Goal: Answer question/provide support: Share knowledge or assist other users

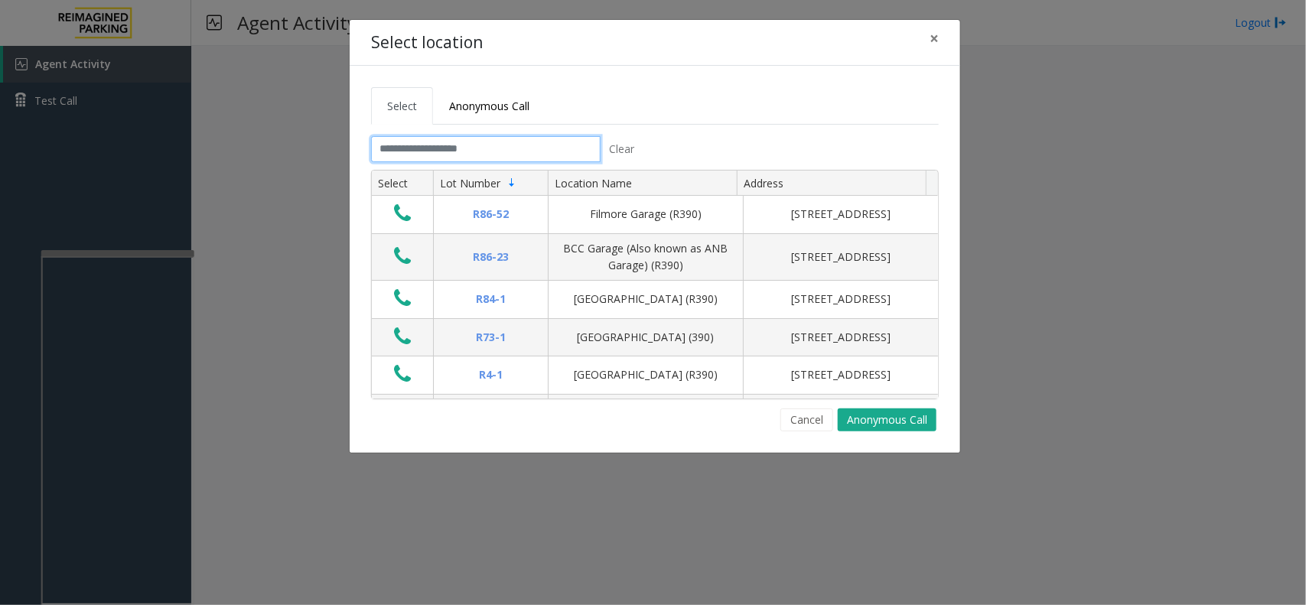
click at [419, 147] on input "text" at bounding box center [486, 149] width 230 height 26
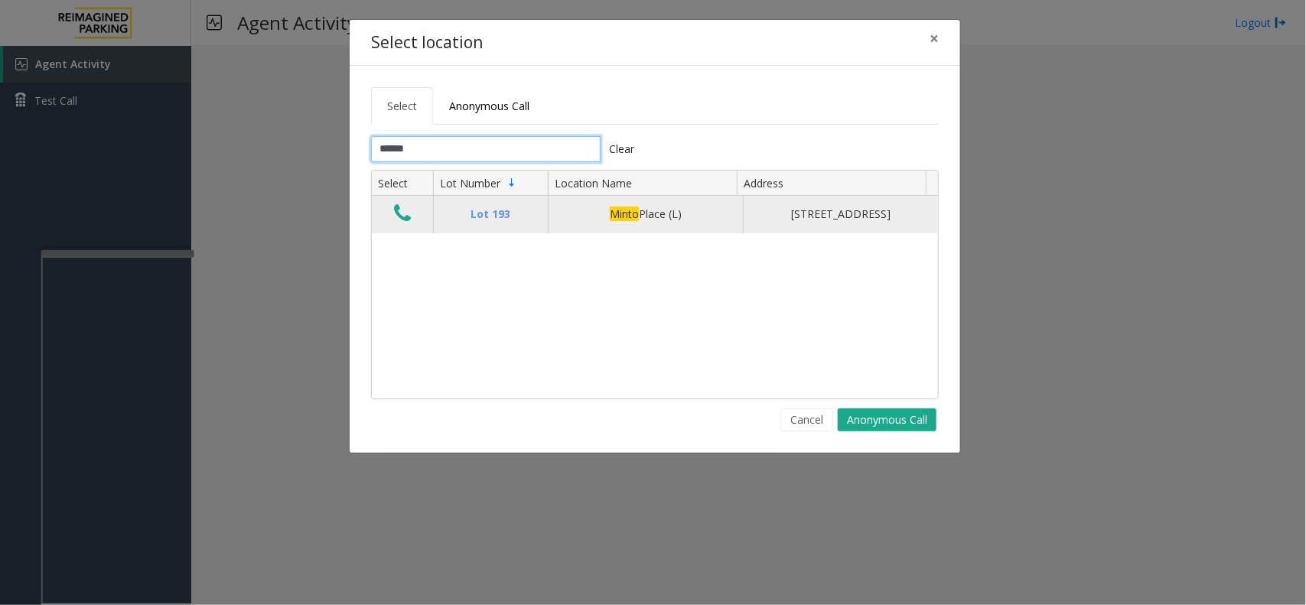
type input "*****"
click at [403, 219] on icon "Data table" at bounding box center [402, 213] width 17 height 21
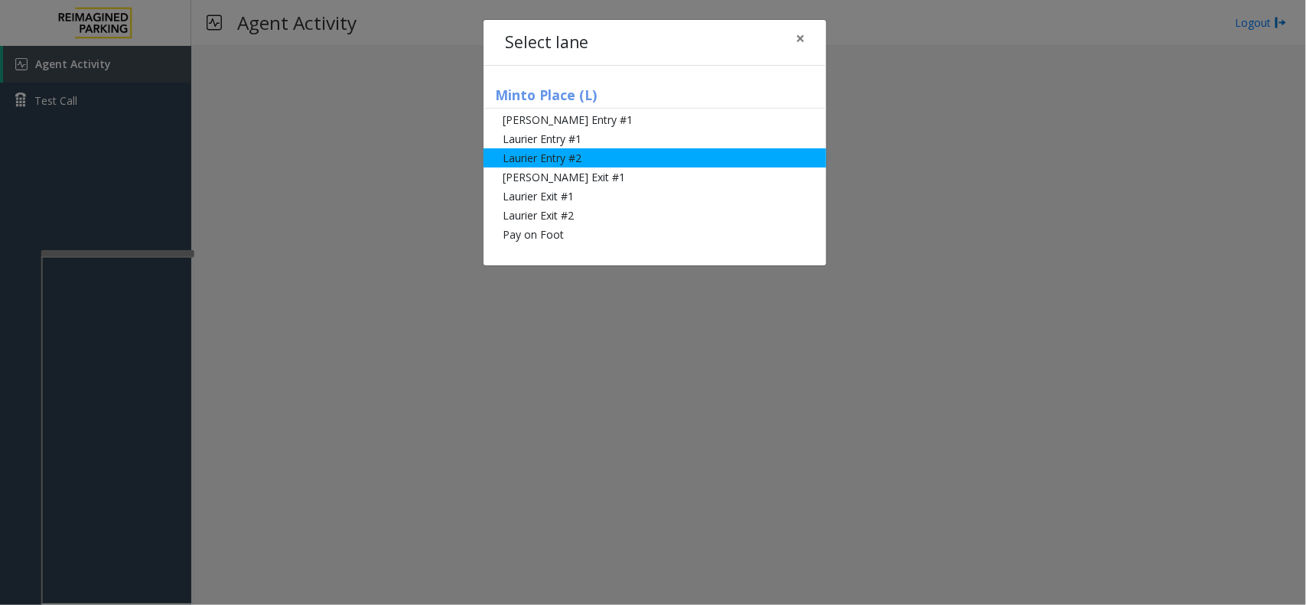
click at [570, 148] on li "Laurier Entry #2" at bounding box center [655, 157] width 343 height 19
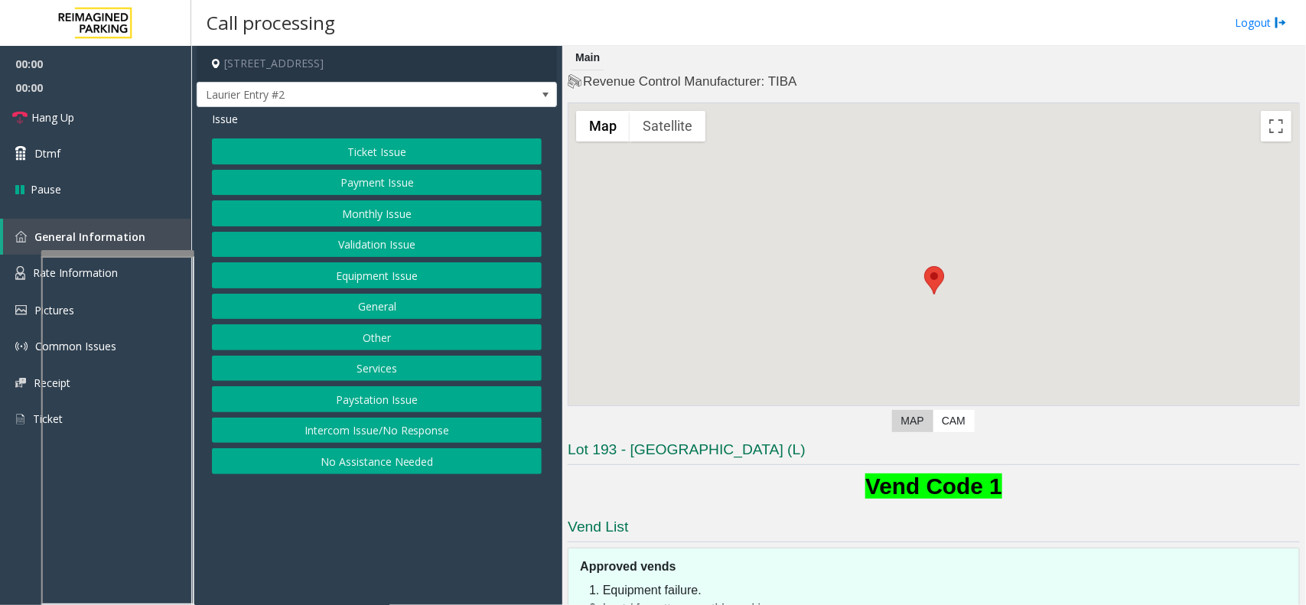
click at [448, 186] on button "Payment Issue" at bounding box center [377, 183] width 330 height 26
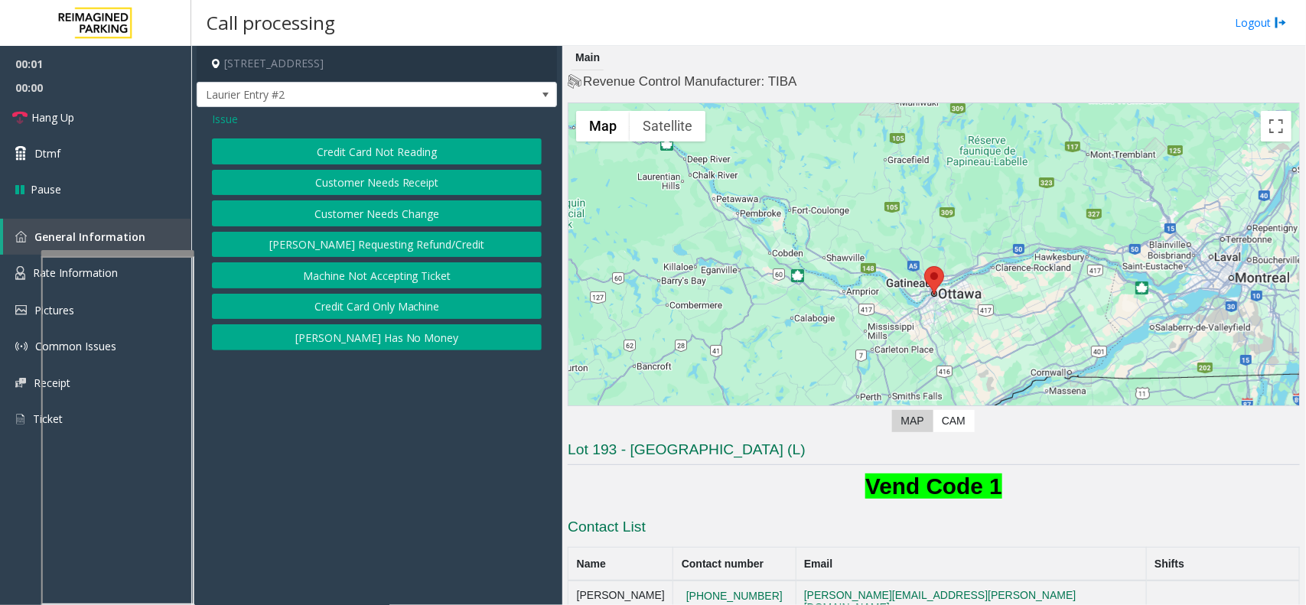
click at [415, 157] on button "Credit Card Not Reading" at bounding box center [377, 151] width 330 height 26
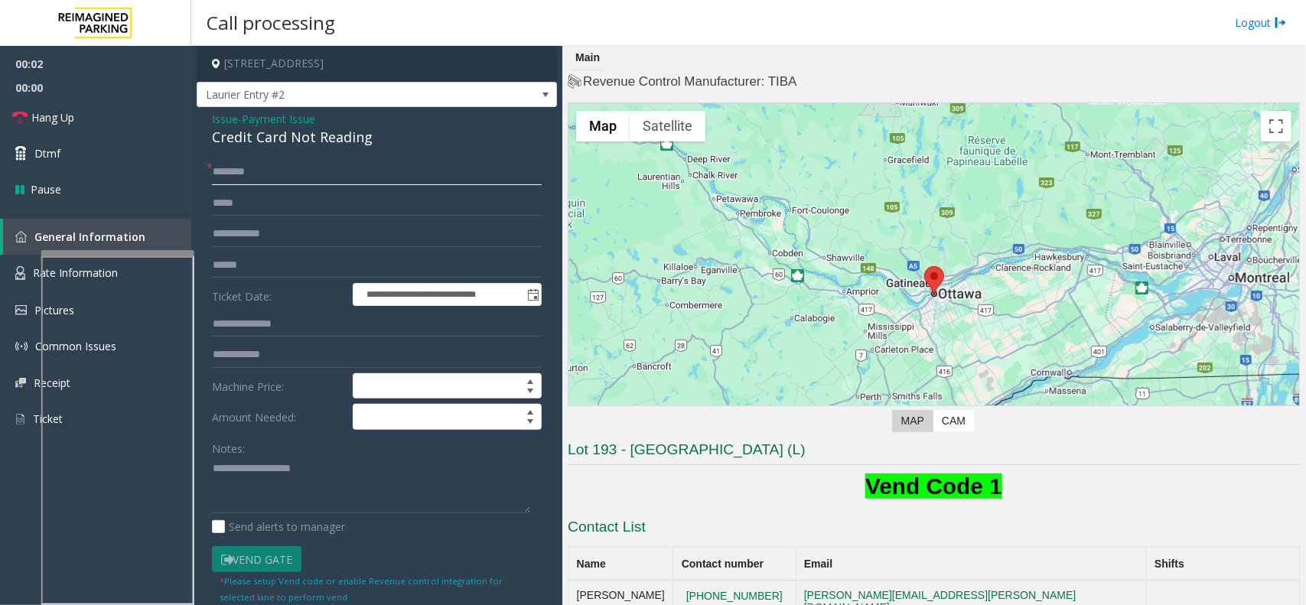
click at [254, 174] on input "text" at bounding box center [377, 172] width 330 height 26
click at [262, 237] on input "text" at bounding box center [377, 234] width 330 height 26
click at [292, 135] on div "Credit Card Not Reading" at bounding box center [377, 137] width 330 height 21
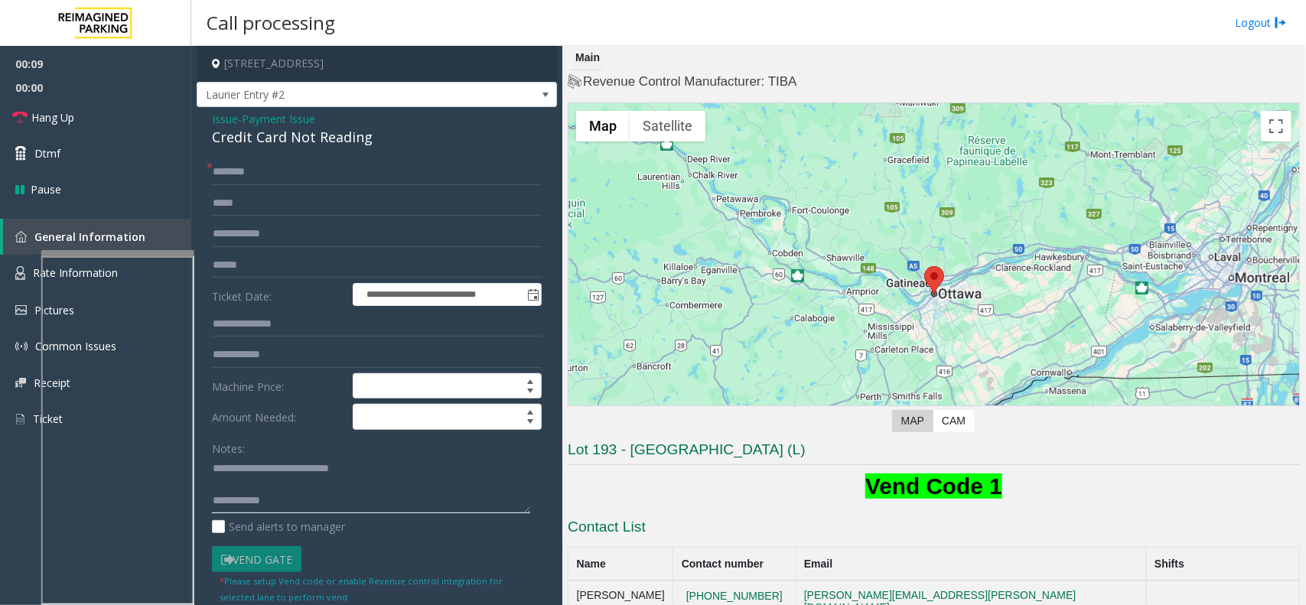
type textarea "**********"
click at [254, 260] on input "text" at bounding box center [377, 265] width 330 height 26
type input "*****"
click at [331, 180] on input "text" at bounding box center [377, 172] width 330 height 26
click at [315, 505] on textarea at bounding box center [371, 485] width 318 height 57
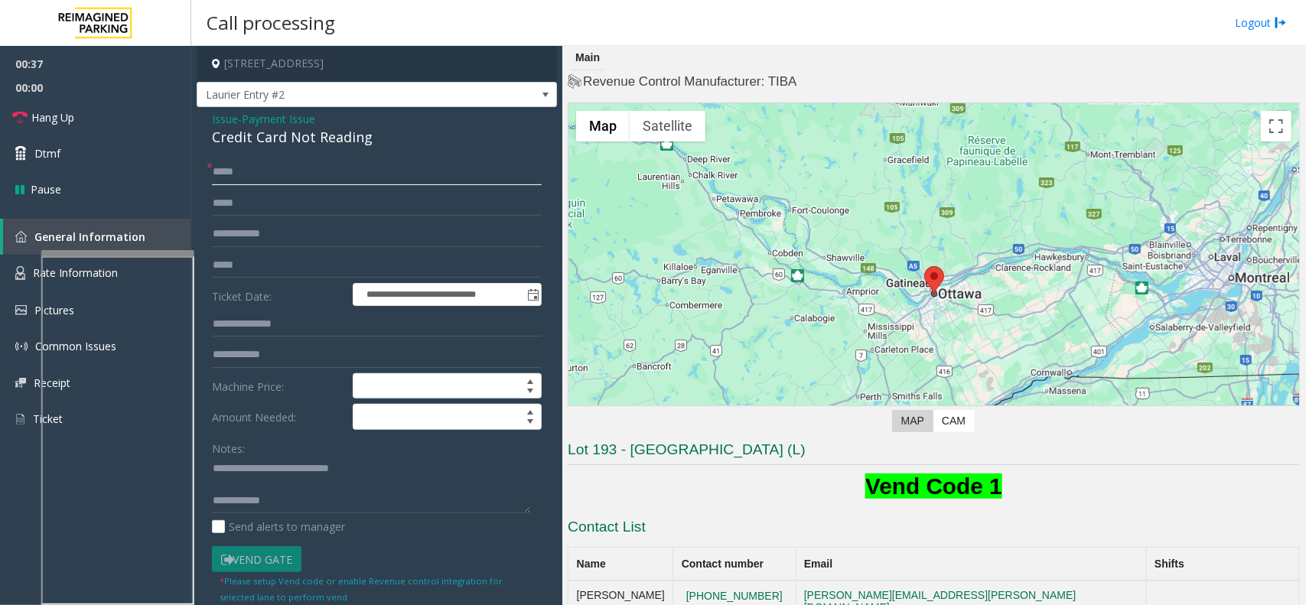
click at [231, 172] on input "*****" at bounding box center [377, 172] width 330 height 26
click at [237, 172] on input "*****" at bounding box center [377, 172] width 330 height 26
type input "*****"
click at [322, 503] on textarea at bounding box center [371, 485] width 318 height 57
click at [419, 484] on textarea at bounding box center [371, 485] width 318 height 57
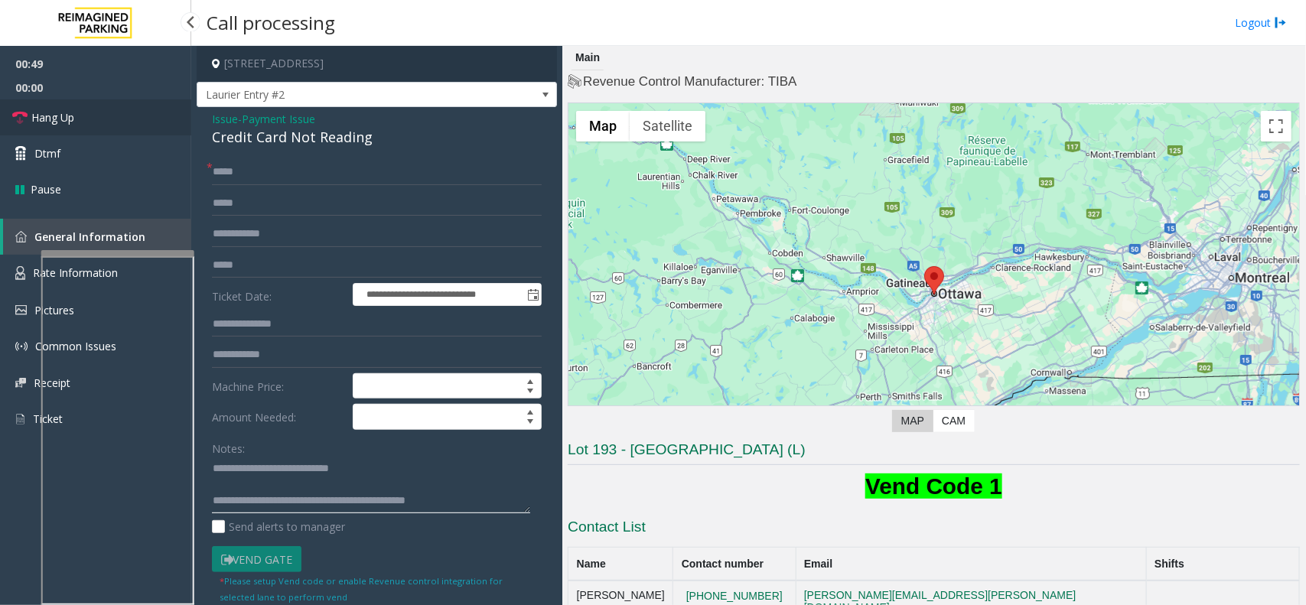
type textarea "**********"
click at [155, 107] on link "Hang Up" at bounding box center [95, 117] width 191 height 36
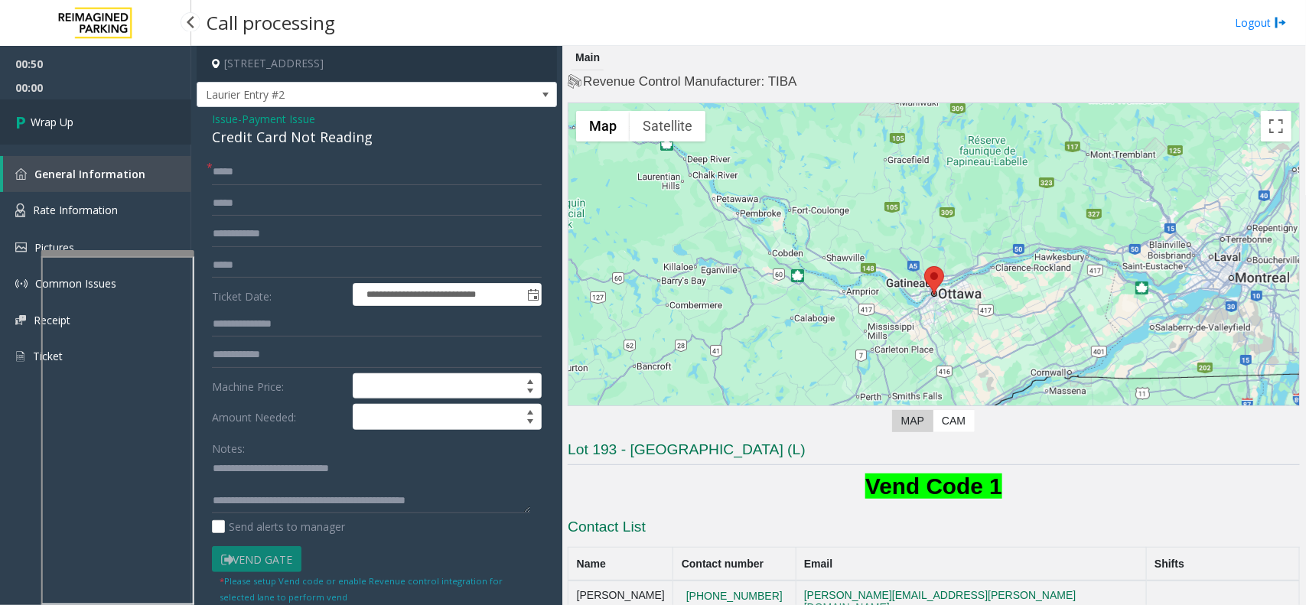
click at [136, 116] on link "Wrap Up" at bounding box center [95, 121] width 191 height 45
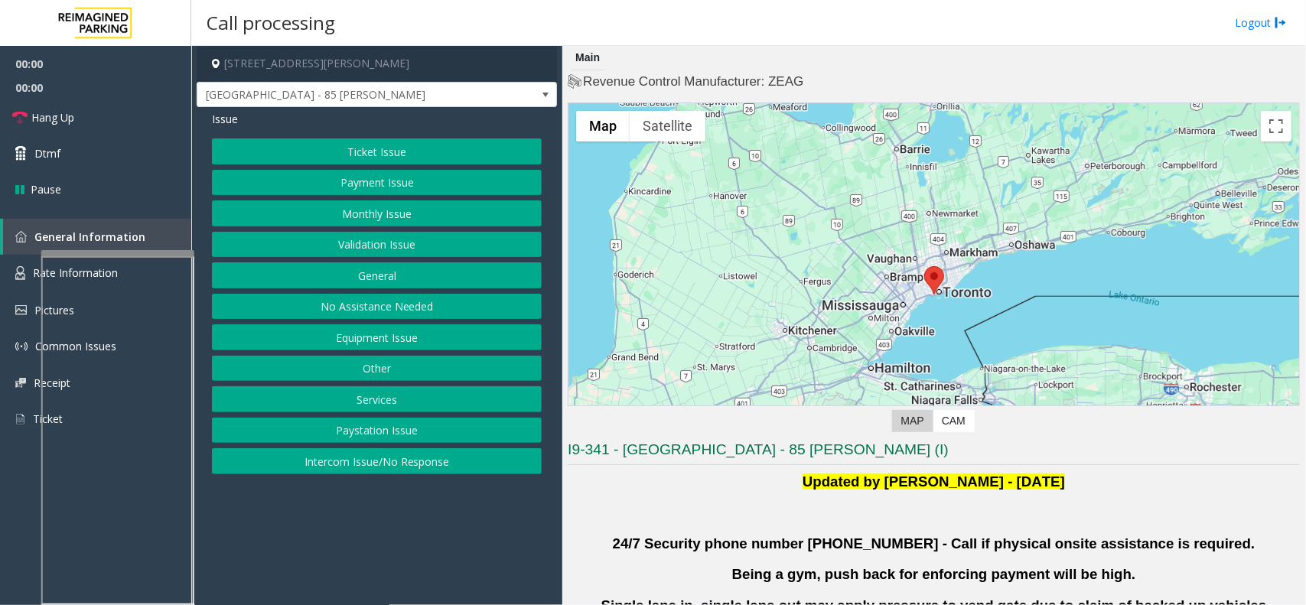
scroll to position [287, 0]
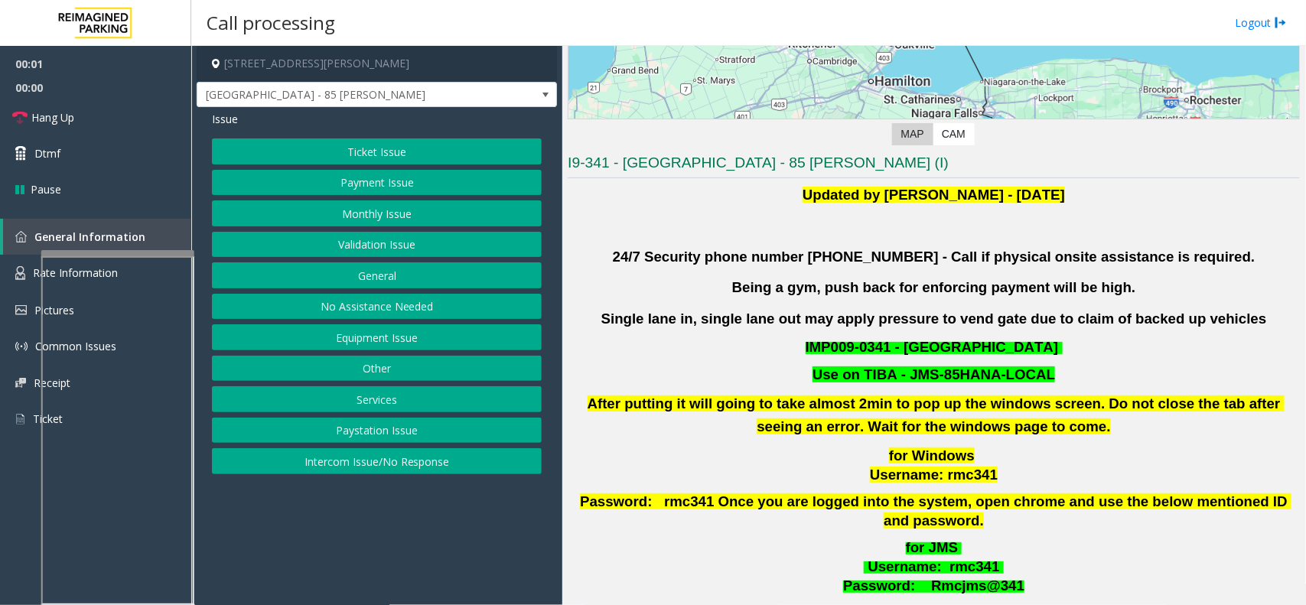
click at [942, 581] on div "for JMS Username : rmc341 Password: Rmcjms@341 Time Zone" at bounding box center [934, 587] width 732 height 97
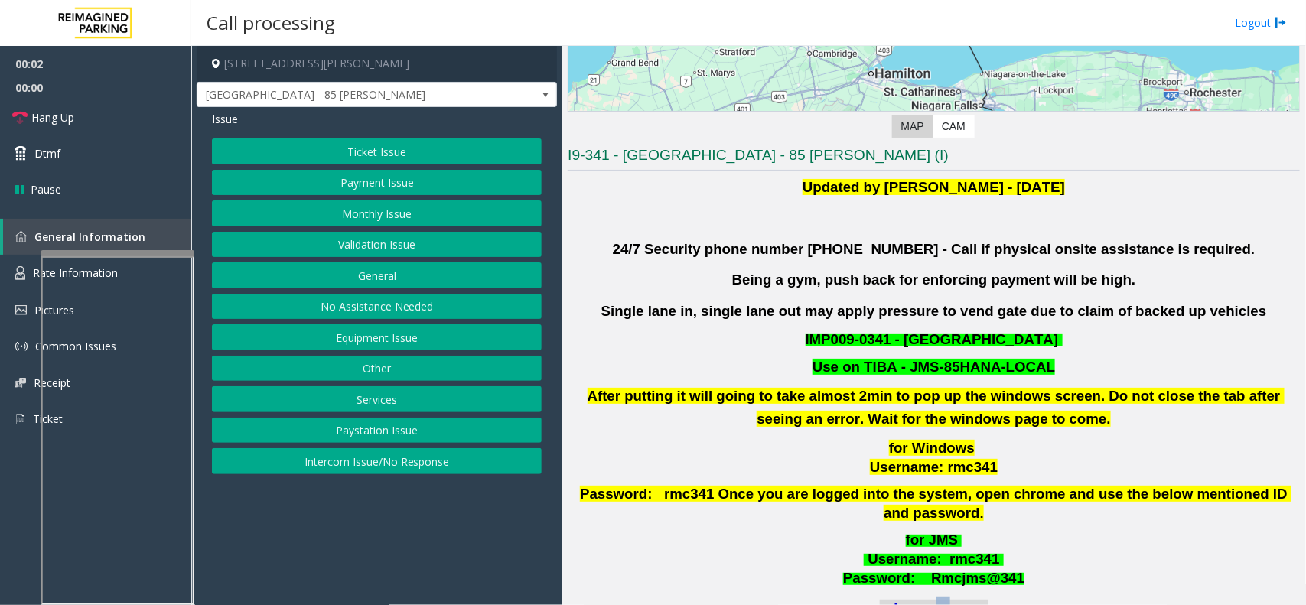
click at [935, 600] on font "Time Zone" at bounding box center [934, 612] width 109 height 25
click at [433, 245] on button "Validation Issue" at bounding box center [377, 245] width 330 height 26
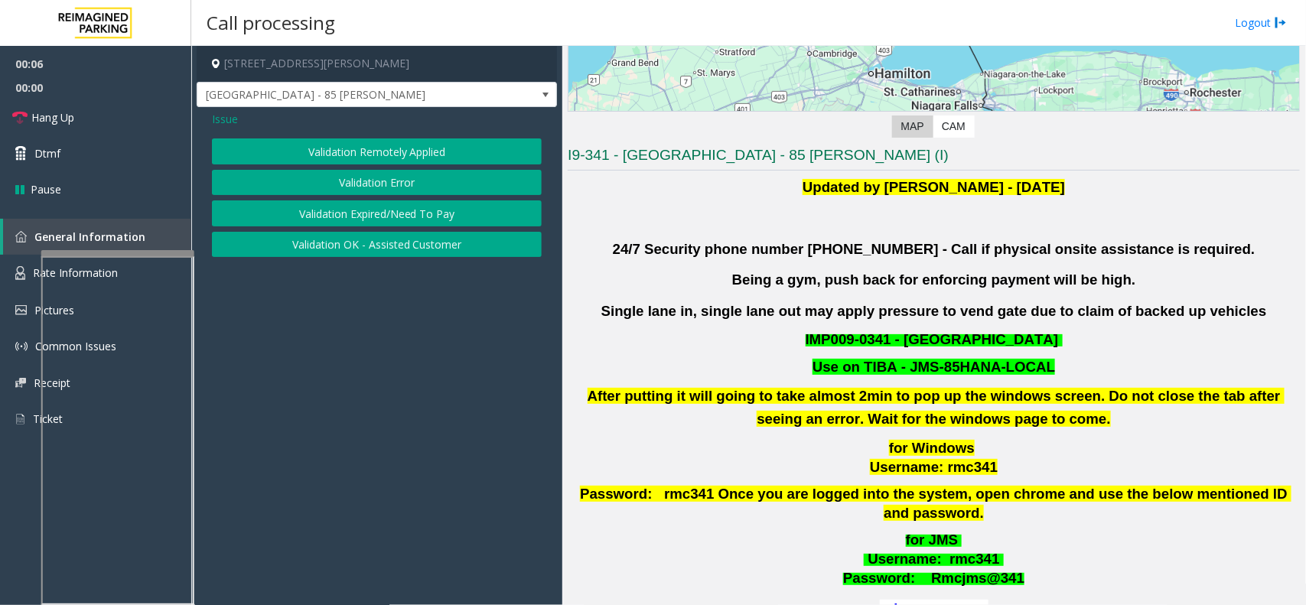
click at [406, 178] on button "Validation Error" at bounding box center [377, 183] width 330 height 26
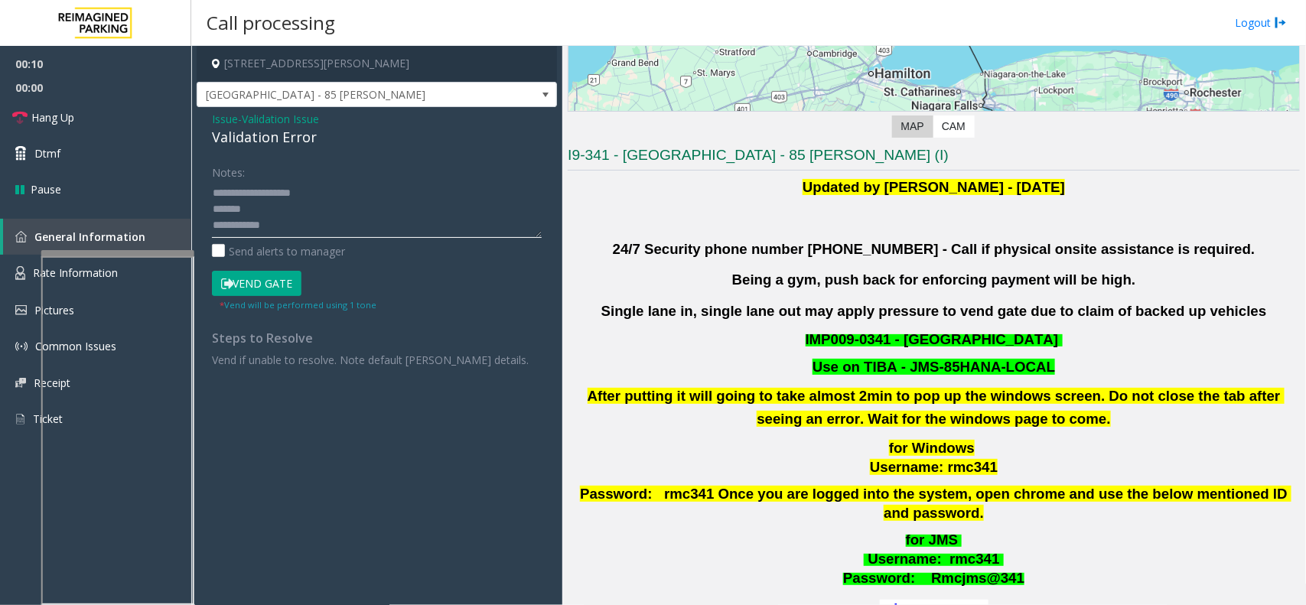
click at [314, 232] on textarea at bounding box center [377, 209] width 330 height 57
click at [322, 223] on textarea at bounding box center [377, 209] width 330 height 57
click at [375, 184] on textarea at bounding box center [377, 209] width 330 height 57
click at [329, 193] on textarea at bounding box center [377, 209] width 330 height 57
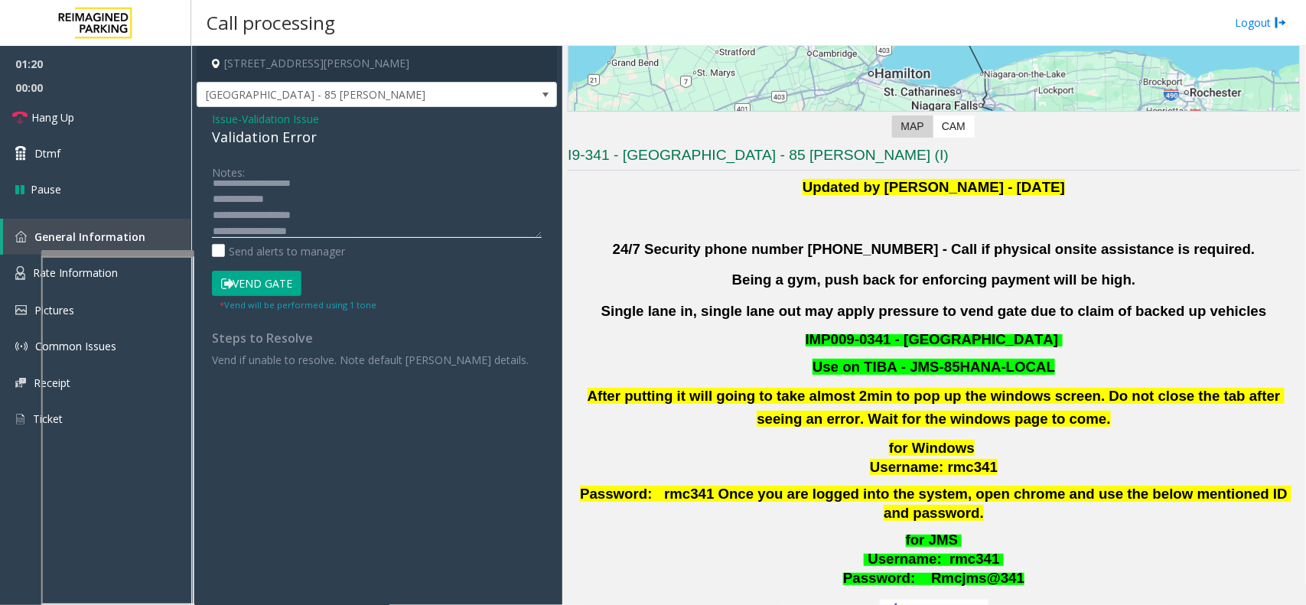
type textarea "**********"
click at [268, 281] on button "Vend Gate" at bounding box center [257, 284] width 90 height 26
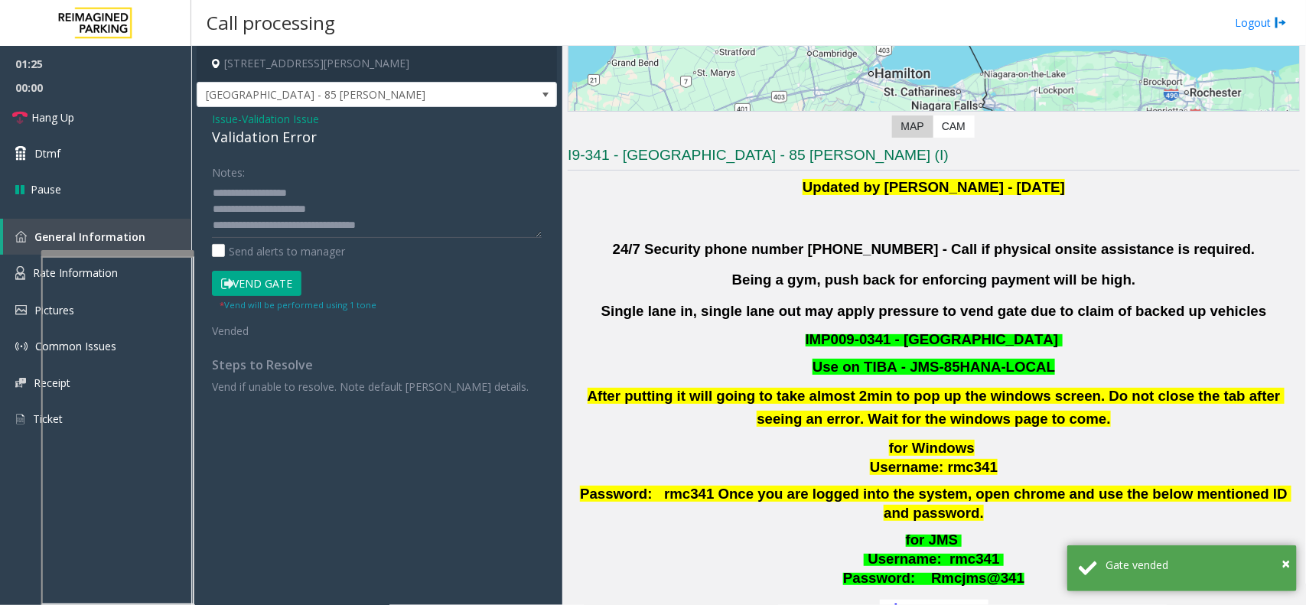
scroll to position [8, 0]
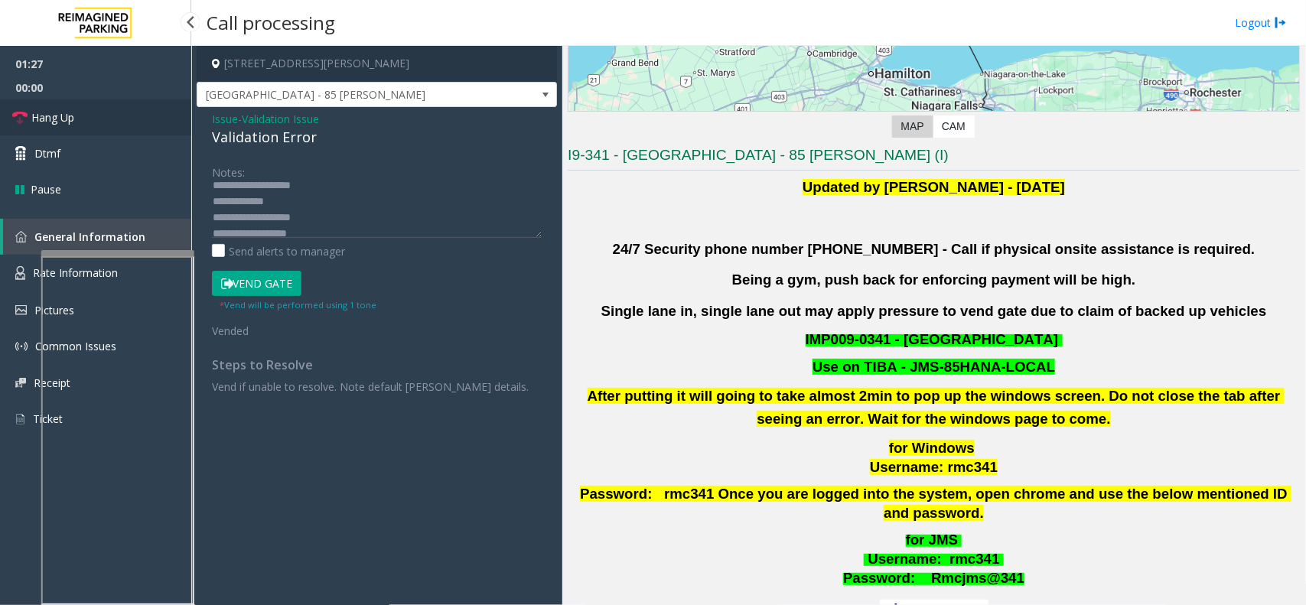
click at [123, 121] on link "Hang Up" at bounding box center [95, 117] width 191 height 36
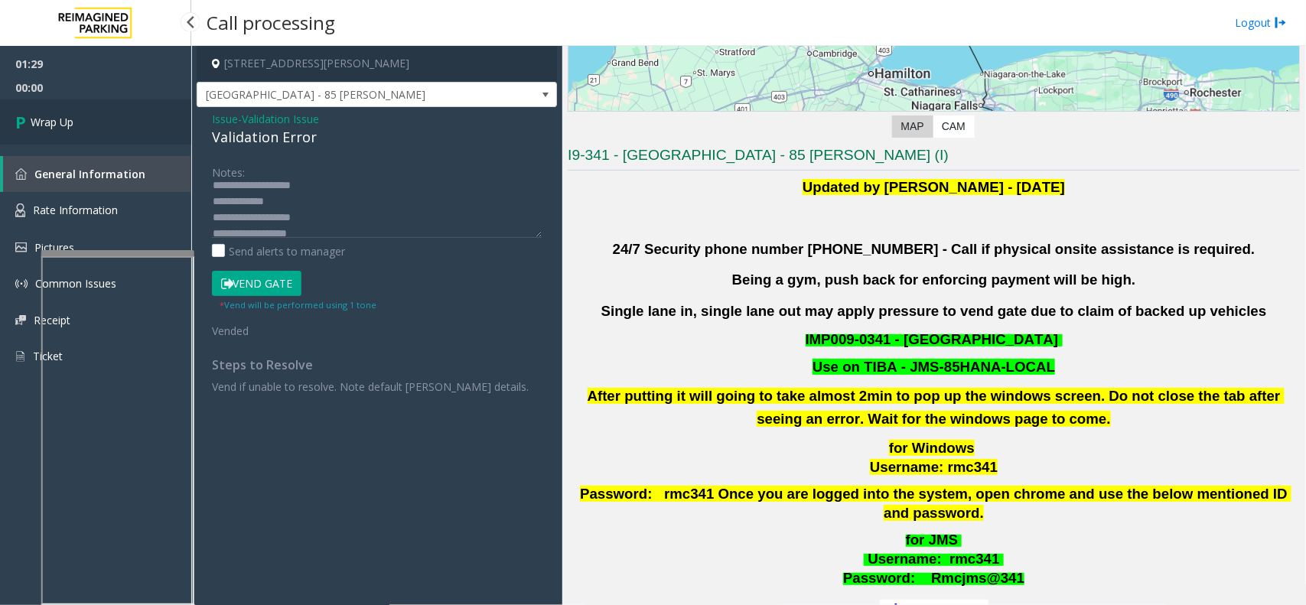
click at [123, 121] on link "Wrap Up" at bounding box center [95, 121] width 191 height 45
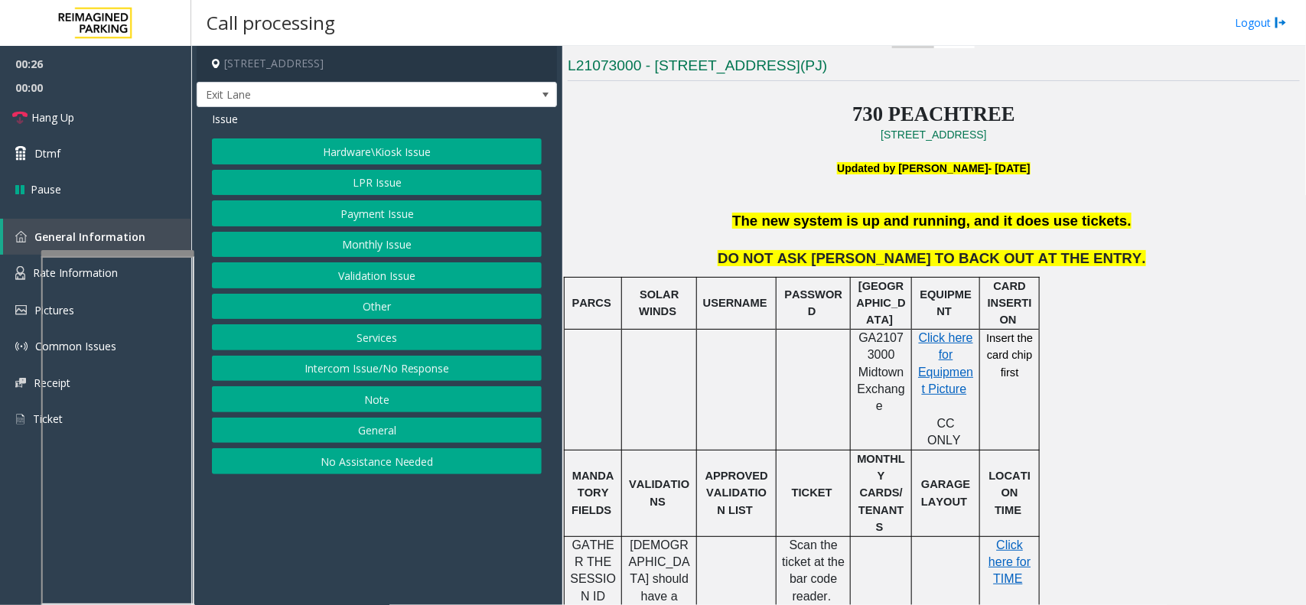
scroll to position [383, 0]
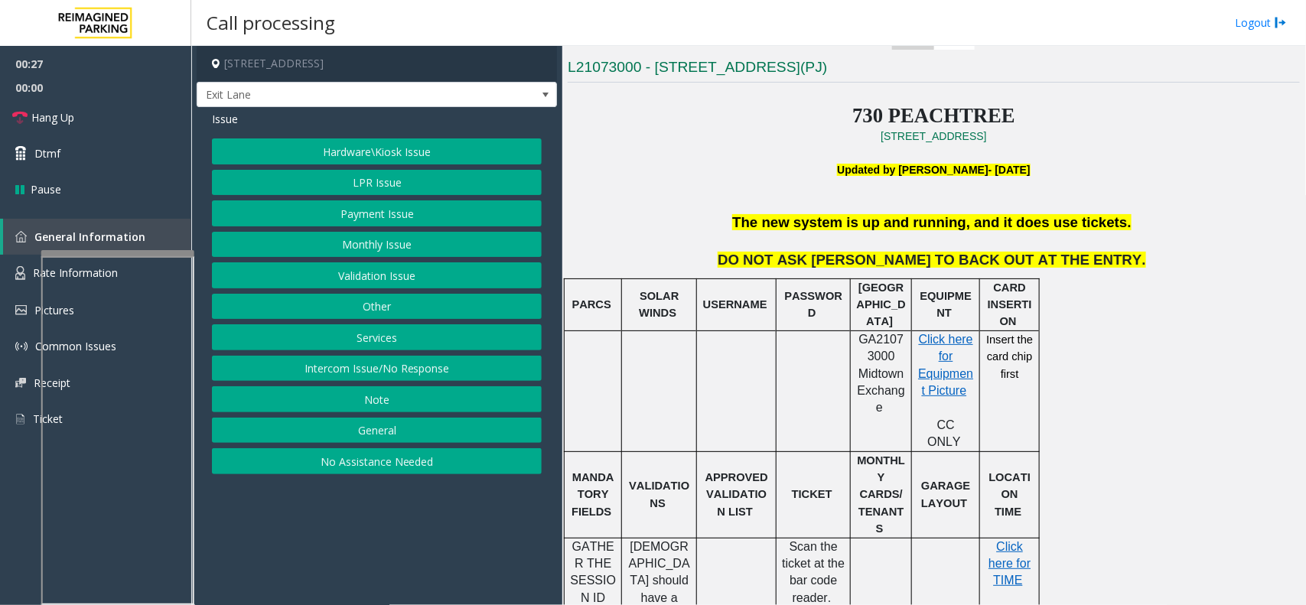
click at [363, 237] on button "Monthly Issue" at bounding box center [377, 245] width 330 height 26
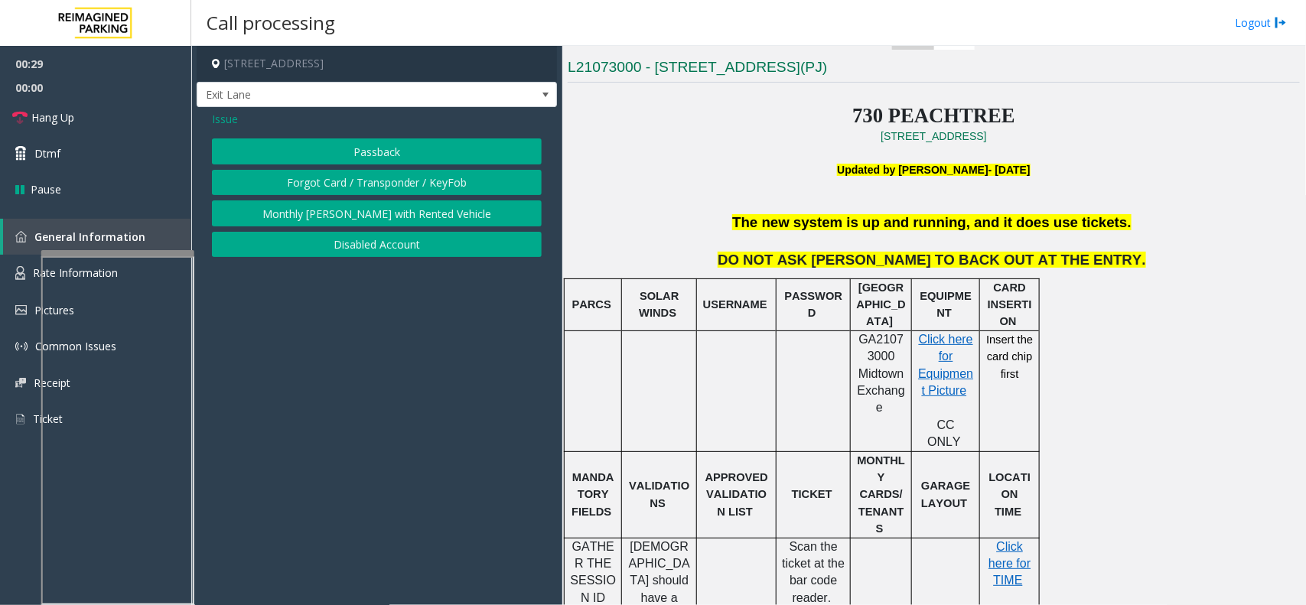
click at [369, 235] on button "Disabled Account" at bounding box center [377, 245] width 330 height 26
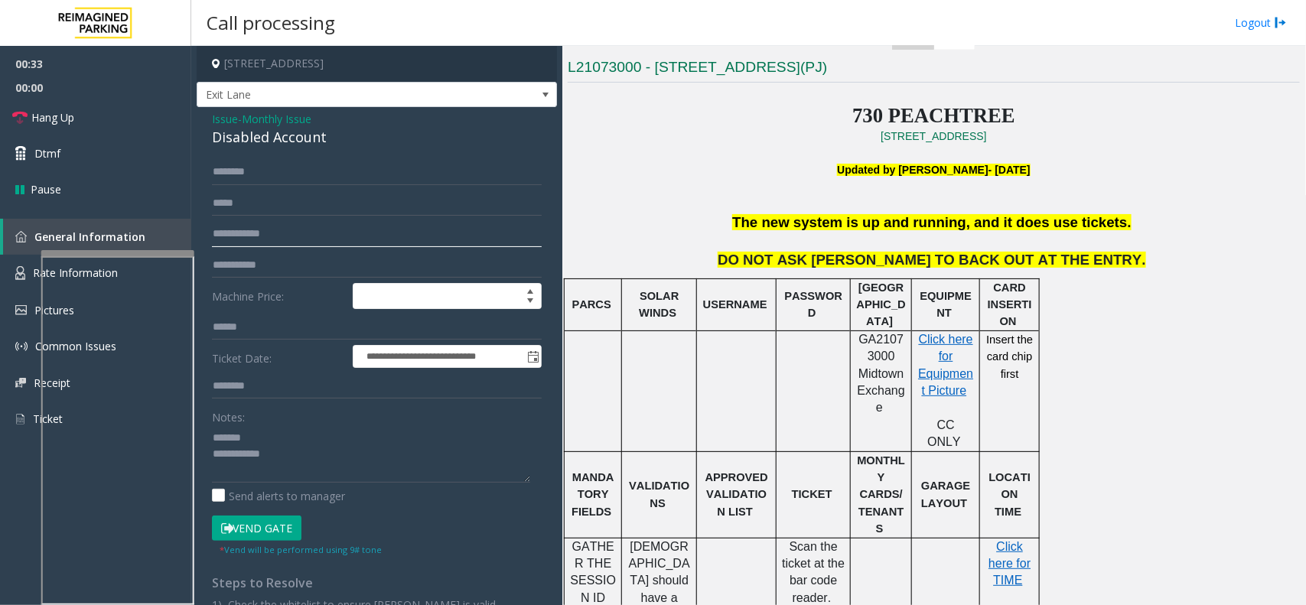
click at [251, 230] on input "text" at bounding box center [377, 234] width 330 height 26
click at [252, 136] on div "Disabled Account" at bounding box center [377, 137] width 330 height 21
click at [262, 221] on input "text" at bounding box center [377, 234] width 330 height 26
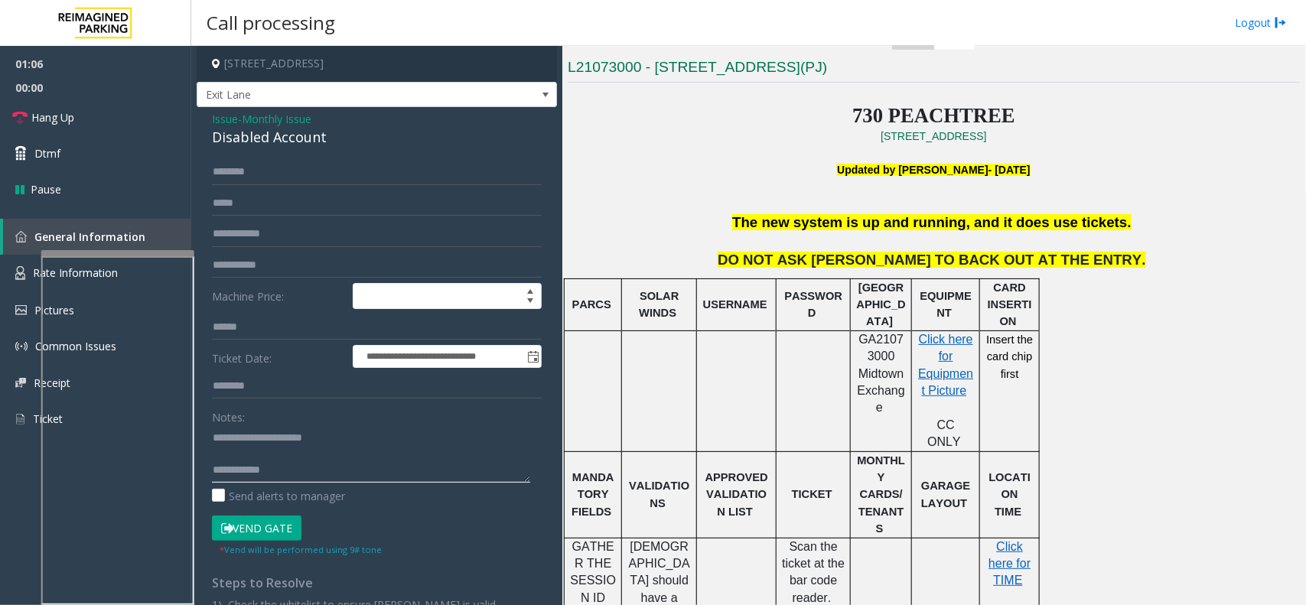
click at [265, 459] on textarea at bounding box center [371, 453] width 318 height 57
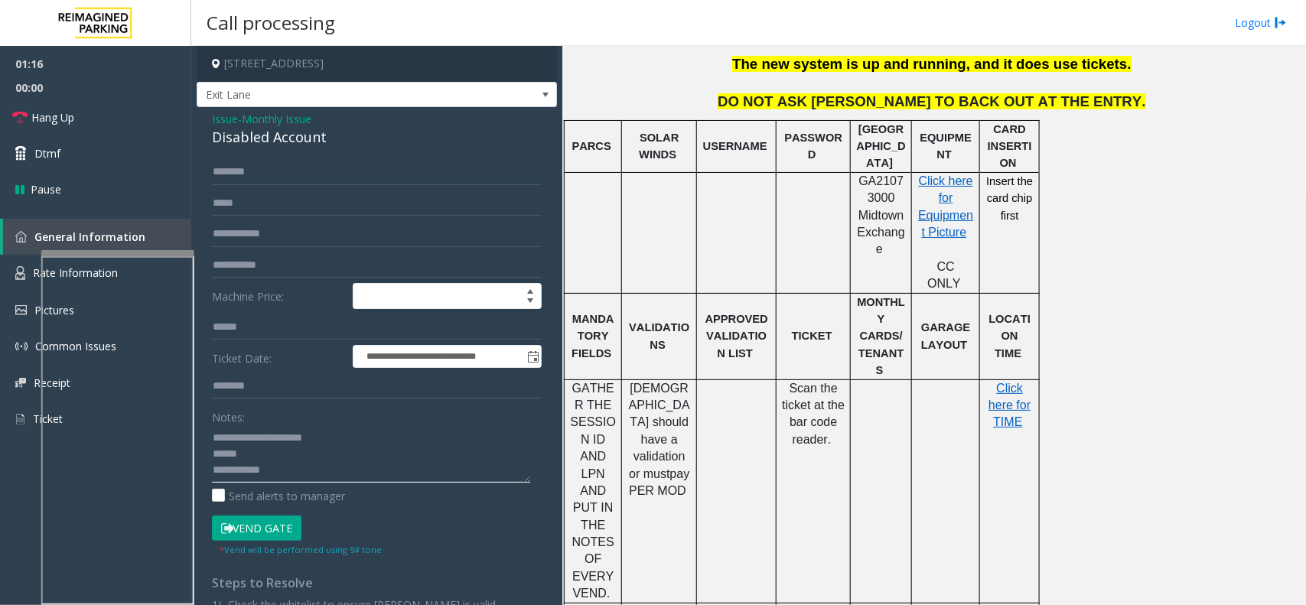
scroll to position [574, 0]
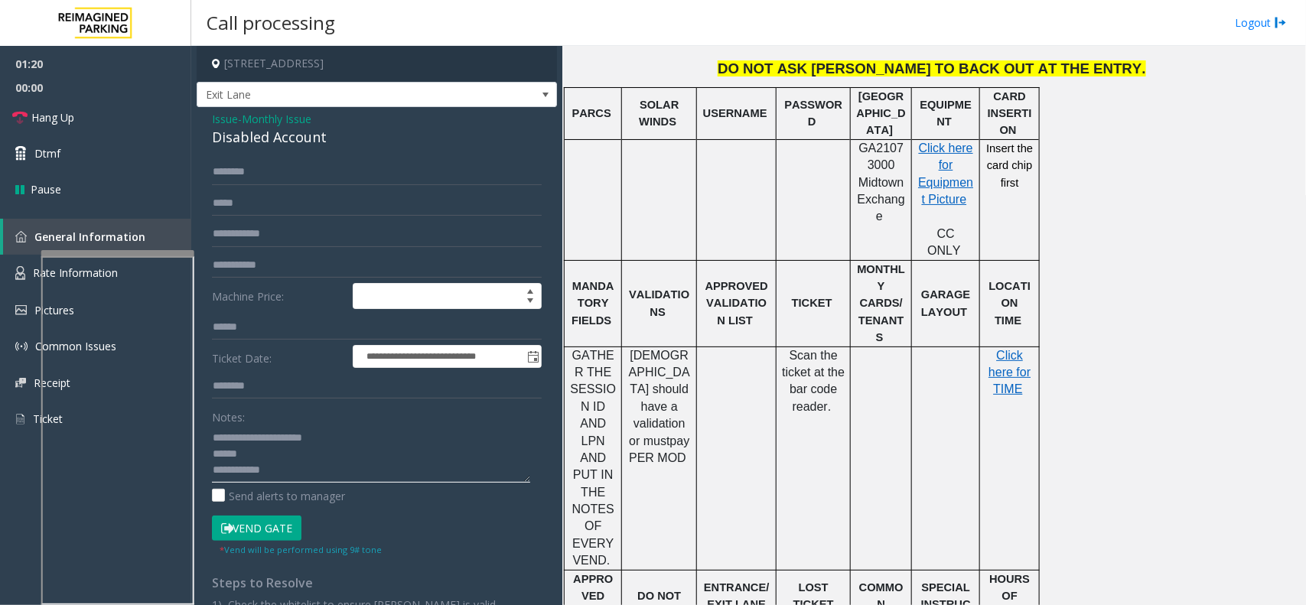
click at [273, 452] on textarea at bounding box center [371, 453] width 318 height 57
click at [269, 448] on textarea at bounding box center [371, 453] width 318 height 57
click at [262, 452] on textarea at bounding box center [371, 453] width 318 height 57
type textarea "**********"
click at [239, 173] on input "text" at bounding box center [377, 172] width 330 height 26
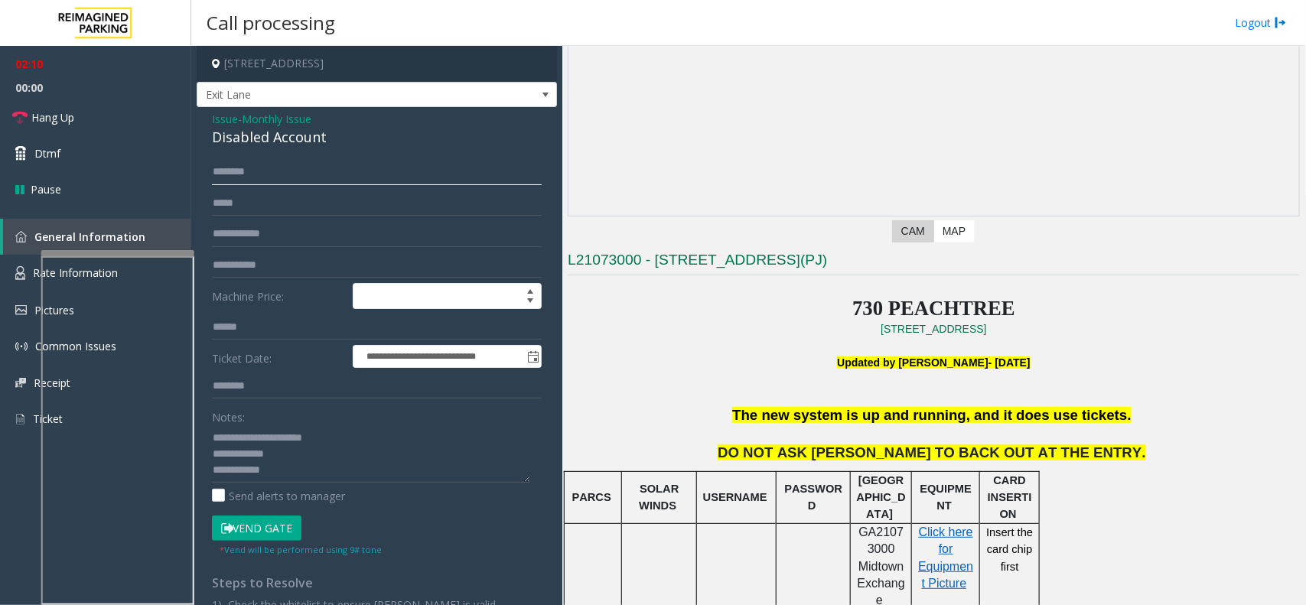
scroll to position [191, 0]
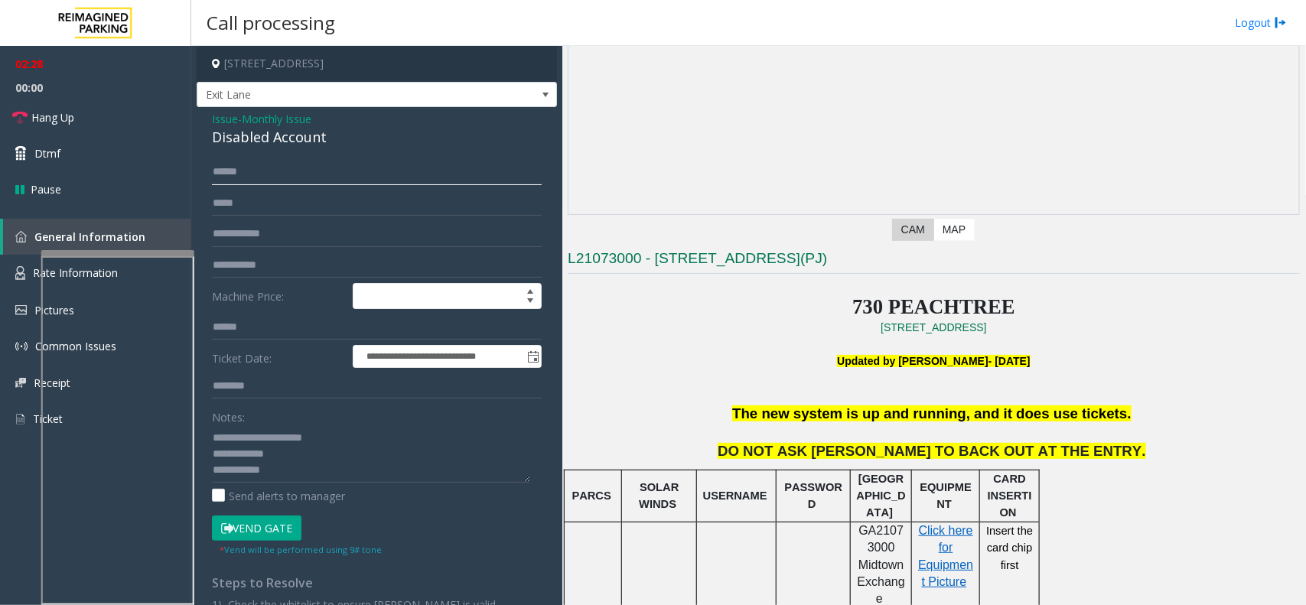
type input "******"
click at [330, 464] on textarea at bounding box center [371, 453] width 318 height 57
click at [272, 533] on button "Vend Gate" at bounding box center [257, 529] width 90 height 26
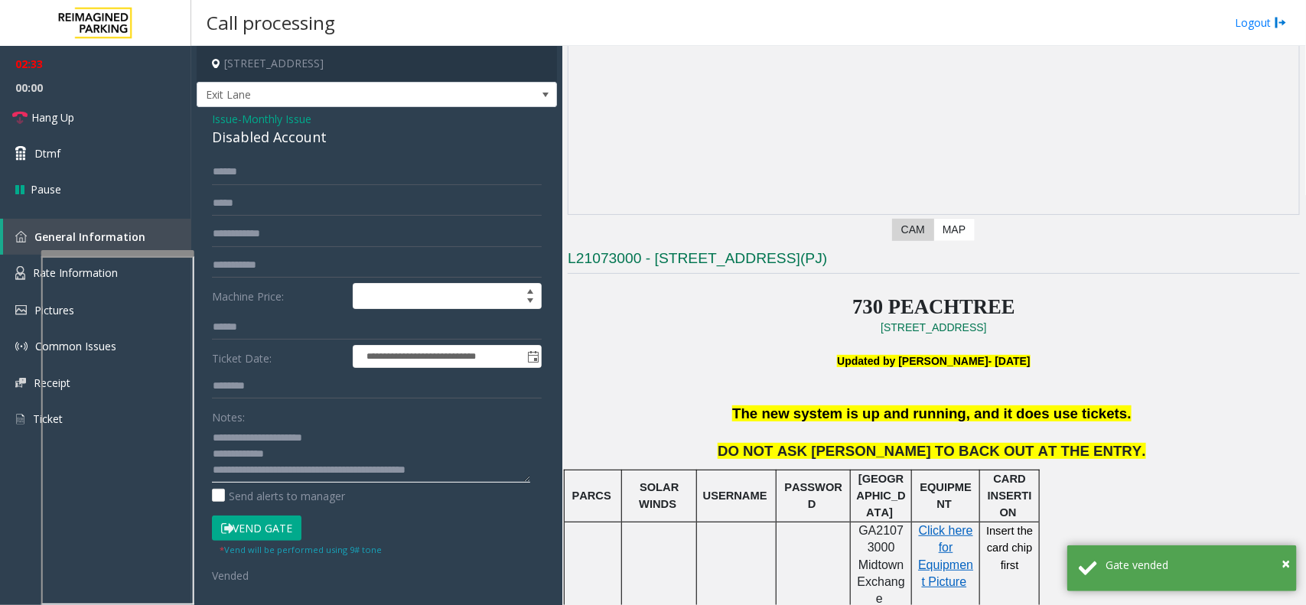
click at [472, 468] on textarea at bounding box center [371, 453] width 318 height 57
type textarea "**********"
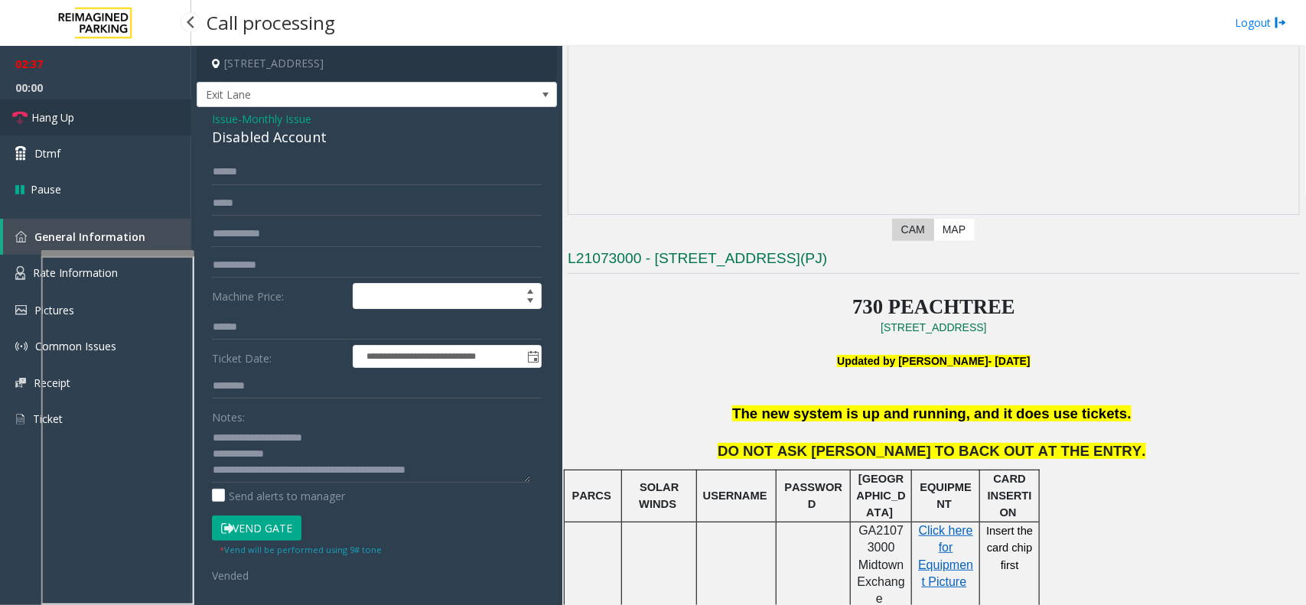
click at [105, 111] on link "Hang Up" at bounding box center [95, 117] width 191 height 36
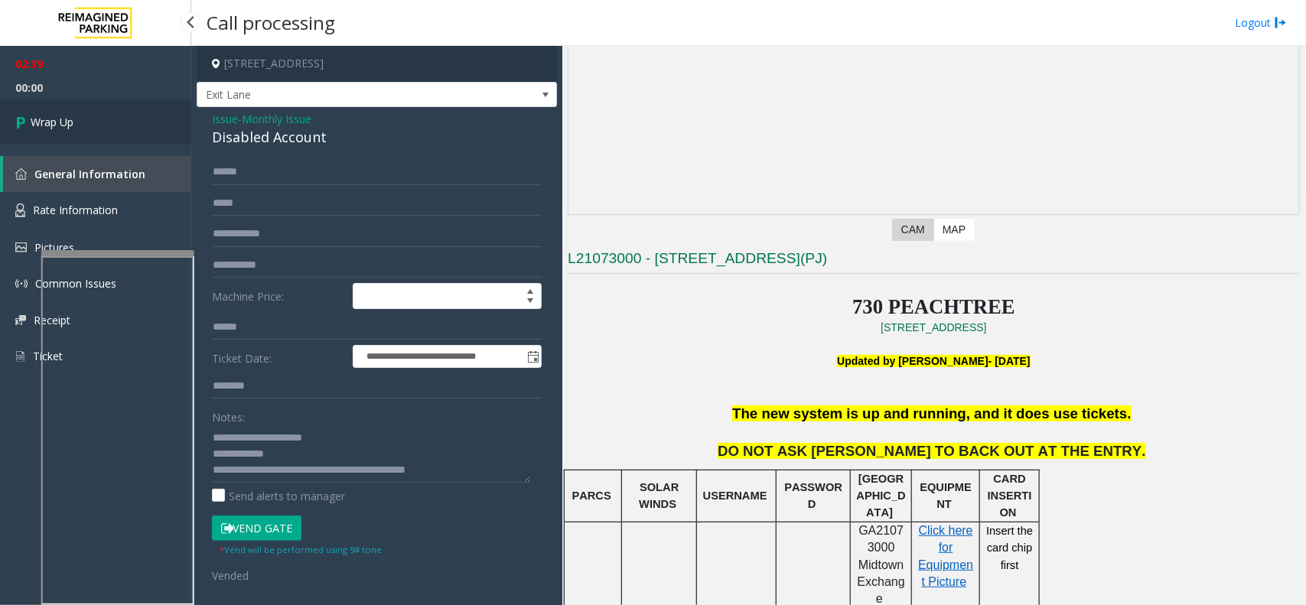
click at [47, 109] on link "Wrap Up" at bounding box center [95, 121] width 191 height 45
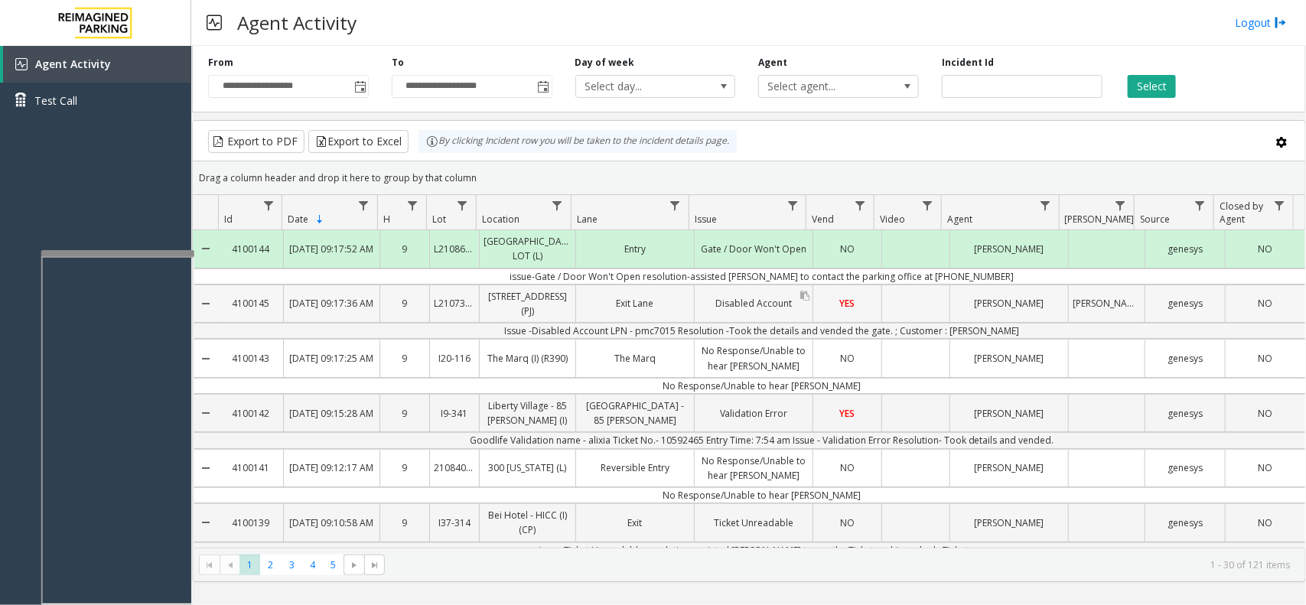
click at [695, 322] on div "Disabled Account" at bounding box center [754, 303] width 118 height 37
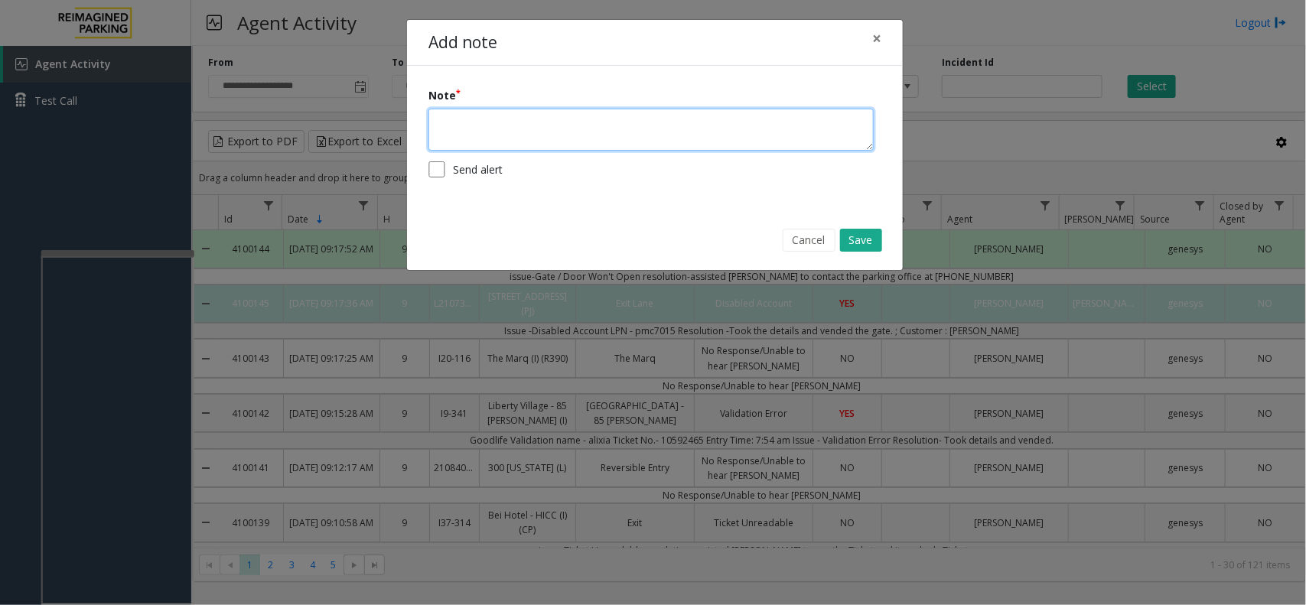
click at [510, 127] on textarea at bounding box center [650, 130] width 445 height 42
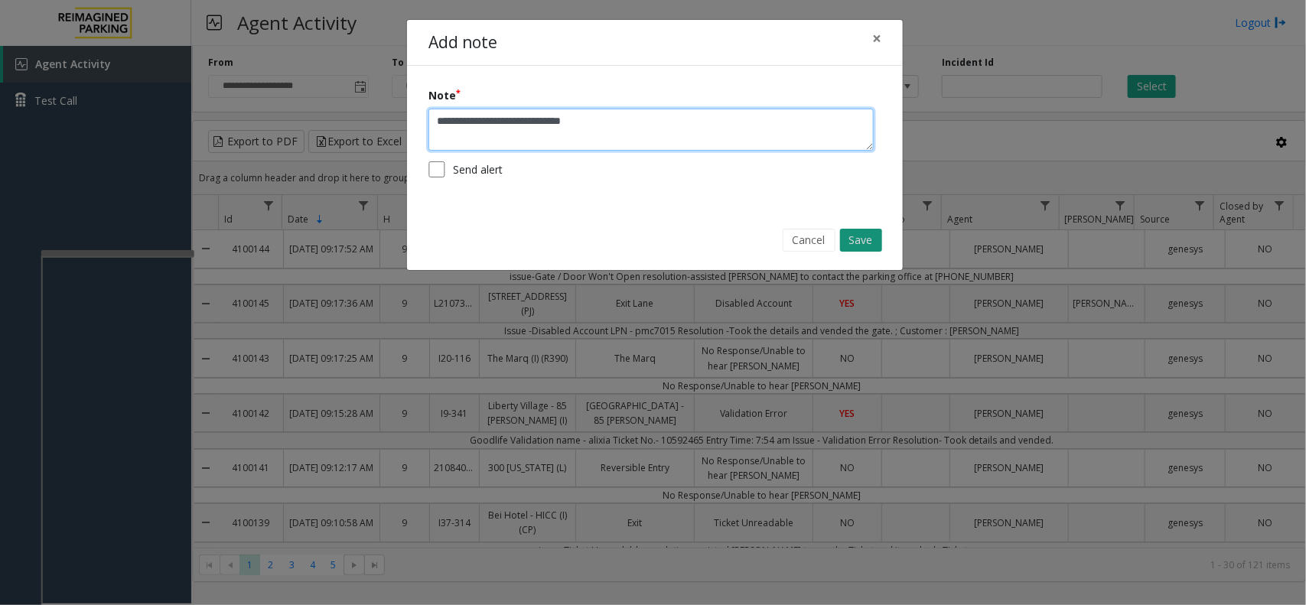
type textarea "**********"
click at [869, 241] on button "Save" at bounding box center [861, 240] width 42 height 23
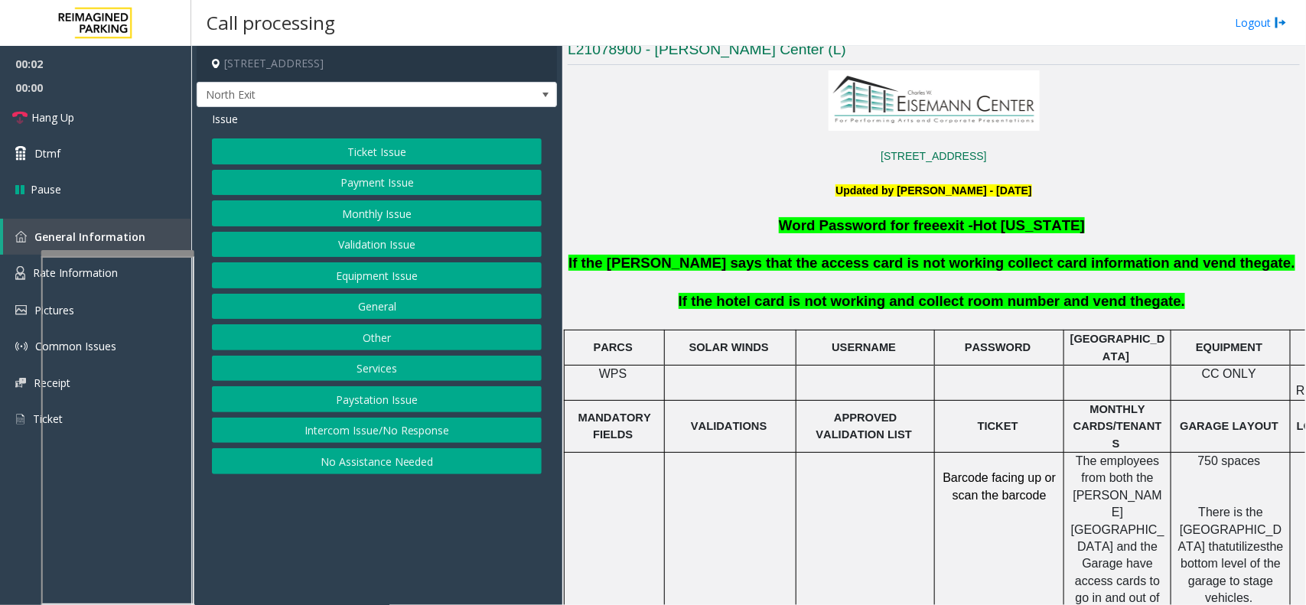
scroll to position [383, 0]
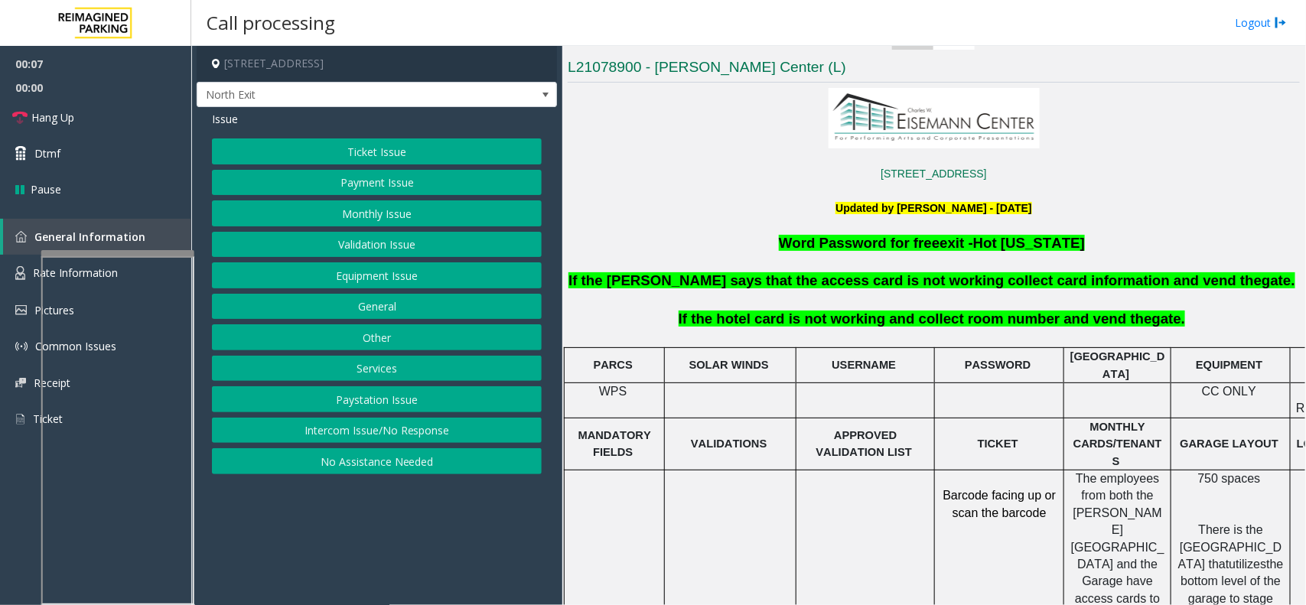
click at [358, 381] on button "Services" at bounding box center [377, 369] width 330 height 26
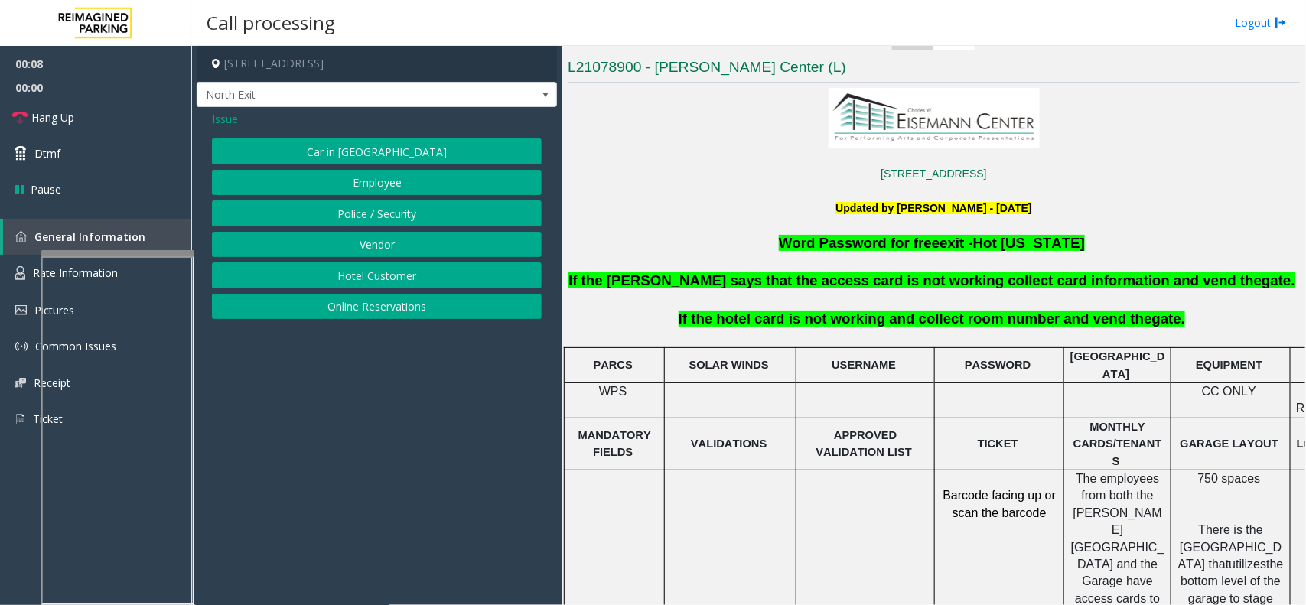
click at [335, 285] on button "Hotel Customer" at bounding box center [377, 275] width 330 height 26
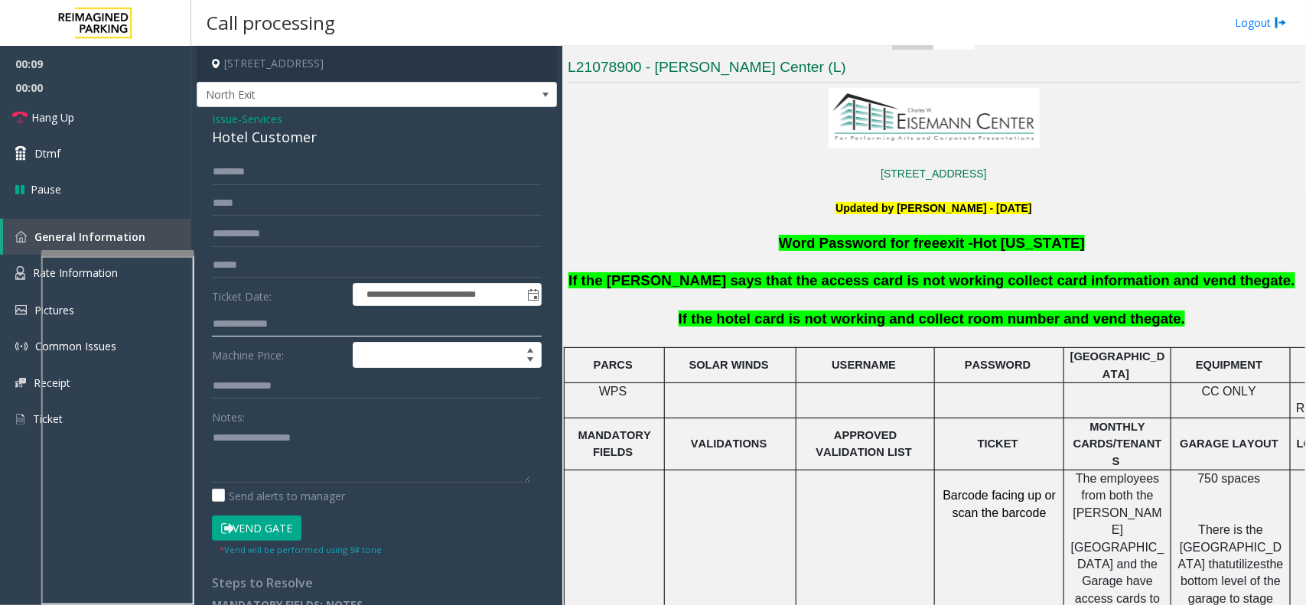
click at [245, 311] on input "text" at bounding box center [377, 324] width 330 height 26
type textarea "**********"
click at [292, 327] on input "text" at bounding box center [377, 324] width 330 height 26
type input "****"
click at [266, 167] on input "text" at bounding box center [377, 172] width 330 height 26
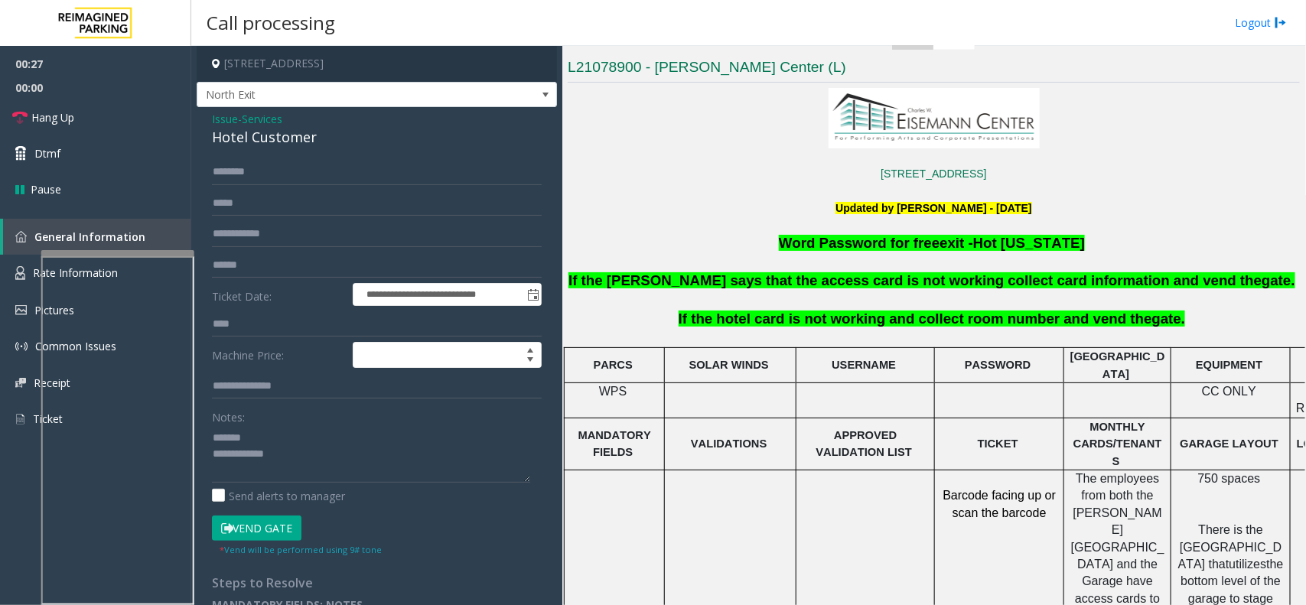
click at [246, 528] on button "Vend Gate" at bounding box center [257, 529] width 90 height 26
click at [299, 436] on textarea at bounding box center [371, 453] width 318 height 57
click at [265, 132] on div "Hotel Customer" at bounding box center [377, 137] width 330 height 21
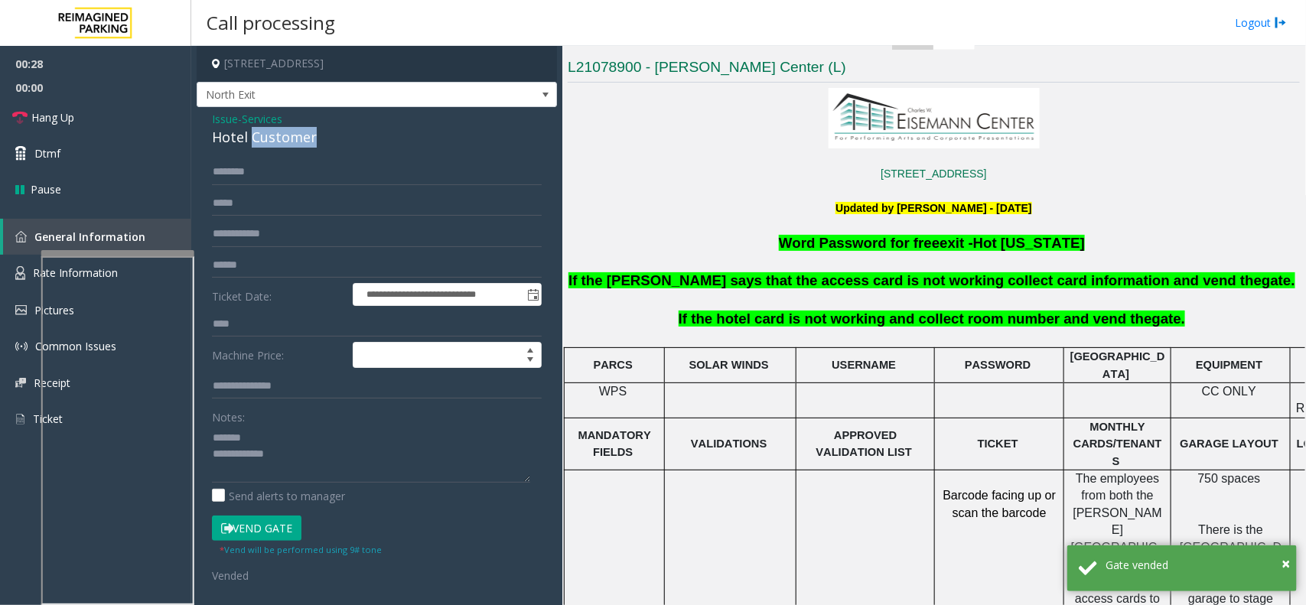
click at [265, 132] on div "Hotel Customer" at bounding box center [377, 137] width 330 height 21
click at [953, 315] on span "If the hotel card is not working and collect room number and vend the" at bounding box center [916, 319] width 474 height 16
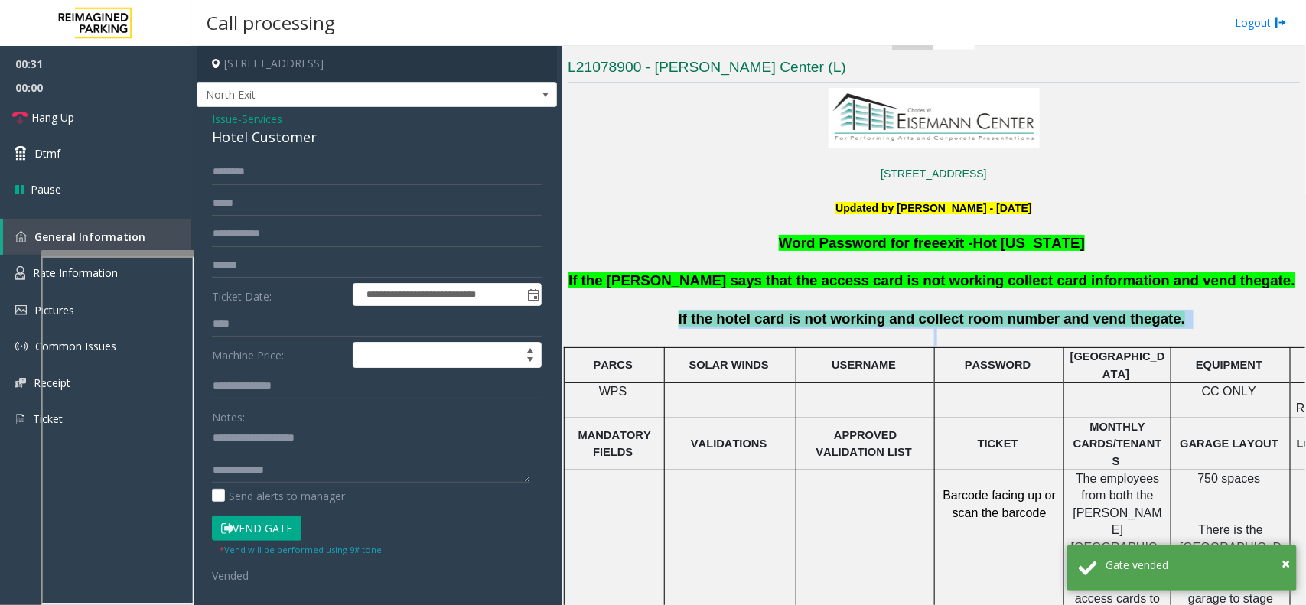
click at [953, 315] on span "If the hotel card is not working and collect room number and vend the" at bounding box center [916, 319] width 474 height 16
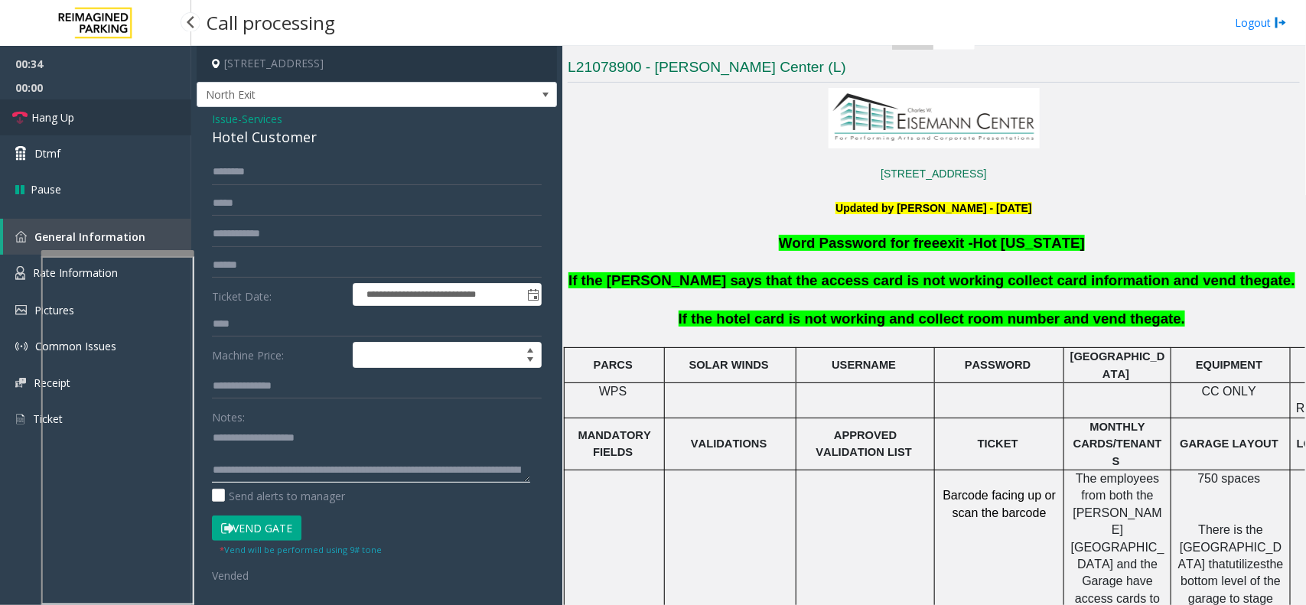
type textarea "**********"
click at [126, 121] on link "Hang Up" at bounding box center [95, 117] width 191 height 36
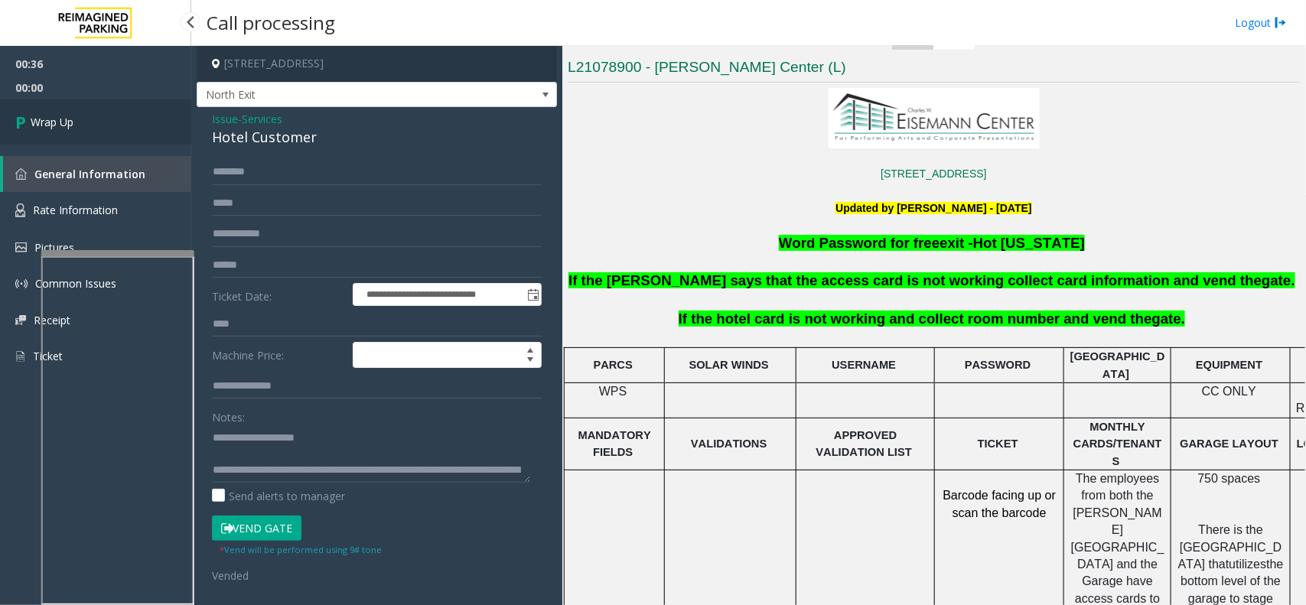
click at [123, 121] on link "Wrap Up" at bounding box center [95, 121] width 191 height 45
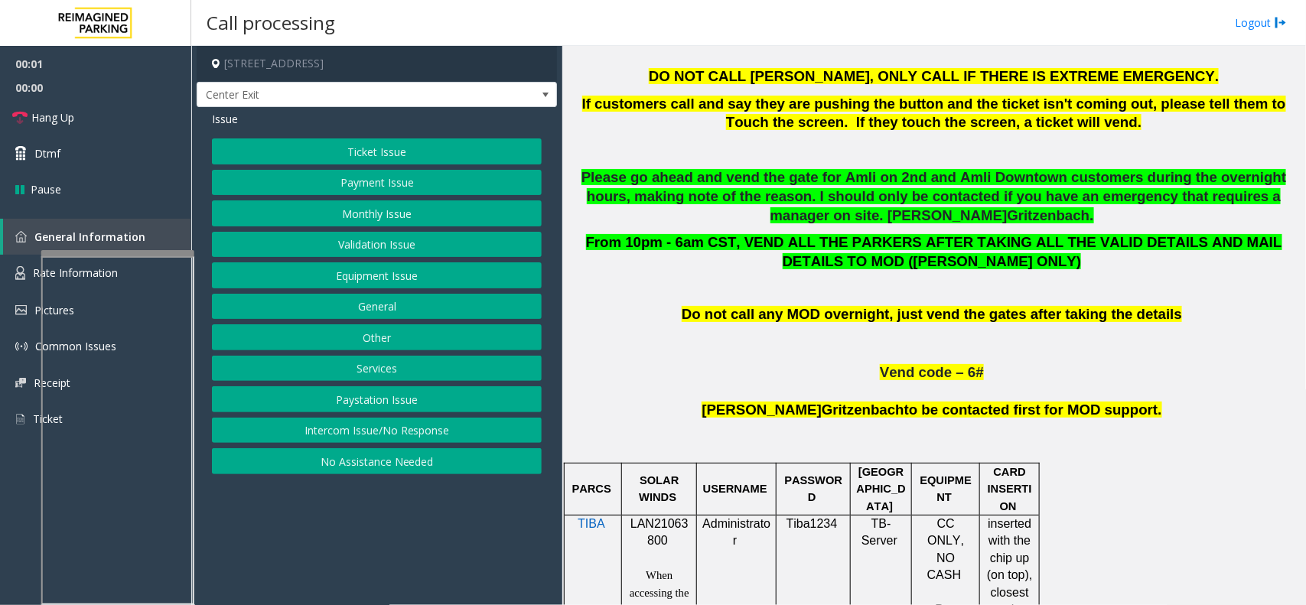
scroll to position [861, 0]
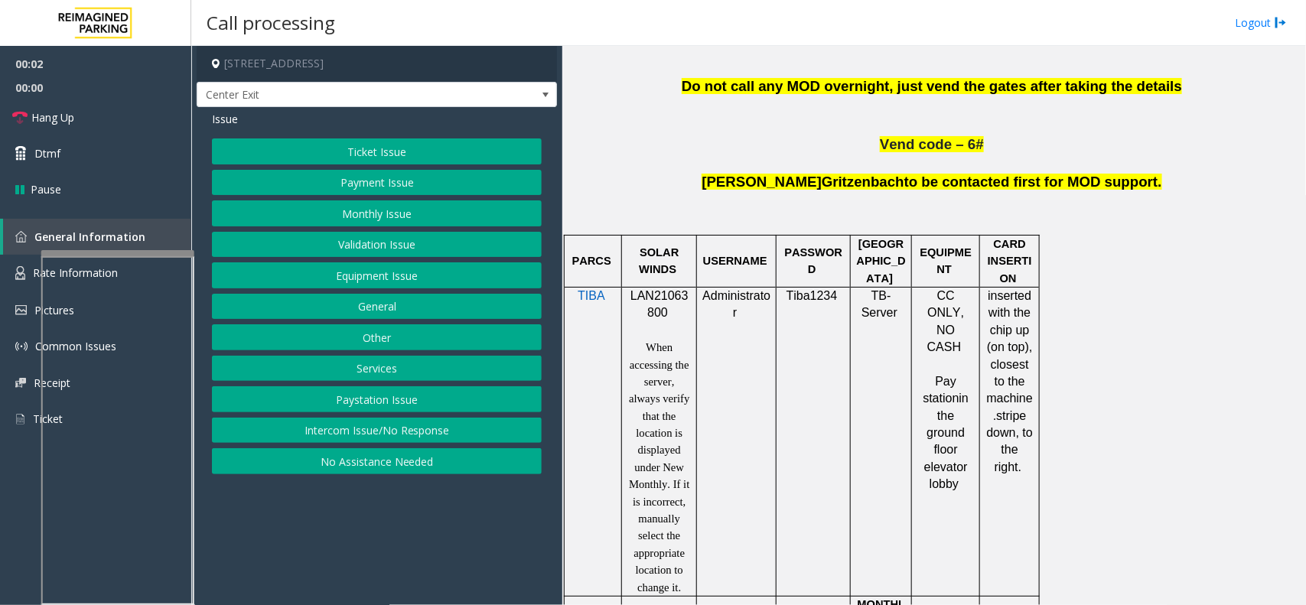
click at [650, 314] on p "LAN21063800" at bounding box center [659, 305] width 64 height 34
click at [663, 295] on span "LAN21063800" at bounding box center [659, 304] width 58 height 30
copy p "LAN21063800"
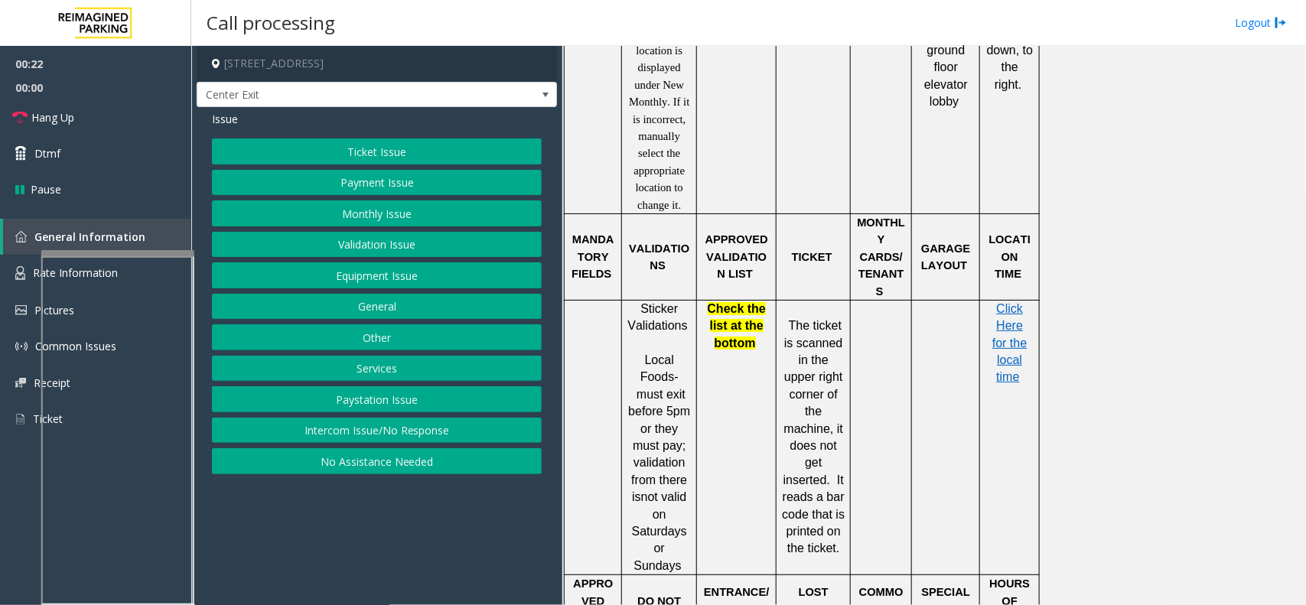
click at [314, 162] on button "Ticket Issue" at bounding box center [377, 151] width 330 height 26
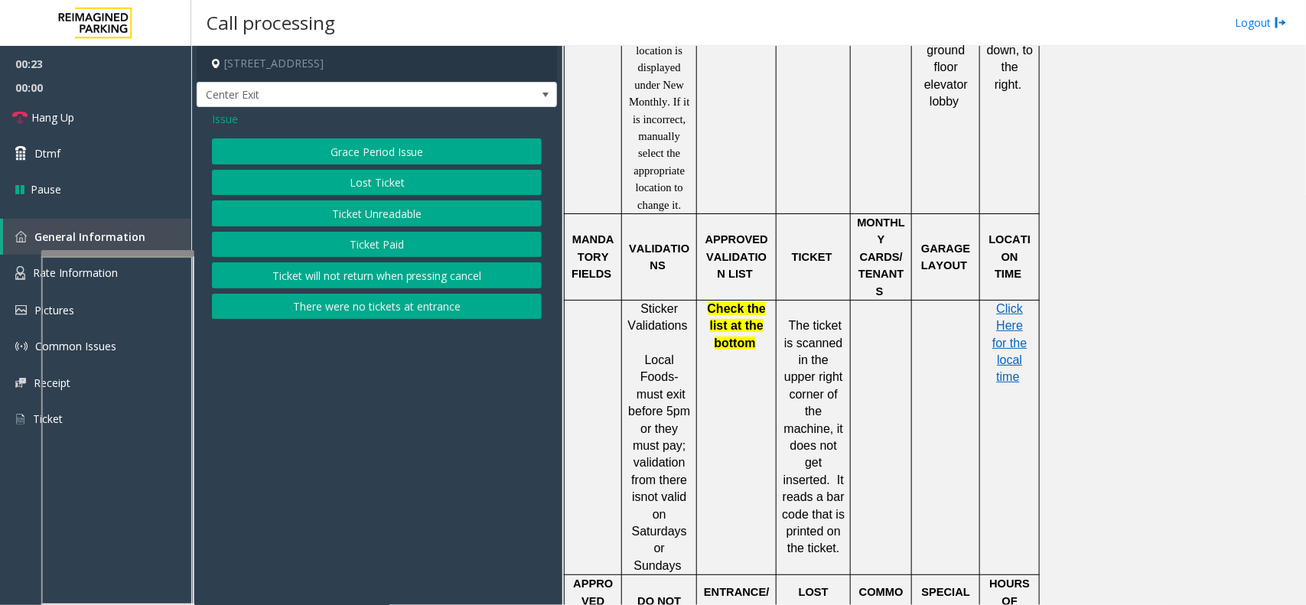
click at [342, 216] on button "Ticket Unreadable" at bounding box center [377, 213] width 330 height 26
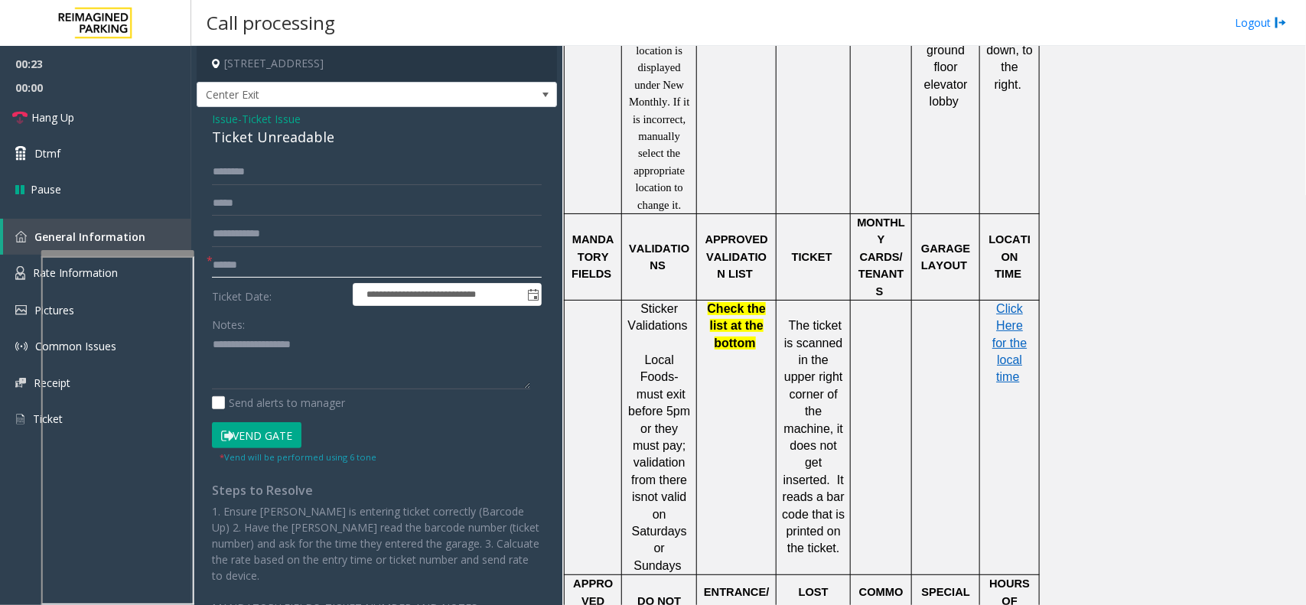
click at [276, 256] on input "text" at bounding box center [377, 265] width 330 height 26
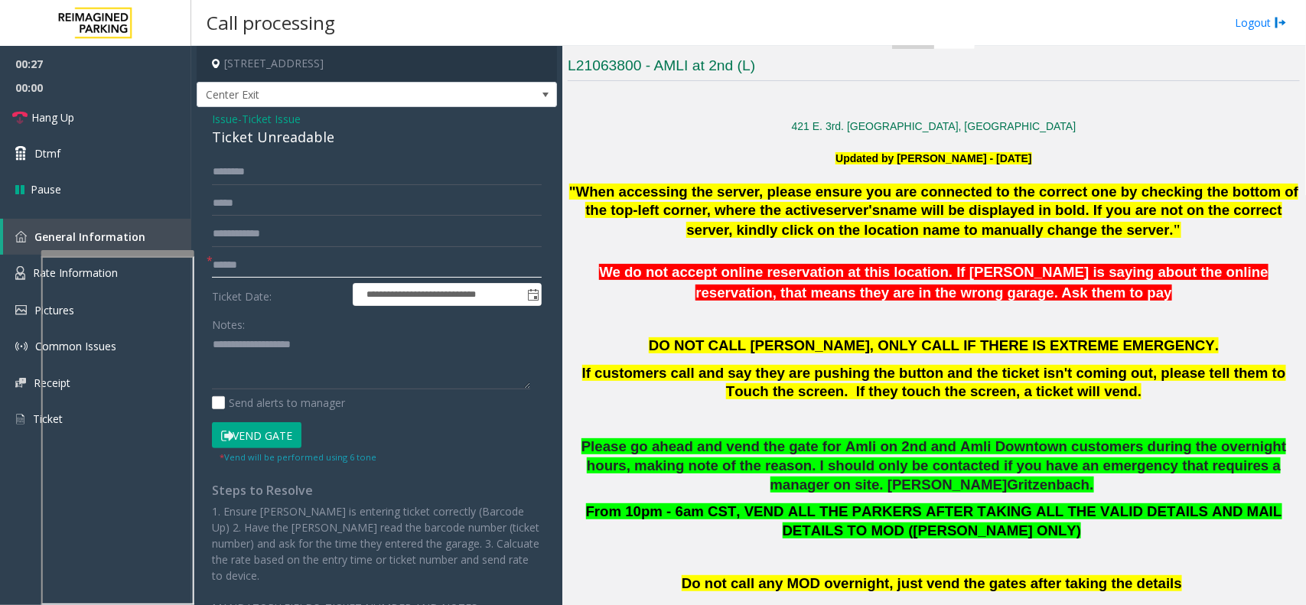
scroll to position [383, 0]
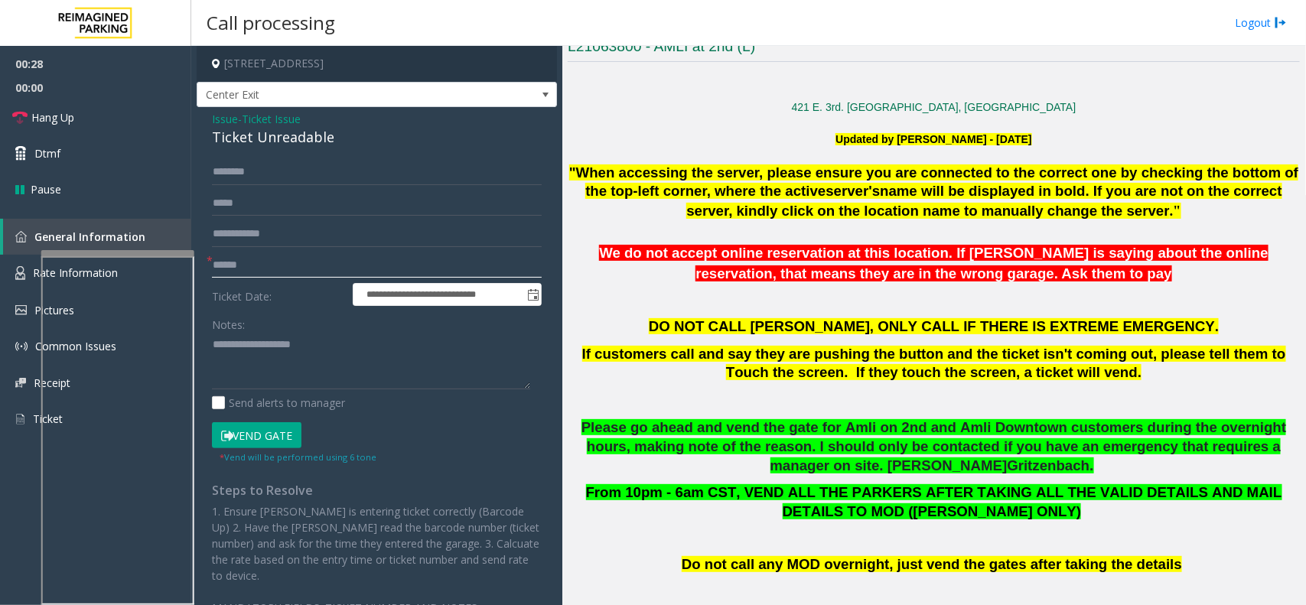
click at [288, 266] on input "text" at bounding box center [377, 265] width 330 height 26
type input "*******"
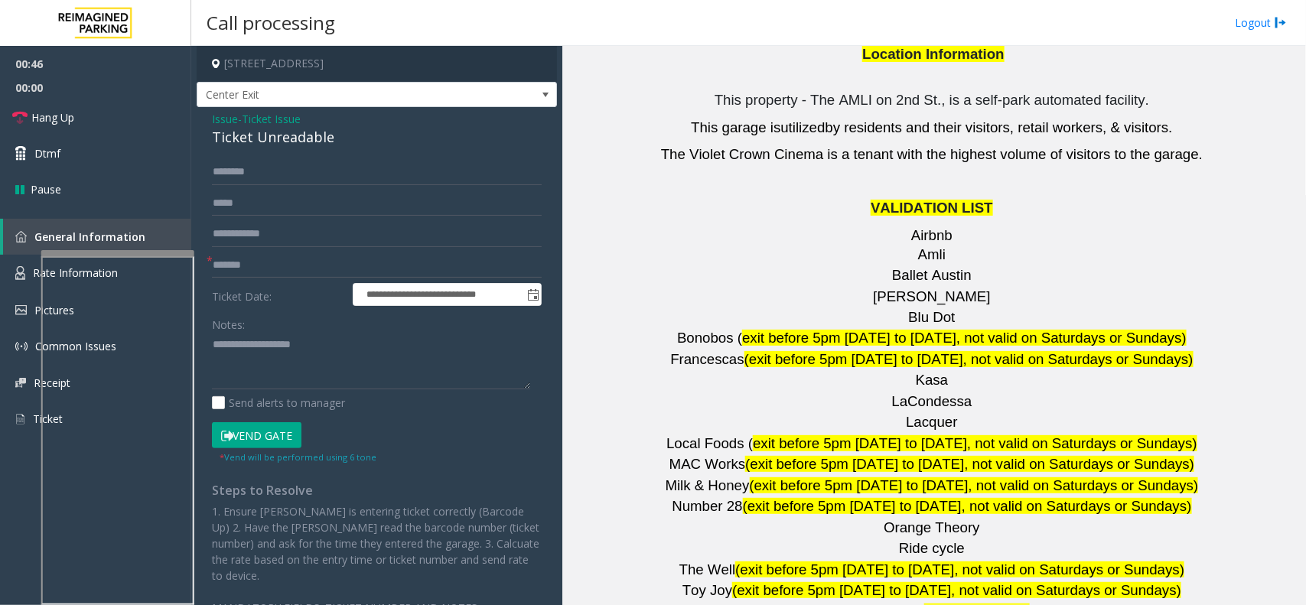
scroll to position [2104, 0]
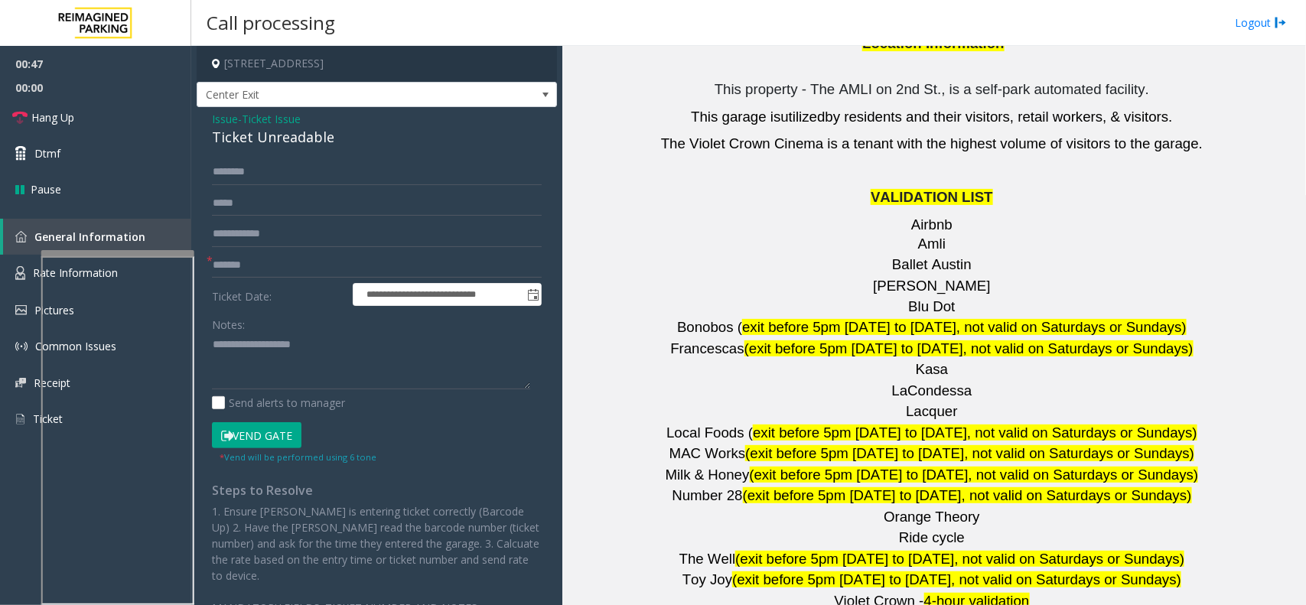
click at [285, 121] on span "Ticket Issue" at bounding box center [271, 119] width 59 height 16
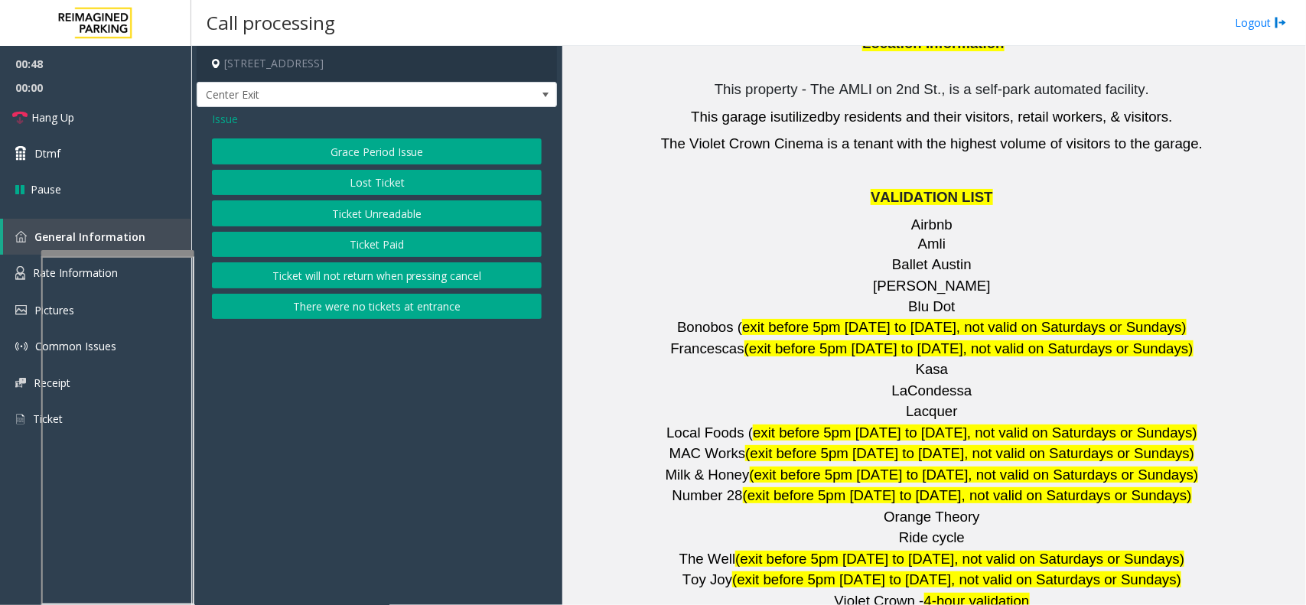
click at [224, 120] on span "Issue" at bounding box center [225, 119] width 26 height 16
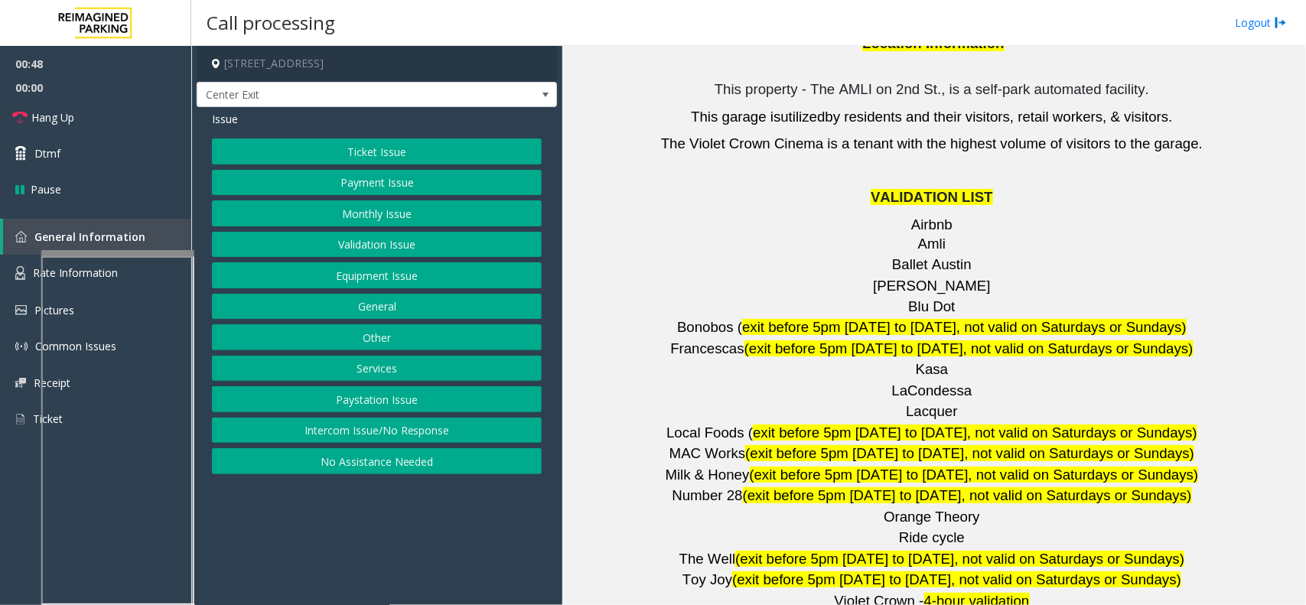
click at [376, 245] on button "Validation Issue" at bounding box center [377, 245] width 330 height 26
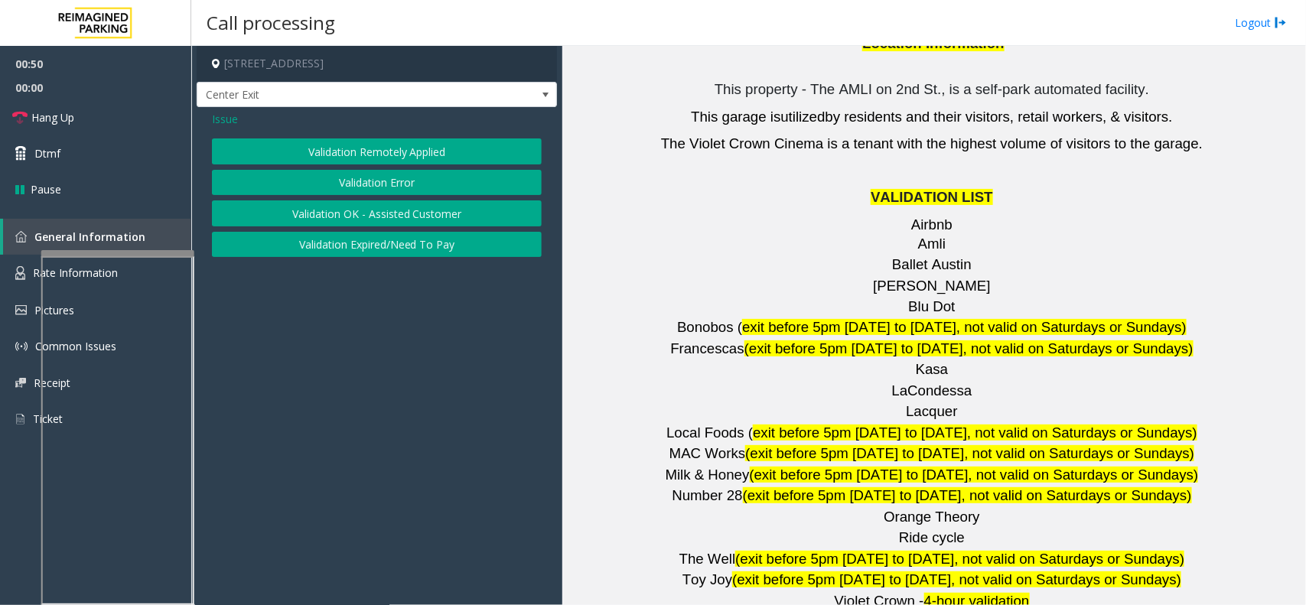
click at [931, 278] on span "[PERSON_NAME]" at bounding box center [931, 286] width 117 height 16
click at [379, 178] on button "Validation Error" at bounding box center [377, 183] width 330 height 26
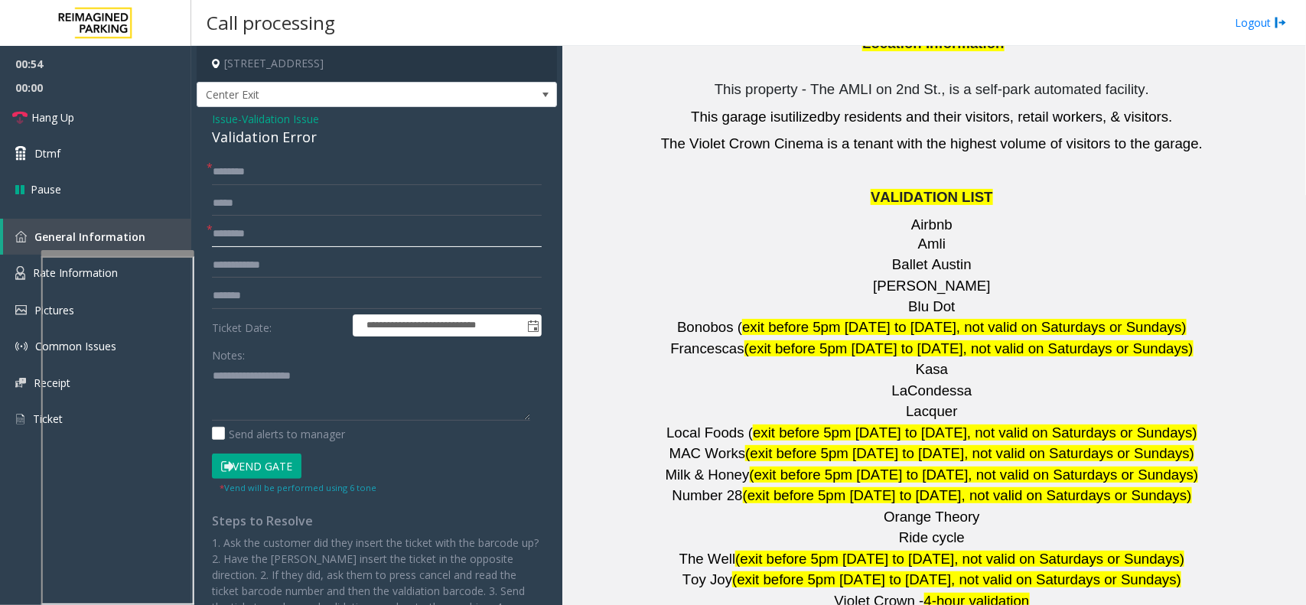
type input "*******"
click at [243, 181] on input "text" at bounding box center [377, 172] width 330 height 26
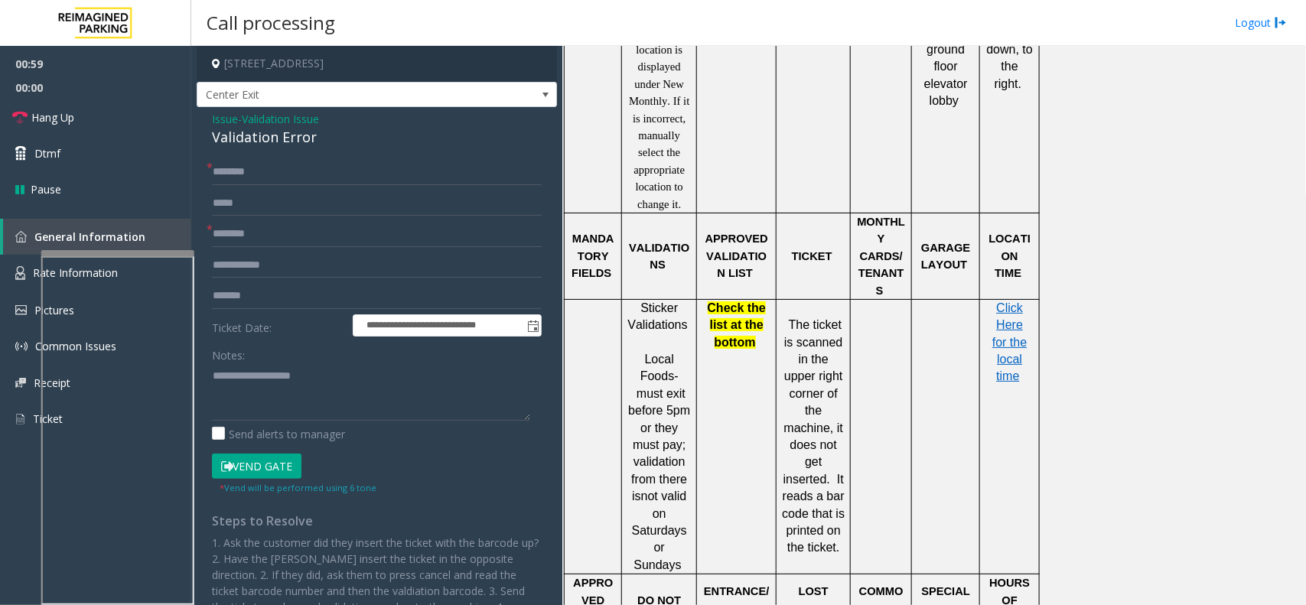
scroll to position [1243, 0]
click at [995, 301] on p "Click Here for the local time" at bounding box center [1009, 344] width 48 height 86
click at [1004, 302] on span "Click Here for the local time" at bounding box center [1009, 343] width 34 height 82
click at [288, 168] on input "text" at bounding box center [377, 172] width 330 height 26
type input "*****"
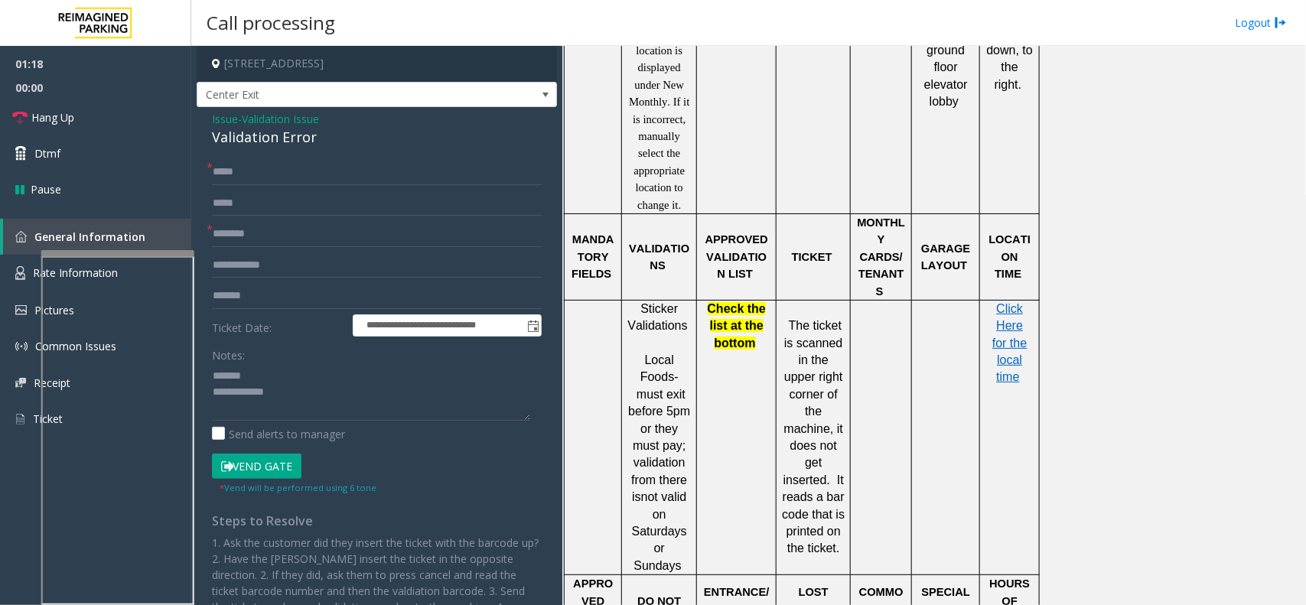
click at [268, 146] on div "Validation Error" at bounding box center [377, 137] width 330 height 21
click at [266, 144] on div "Validation Error" at bounding box center [377, 137] width 330 height 21
click at [318, 399] on textarea at bounding box center [371, 391] width 318 height 57
click at [274, 457] on button "Vend Gate" at bounding box center [257, 467] width 90 height 26
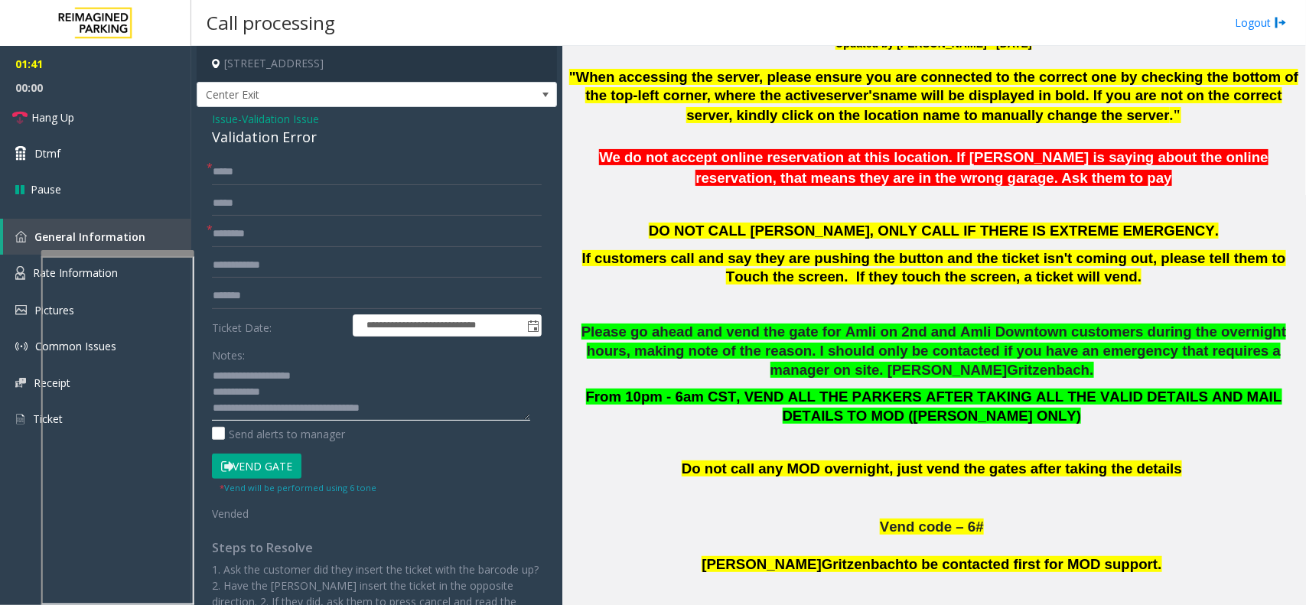
scroll to position [191, 0]
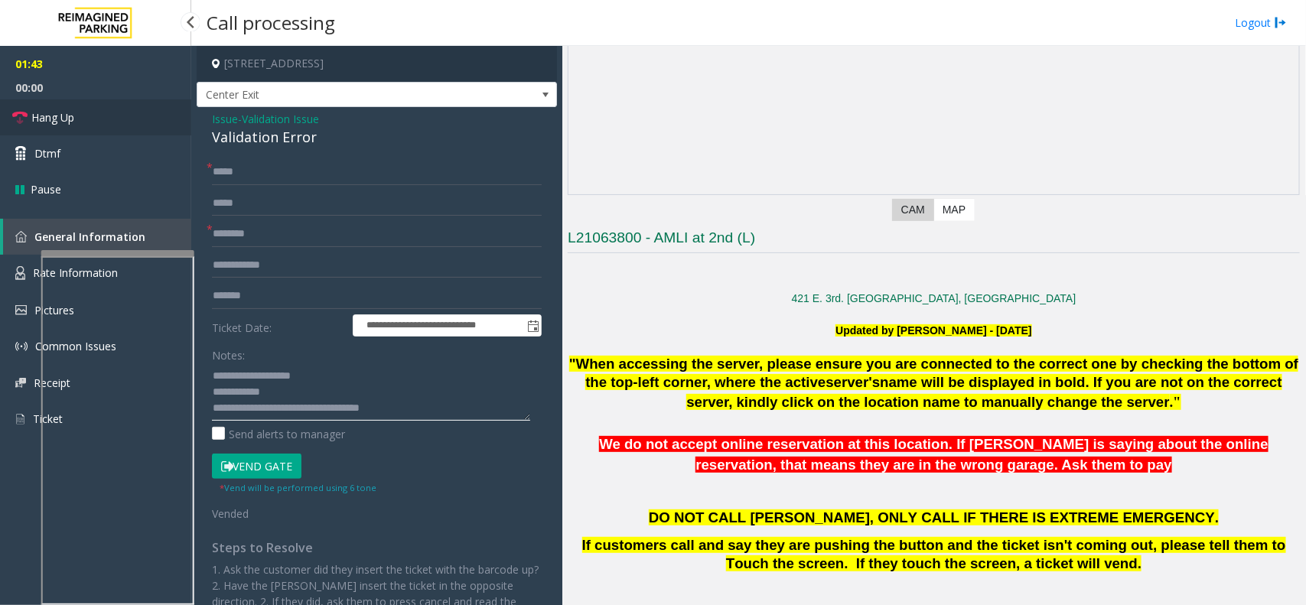
type textarea "**********"
click at [120, 101] on link "Hang Up" at bounding box center [95, 117] width 191 height 36
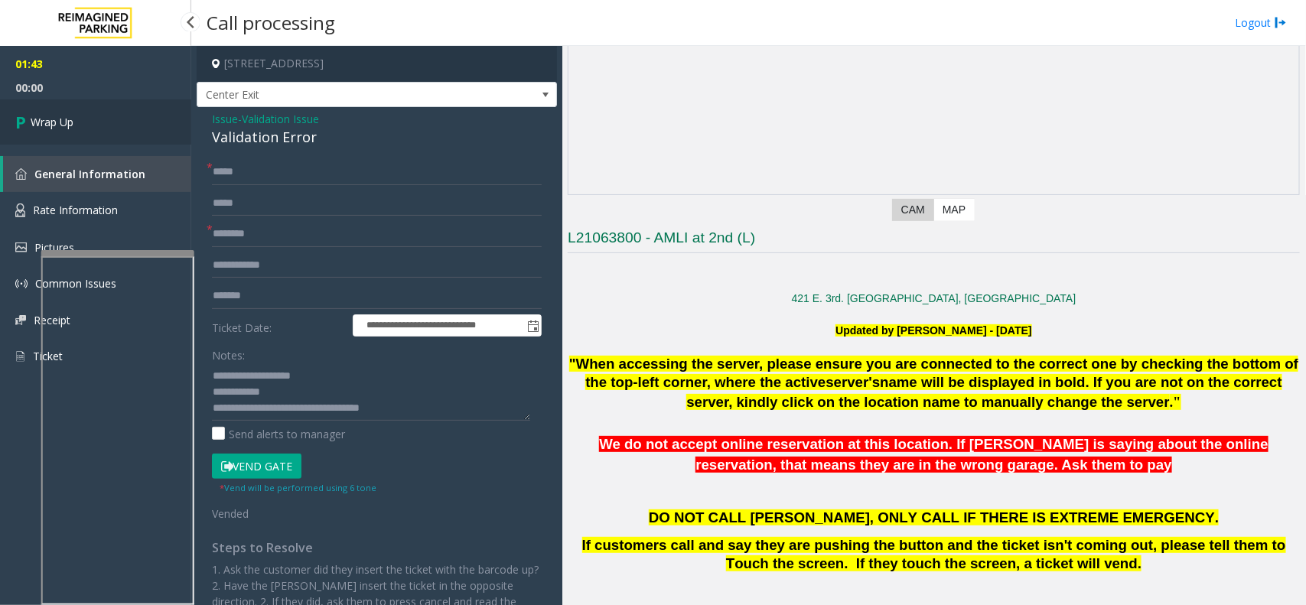
click at [92, 113] on link "Wrap Up" at bounding box center [95, 121] width 191 height 45
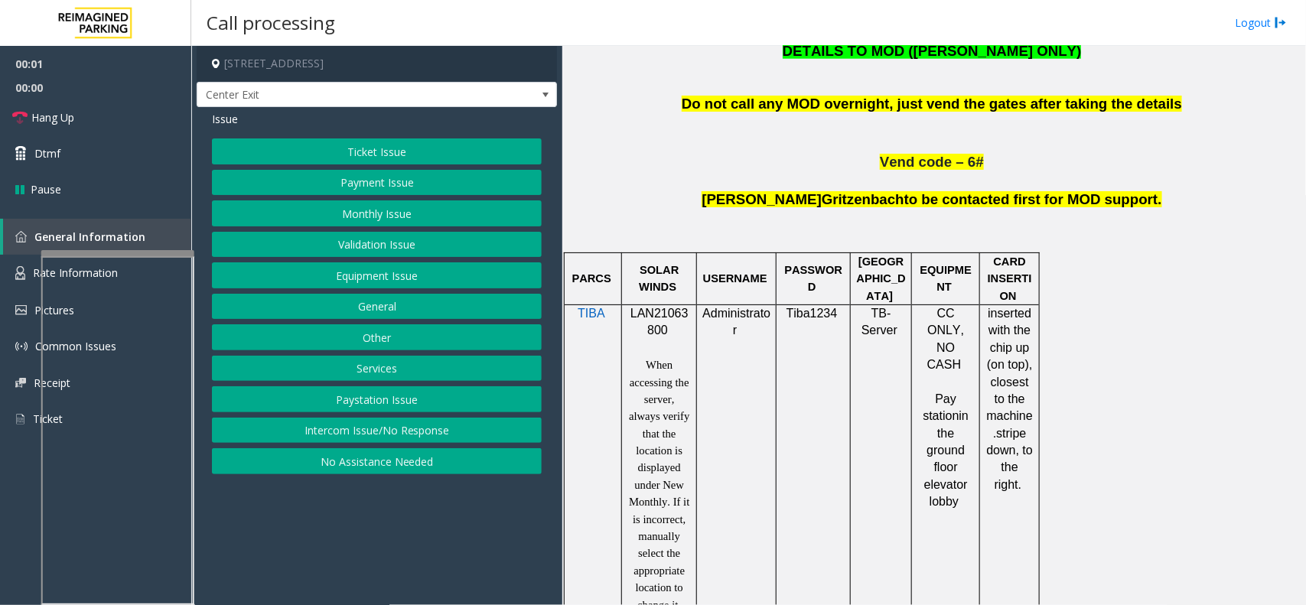
scroll to position [861, 0]
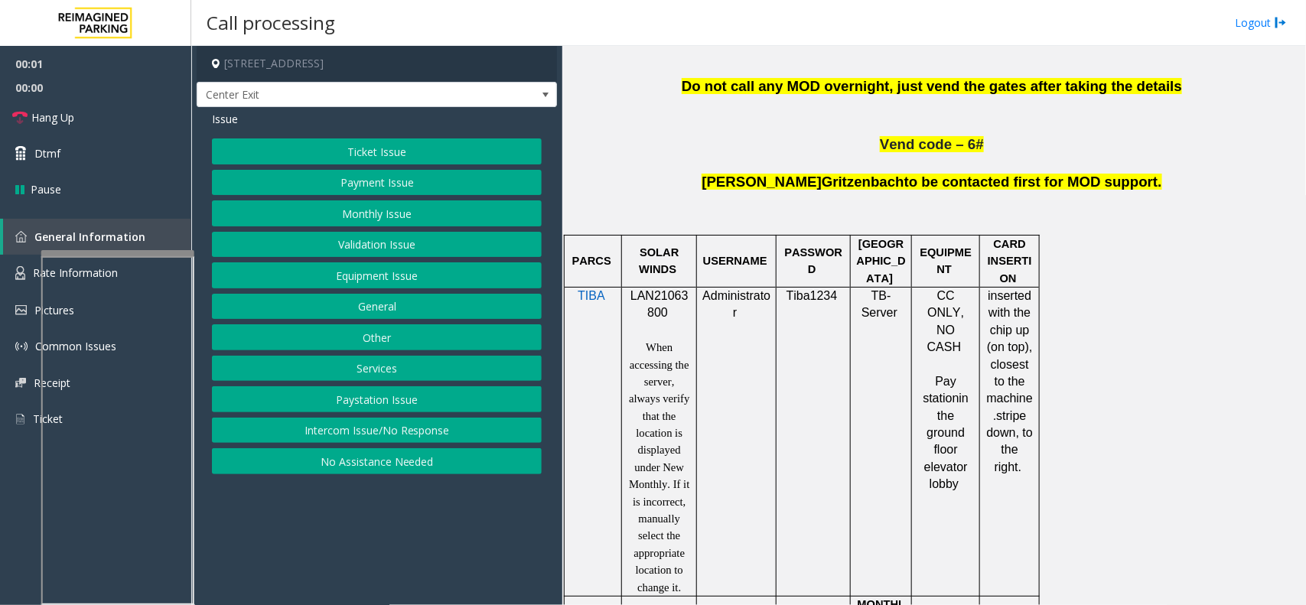
click at [660, 297] on span "LAN21063800" at bounding box center [659, 304] width 58 height 30
copy p "LAN21063800"
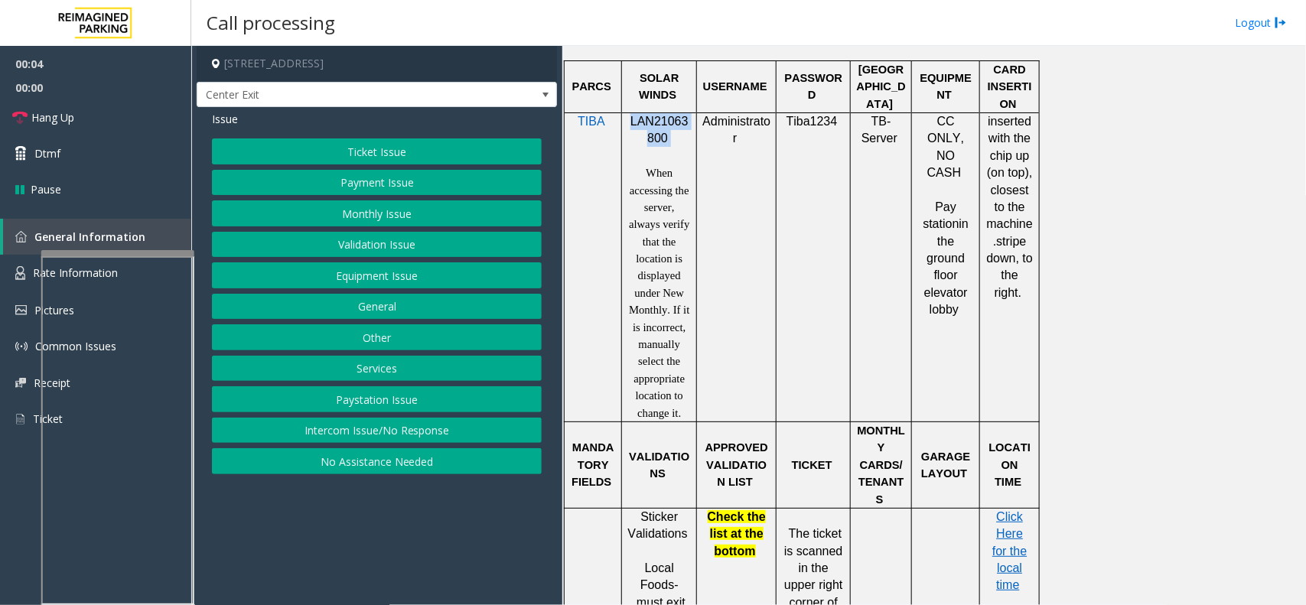
scroll to position [1052, 0]
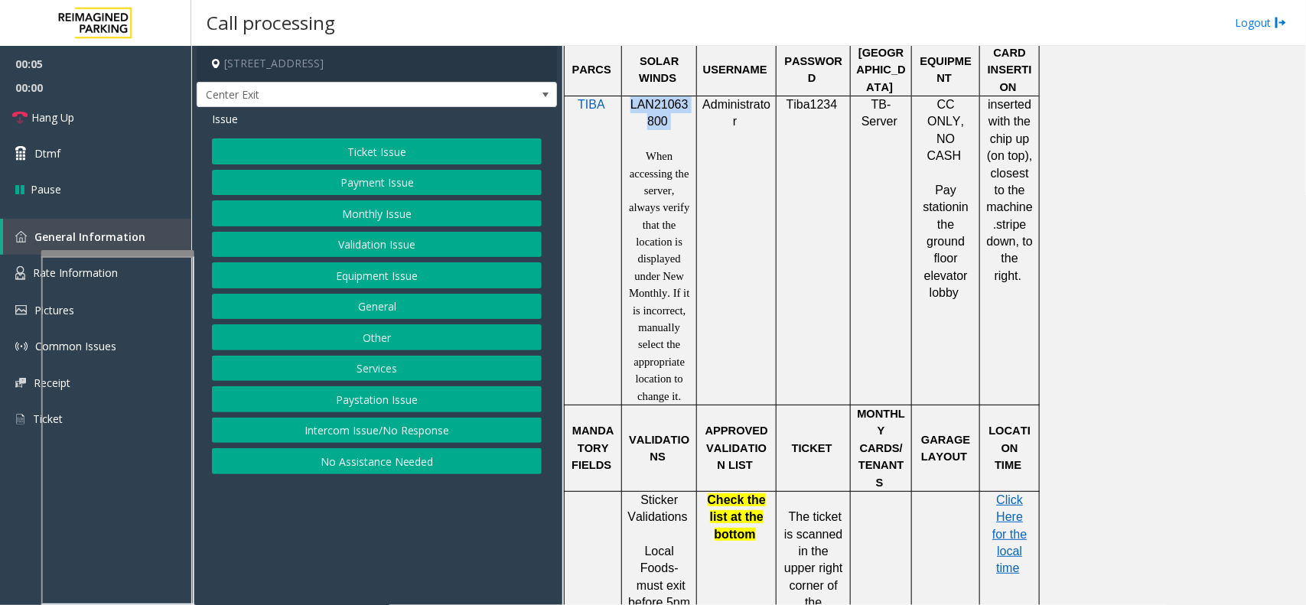
click at [350, 151] on button "Ticket Issue" at bounding box center [377, 151] width 330 height 26
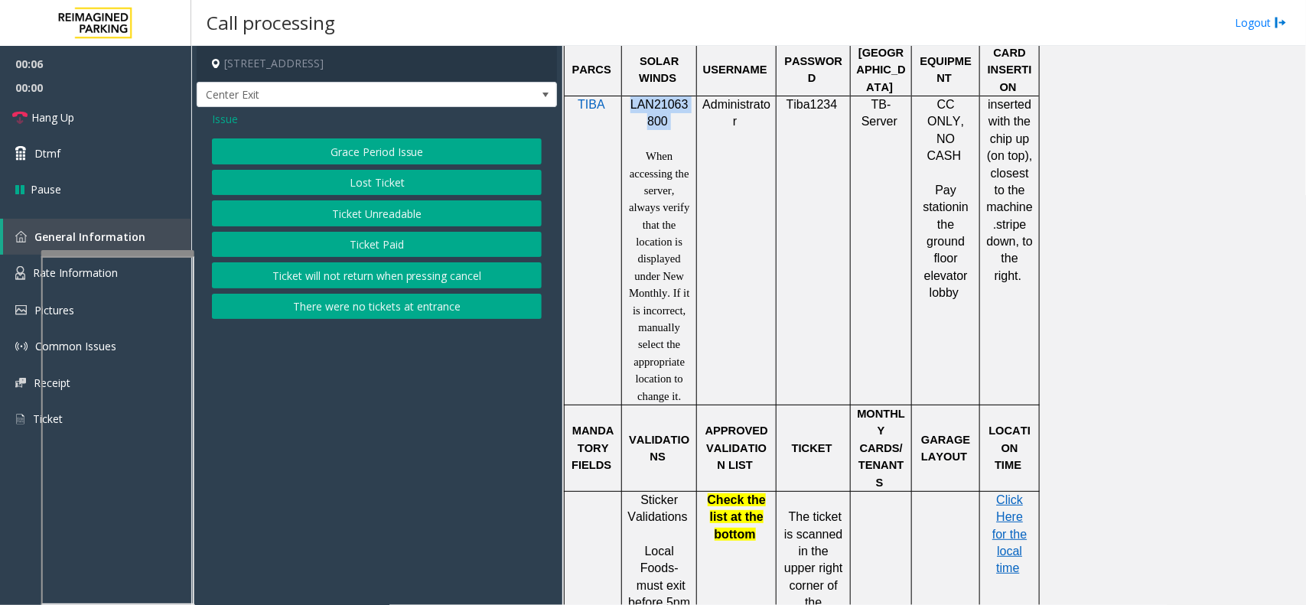
click at [371, 205] on button "Ticket Unreadable" at bounding box center [377, 213] width 330 height 26
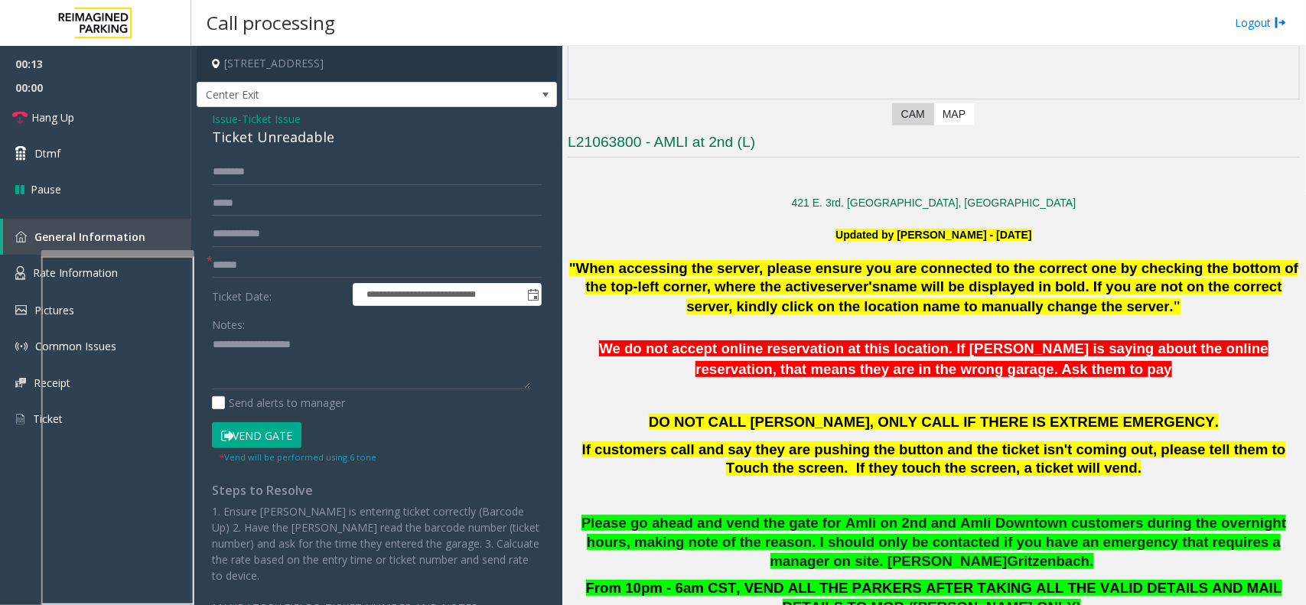
scroll to position [383, 0]
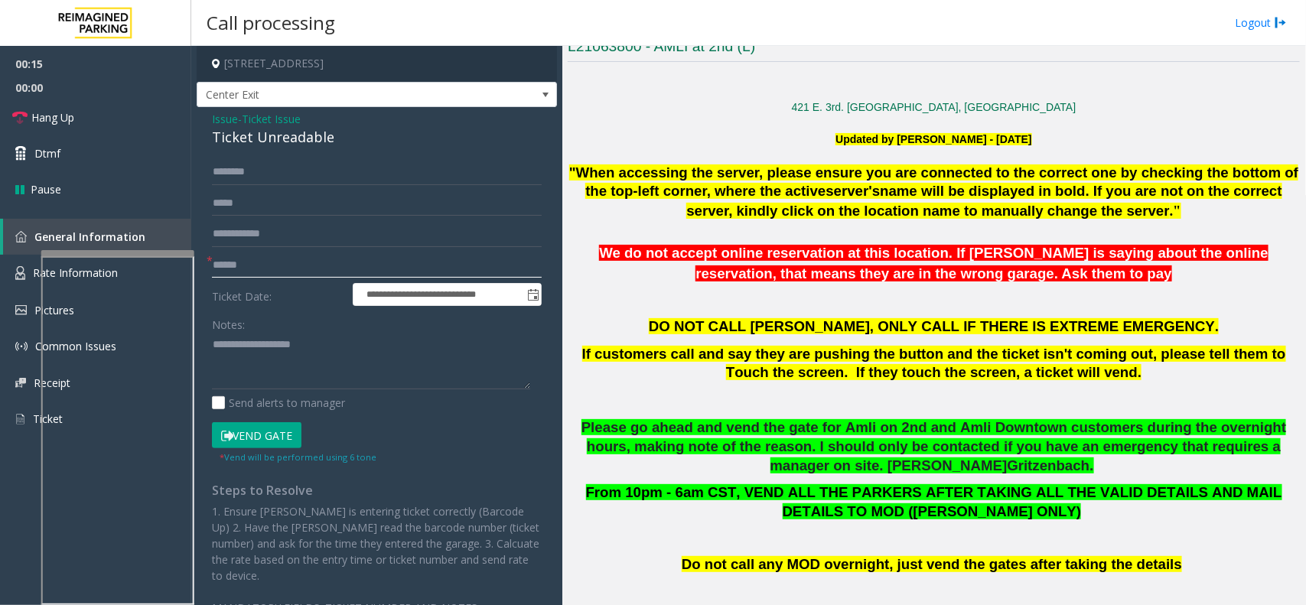
click at [298, 272] on input "text" at bounding box center [377, 265] width 330 height 26
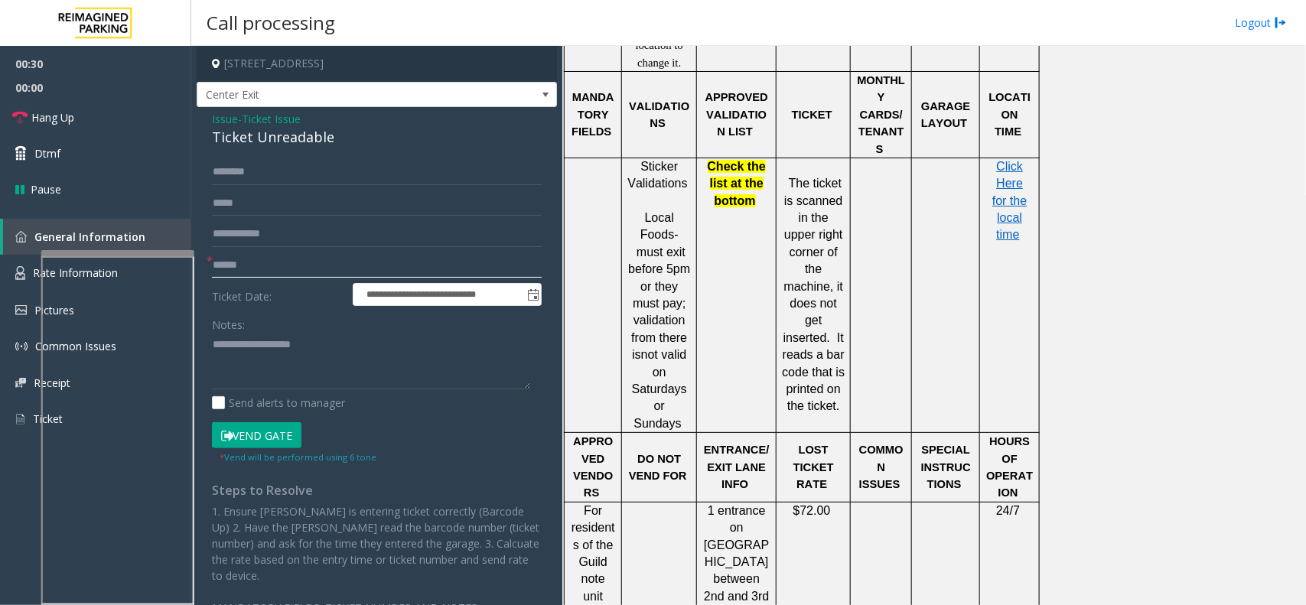
scroll to position [1339, 0]
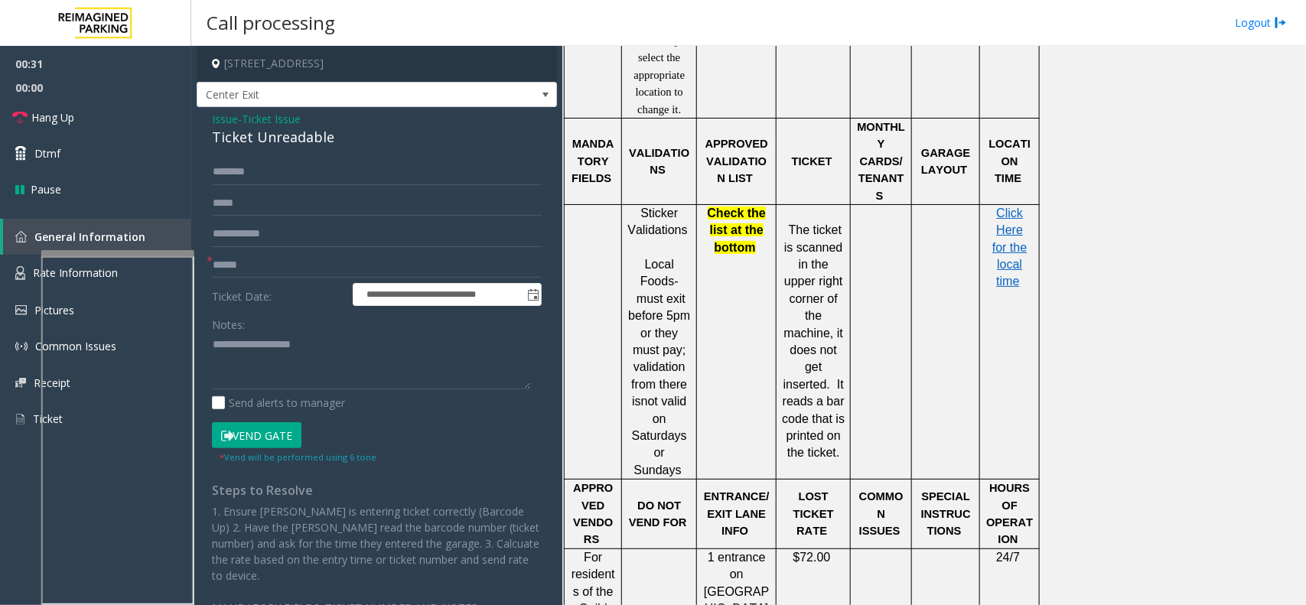
click at [278, 121] on span "Ticket Issue" at bounding box center [271, 119] width 59 height 16
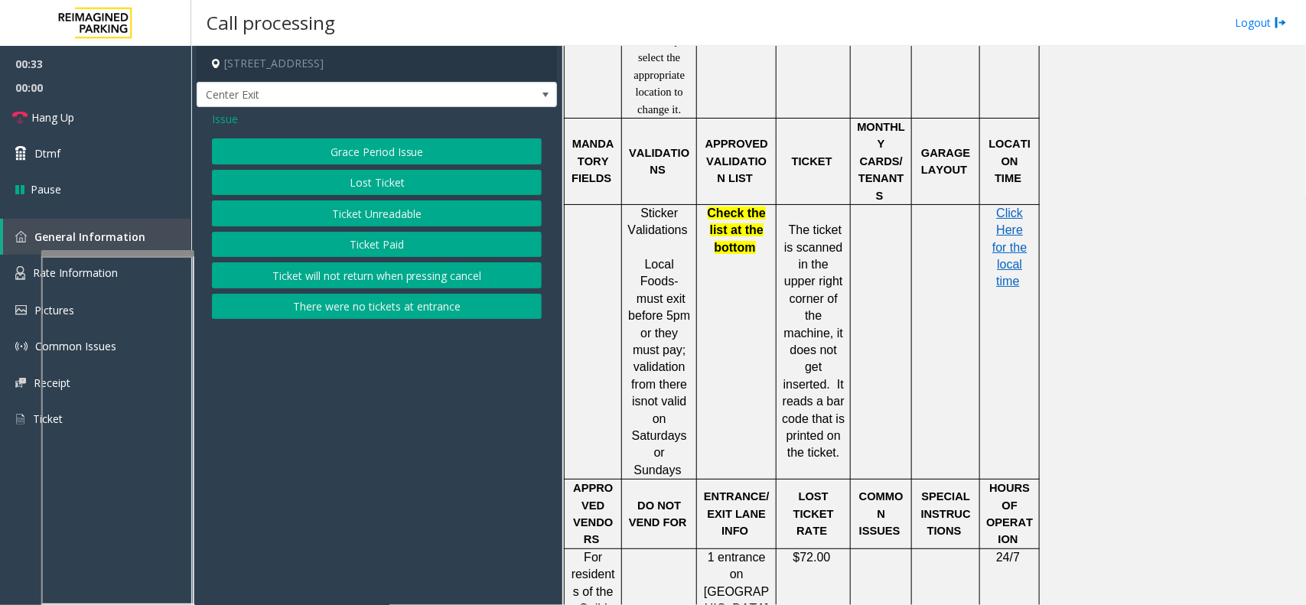
click at [232, 115] on span "Issue" at bounding box center [225, 119] width 26 height 16
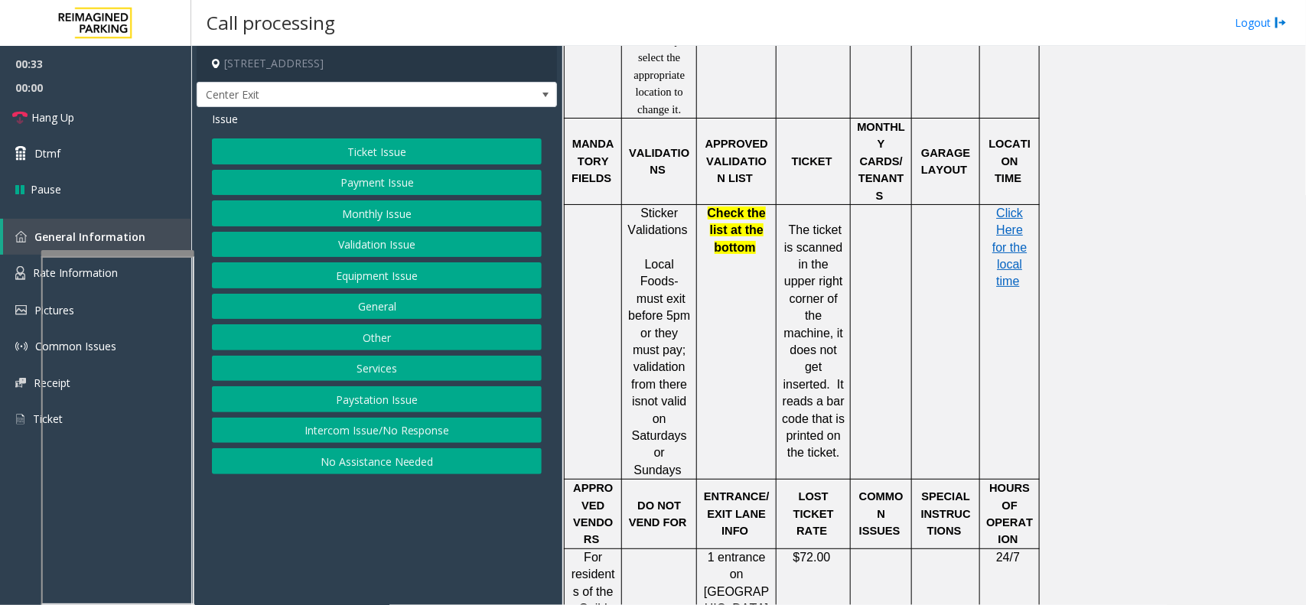
click at [369, 236] on button "Validation Issue" at bounding box center [377, 245] width 330 height 26
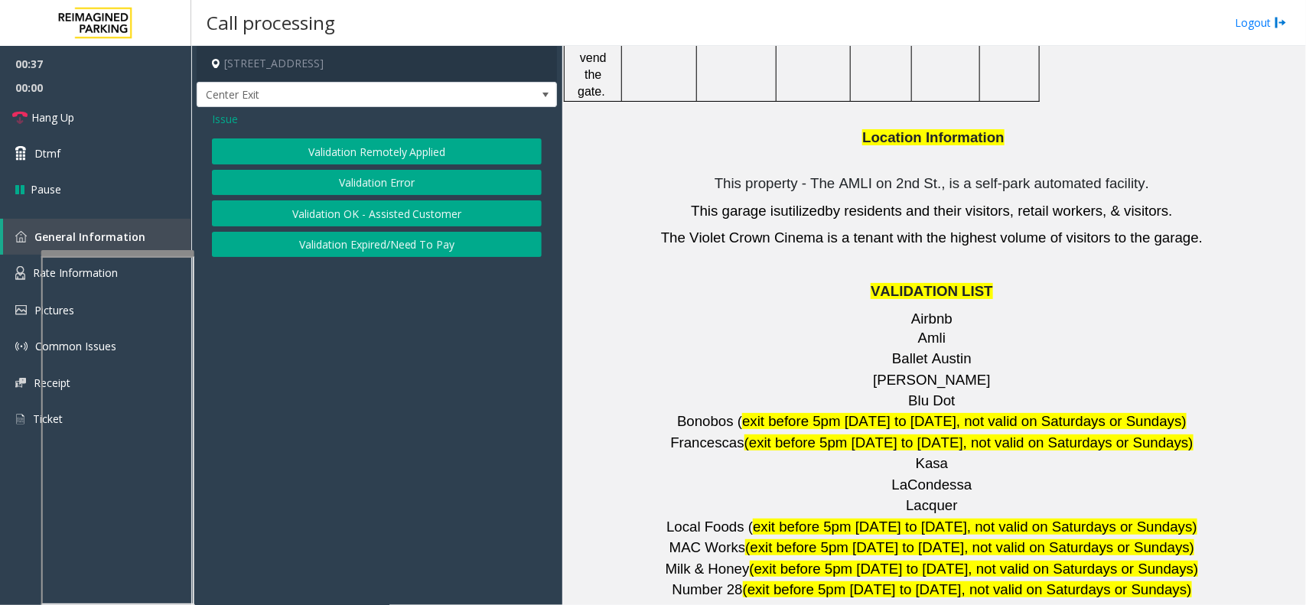
scroll to position [2008, 0]
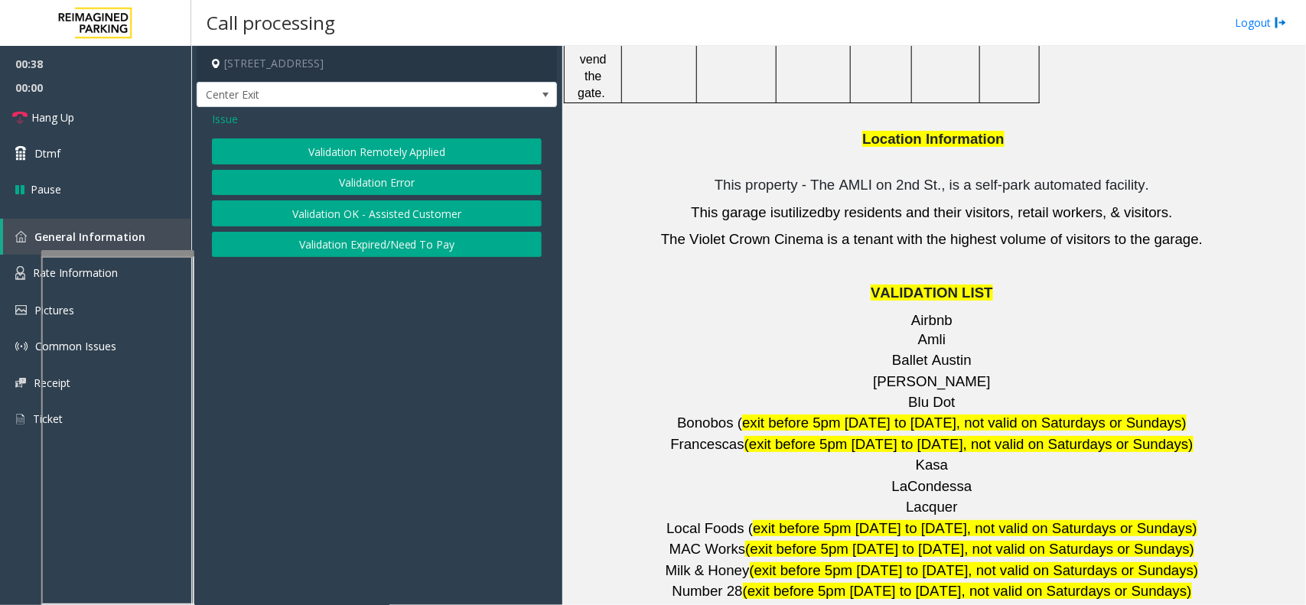
click at [410, 181] on button "Validation Error" at bounding box center [377, 183] width 330 height 26
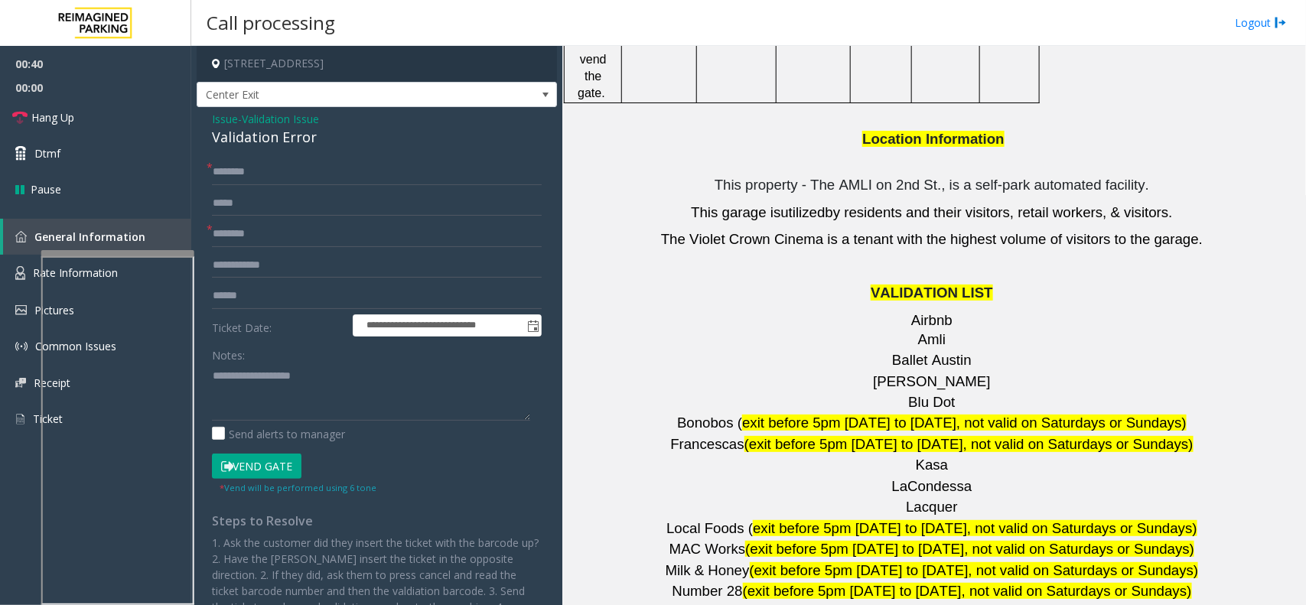
click at [934, 373] on span "[PERSON_NAME]" at bounding box center [931, 381] width 117 height 16
type input "*******"
click at [291, 302] on input "text" at bounding box center [377, 296] width 330 height 26
type textarea "**********"
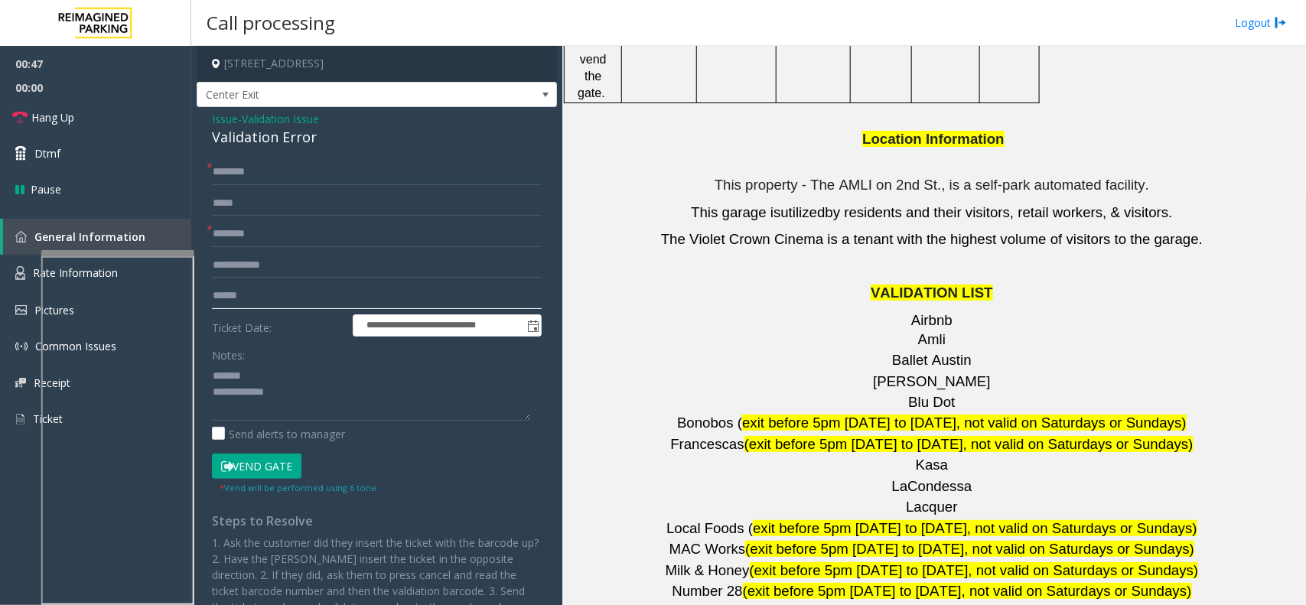
click at [280, 299] on input "text" at bounding box center [377, 296] width 330 height 26
type input "*******"
click at [280, 181] on input "text" at bounding box center [377, 172] width 330 height 26
click at [274, 144] on div "Validation Error" at bounding box center [377, 137] width 330 height 21
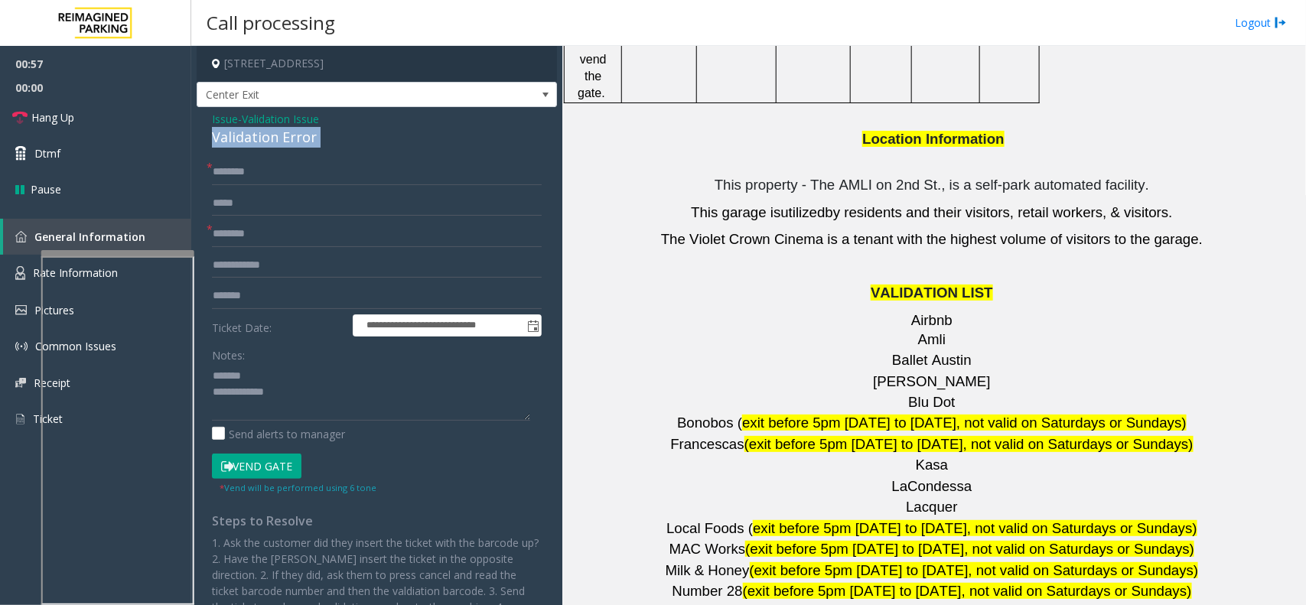
click at [274, 144] on div "Validation Error" at bounding box center [377, 137] width 330 height 21
click at [287, 392] on textarea at bounding box center [371, 391] width 318 height 57
type textarea "**********"
click at [231, 166] on input "text" at bounding box center [377, 172] width 330 height 26
type input "******"
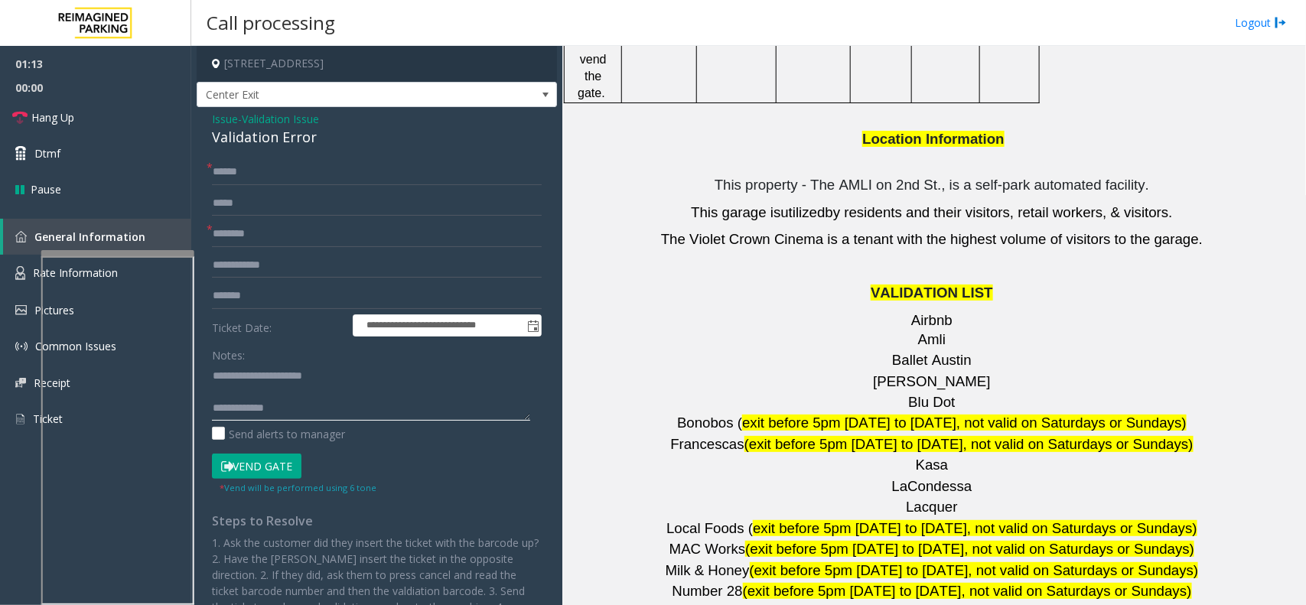
click at [243, 392] on textarea at bounding box center [371, 391] width 318 height 57
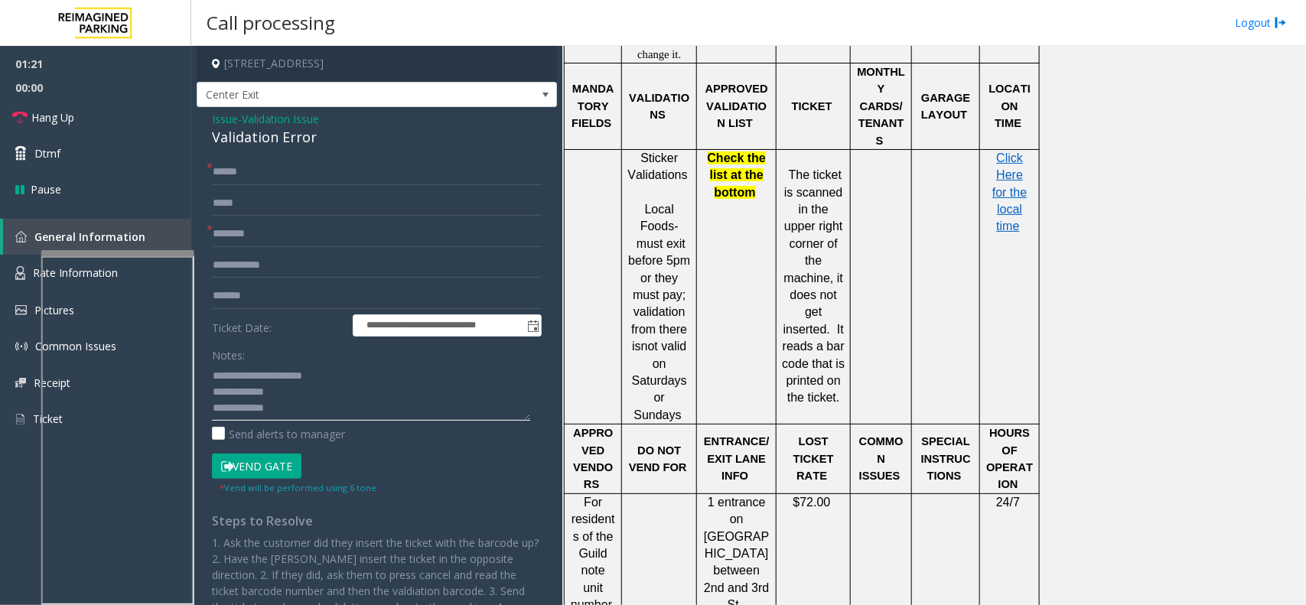
scroll to position [1339, 0]
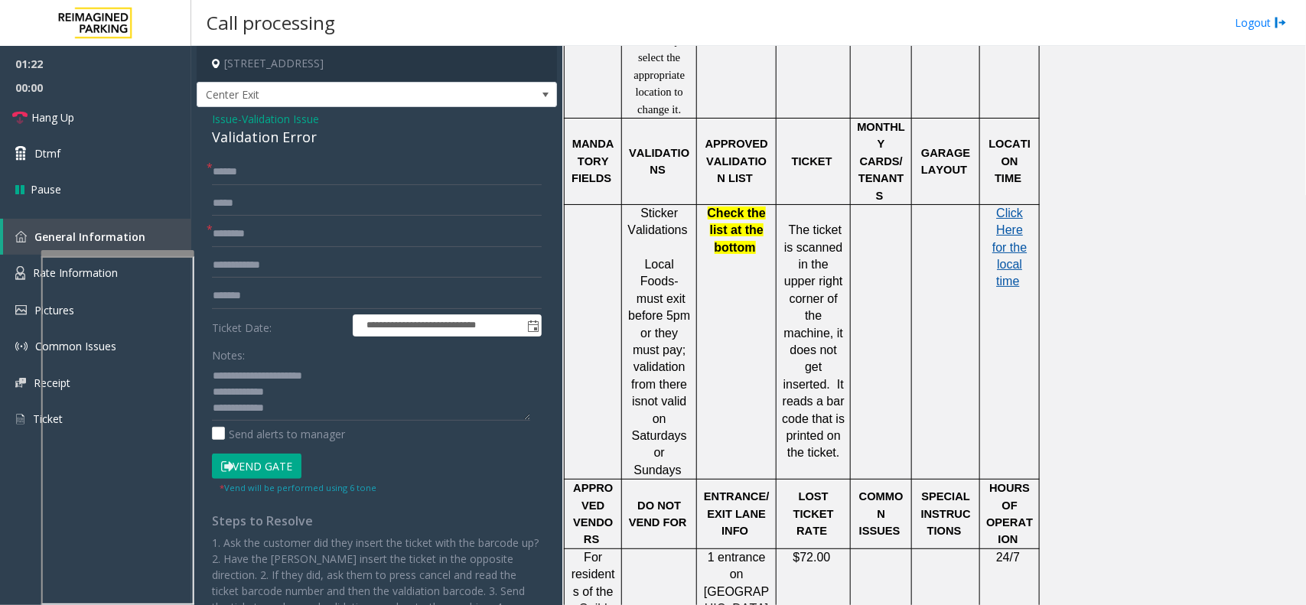
click at [1012, 237] on span "Click Here for the local time" at bounding box center [1009, 248] width 34 height 82
click at [292, 390] on textarea at bounding box center [371, 391] width 318 height 57
click at [262, 465] on button "Vend Gate" at bounding box center [257, 467] width 90 height 26
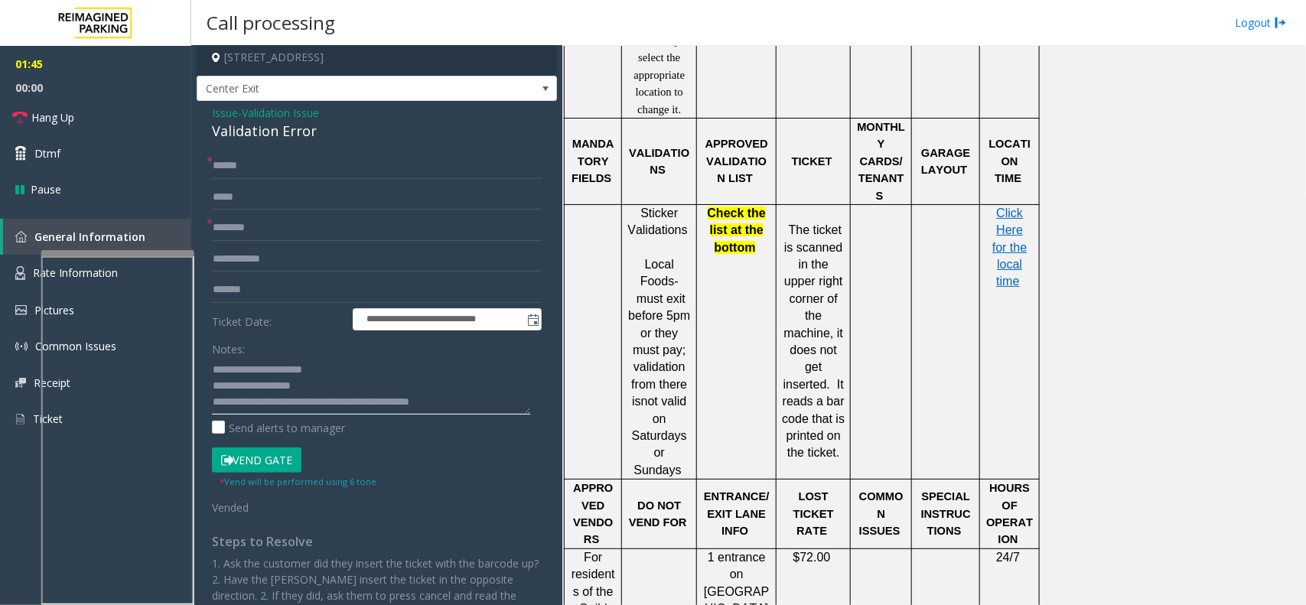
scroll to position [0, 0]
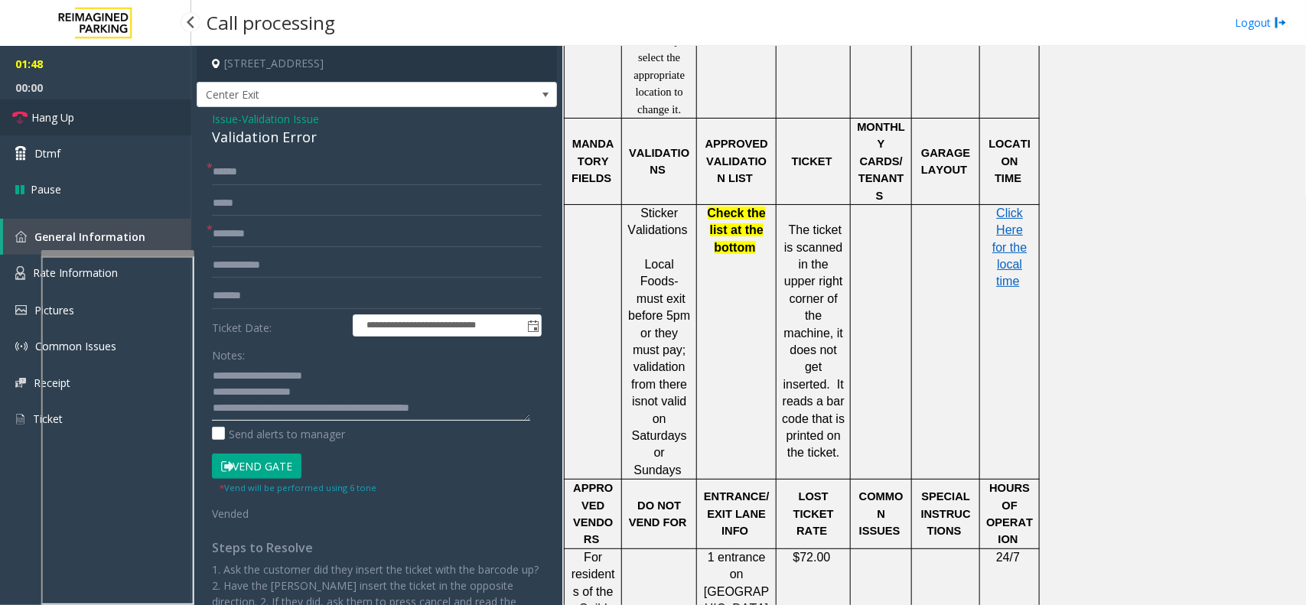
type textarea "**********"
click at [130, 109] on link "Hang Up" at bounding box center [95, 117] width 191 height 36
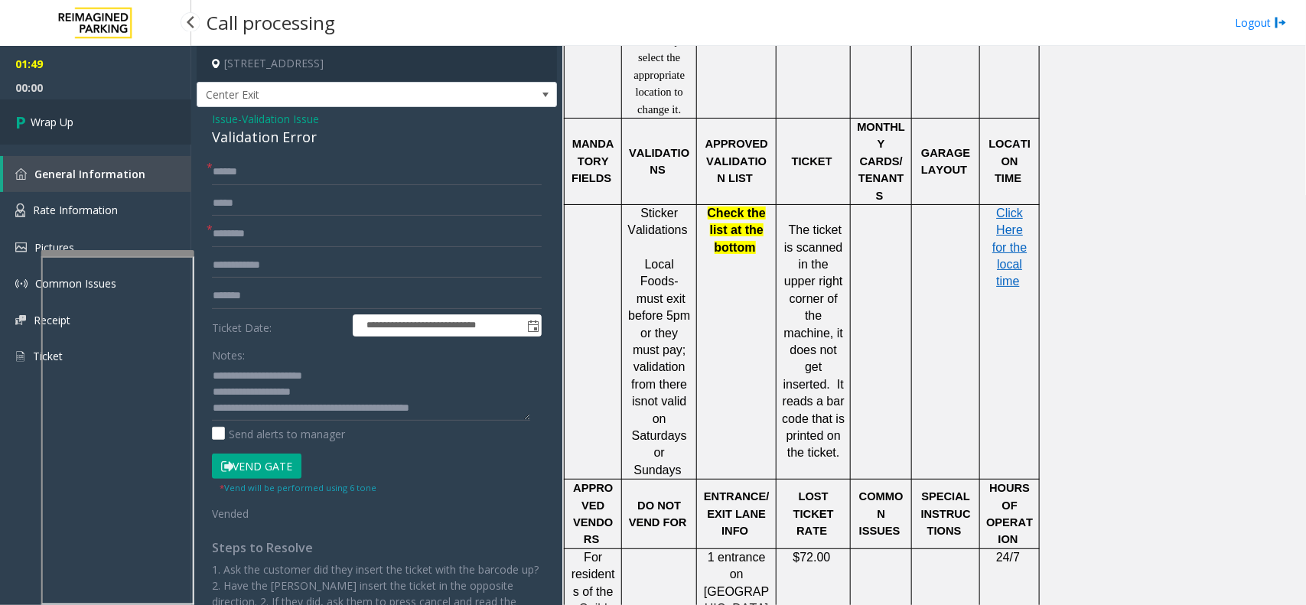
click at [124, 112] on link "Wrap Up" at bounding box center [95, 121] width 191 height 45
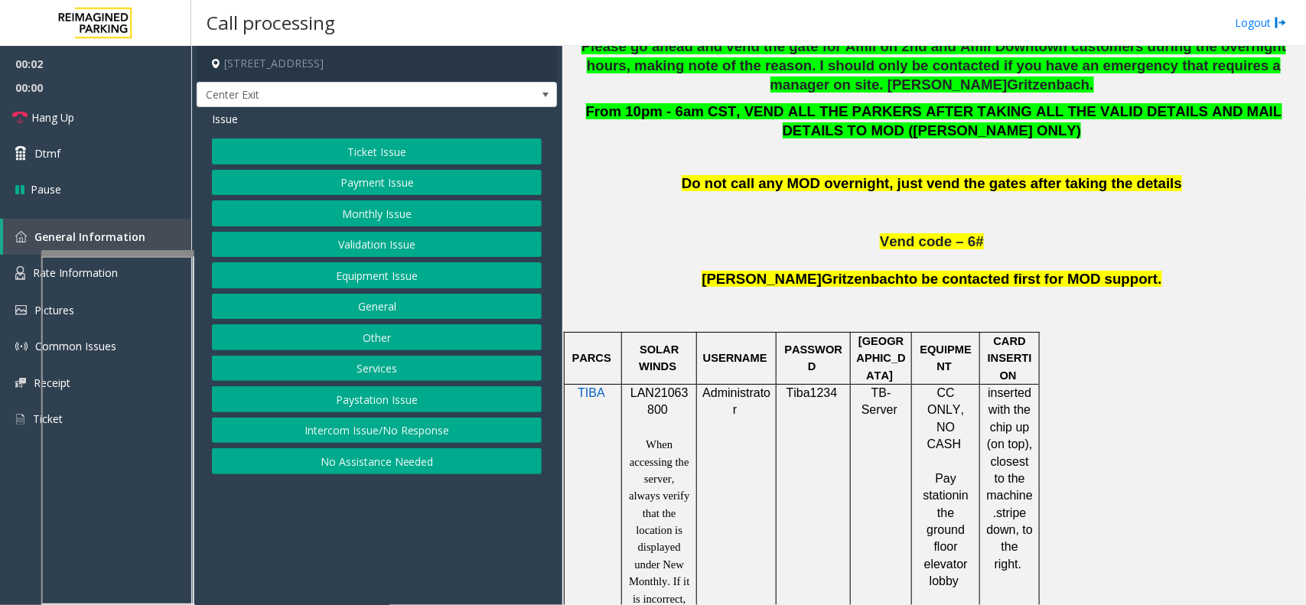
scroll to position [765, 0]
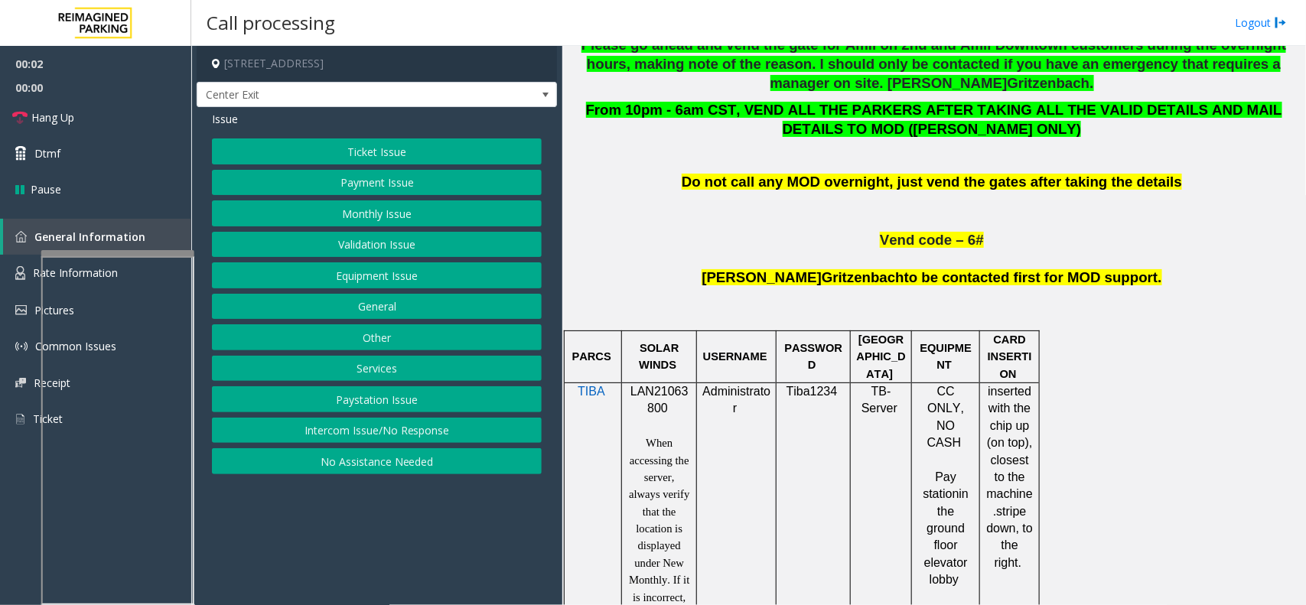
click at [679, 395] on span "LAN21063800" at bounding box center [659, 400] width 58 height 30
copy p "LAN21063800"
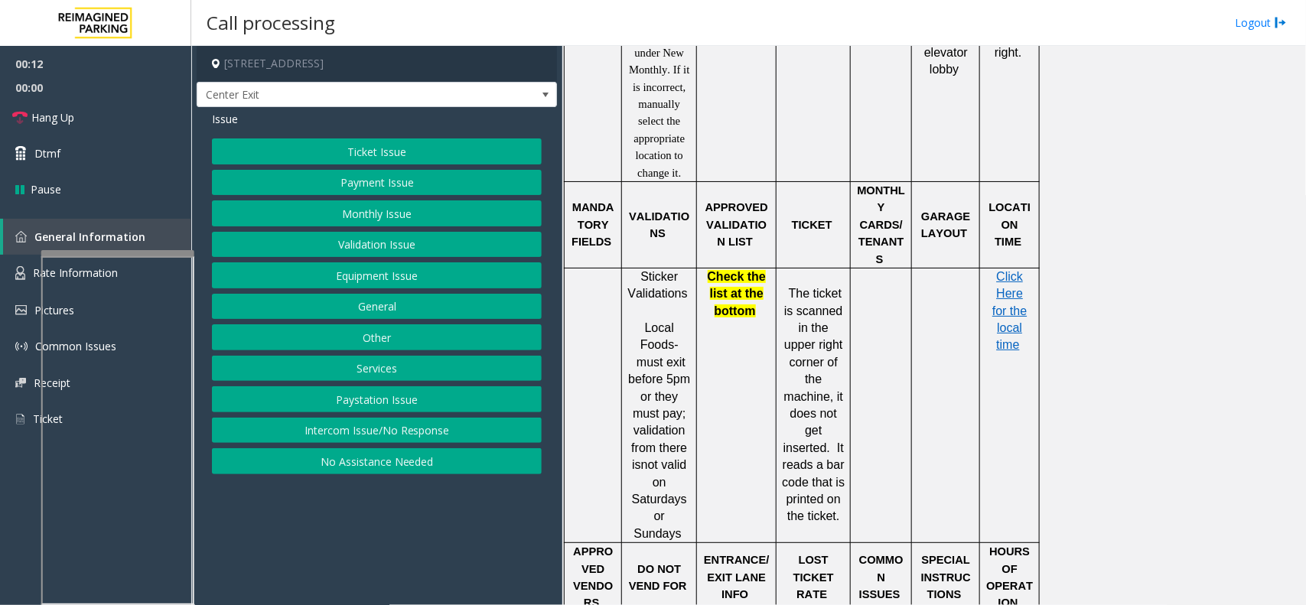
scroll to position [1243, 0]
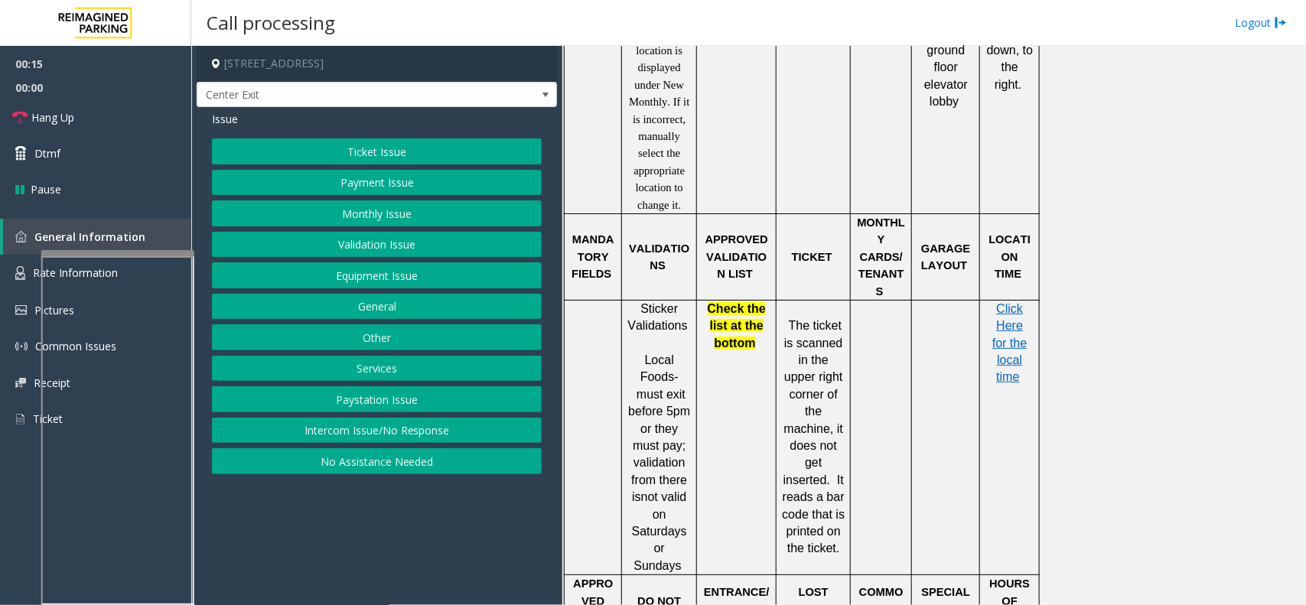
click at [1014, 308] on p "Click Here for the local time" at bounding box center [1009, 344] width 48 height 86
click at [1015, 307] on span "Click Here for the local time" at bounding box center [1009, 343] width 34 height 82
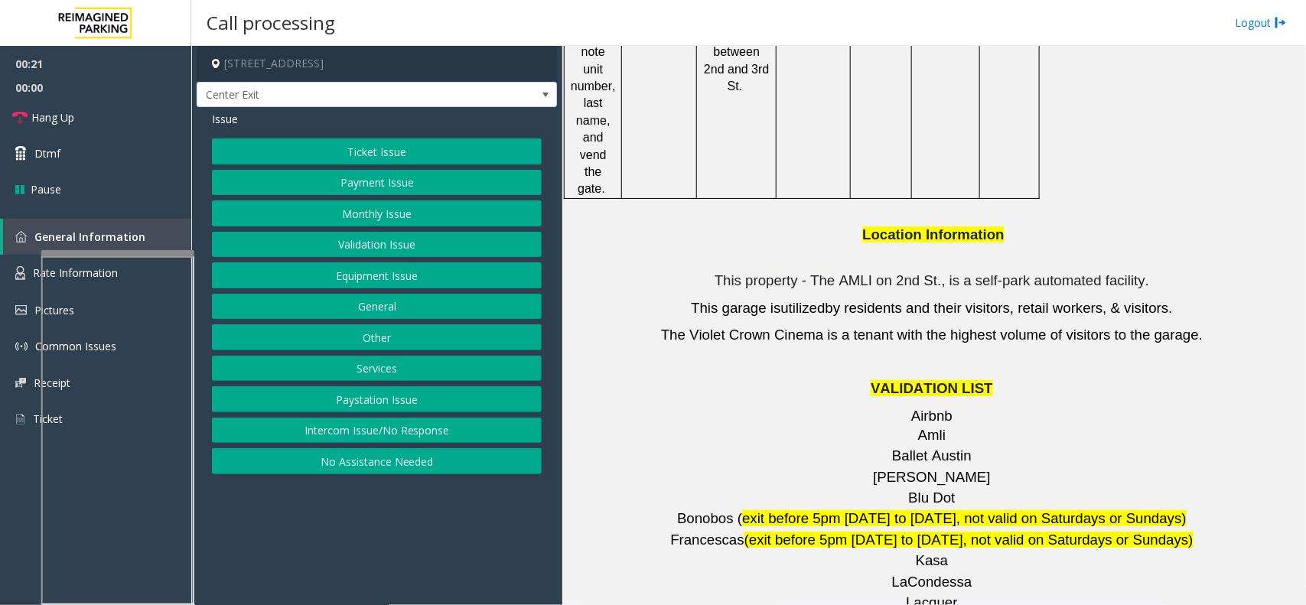
scroll to position [2008, 0]
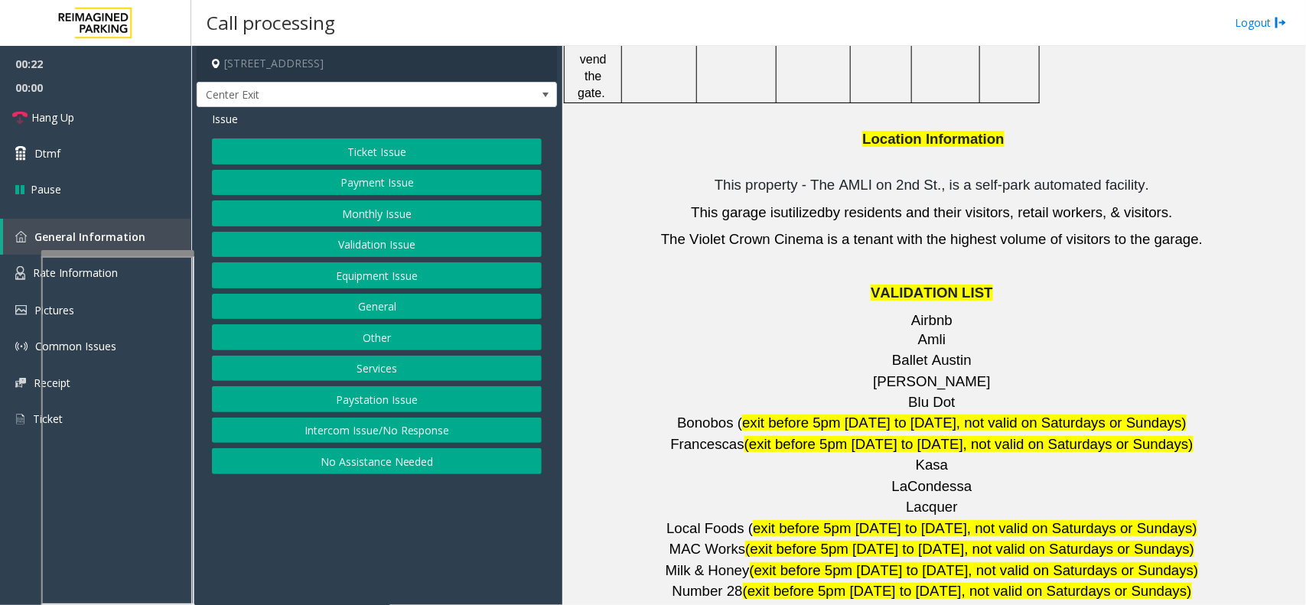
click at [441, 241] on button "Validation Issue" at bounding box center [377, 245] width 330 height 26
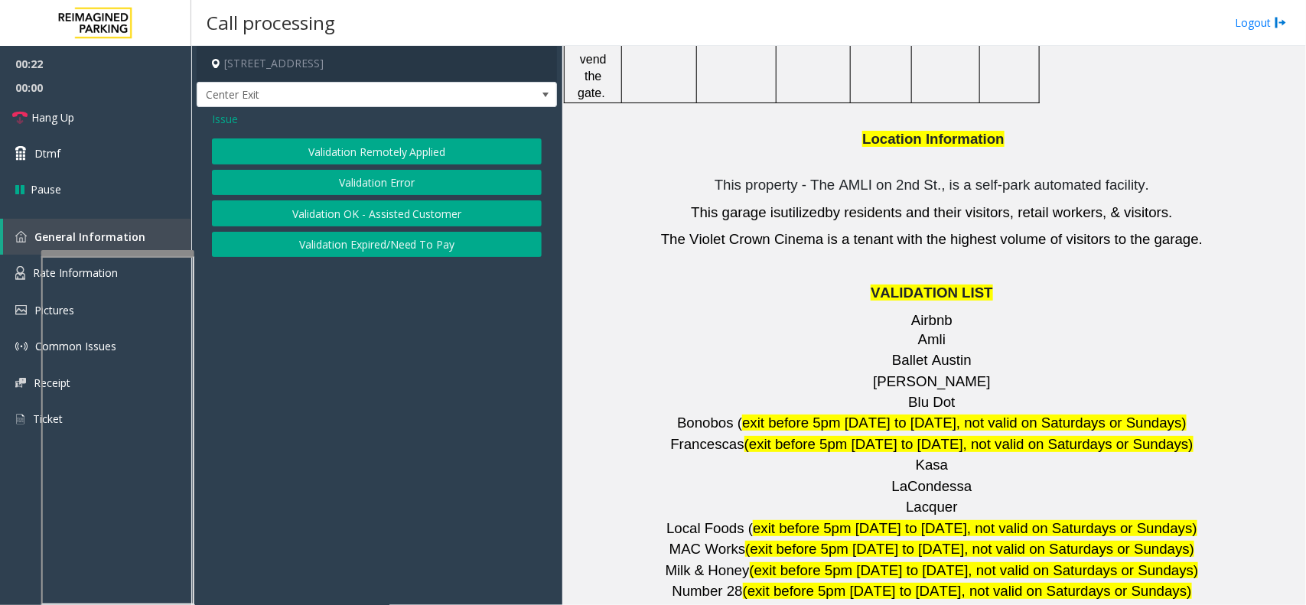
click at [441, 166] on div "Validation Remotely Applied Validation Error Validation OK - Assisted Customer …" at bounding box center [377, 197] width 330 height 119
click at [423, 188] on button "Validation Error" at bounding box center [377, 183] width 330 height 26
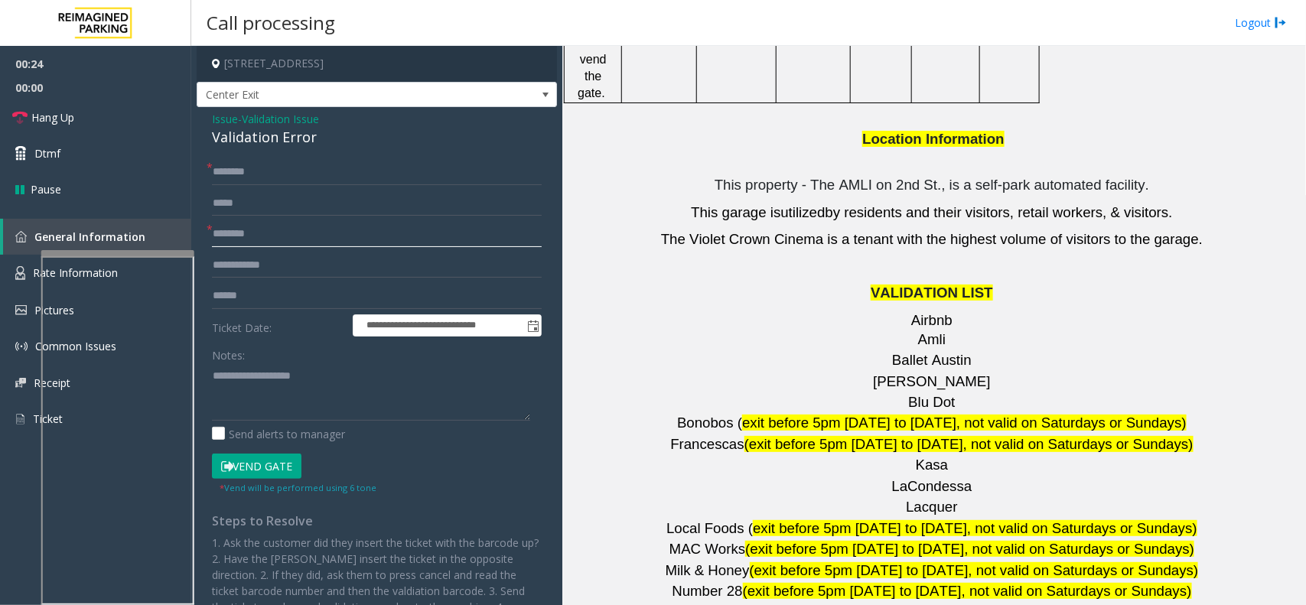
click at [289, 242] on input "text" at bounding box center [377, 234] width 330 height 26
click at [922, 373] on span "[PERSON_NAME]" at bounding box center [931, 381] width 117 height 16
type input "*******"
click at [265, 293] on input "text" at bounding box center [377, 296] width 330 height 26
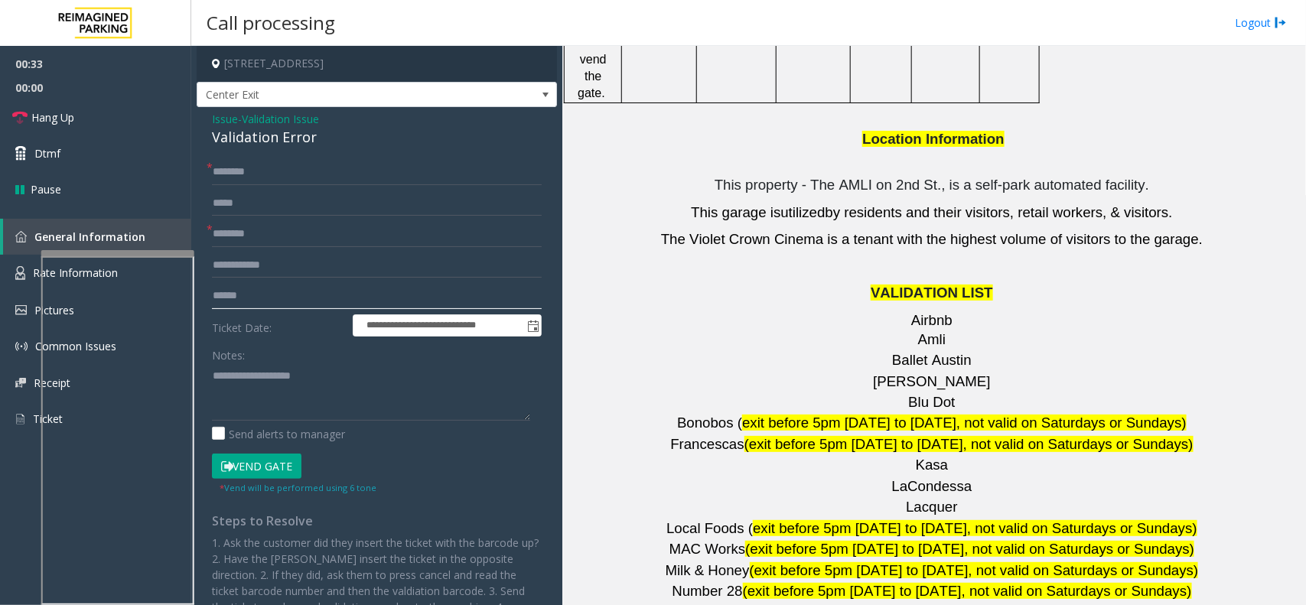
click at [255, 287] on input "text" at bounding box center [377, 296] width 330 height 26
type textarea "**********"
click at [253, 295] on input "text" at bounding box center [377, 296] width 330 height 26
type input "*******"
click at [230, 182] on input "text" at bounding box center [377, 172] width 330 height 26
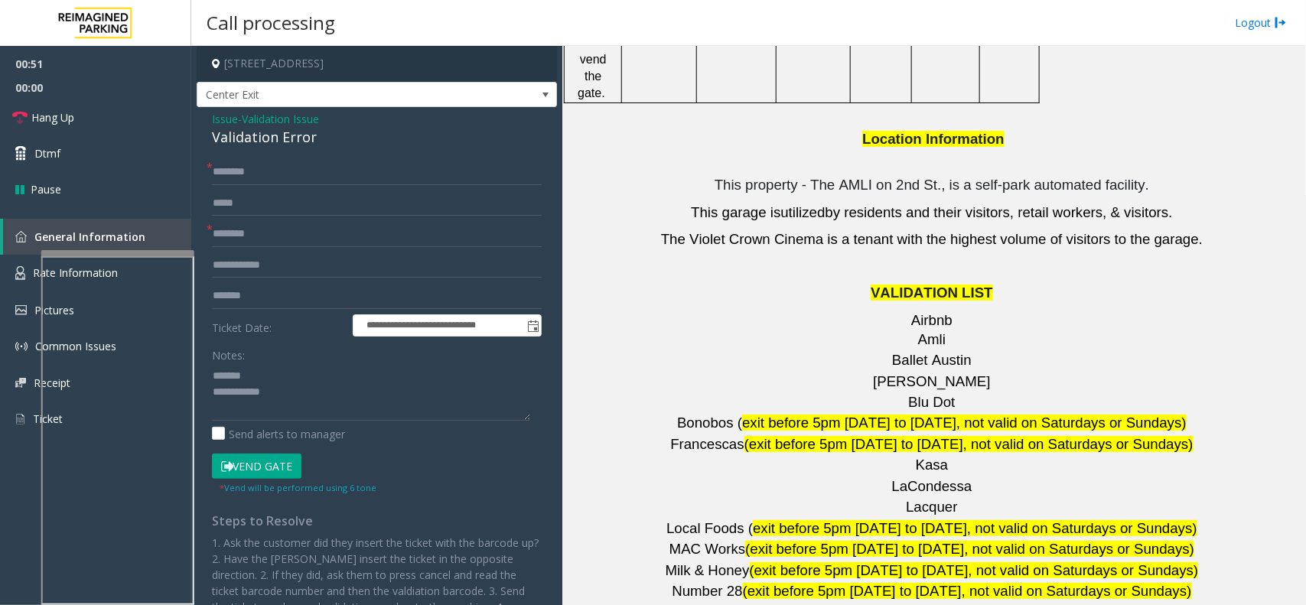
click at [283, 185] on form "**********" at bounding box center [377, 327] width 330 height 336
click at [283, 176] on input "text" at bounding box center [377, 172] width 330 height 26
type input "*********"
click at [292, 394] on textarea at bounding box center [371, 391] width 318 height 57
click at [288, 381] on textarea at bounding box center [371, 391] width 318 height 57
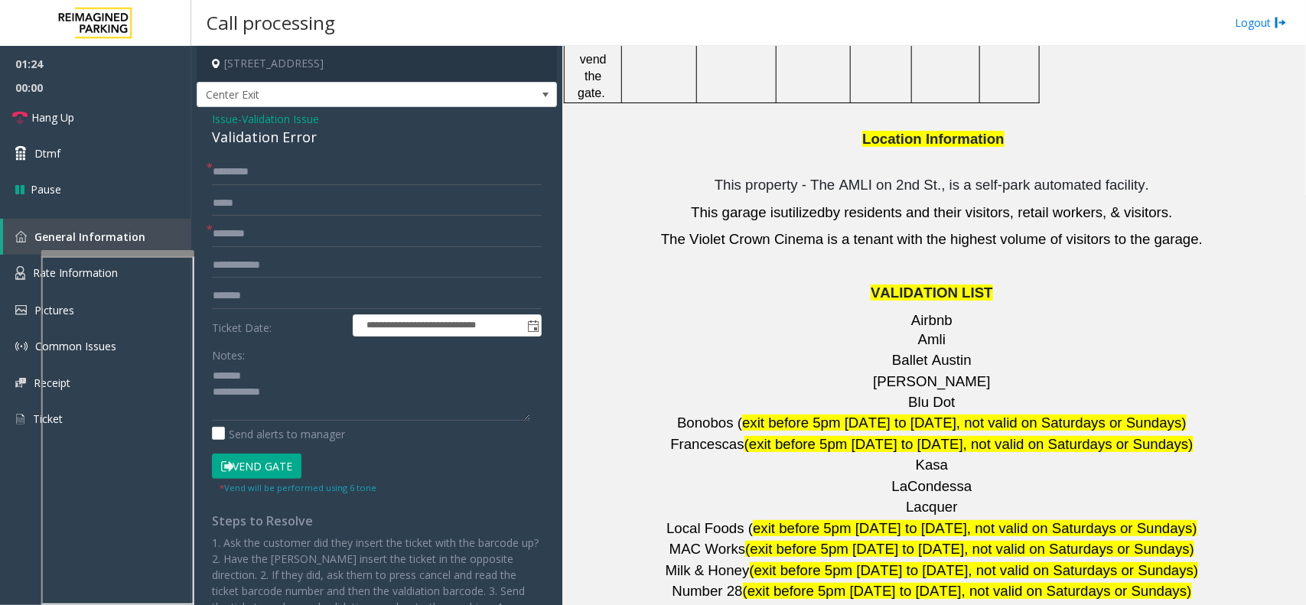
click at [251, 132] on div "Validation Error" at bounding box center [377, 137] width 330 height 21
type textarea "**********"
click at [253, 181] on input "*********" at bounding box center [377, 172] width 330 height 26
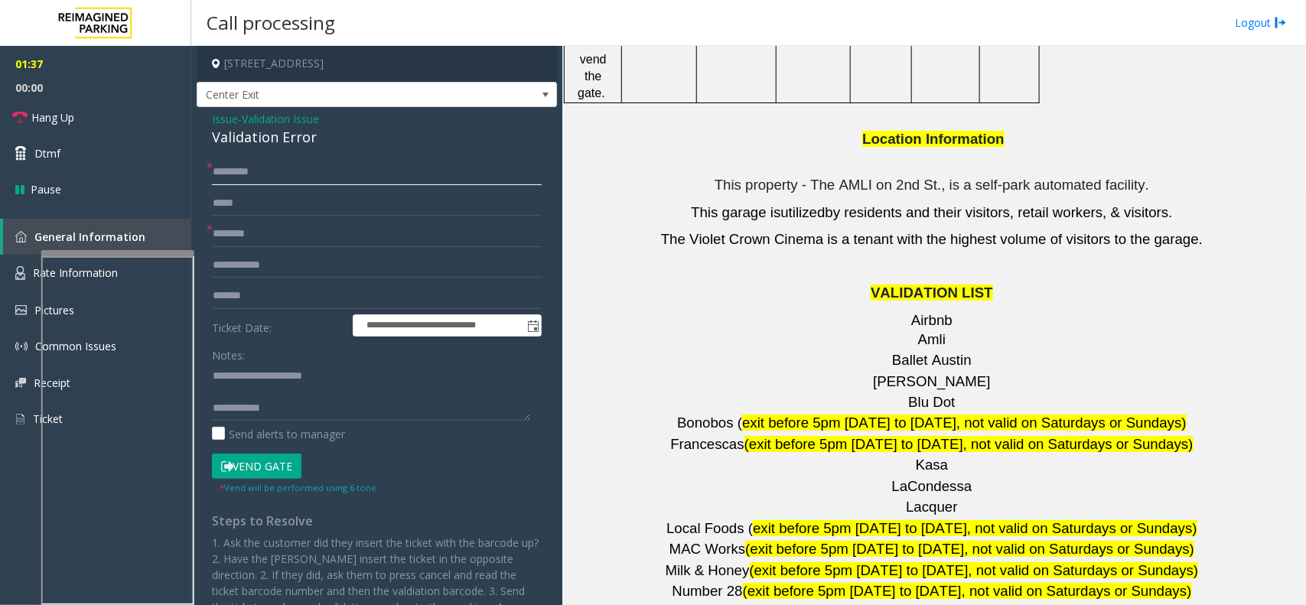
click at [239, 174] on input "*********" at bounding box center [377, 172] width 330 height 26
click at [289, 174] on input "*********" at bounding box center [377, 172] width 330 height 26
click at [261, 178] on input "*********" at bounding box center [377, 172] width 330 height 26
click at [230, 171] on input "*********" at bounding box center [377, 172] width 330 height 26
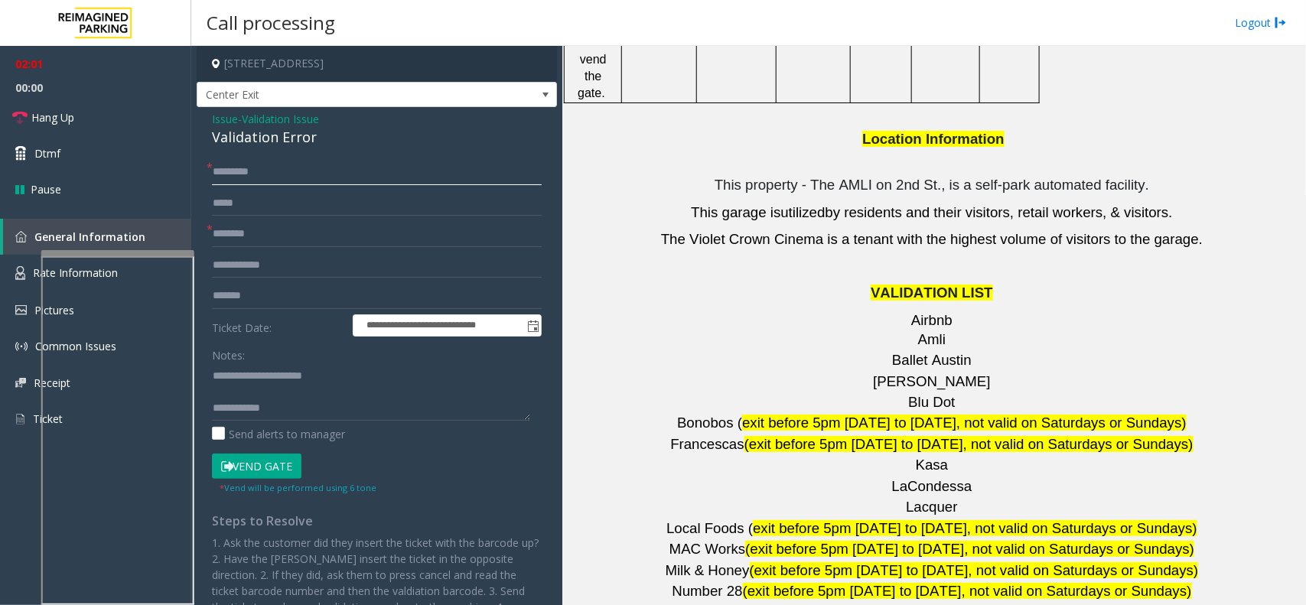
type input "*********"
click at [260, 383] on textarea at bounding box center [371, 391] width 318 height 57
click at [260, 393] on textarea at bounding box center [371, 391] width 318 height 57
click at [322, 396] on textarea at bounding box center [371, 391] width 318 height 57
click at [246, 471] on button "Vend Gate" at bounding box center [257, 467] width 90 height 26
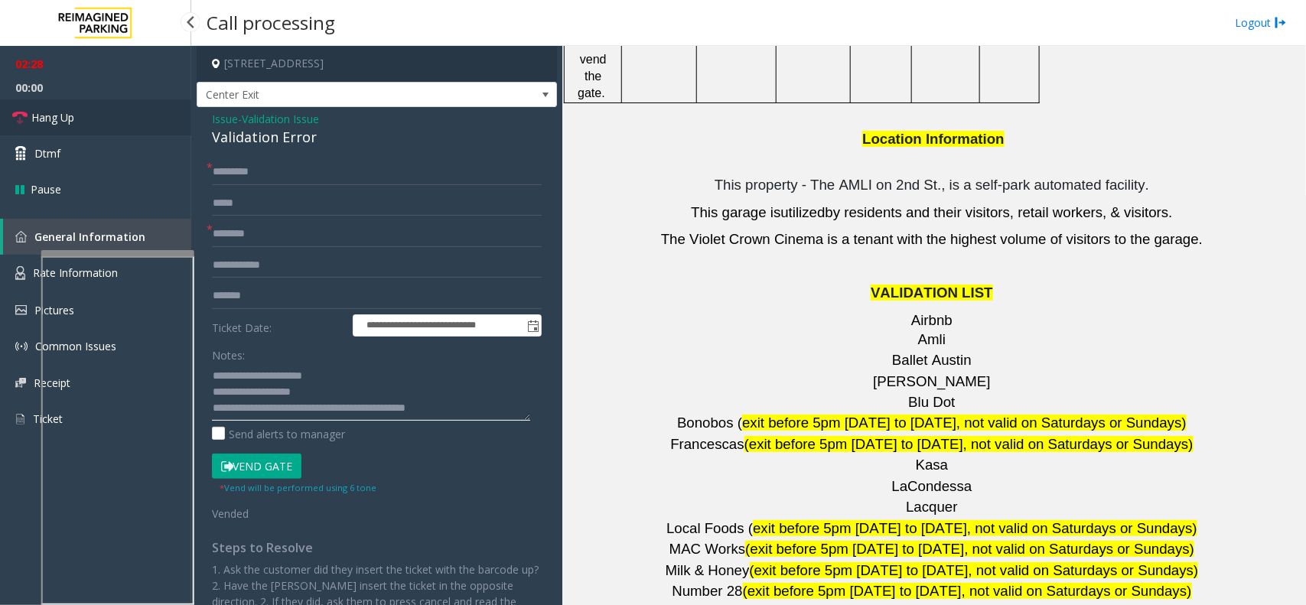
type textarea "**********"
click at [151, 122] on link "Hang Up" at bounding box center [95, 117] width 191 height 36
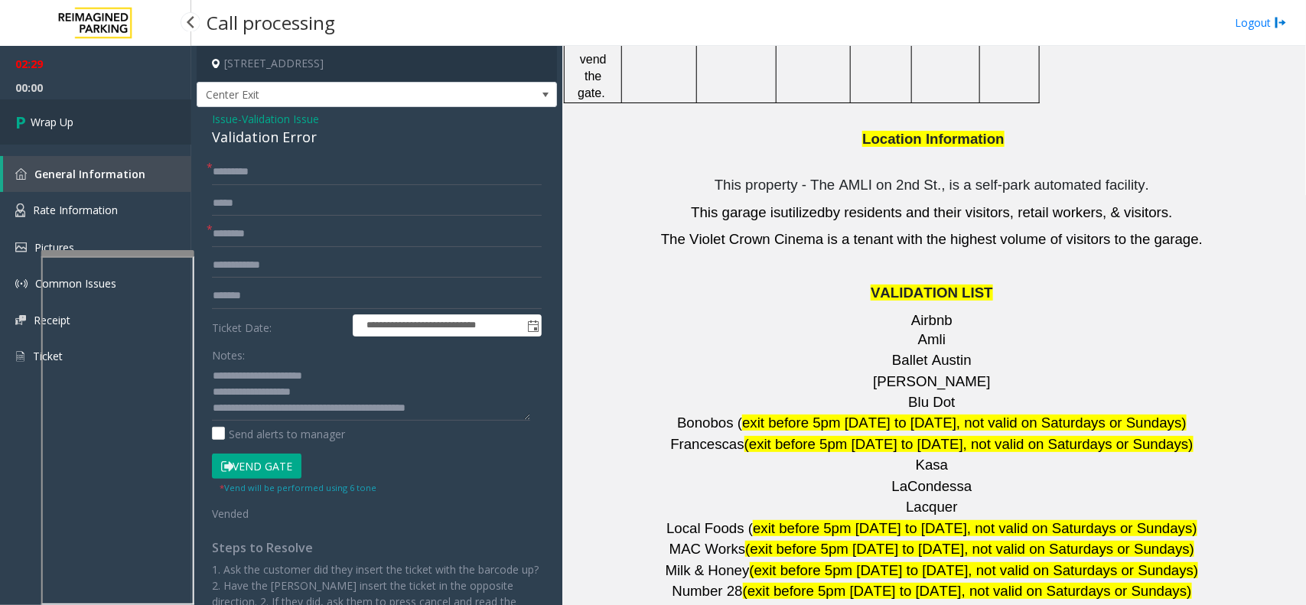
click at [151, 122] on link "Wrap Up" at bounding box center [95, 121] width 191 height 45
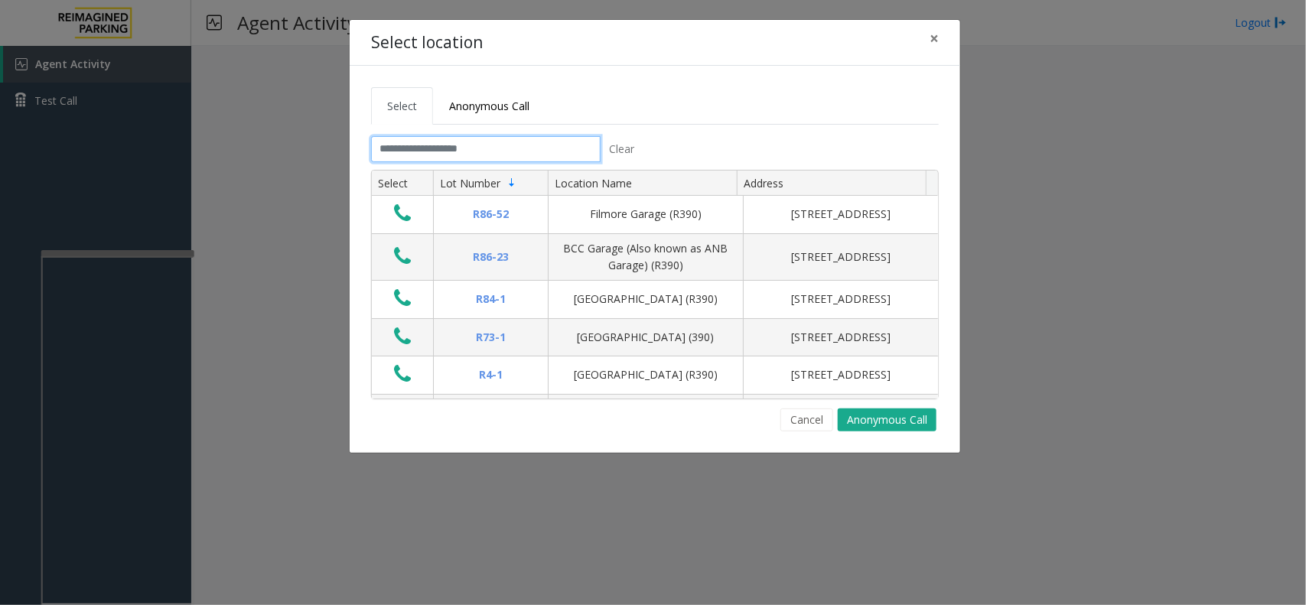
click at [474, 149] on input "text" at bounding box center [486, 149] width 230 height 26
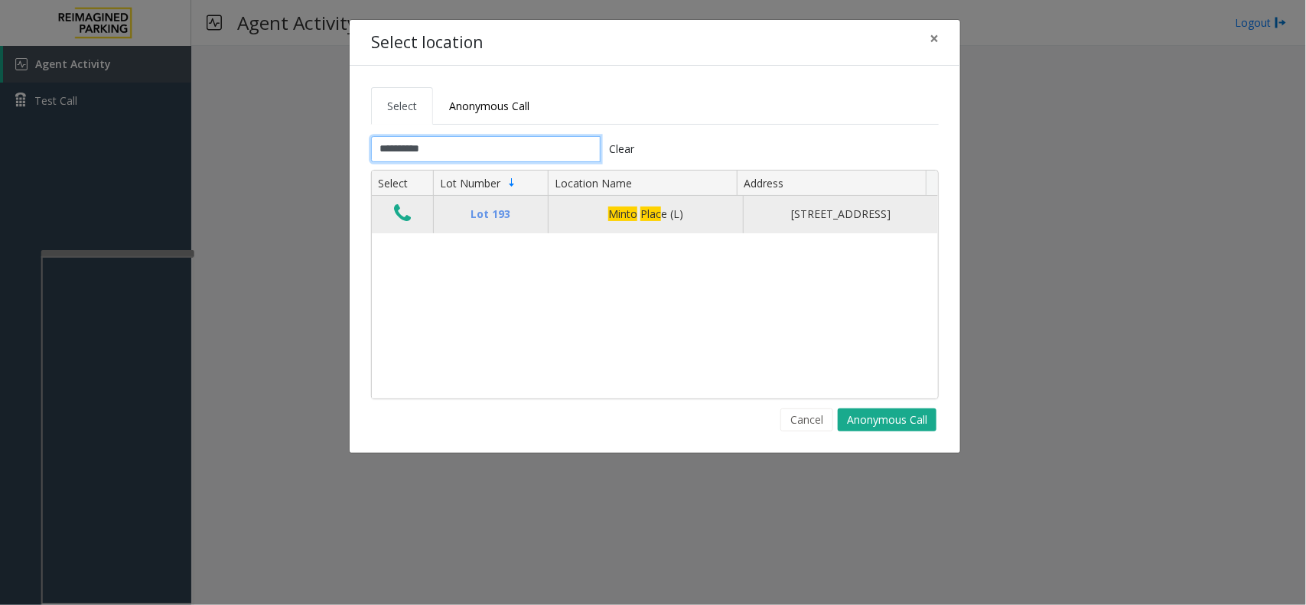
type input "**********"
click at [406, 219] on icon "Data table" at bounding box center [402, 213] width 17 height 21
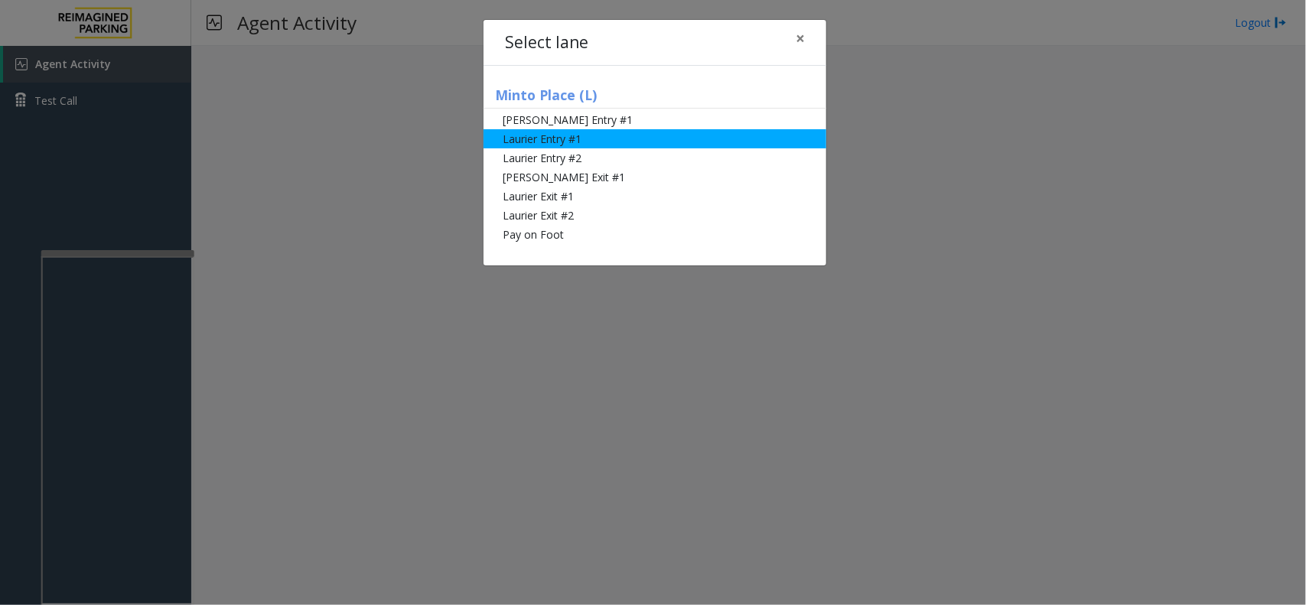
click at [540, 144] on li "Laurier Entry #1" at bounding box center [655, 138] width 343 height 19
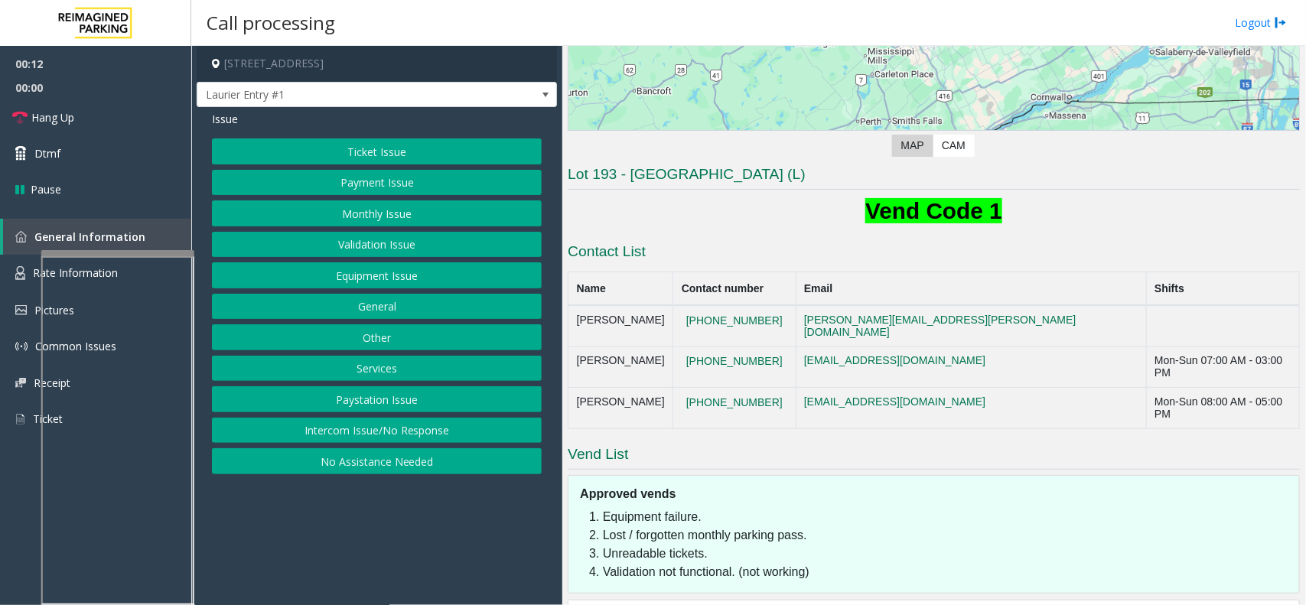
scroll to position [319, 0]
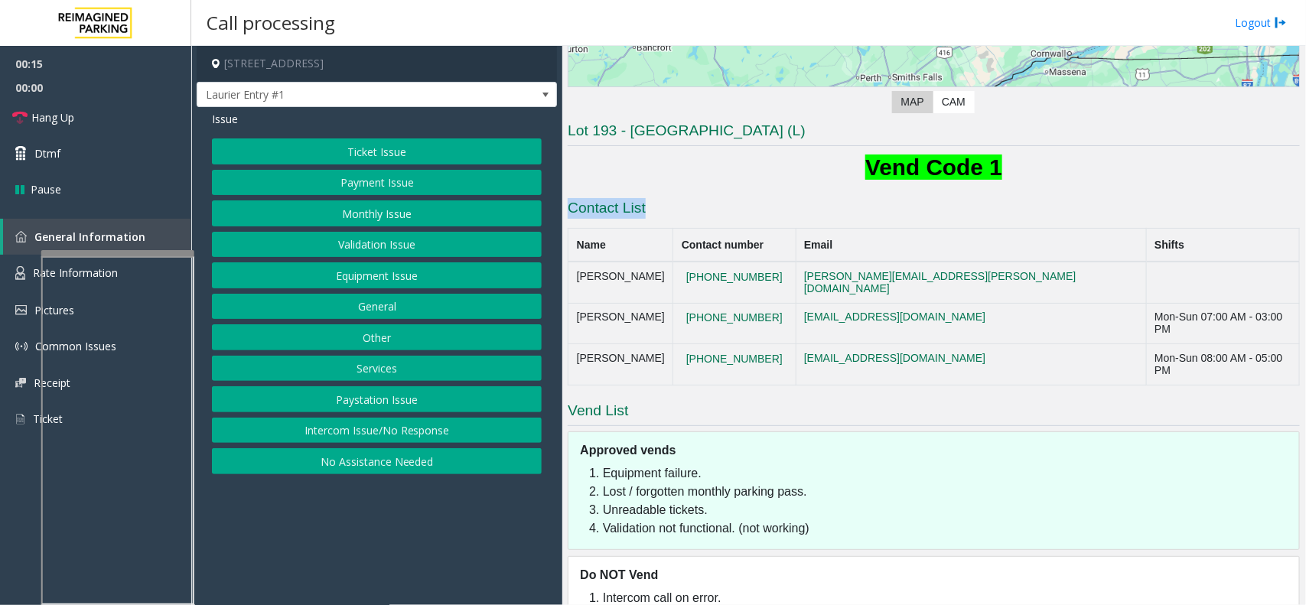
drag, startPoint x: 670, startPoint y: 207, endPoint x: 568, endPoint y: 211, distance: 101.9
click at [568, 211] on h3 "Contact List" at bounding box center [934, 210] width 732 height 24
click at [610, 169] on h1 "Vend Code 1" at bounding box center [934, 167] width 732 height 32
drag, startPoint x: 650, startPoint y: 209, endPoint x: 622, endPoint y: 210, distance: 28.4
click at [622, 210] on h3 "Contact List" at bounding box center [934, 210] width 732 height 24
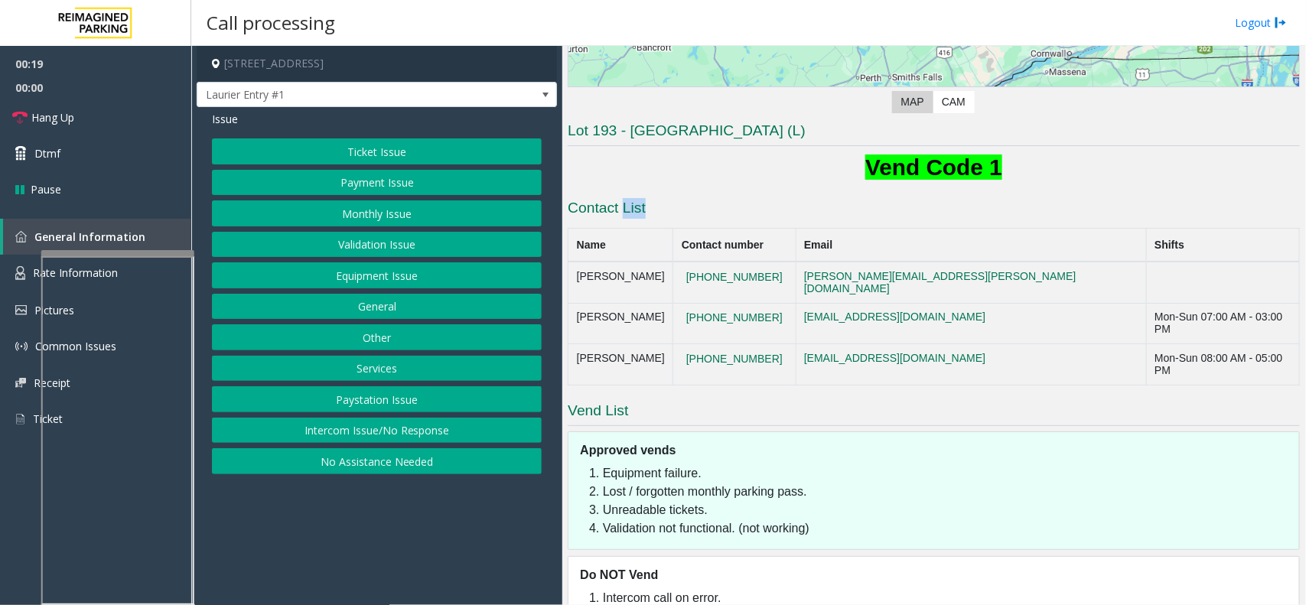
click at [668, 208] on h3 "Contact List" at bounding box center [934, 210] width 732 height 24
drag, startPoint x: 647, startPoint y: 204, endPoint x: 626, endPoint y: 200, distance: 20.9
click at [626, 200] on h3 "Contact List" at bounding box center [934, 210] width 732 height 24
click at [630, 180] on h1 "Vend Code 1" at bounding box center [934, 167] width 732 height 32
drag, startPoint x: 660, startPoint y: 204, endPoint x: 622, endPoint y: 210, distance: 38.0
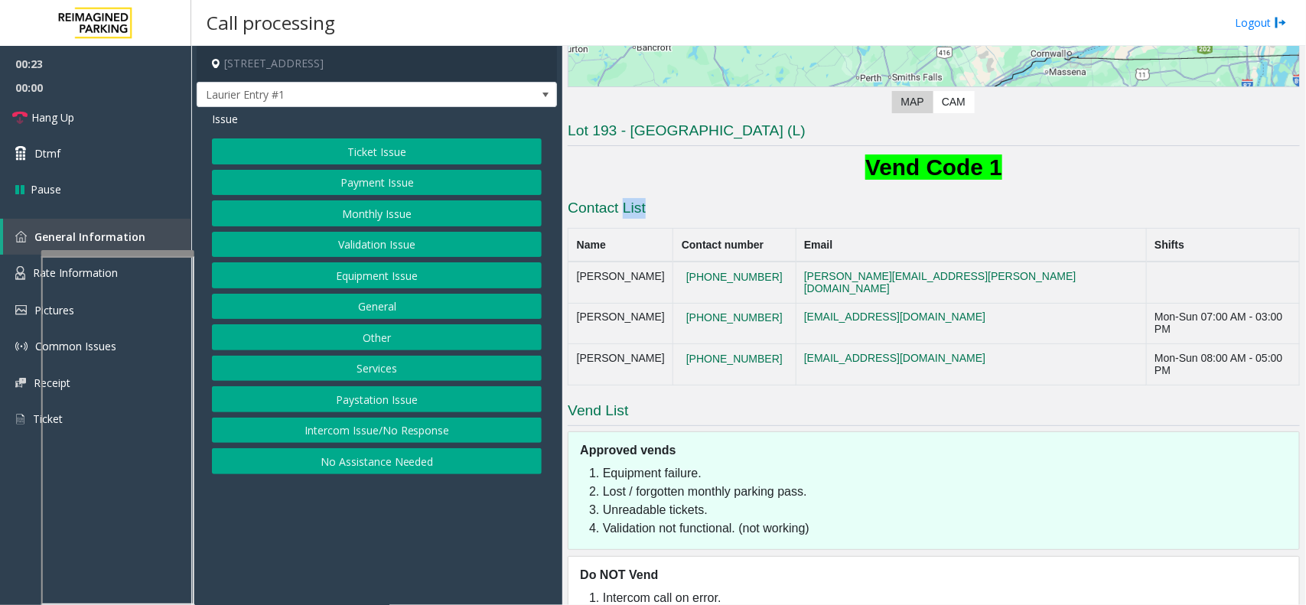
click at [622, 210] on h3 "Contact List" at bounding box center [934, 210] width 732 height 24
click at [630, 174] on h1 "Vend Code 1" at bounding box center [934, 167] width 732 height 32
drag, startPoint x: 663, startPoint y: 199, endPoint x: 624, endPoint y: 205, distance: 39.5
click at [624, 205] on h3 "Contact List" at bounding box center [934, 210] width 732 height 24
click at [682, 195] on div "Lot 193 - [GEOGRAPHIC_DATA] ([GEOGRAPHIC_DATA]) Vend Code 1 Contact List Name C…" at bounding box center [934, 370] width 732 height 499
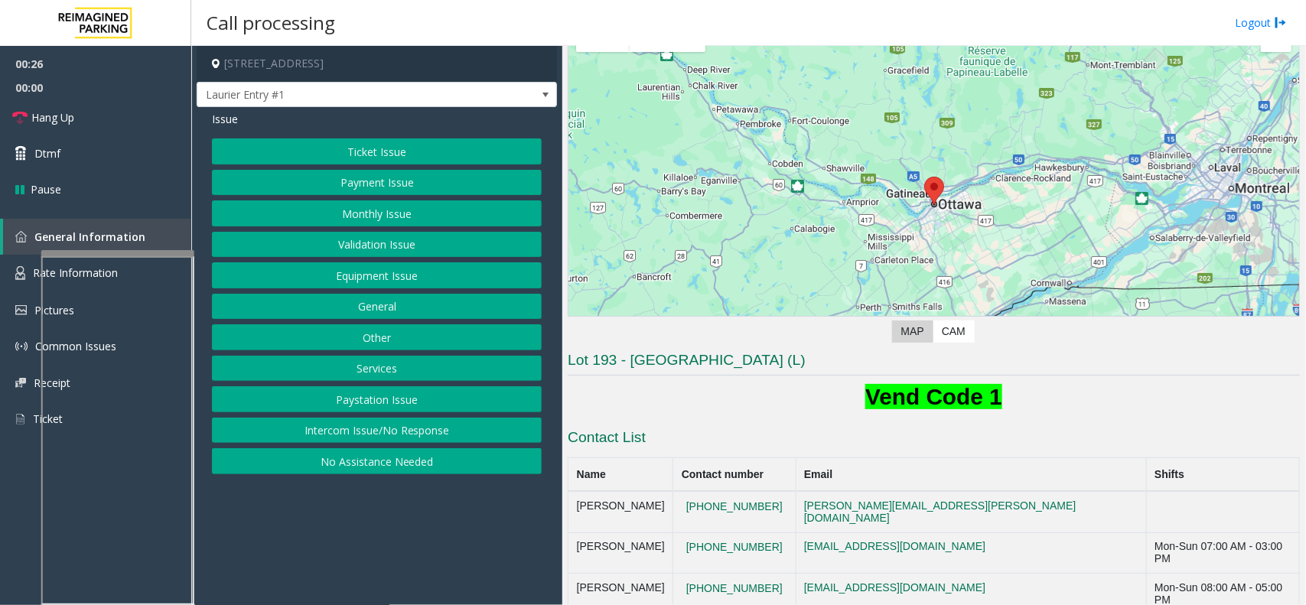
scroll to position [32, 0]
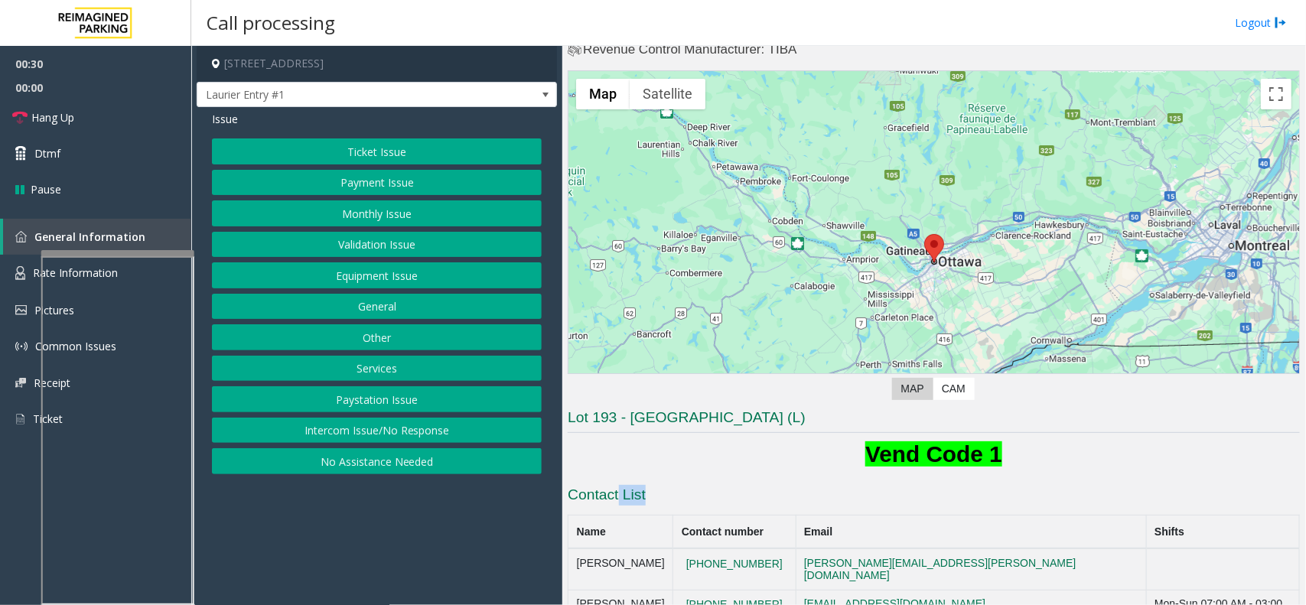
drag, startPoint x: 652, startPoint y: 494, endPoint x: 617, endPoint y: 494, distance: 34.4
click at [617, 494] on h3 "Contact List" at bounding box center [934, 497] width 732 height 24
click at [681, 457] on h1 "Vend Code 1" at bounding box center [934, 454] width 732 height 32
drag, startPoint x: 664, startPoint y: 491, endPoint x: 624, endPoint y: 497, distance: 40.3
click at [624, 497] on h3 "Contact List" at bounding box center [934, 497] width 732 height 24
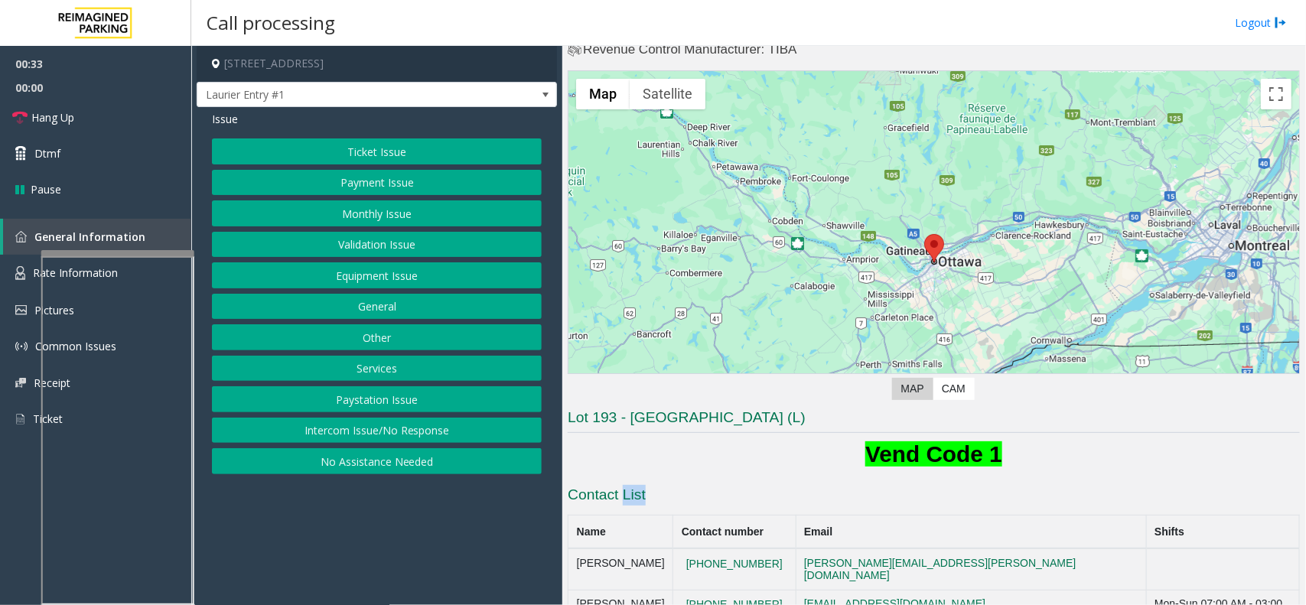
drag, startPoint x: 660, startPoint y: 493, endPoint x: 614, endPoint y: 494, distance: 45.9
click at [614, 494] on h3 "Contact List" at bounding box center [934, 497] width 732 height 24
drag, startPoint x: 655, startPoint y: 496, endPoint x: 624, endPoint y: 501, distance: 31.8
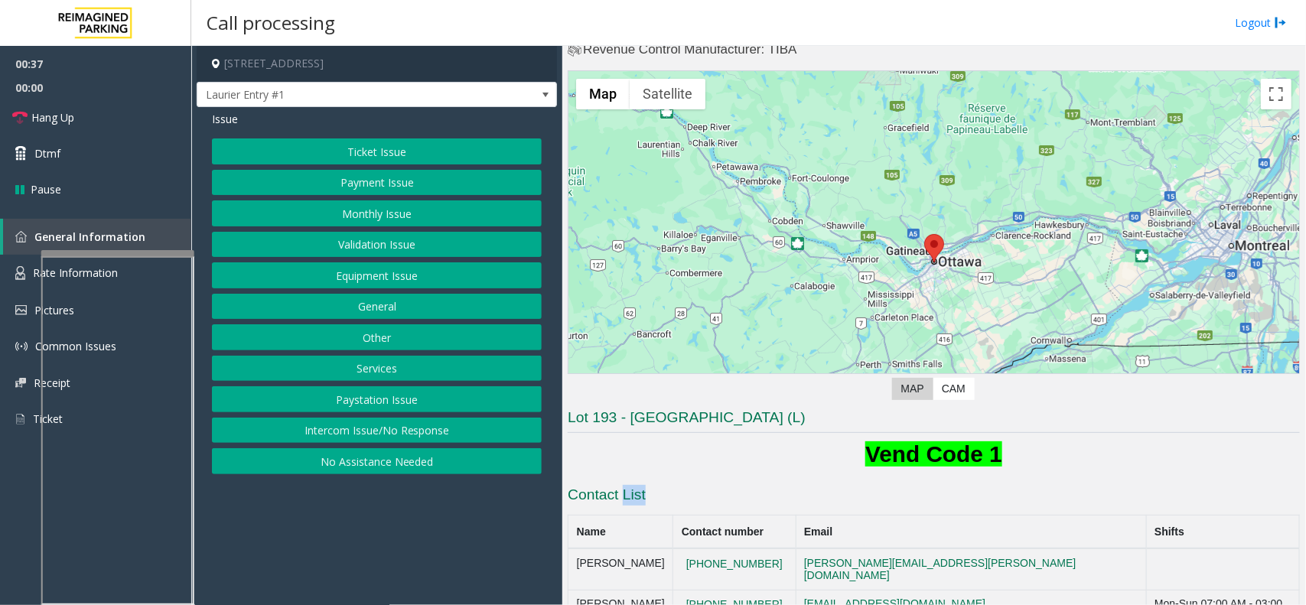
click at [624, 501] on h3 "Contact List" at bounding box center [934, 497] width 732 height 24
click at [679, 491] on h3 "Contact List" at bounding box center [934, 497] width 732 height 24
drag, startPoint x: 660, startPoint y: 496, endPoint x: 626, endPoint y: 494, distance: 34.5
click at [626, 494] on h3 "Contact List" at bounding box center [934, 497] width 732 height 24
click at [690, 487] on h3 "Contact List" at bounding box center [934, 497] width 732 height 24
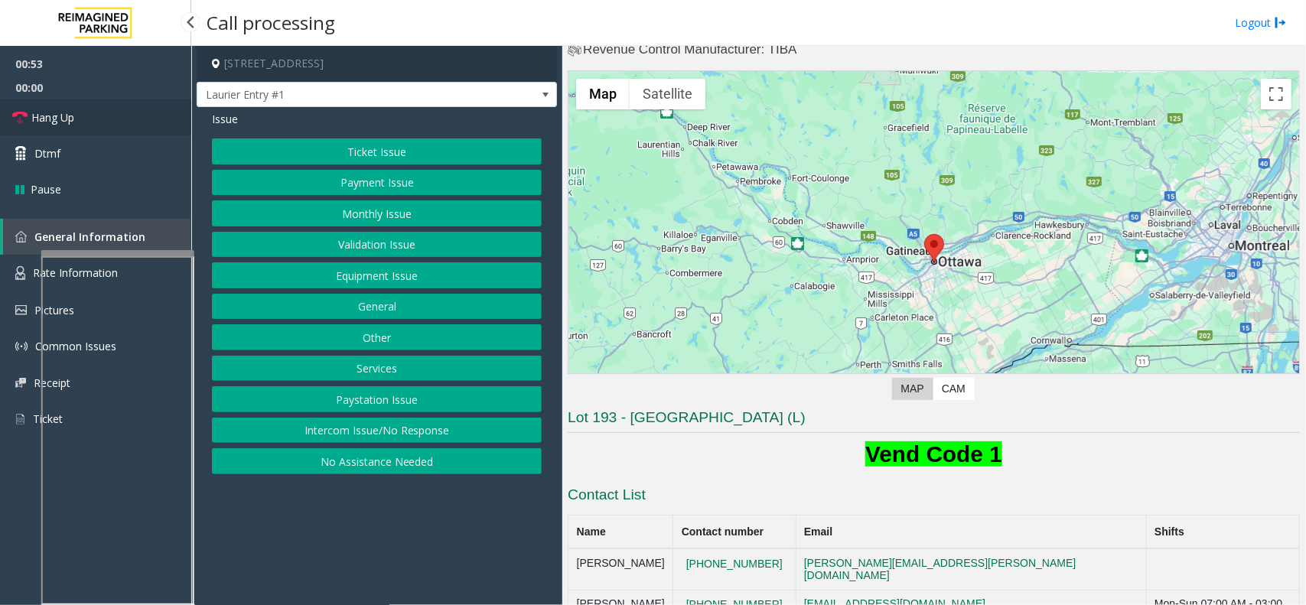
click at [81, 107] on link "Hang Up" at bounding box center [95, 117] width 191 height 36
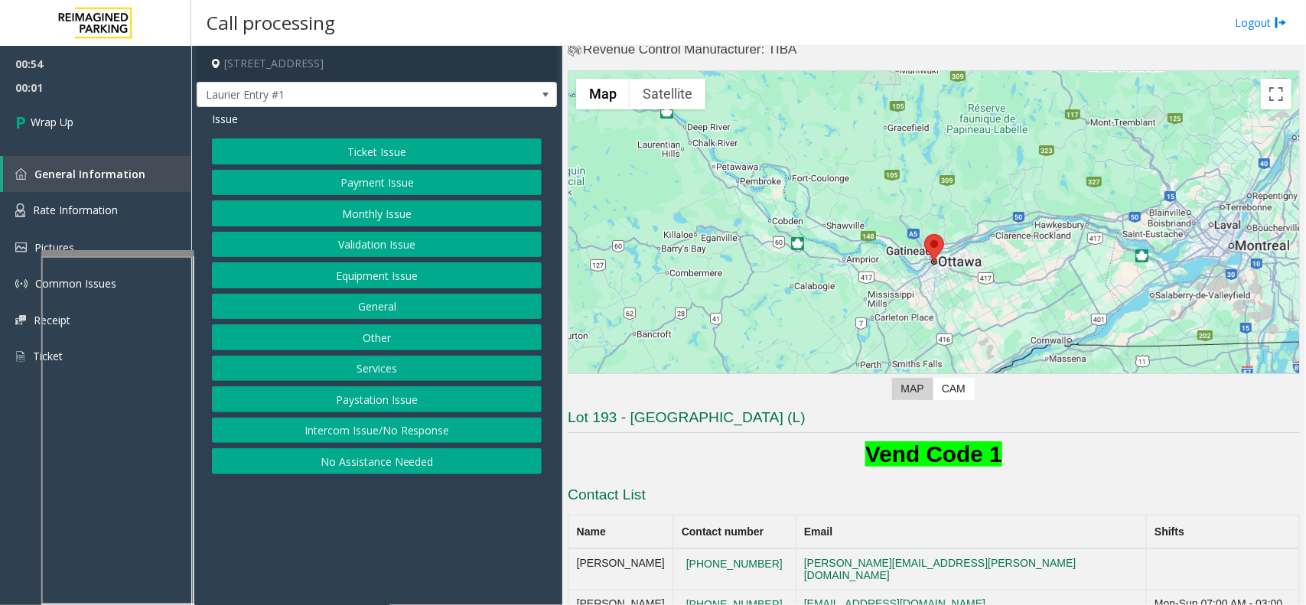
click at [371, 207] on button "Monthly Issue" at bounding box center [377, 213] width 330 height 26
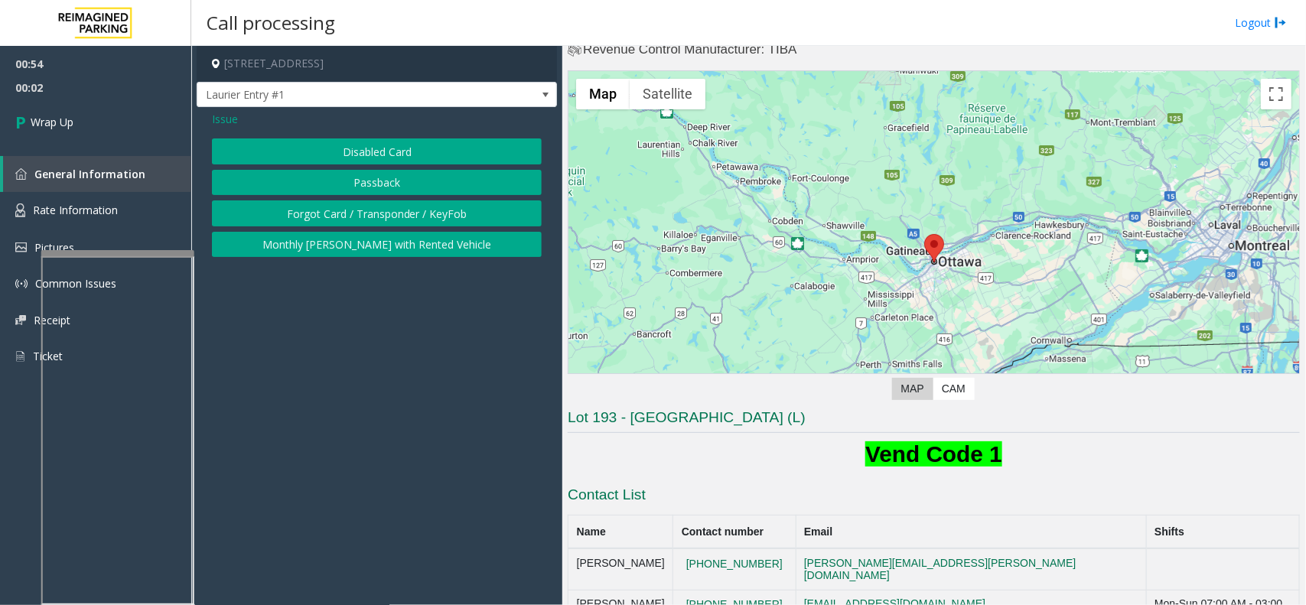
click at [230, 116] on span "Issue" at bounding box center [225, 119] width 26 height 16
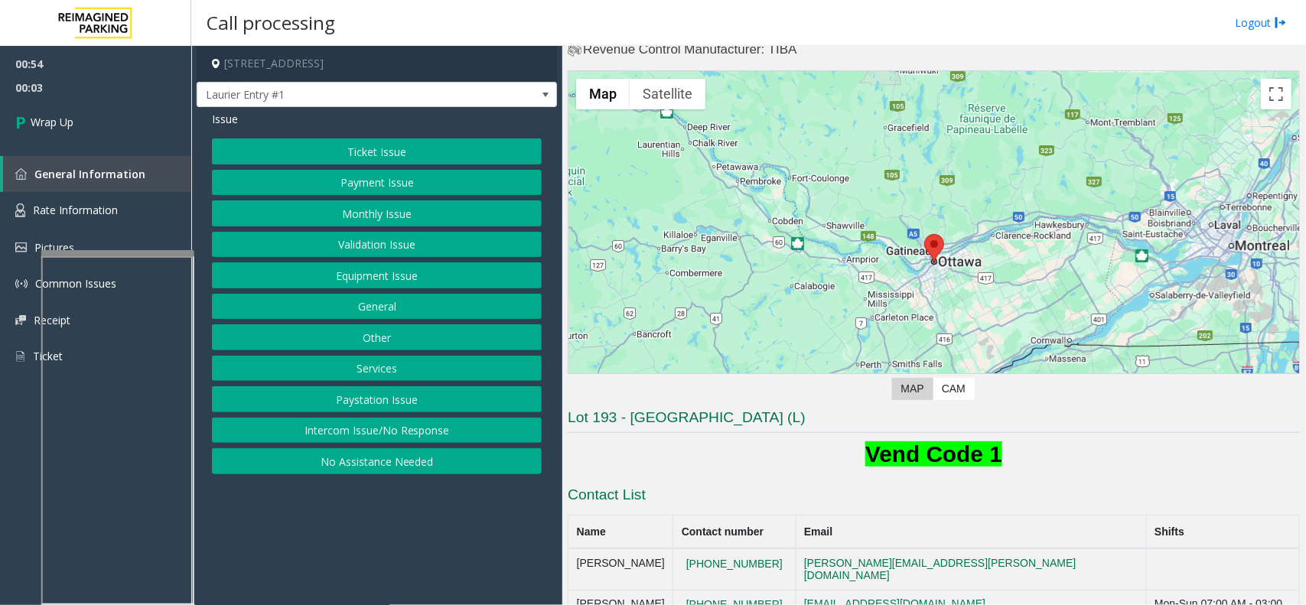
click at [367, 174] on button "Payment Issue" at bounding box center [377, 183] width 330 height 26
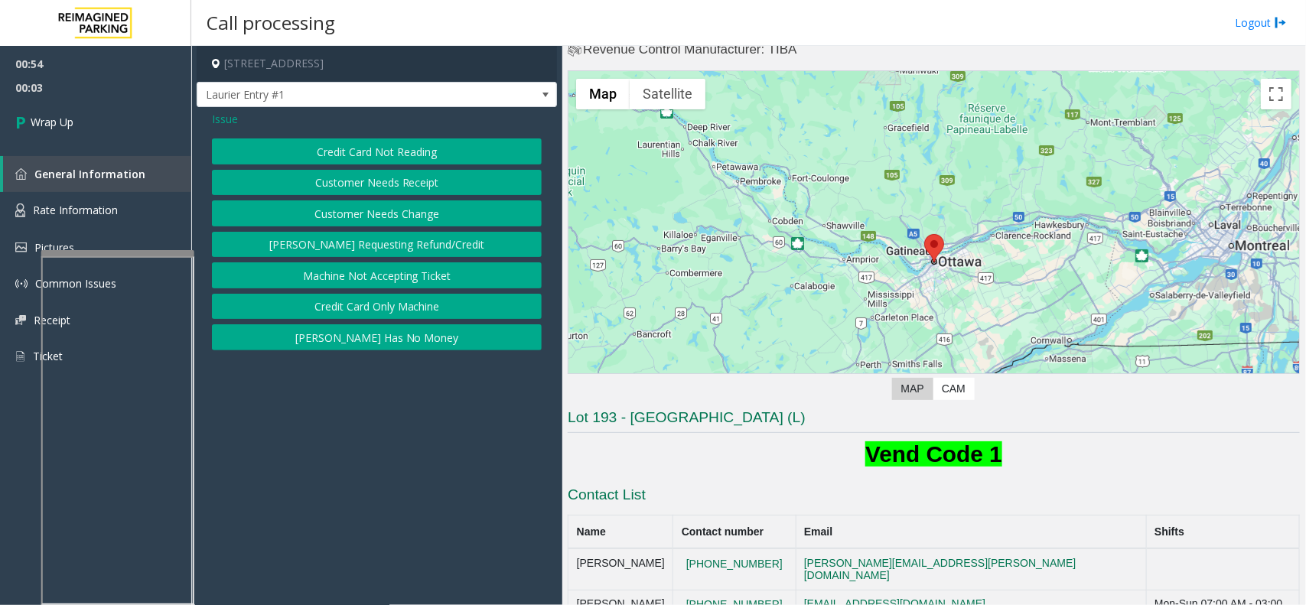
click at [396, 182] on button "Customer Needs Receipt" at bounding box center [377, 183] width 330 height 26
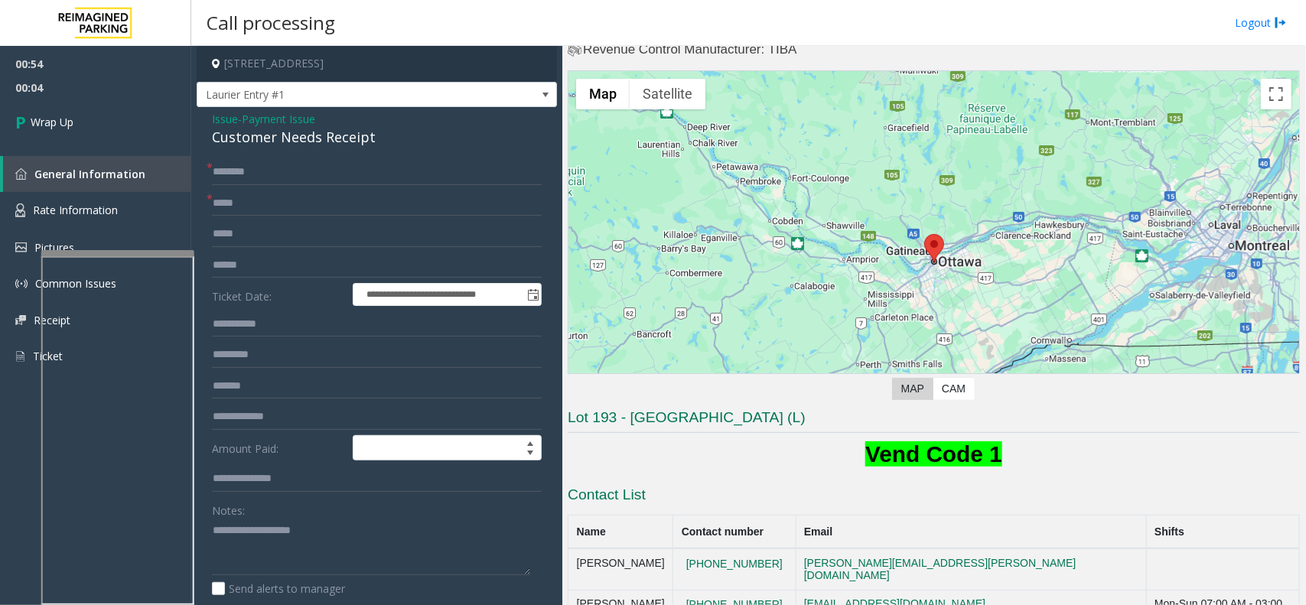
click at [268, 186] on form "**********" at bounding box center [377, 394] width 330 height 471
click at [269, 174] on input "text" at bounding box center [377, 172] width 330 height 26
type input "**"
click at [270, 207] on input "text" at bounding box center [377, 204] width 330 height 26
type input "**"
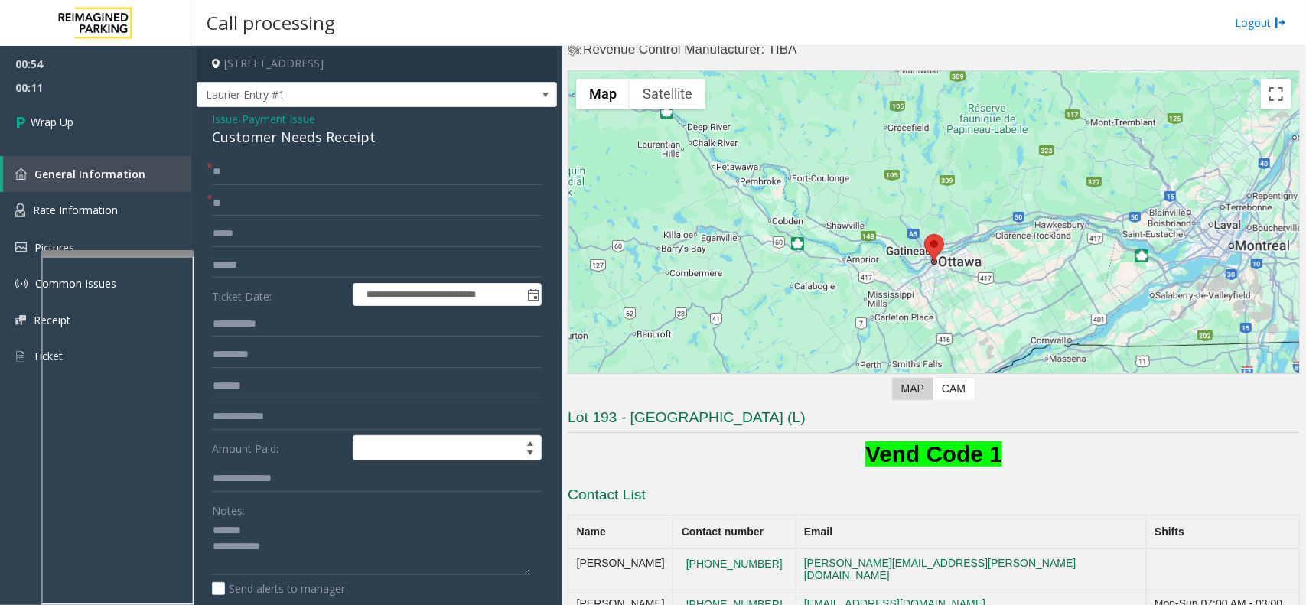
click at [251, 132] on div "Customer Needs Receipt" at bounding box center [377, 137] width 330 height 21
click at [360, 570] on textarea at bounding box center [371, 547] width 318 height 57
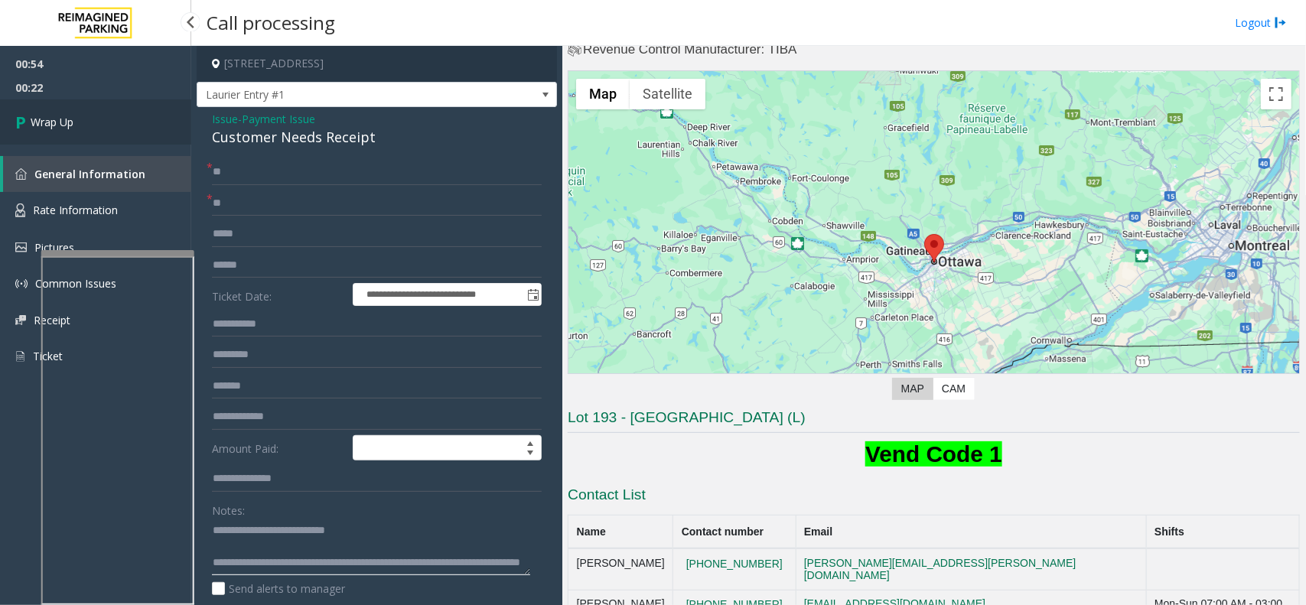
type textarea "**********"
click at [106, 111] on link "Wrap Up" at bounding box center [95, 121] width 191 height 45
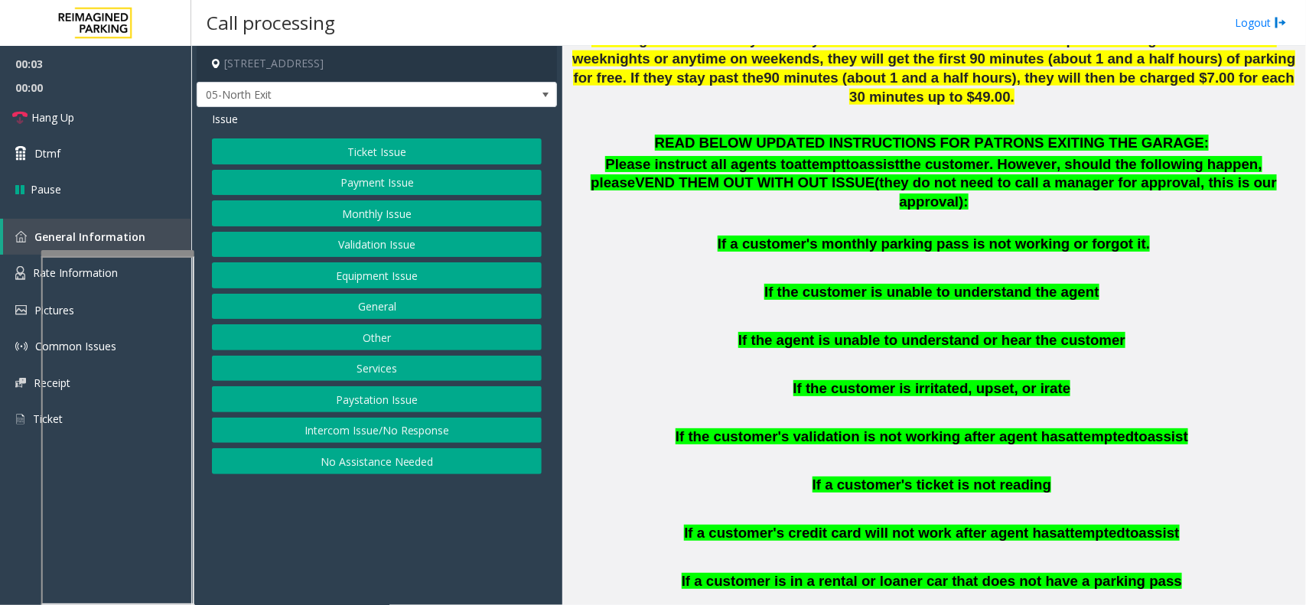
scroll to position [956, 0]
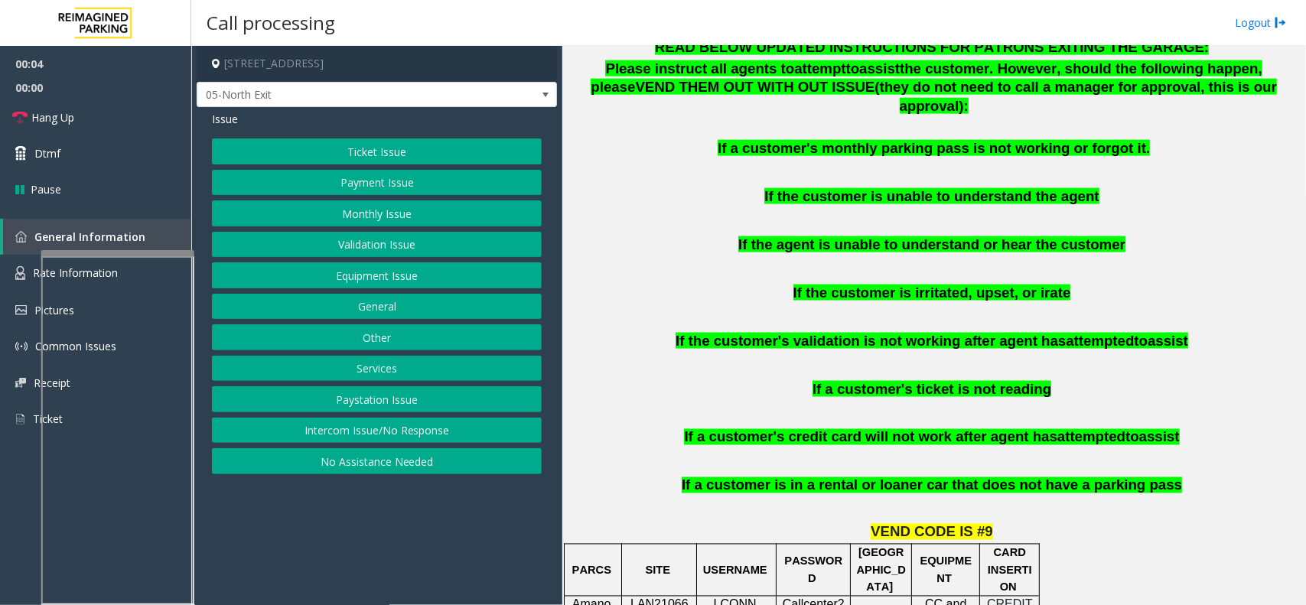
click at [457, 144] on button "Ticket Issue" at bounding box center [377, 151] width 330 height 26
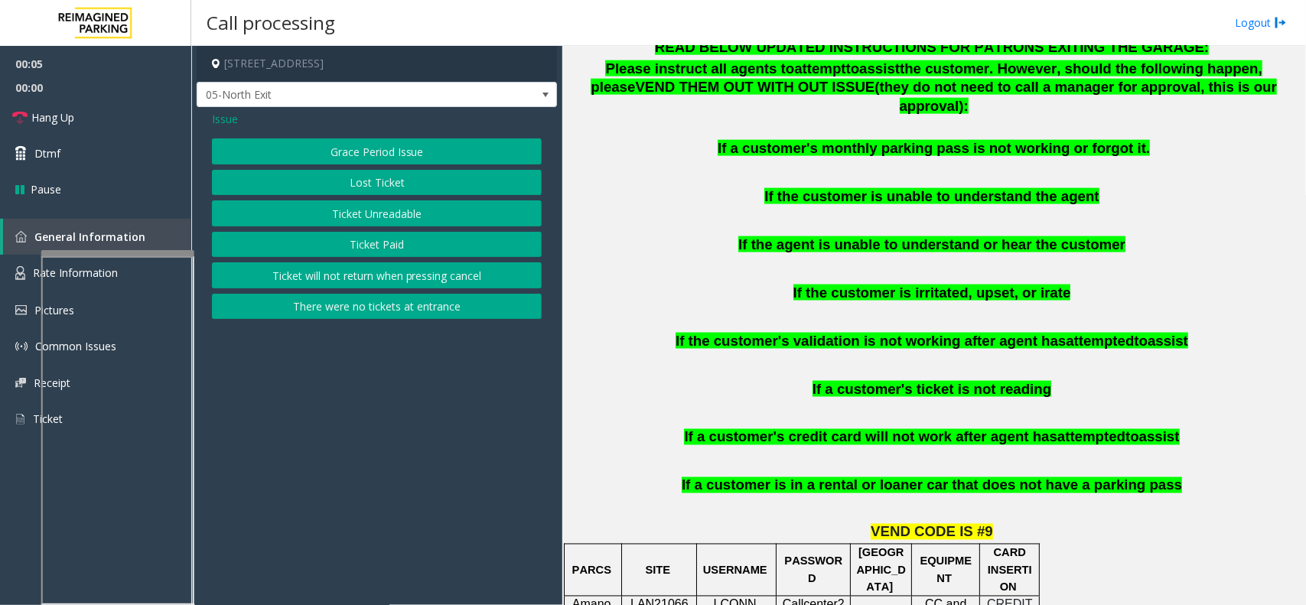
click at [403, 239] on button "Ticket Paid" at bounding box center [377, 245] width 330 height 26
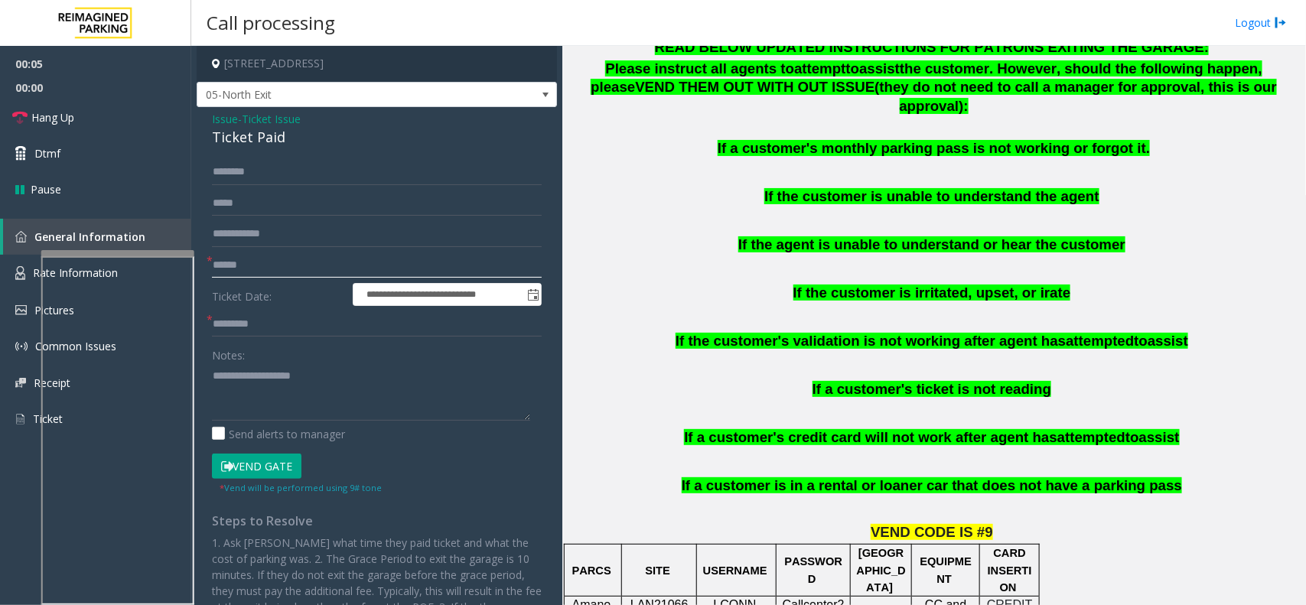
click at [273, 269] on input "text" at bounding box center [377, 265] width 330 height 26
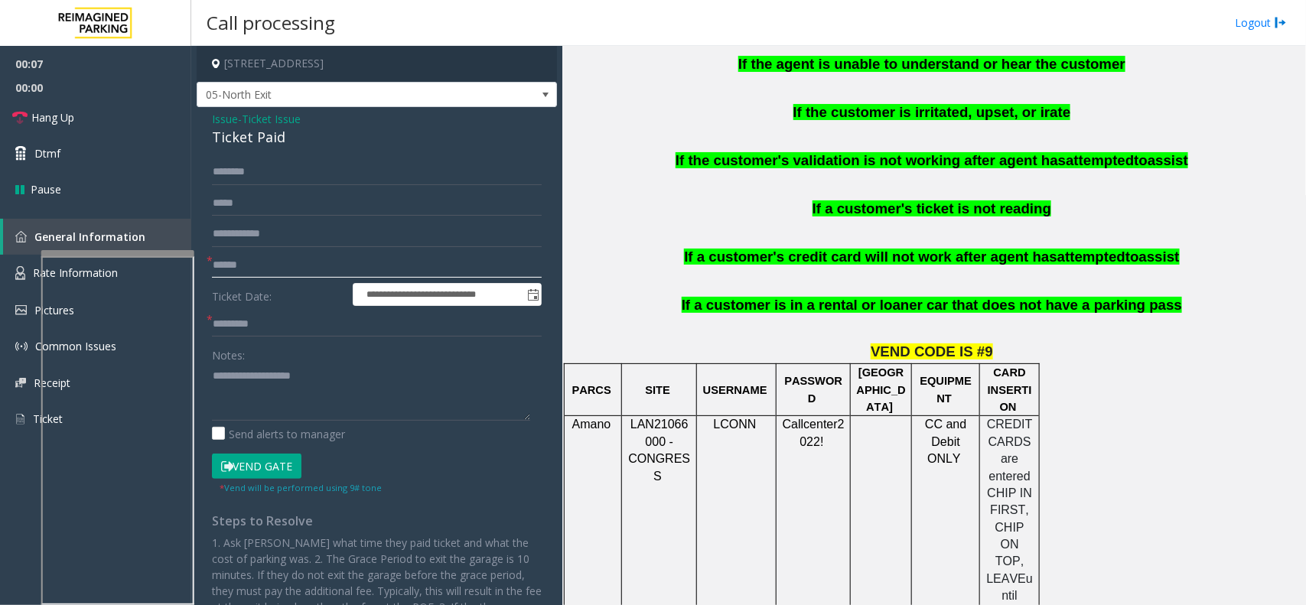
scroll to position [1148, 0]
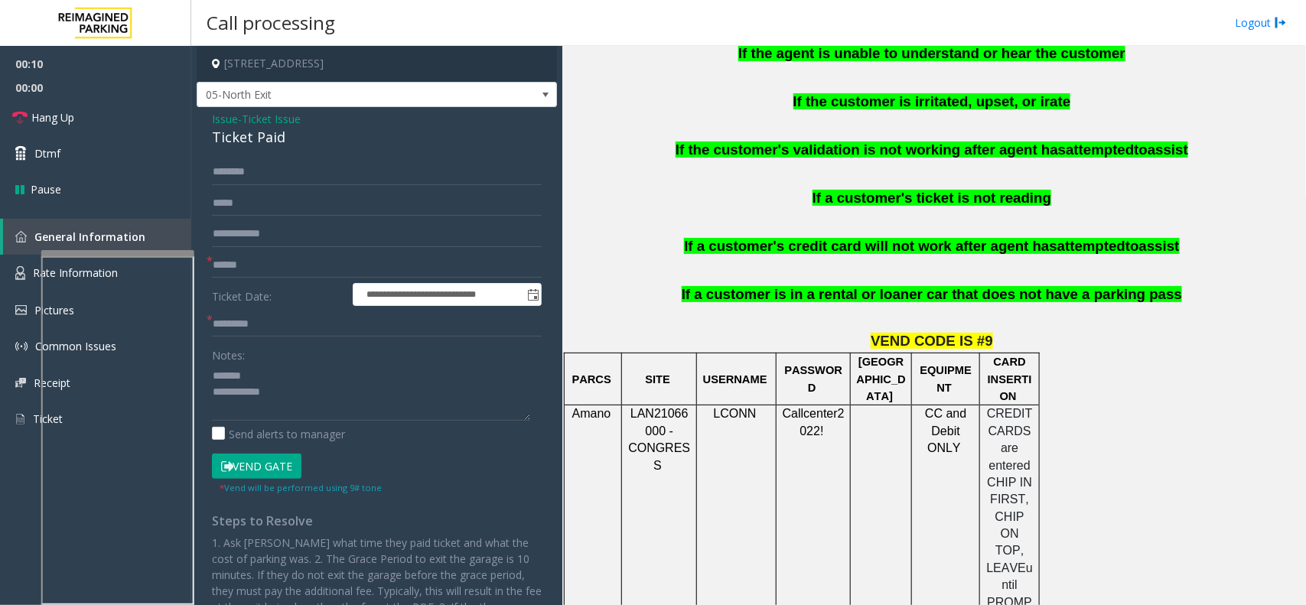
click at [231, 128] on div "Ticket Paid" at bounding box center [377, 137] width 330 height 21
type textarea "**********"
click at [272, 258] on input "text" at bounding box center [377, 265] width 330 height 26
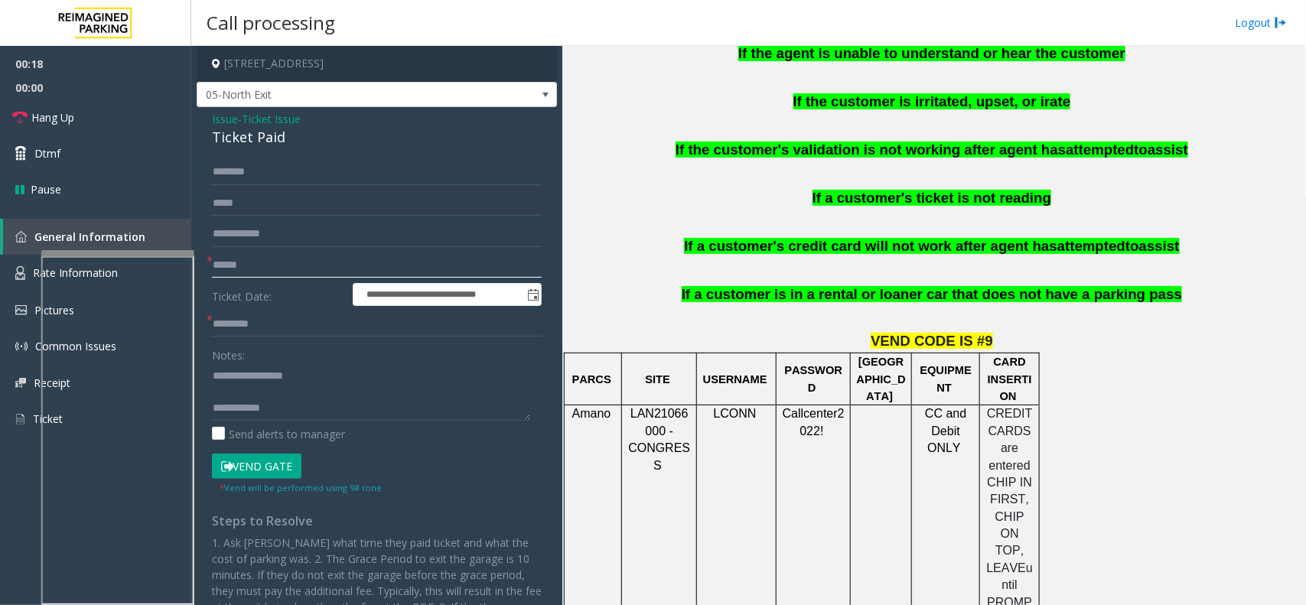
click at [233, 259] on input "text" at bounding box center [377, 265] width 330 height 26
type input "******"
click at [251, 314] on input "text" at bounding box center [377, 324] width 330 height 26
click at [25, 273] on link "Rate Information" at bounding box center [95, 273] width 191 height 37
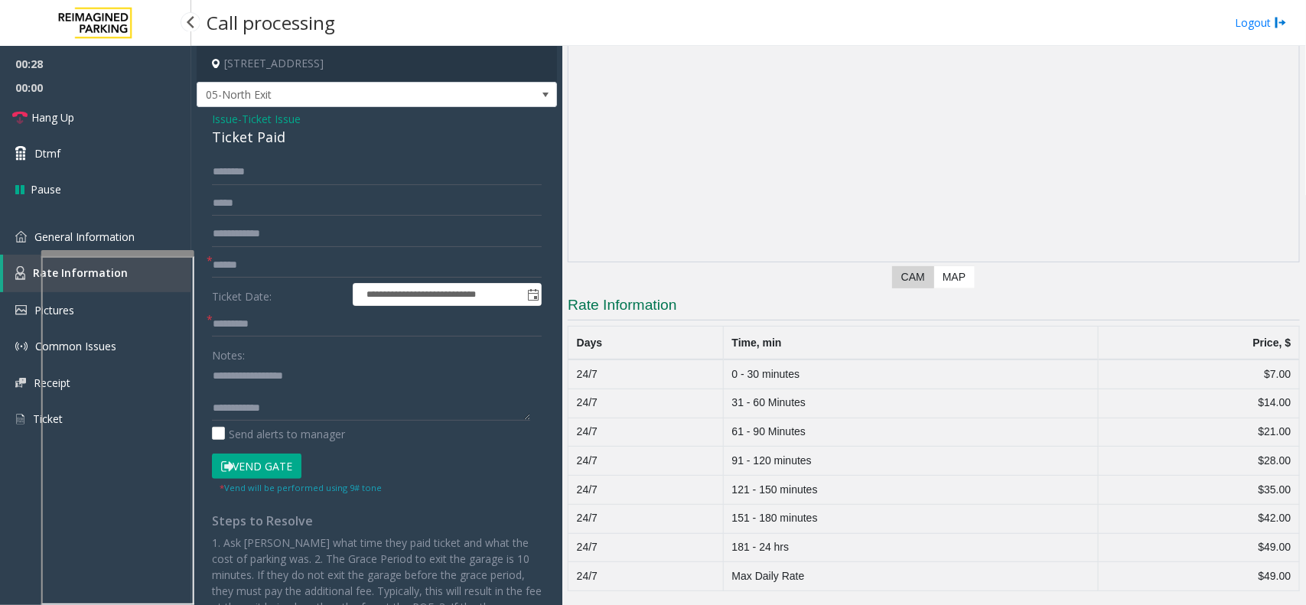
scroll to position [125, 0]
click at [28, 250] on link "General Information" at bounding box center [95, 237] width 191 height 36
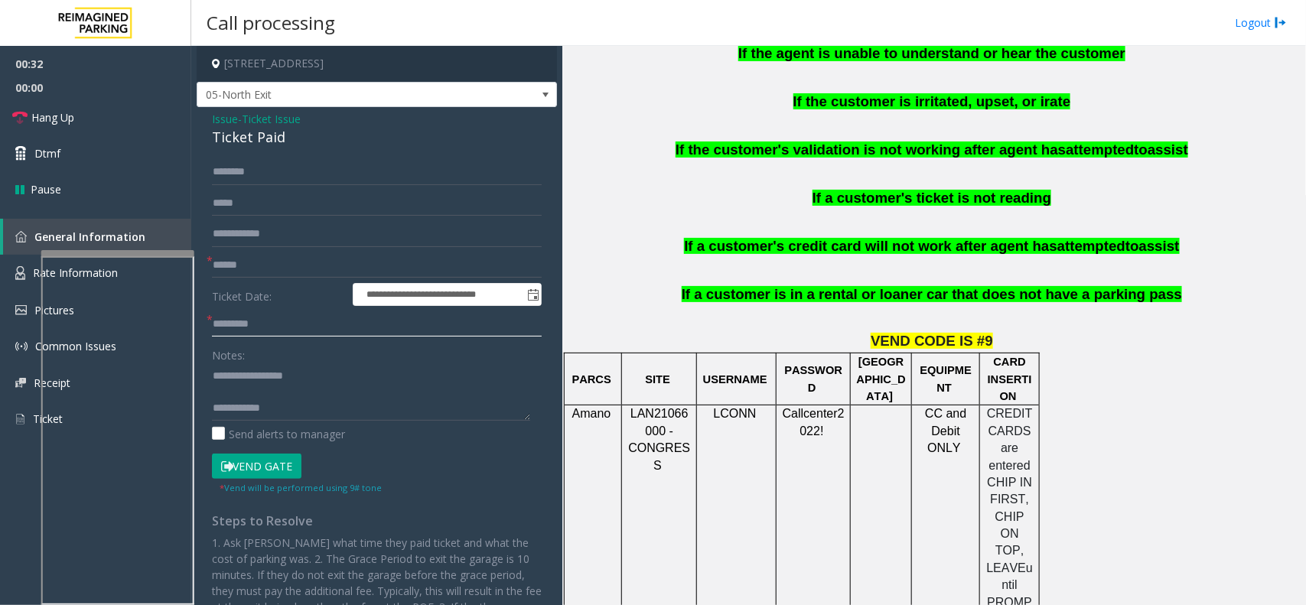
click at [270, 326] on input "text" at bounding box center [377, 324] width 330 height 26
type input "***"
click at [253, 398] on textarea at bounding box center [371, 391] width 318 height 57
click at [381, 402] on textarea at bounding box center [371, 391] width 318 height 57
click at [377, 392] on textarea at bounding box center [371, 391] width 318 height 57
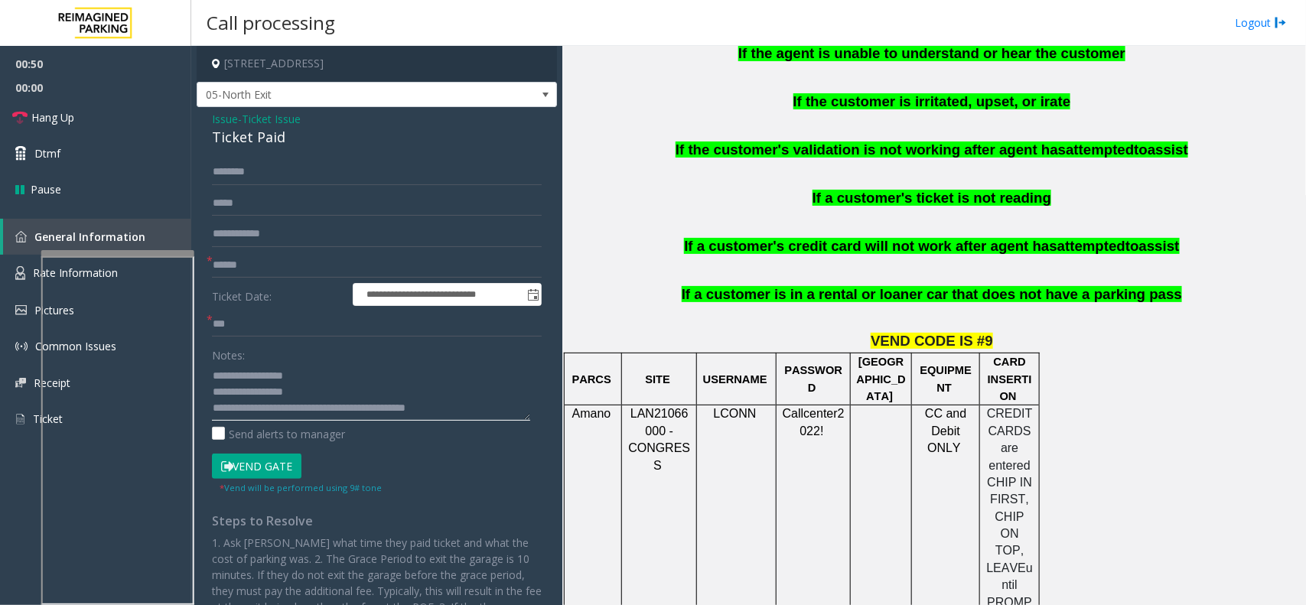
type textarea "**********"
click at [311, 180] on input "text" at bounding box center [377, 172] width 330 height 26
type input "*******"
click at [289, 461] on button "Vend Gate" at bounding box center [257, 467] width 90 height 26
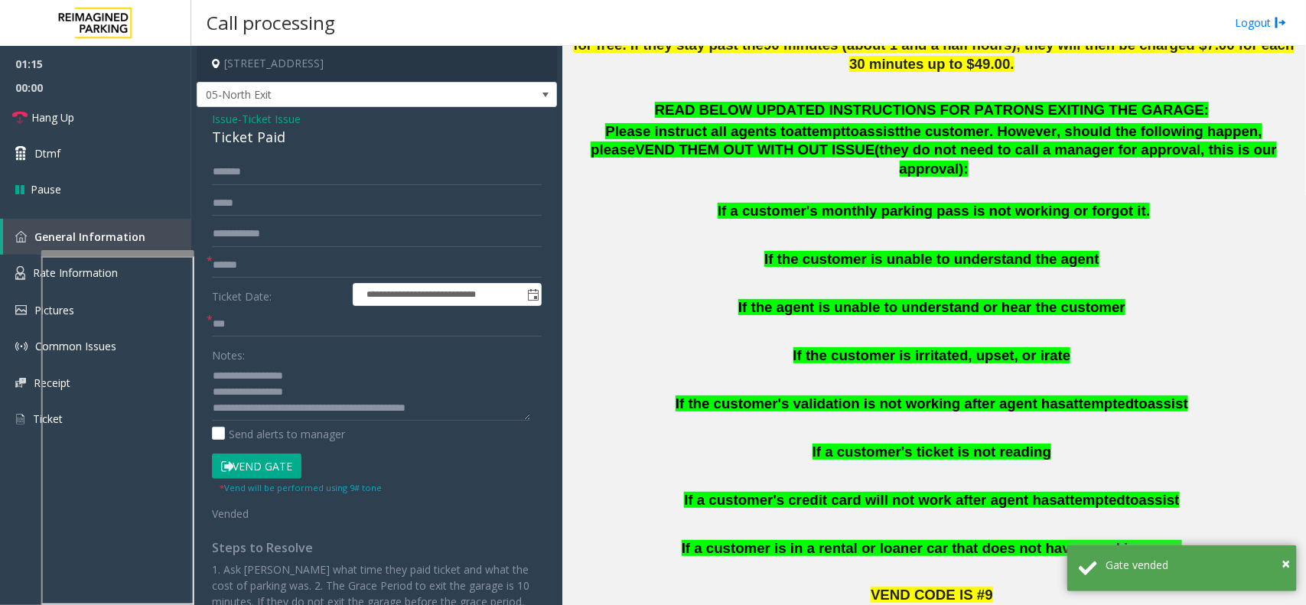
scroll to position [861, 0]
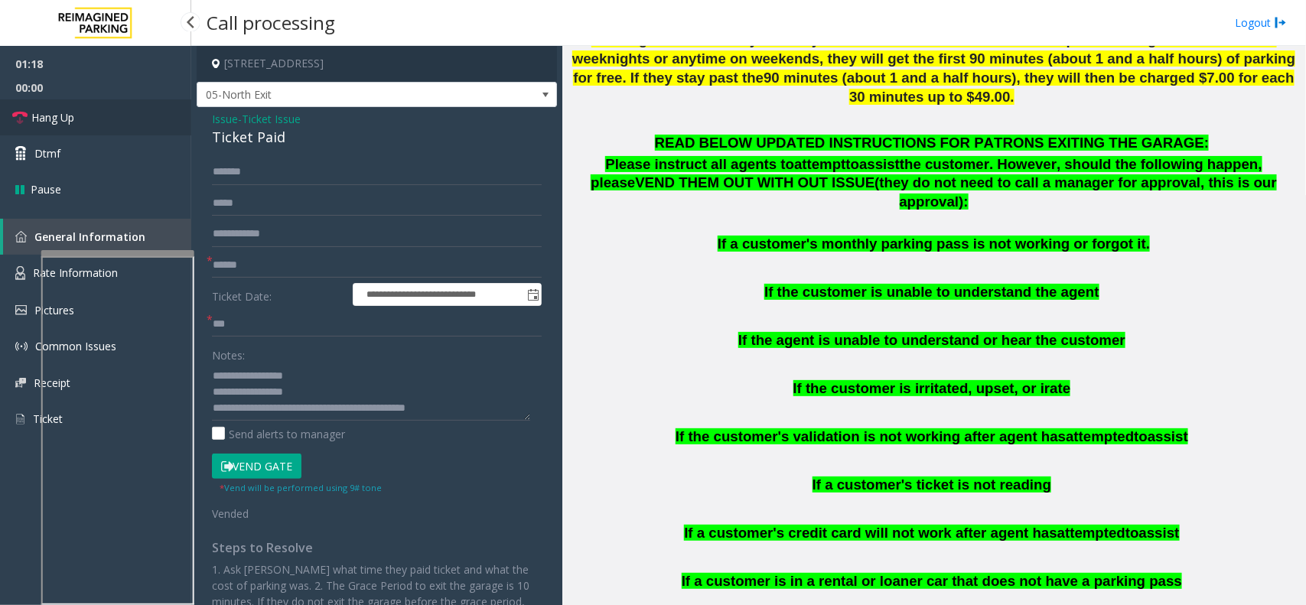
click at [56, 102] on link "Hang Up" at bounding box center [95, 117] width 191 height 36
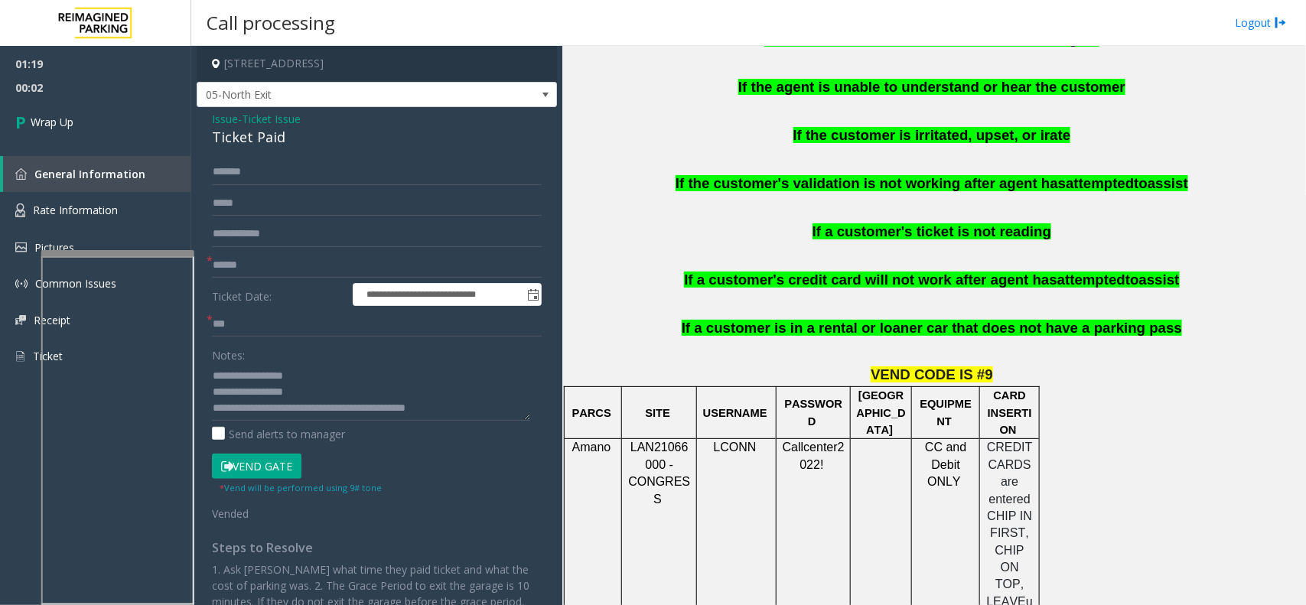
scroll to position [1148, 0]
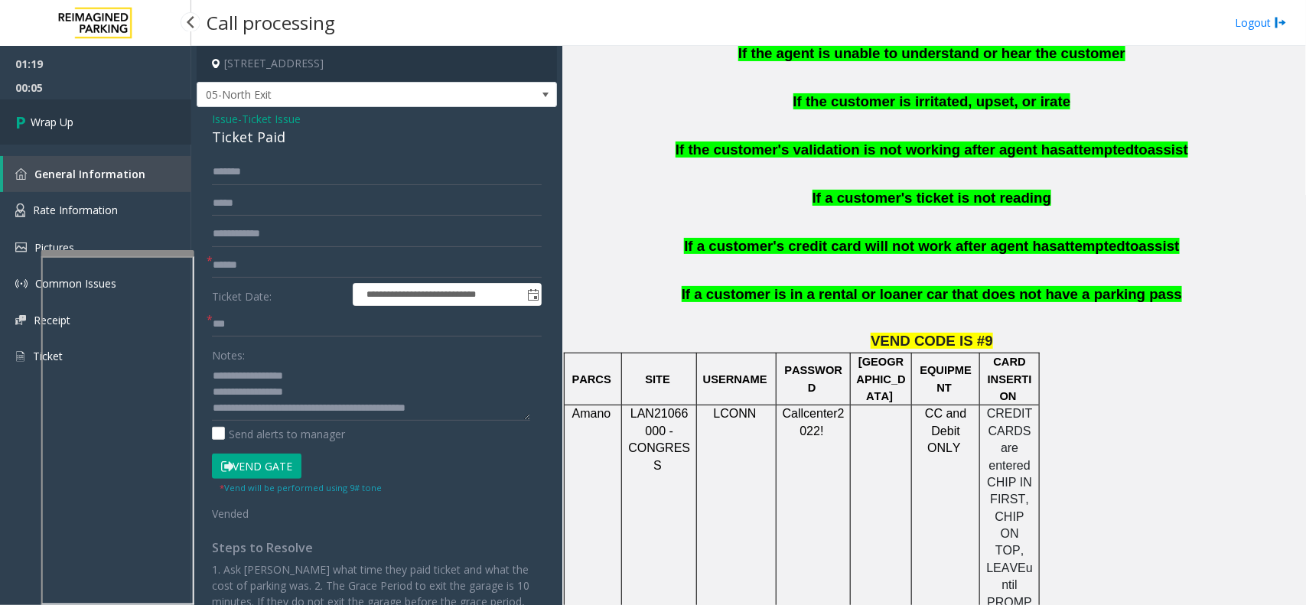
click at [69, 124] on span "Wrap Up" at bounding box center [52, 122] width 43 height 16
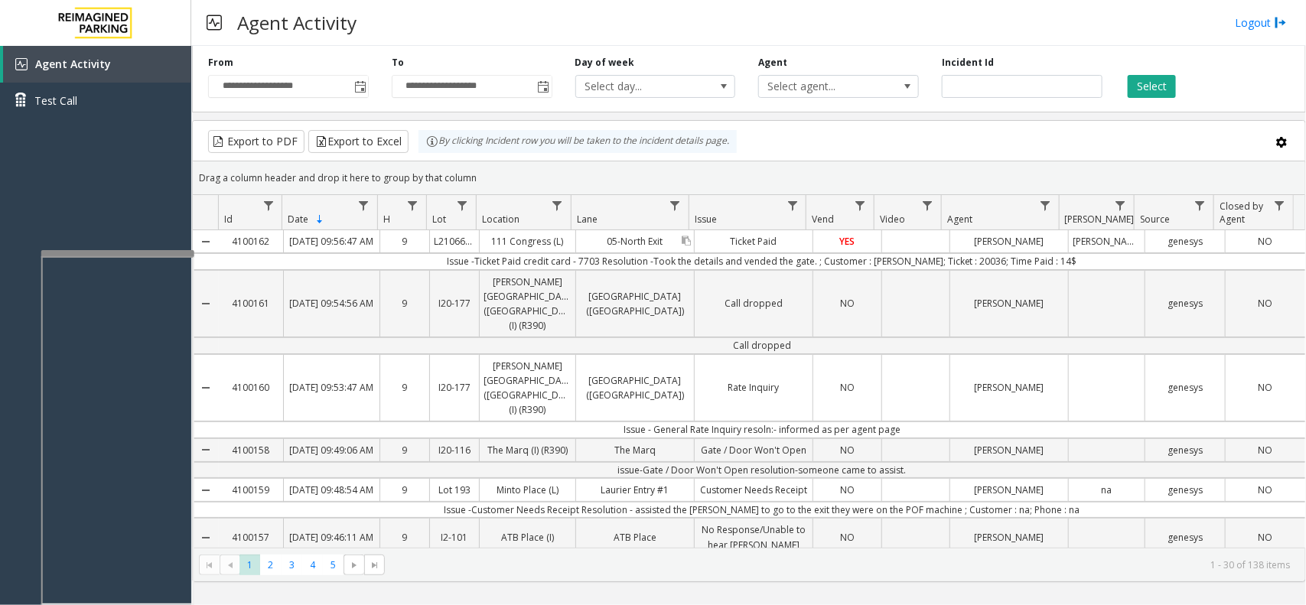
click at [689, 252] on div "05-North Exit" at bounding box center [635, 241] width 118 height 22
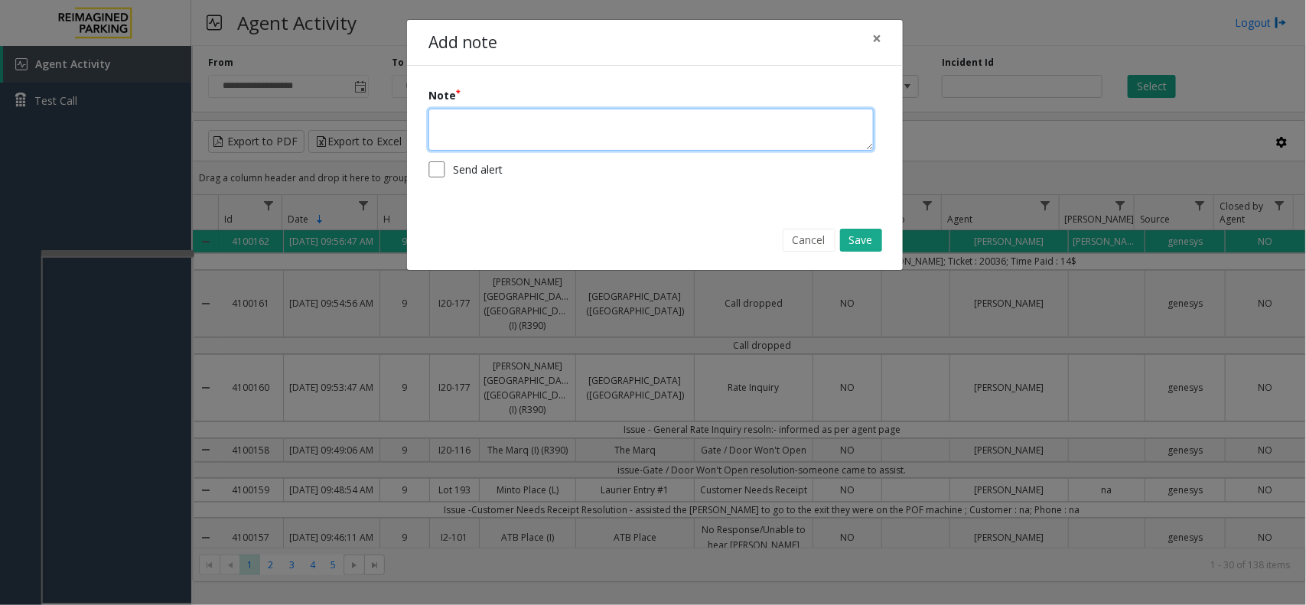
click at [624, 119] on textarea at bounding box center [650, 130] width 445 height 42
type textarea "**********"
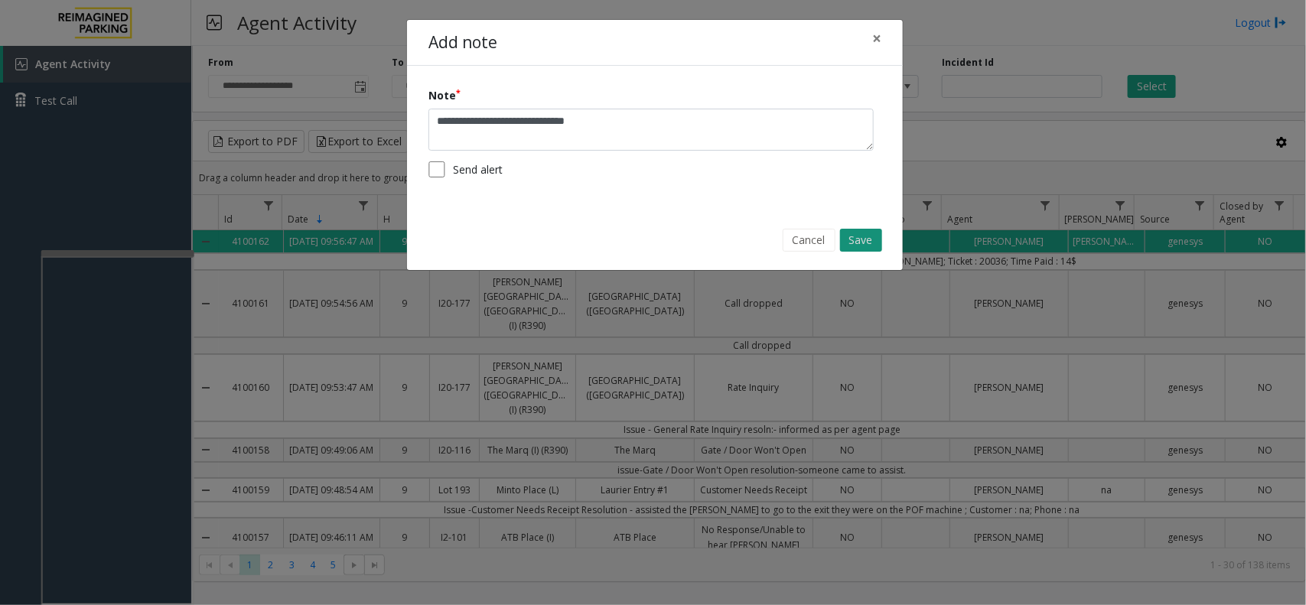
click at [857, 243] on button "Save" at bounding box center [861, 240] width 42 height 23
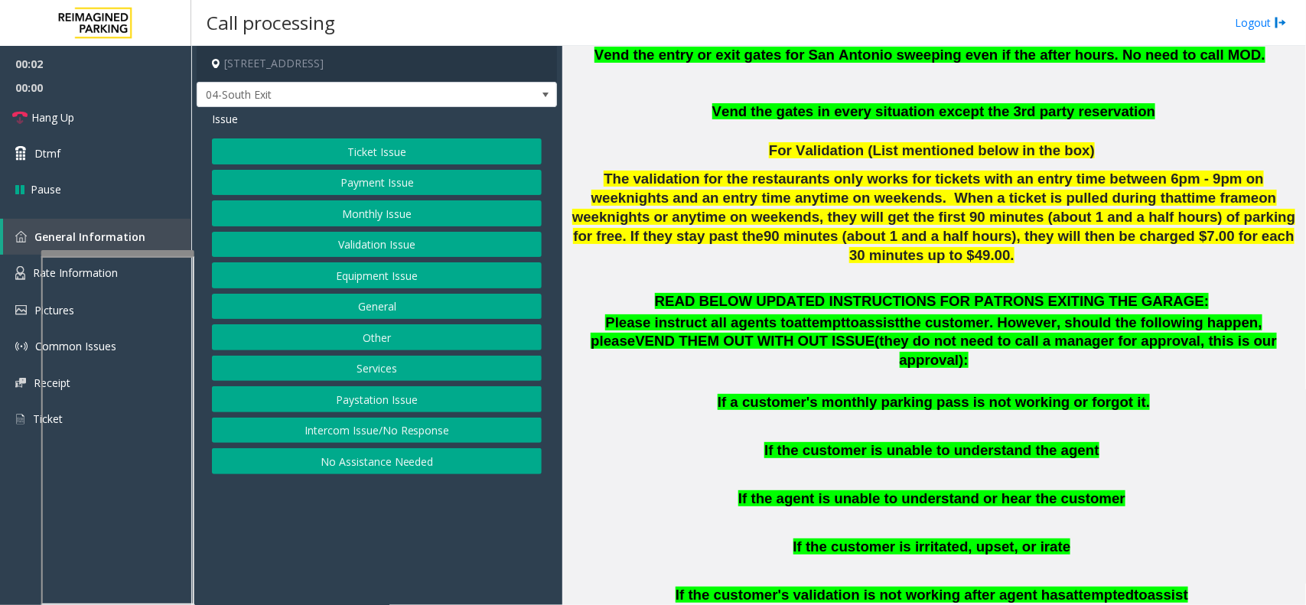
scroll to position [765, 0]
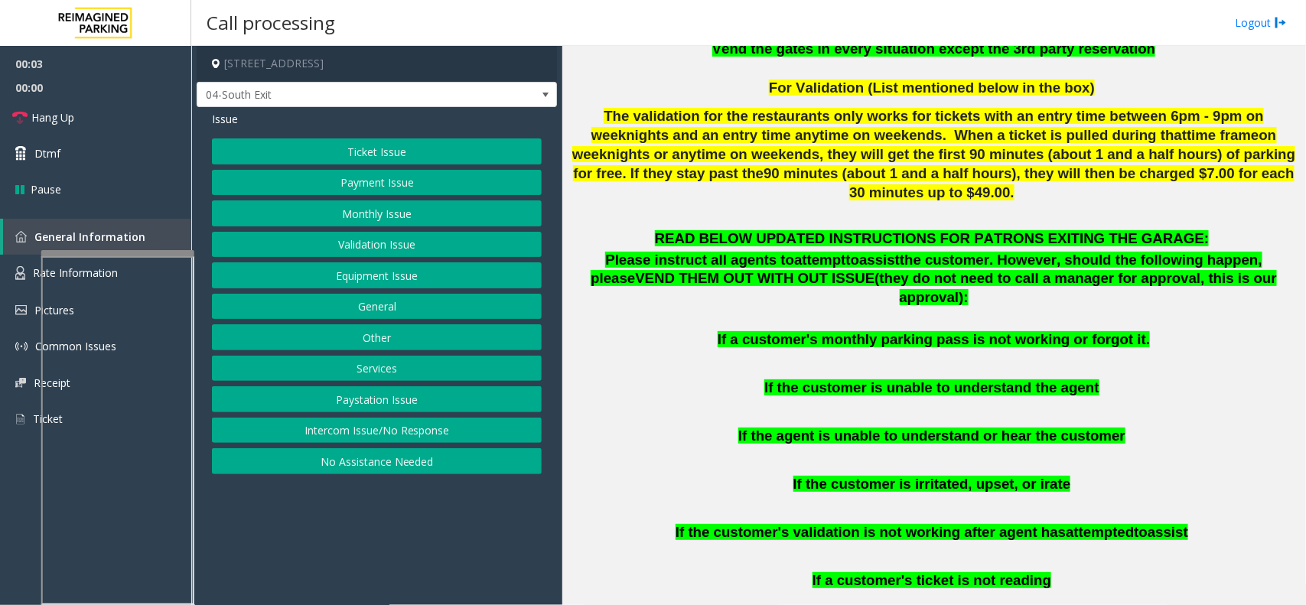
click at [365, 151] on button "Ticket Issue" at bounding box center [377, 151] width 330 height 26
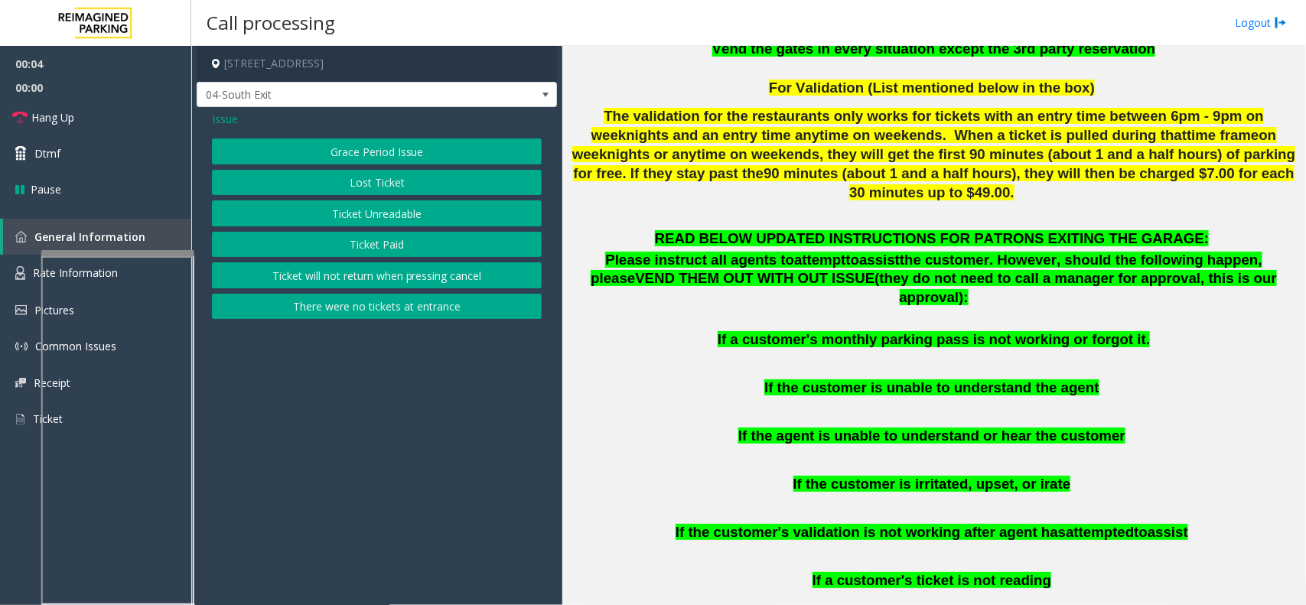
click at [360, 243] on button "Ticket Paid" at bounding box center [377, 245] width 330 height 26
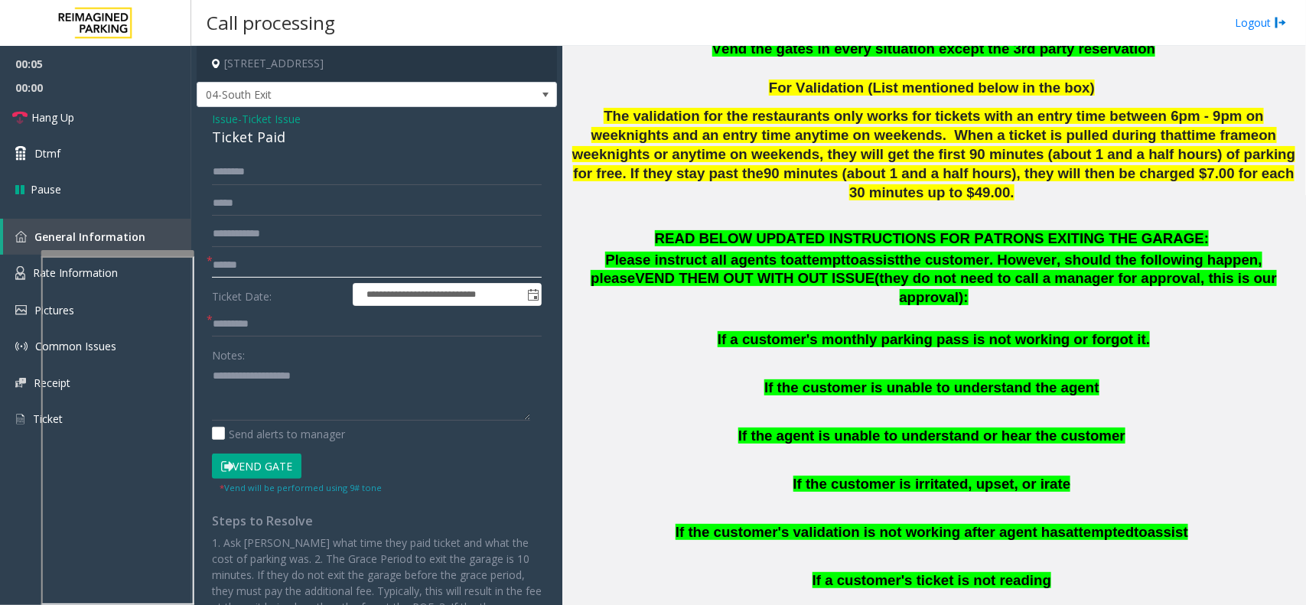
click at [242, 265] on input "text" at bounding box center [377, 265] width 330 height 26
click at [255, 464] on button "Vend Gate" at bounding box center [257, 467] width 90 height 26
click at [223, 182] on input "text" at bounding box center [377, 172] width 330 height 26
paste input "********"
click at [272, 177] on input "********" at bounding box center [377, 172] width 330 height 26
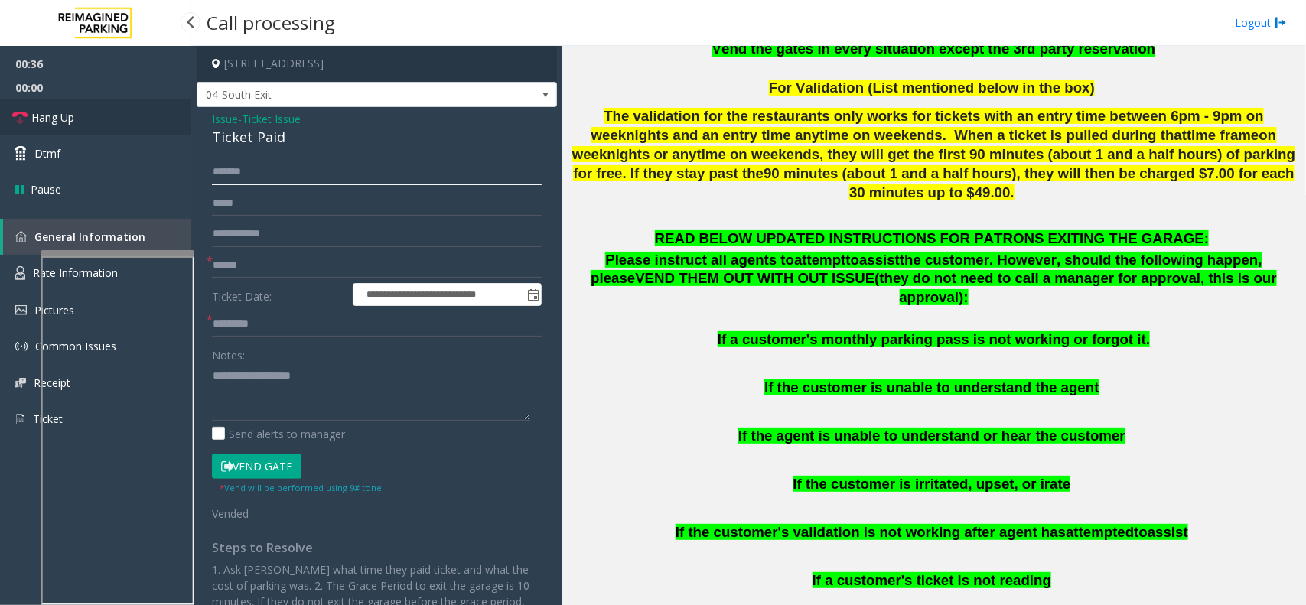
type input "*******"
click at [161, 129] on link "Hang Up" at bounding box center [95, 117] width 191 height 36
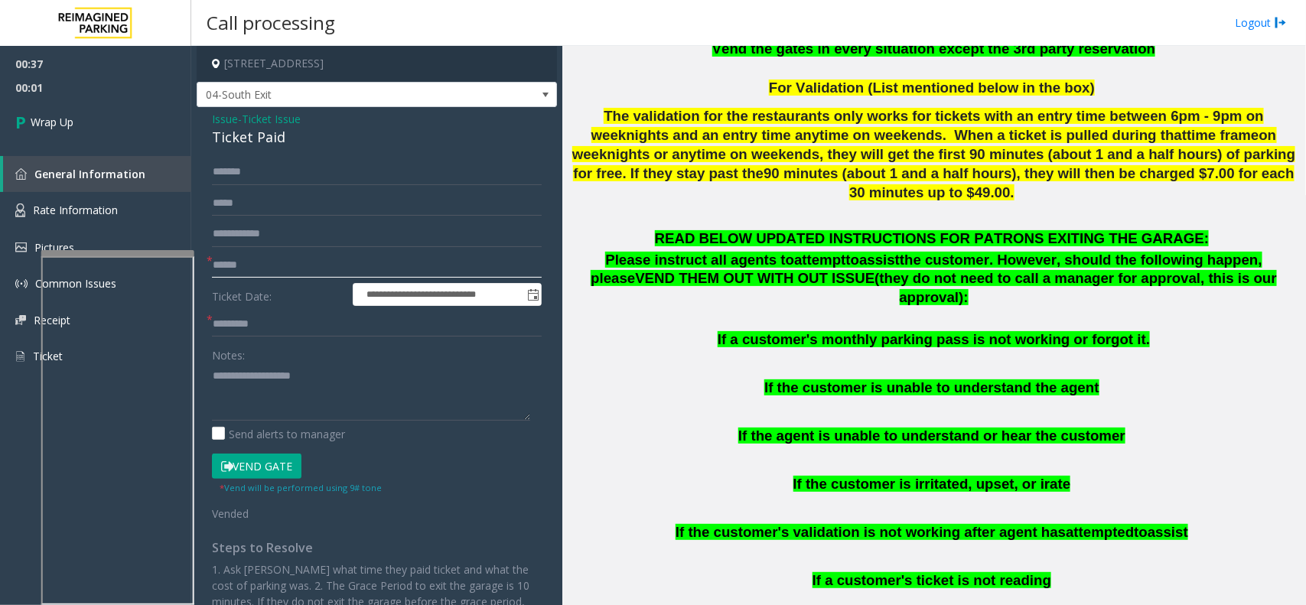
click at [237, 265] on input "text" at bounding box center [377, 265] width 330 height 26
click at [270, 251] on form "**********" at bounding box center [377, 340] width 330 height 363
click at [269, 257] on input "text" at bounding box center [377, 265] width 330 height 26
paste input "*****"
type input "*****"
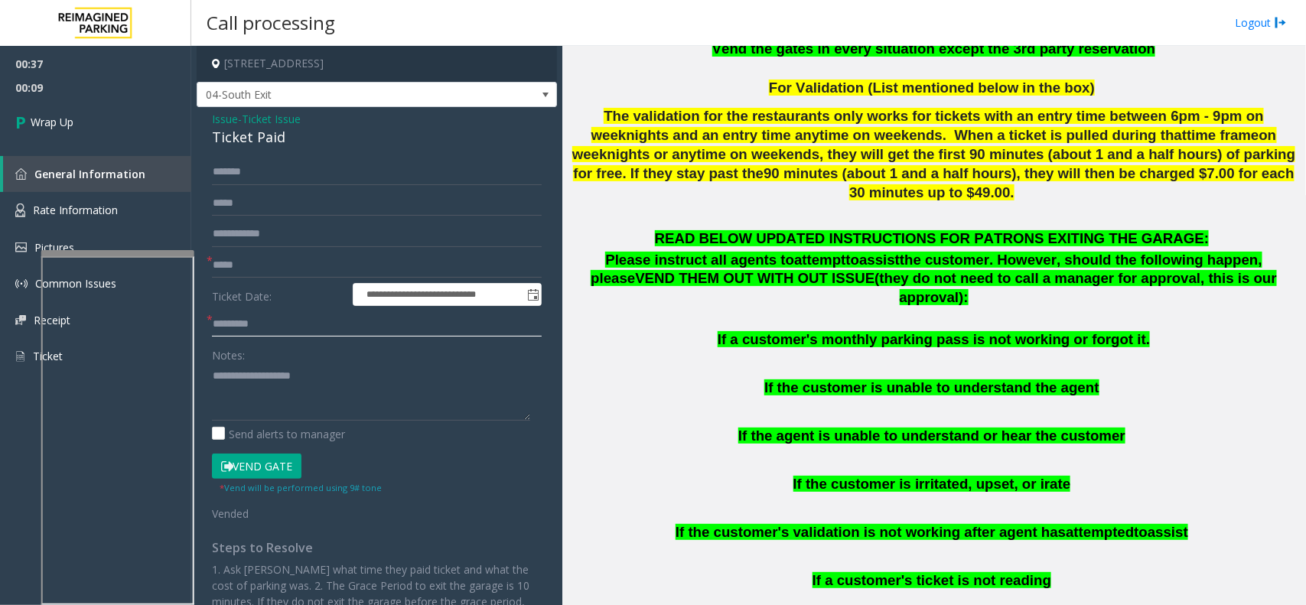
click at [242, 331] on input "text" at bounding box center [377, 324] width 330 height 26
click at [246, 319] on input "text" at bounding box center [377, 324] width 330 height 26
paste input "***"
type input "***"
click at [254, 391] on textarea at bounding box center [371, 391] width 318 height 57
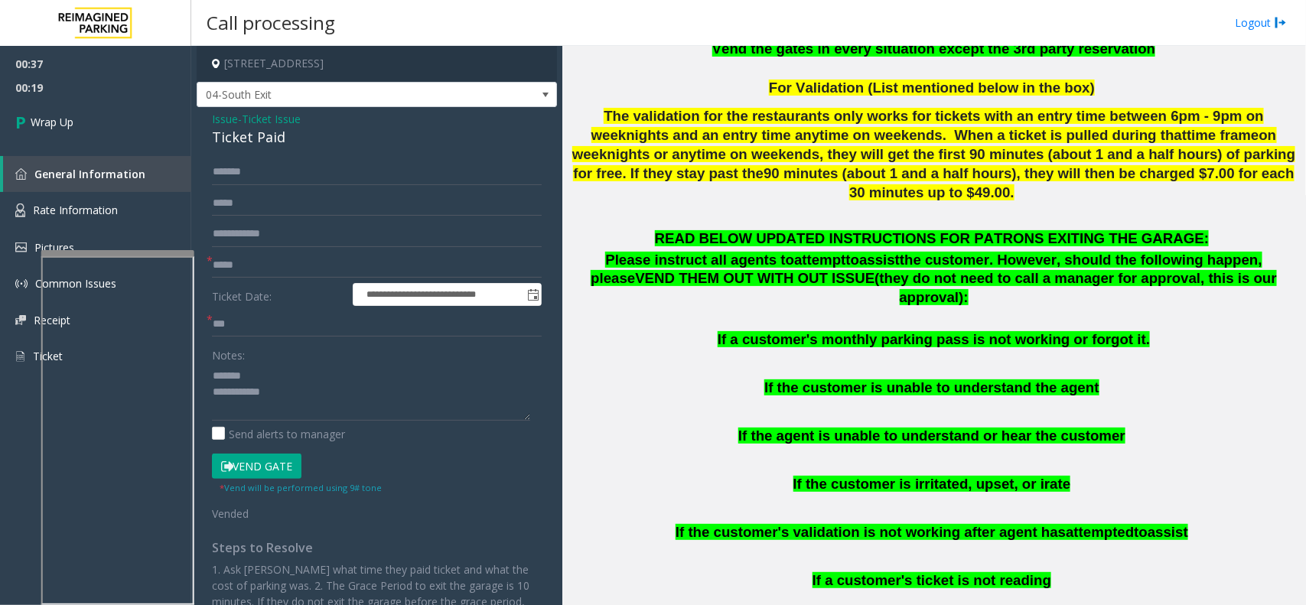
click at [222, 138] on div "Ticket Paid" at bounding box center [377, 137] width 330 height 21
click at [303, 402] on textarea at bounding box center [371, 391] width 318 height 57
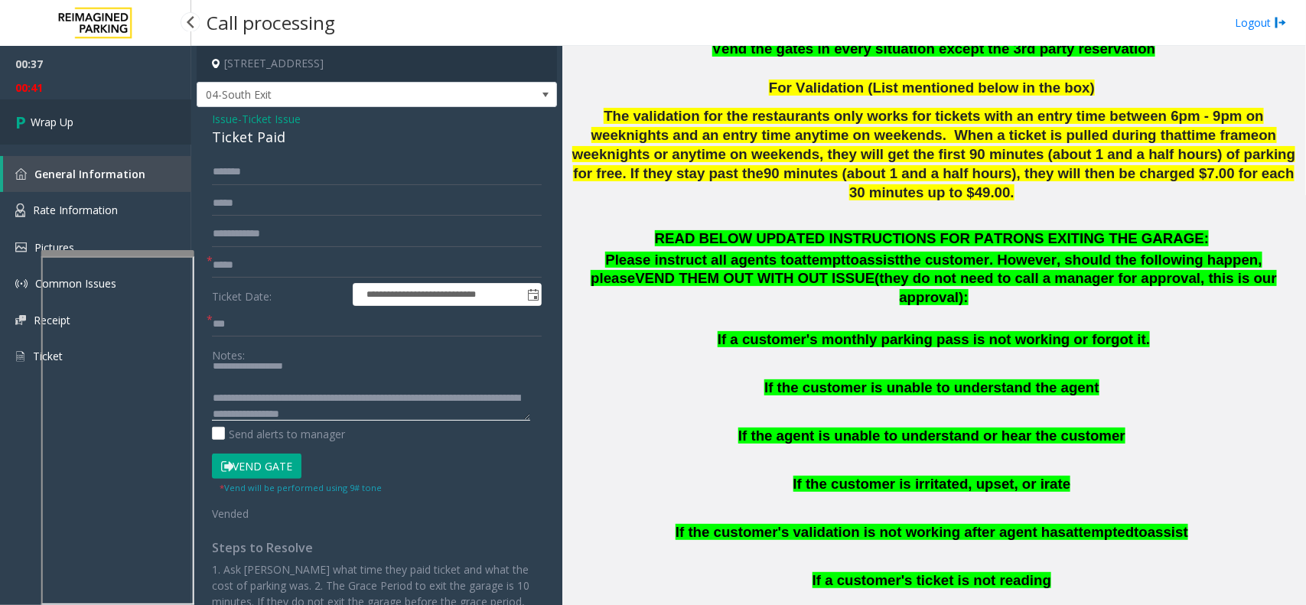
type textarea "**********"
click at [75, 105] on link "Wrap Up" at bounding box center [95, 121] width 191 height 45
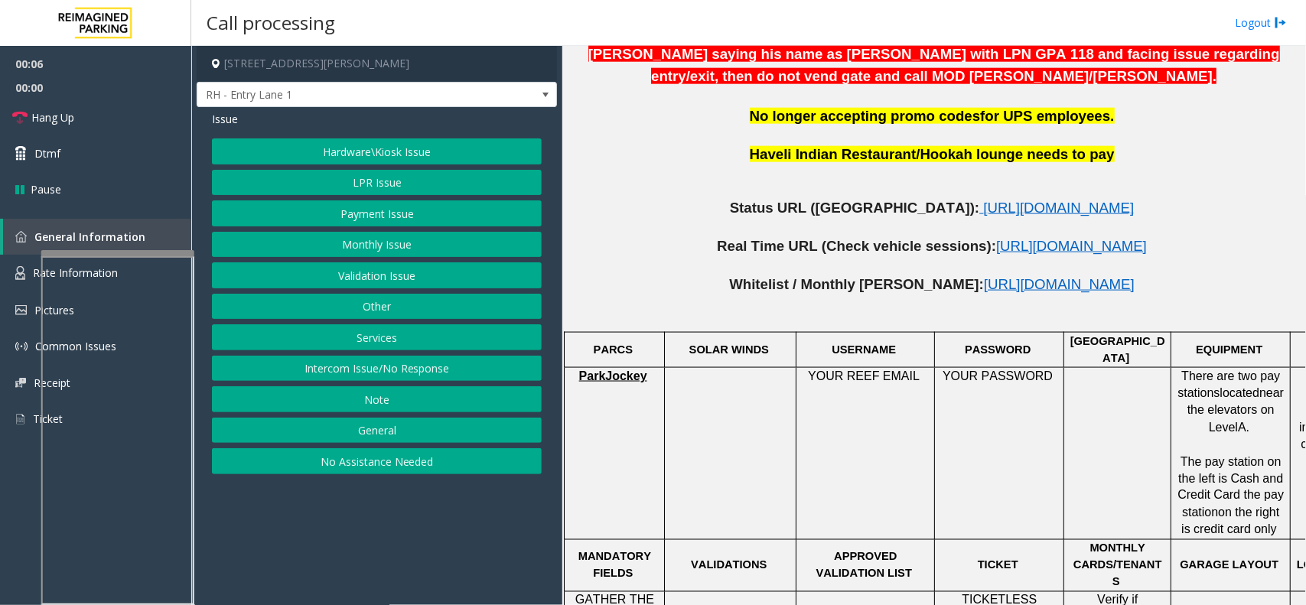
scroll to position [669, 0]
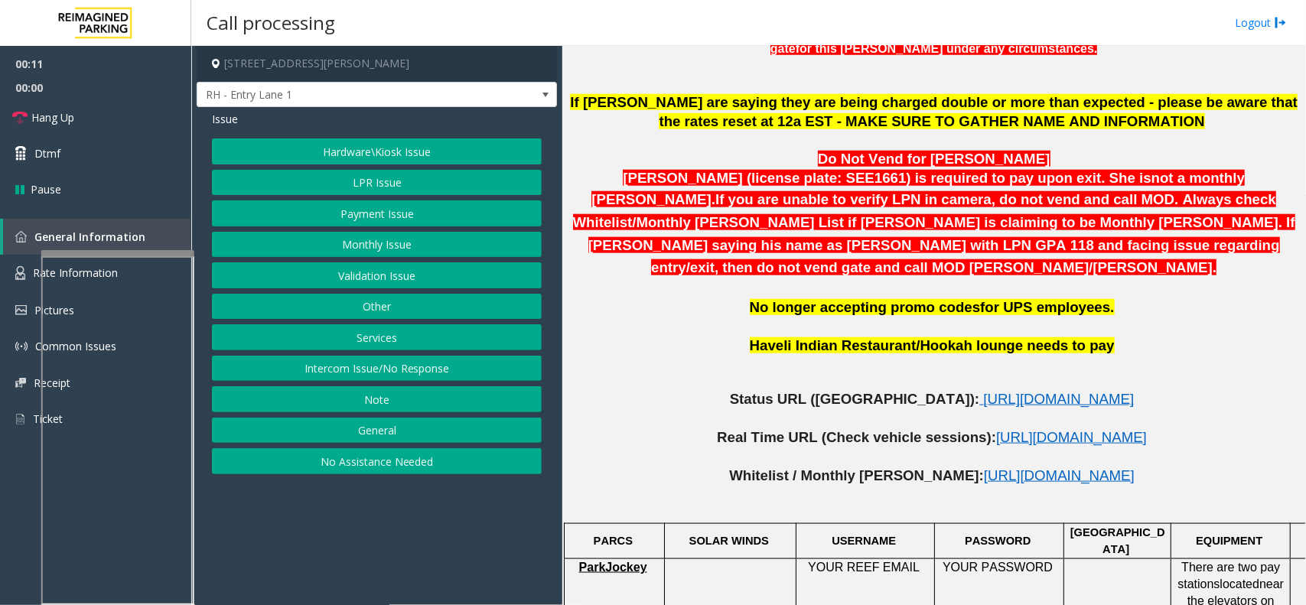
click at [442, 356] on div "Hardware\Kiosk Issue LPR Issue Payment Issue Monthly Issue Validation Issue Oth…" at bounding box center [377, 306] width 330 height 336
click at [440, 363] on button "Intercom Issue/No Response" at bounding box center [377, 369] width 330 height 26
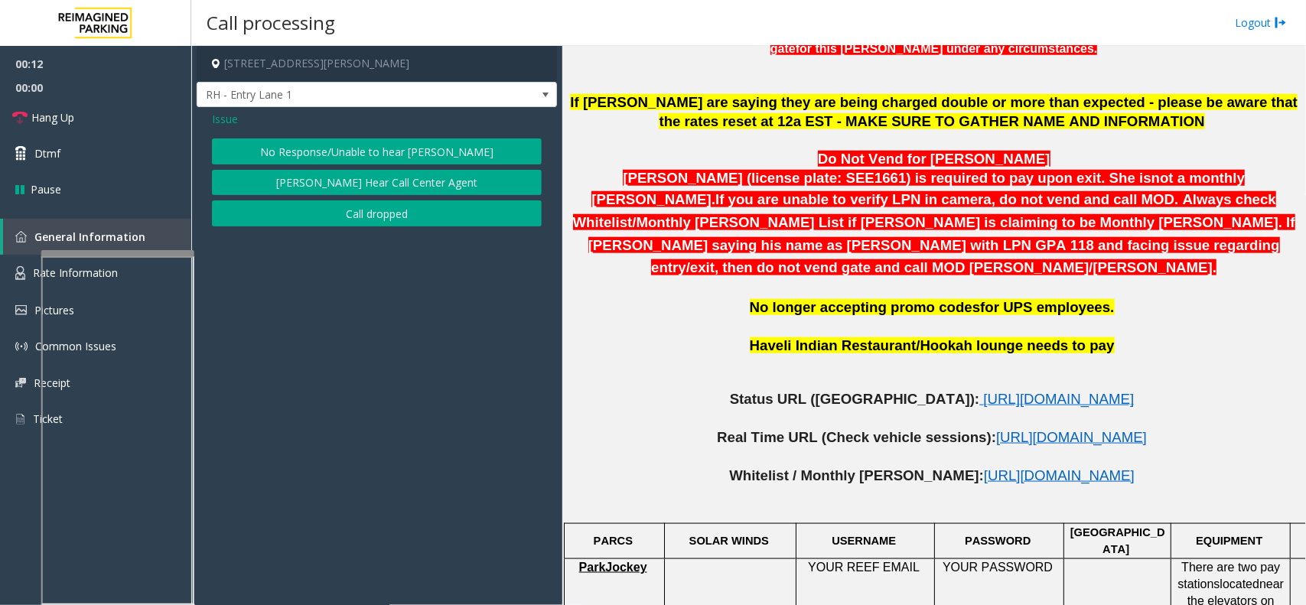
click at [428, 153] on button "No Response/Unable to hear [PERSON_NAME]" at bounding box center [377, 151] width 330 height 26
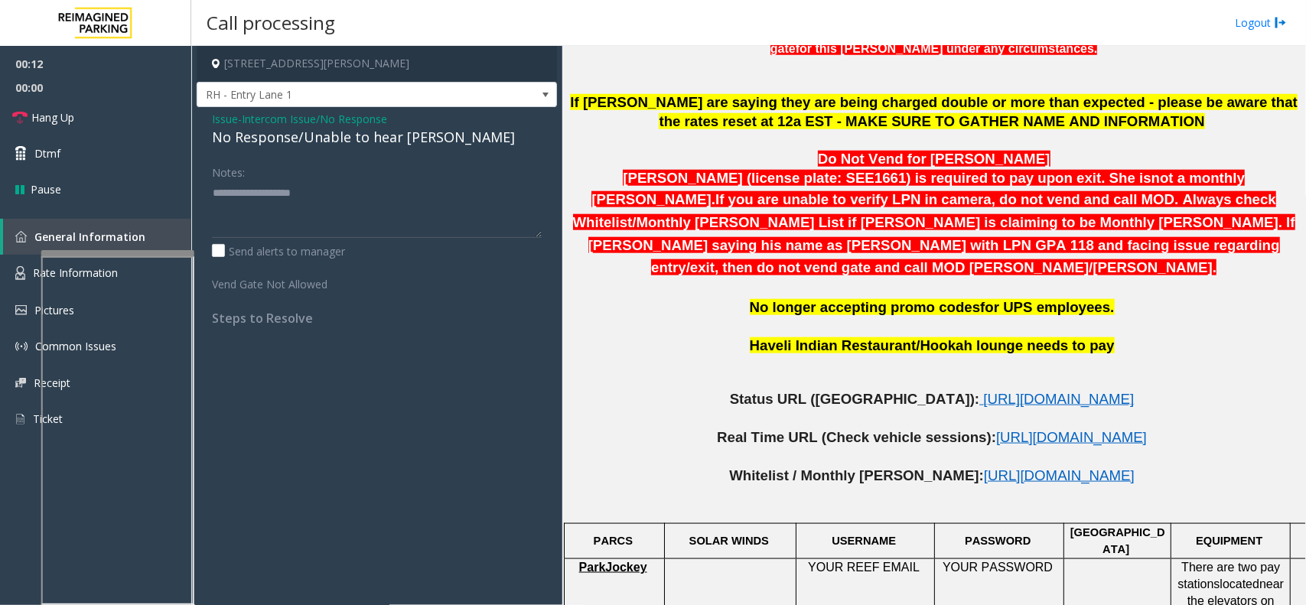
click at [318, 149] on div "Issue - Intercom Issue/No Response No Response/Unable to hear [PERSON_NAME] Not…" at bounding box center [377, 224] width 360 height 234
click at [360, 138] on div "No Response/Unable to hear [PERSON_NAME]" at bounding box center [377, 137] width 330 height 21
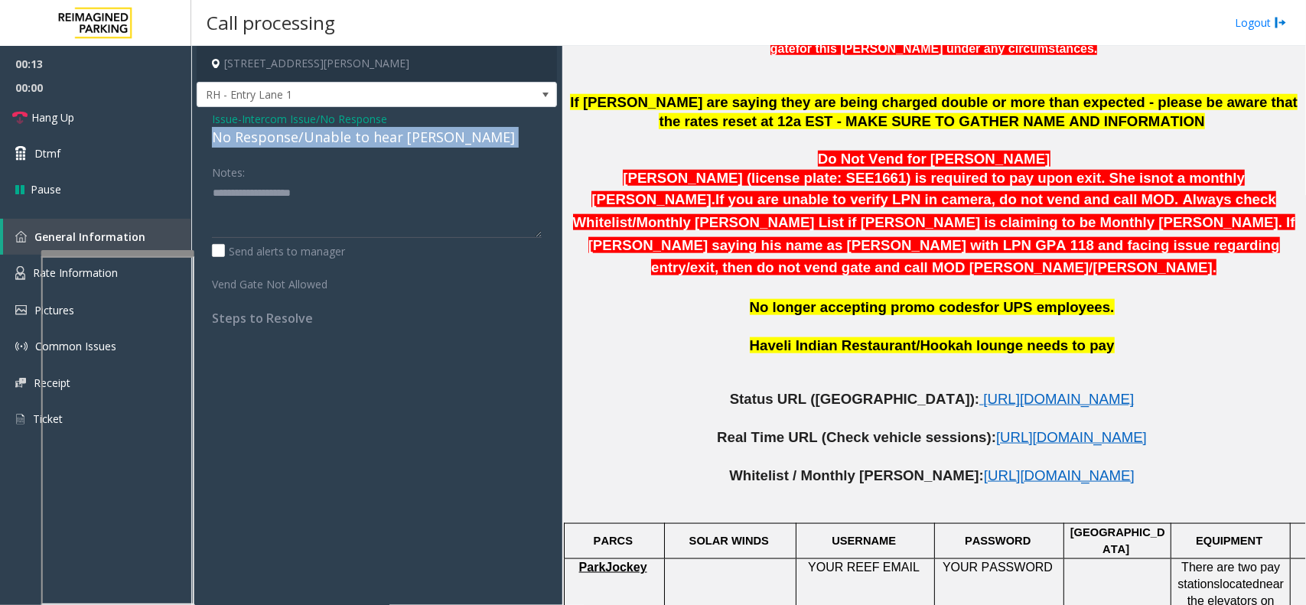
click at [360, 138] on div "No Response/Unable to hear [PERSON_NAME]" at bounding box center [377, 137] width 330 height 21
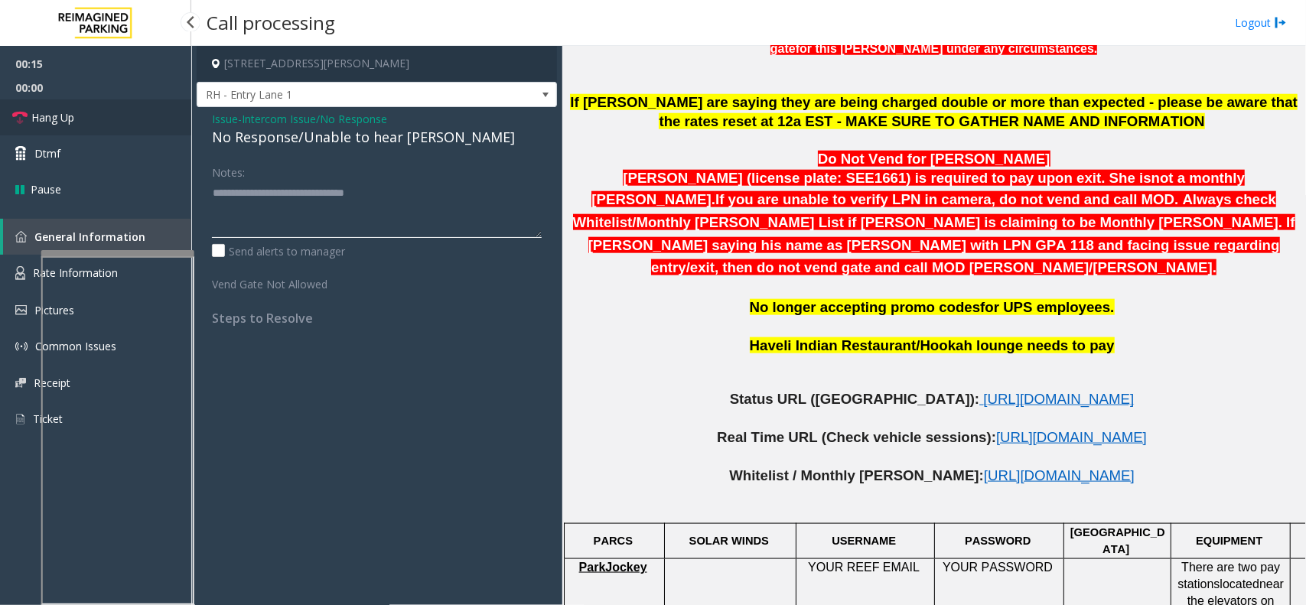
type textarea "**********"
click at [131, 119] on link "Hang Up" at bounding box center [95, 117] width 191 height 36
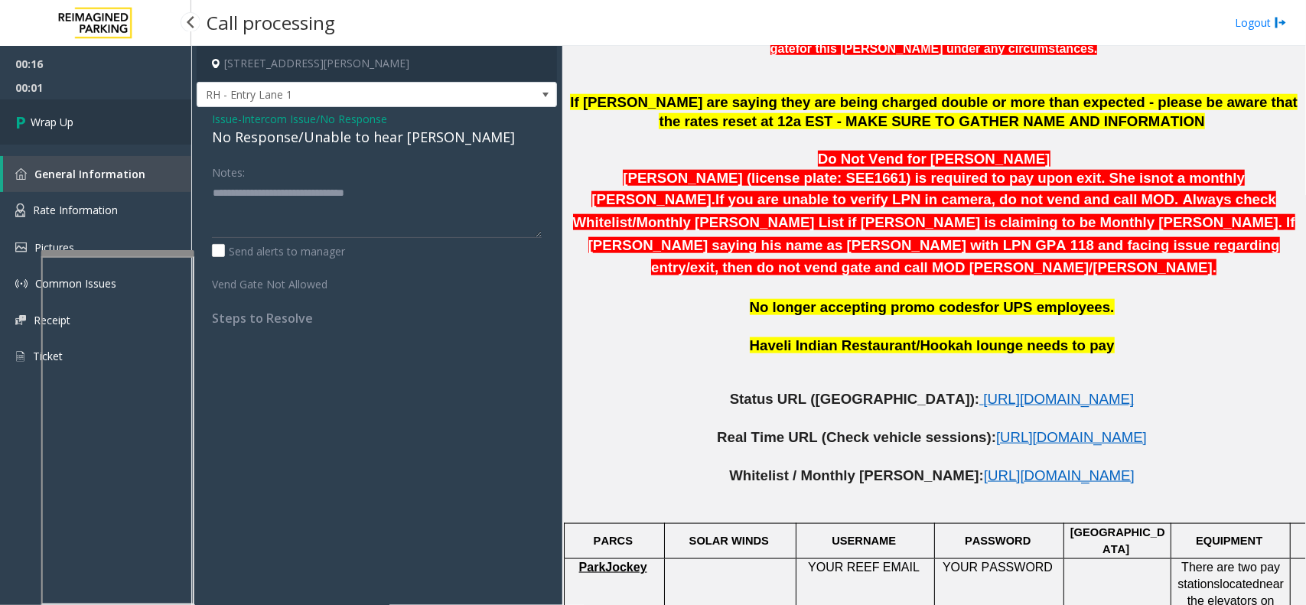
click at [119, 121] on link "Wrap Up" at bounding box center [95, 121] width 191 height 45
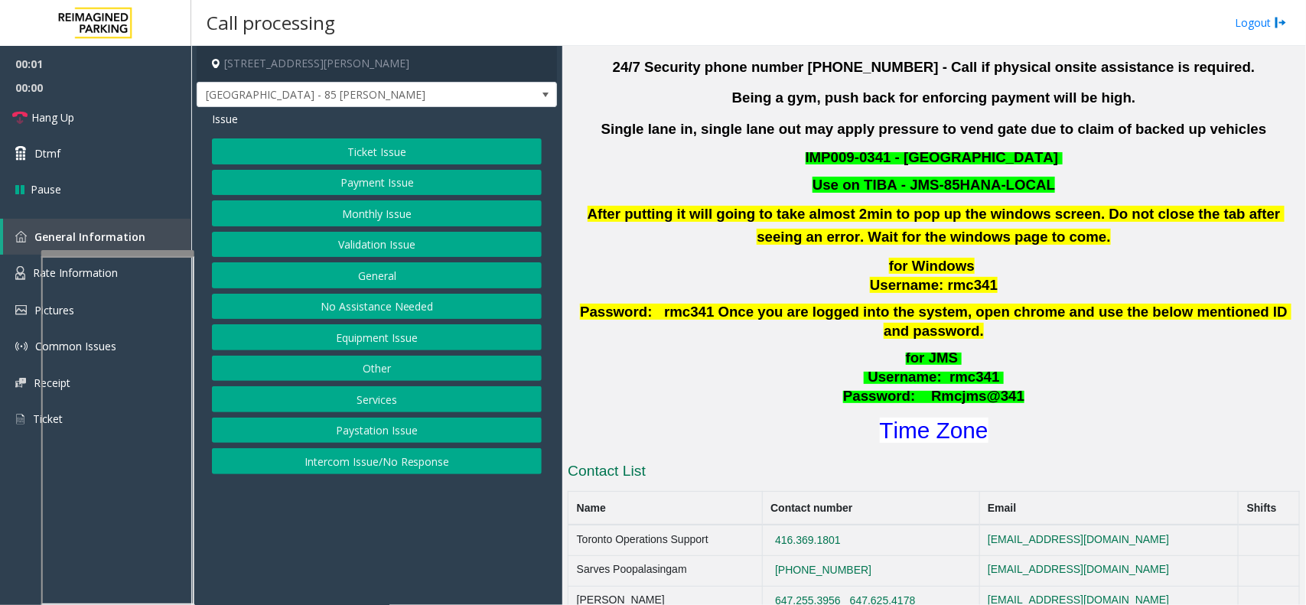
scroll to position [478, 0]
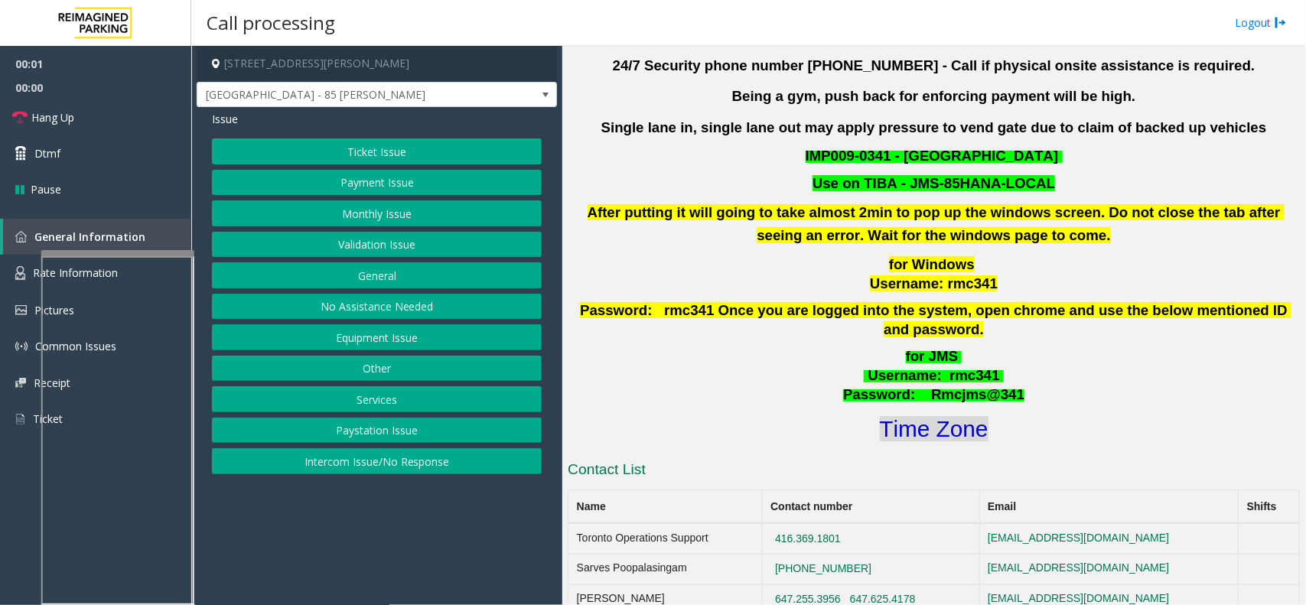
click at [899, 416] on font "Time Zone" at bounding box center [934, 428] width 109 height 25
click at [437, 245] on button "Validation Issue" at bounding box center [377, 245] width 330 height 26
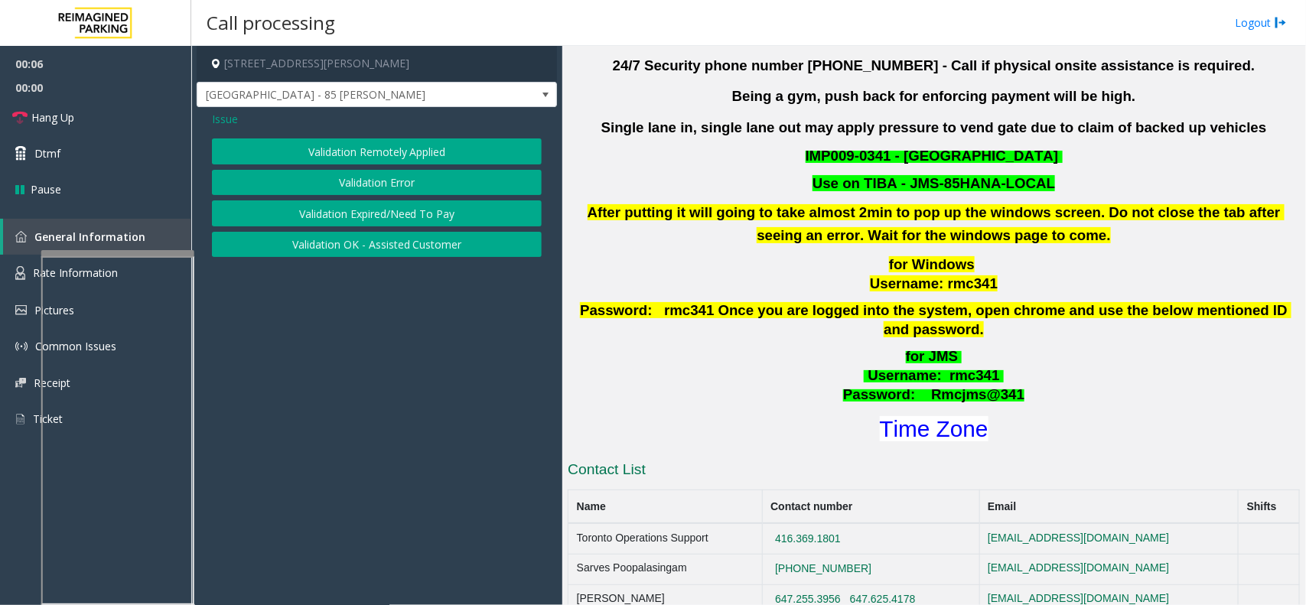
click at [412, 185] on button "Validation Error" at bounding box center [377, 183] width 330 height 26
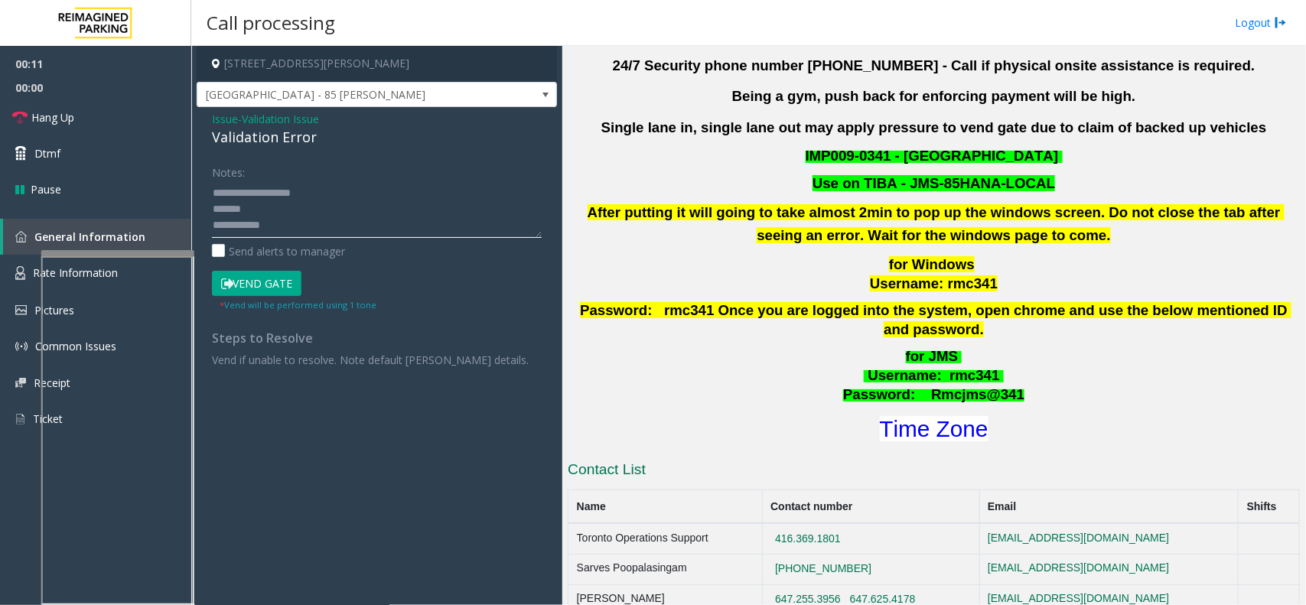
click at [333, 219] on textarea at bounding box center [377, 209] width 330 height 57
click at [307, 205] on textarea at bounding box center [377, 209] width 330 height 57
type textarea "**********"
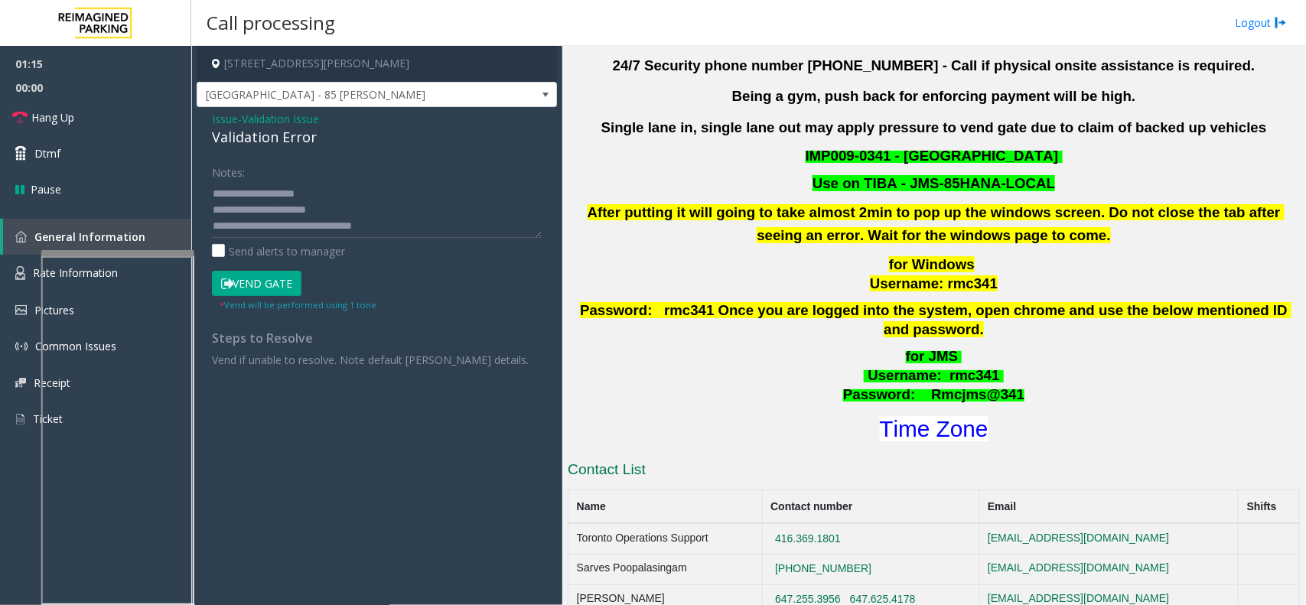
click at [281, 279] on button "Vend Gate" at bounding box center [257, 284] width 90 height 26
click at [180, 123] on link "Hang Up" at bounding box center [95, 117] width 191 height 36
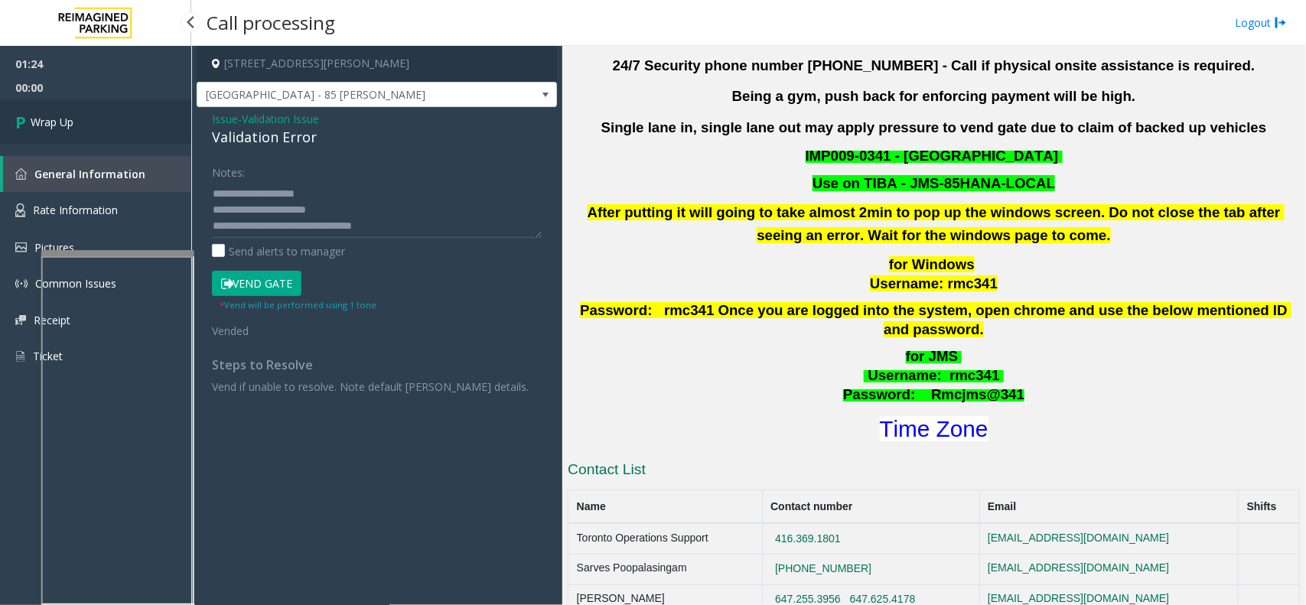
click at [178, 125] on link "Wrap Up" at bounding box center [95, 121] width 191 height 45
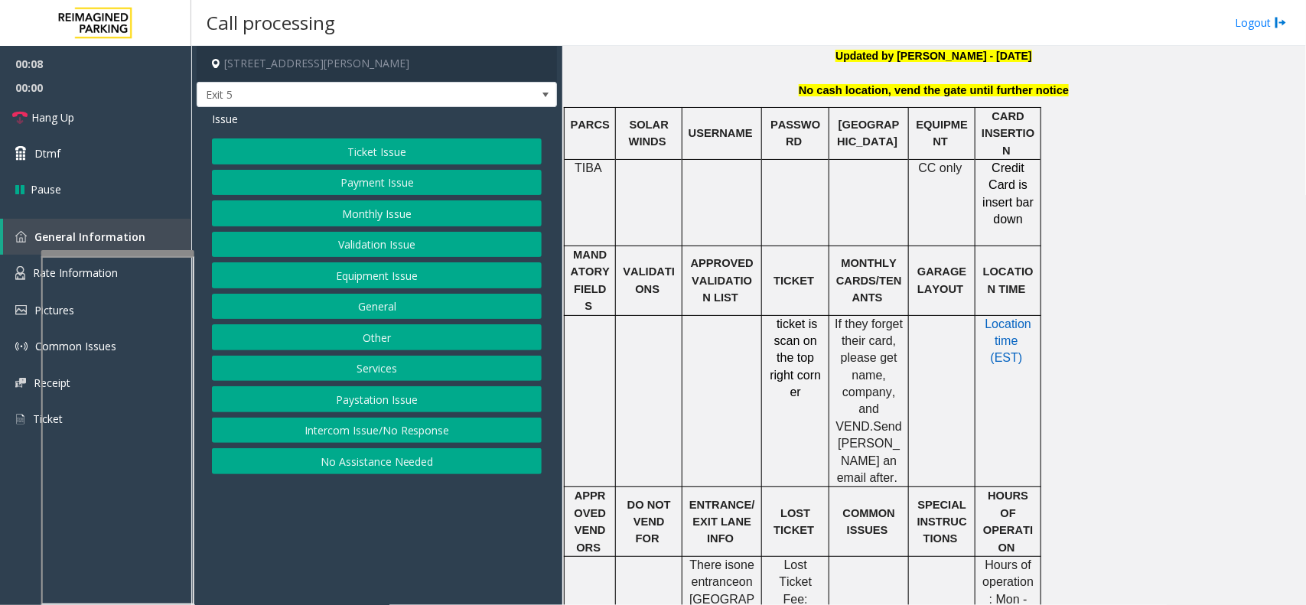
scroll to position [478, 0]
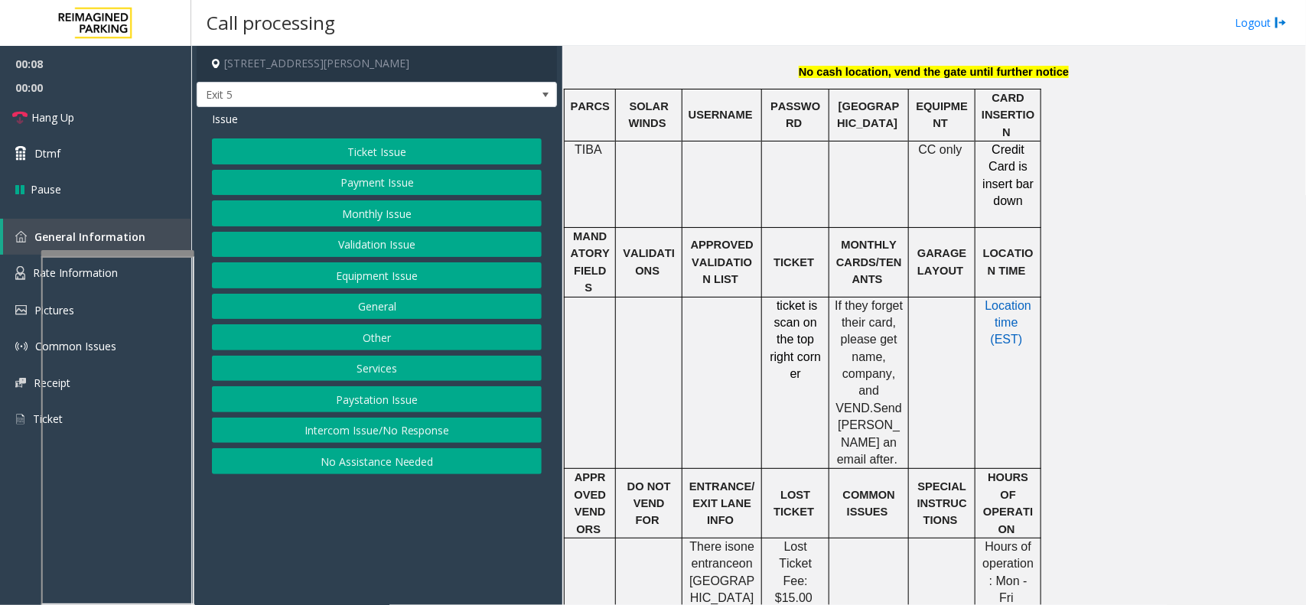
click at [376, 419] on div "Ticket Issue Payment Issue Monthly Issue Validation Issue Equipment Issue Gener…" at bounding box center [377, 306] width 330 height 336
click at [426, 425] on button "Intercom Issue/No Response" at bounding box center [377, 431] width 330 height 26
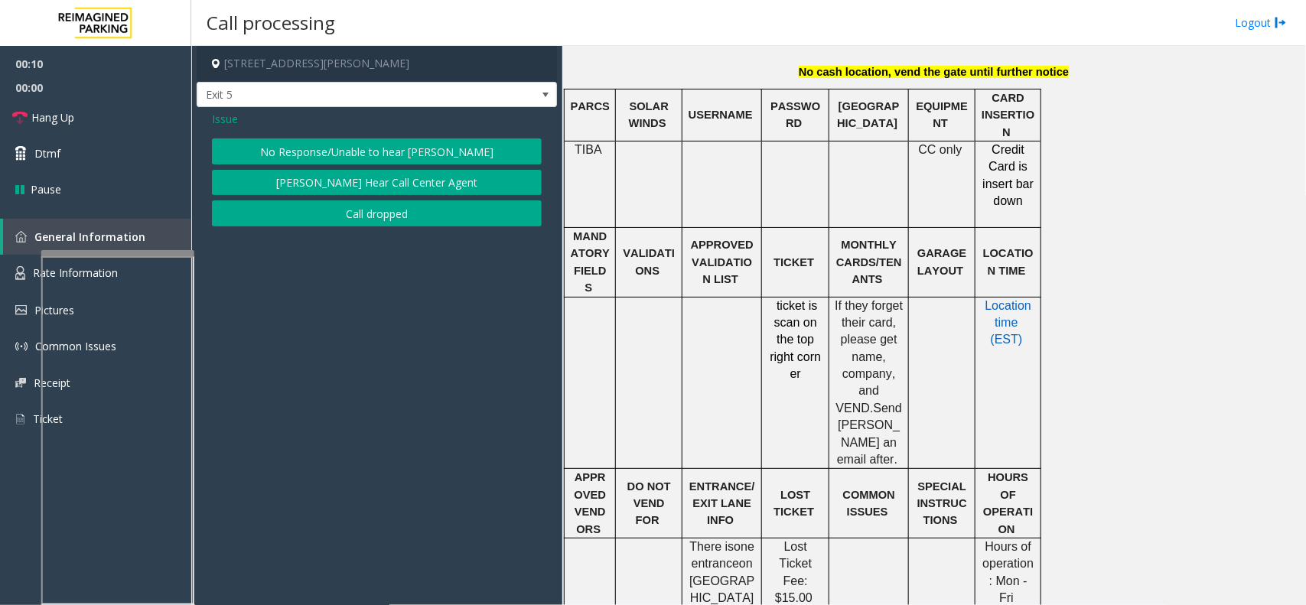
click at [394, 158] on button "No Response/Unable to hear [PERSON_NAME]" at bounding box center [377, 151] width 330 height 26
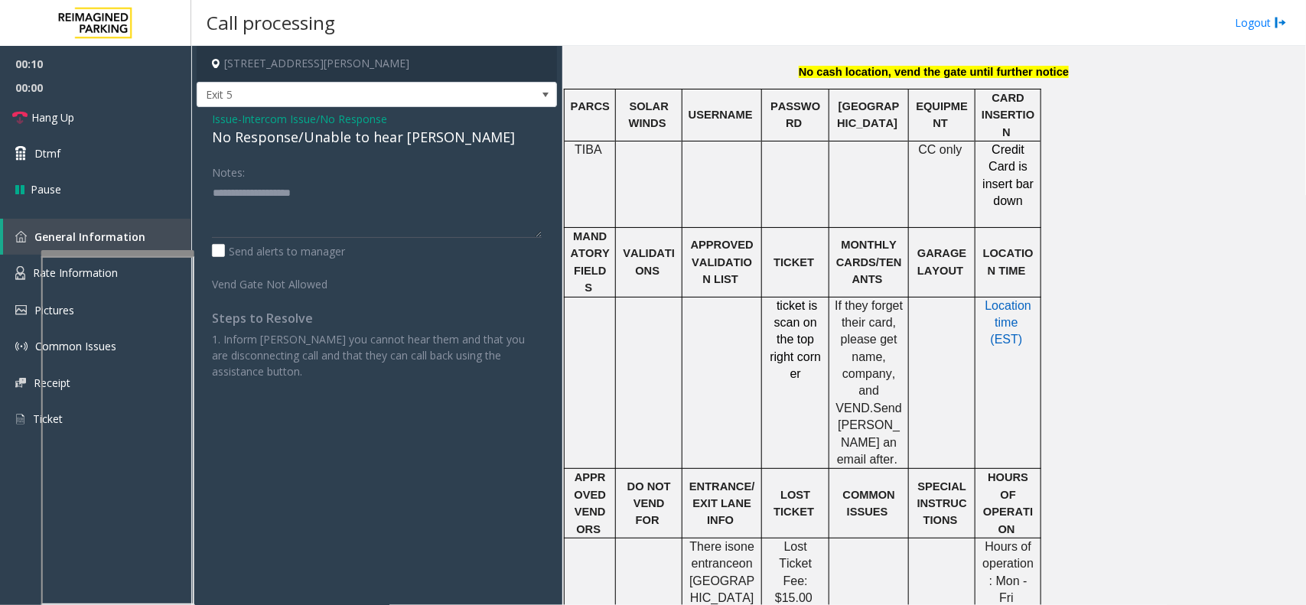
click at [383, 144] on div "No Response/Unable to hear [PERSON_NAME]" at bounding box center [377, 137] width 330 height 21
type textarea "**********"
click at [92, 97] on span "00:00" at bounding box center [95, 88] width 191 height 24
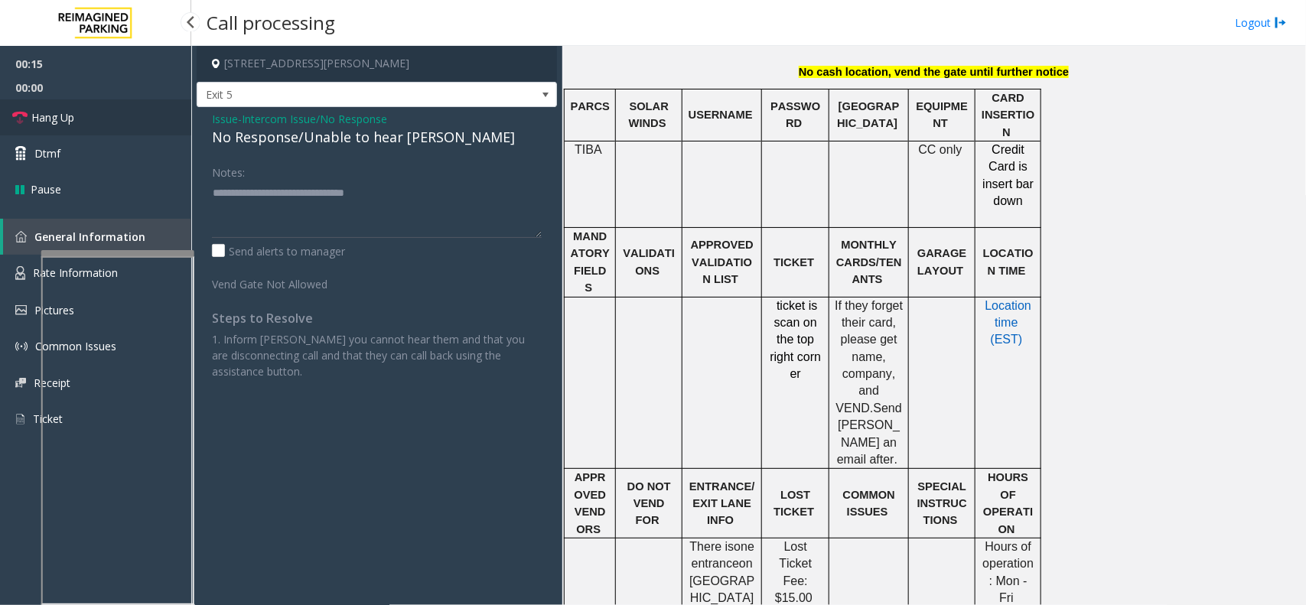
click at [84, 105] on link "Hang Up" at bounding box center [95, 117] width 191 height 36
click at [83, 105] on link "Hang Up" at bounding box center [95, 117] width 191 height 36
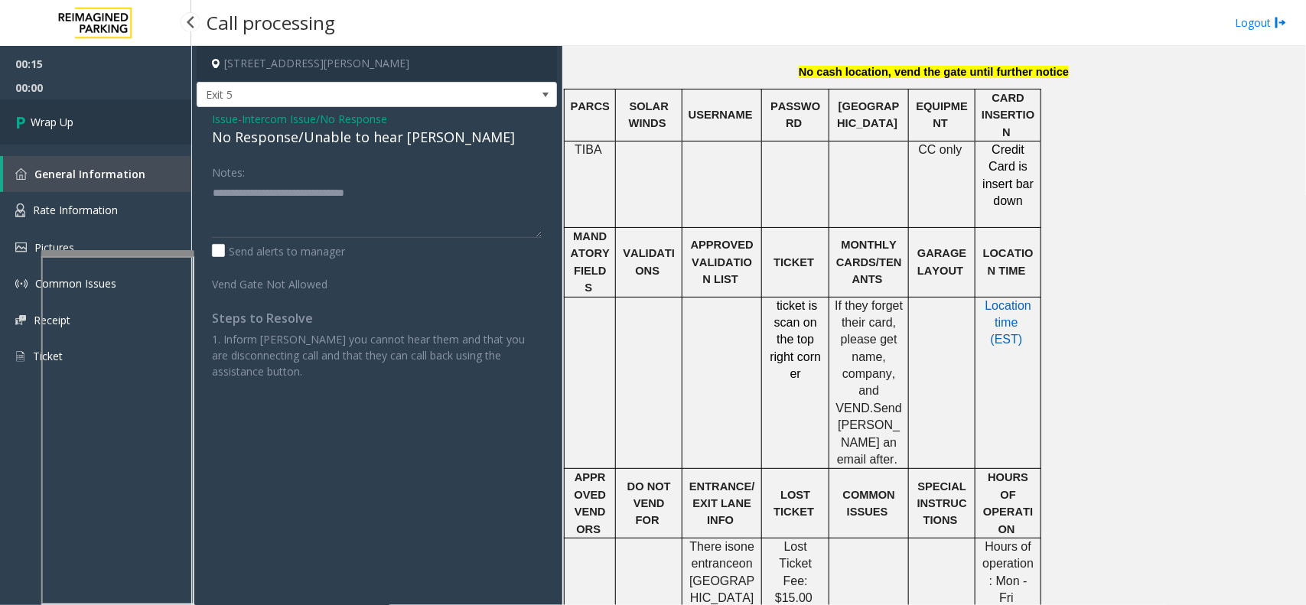
click at [54, 114] on span "Wrap Up" at bounding box center [52, 122] width 43 height 16
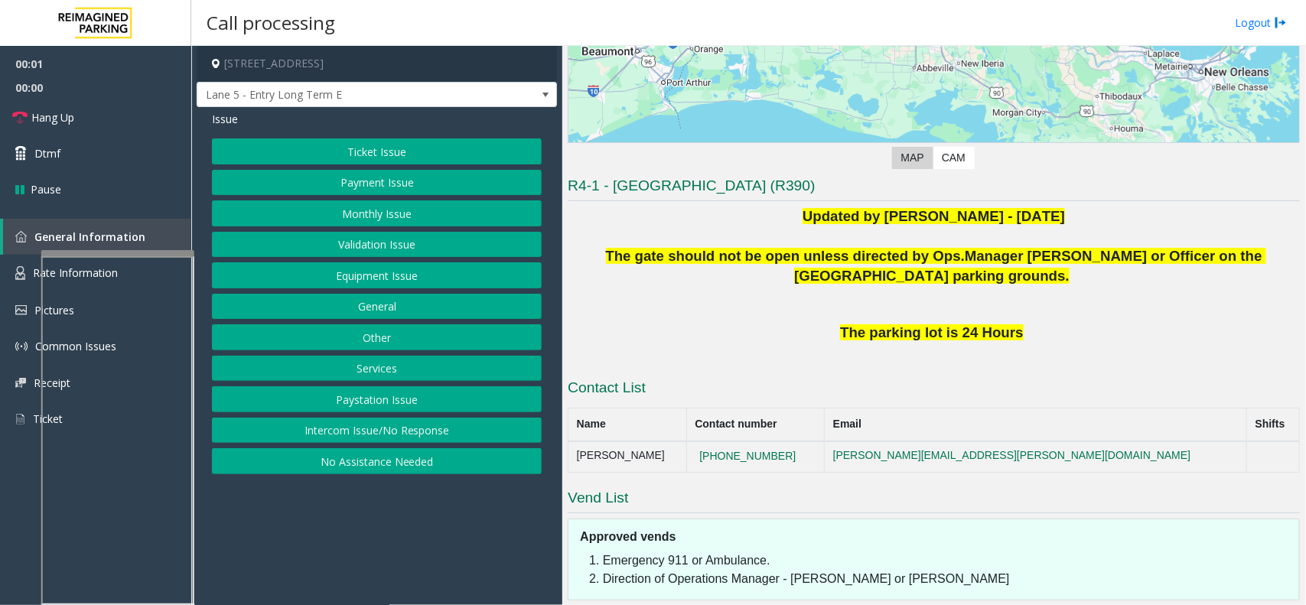
scroll to position [287, 0]
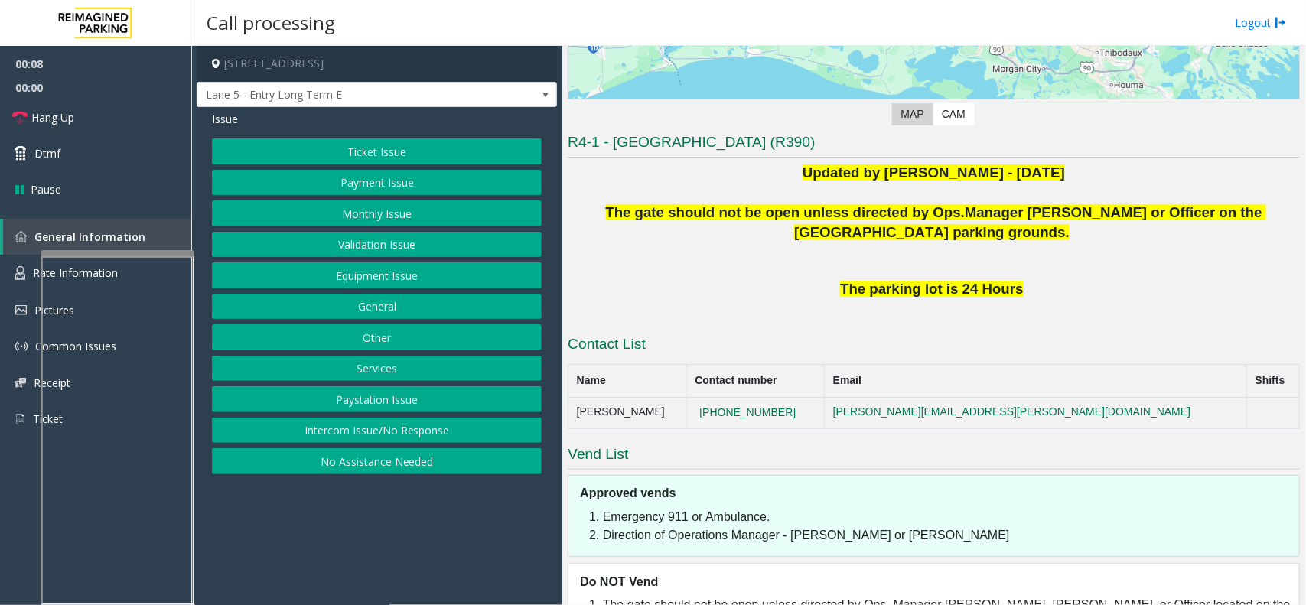
click at [429, 431] on button "Intercom Issue/No Response" at bounding box center [377, 431] width 330 height 26
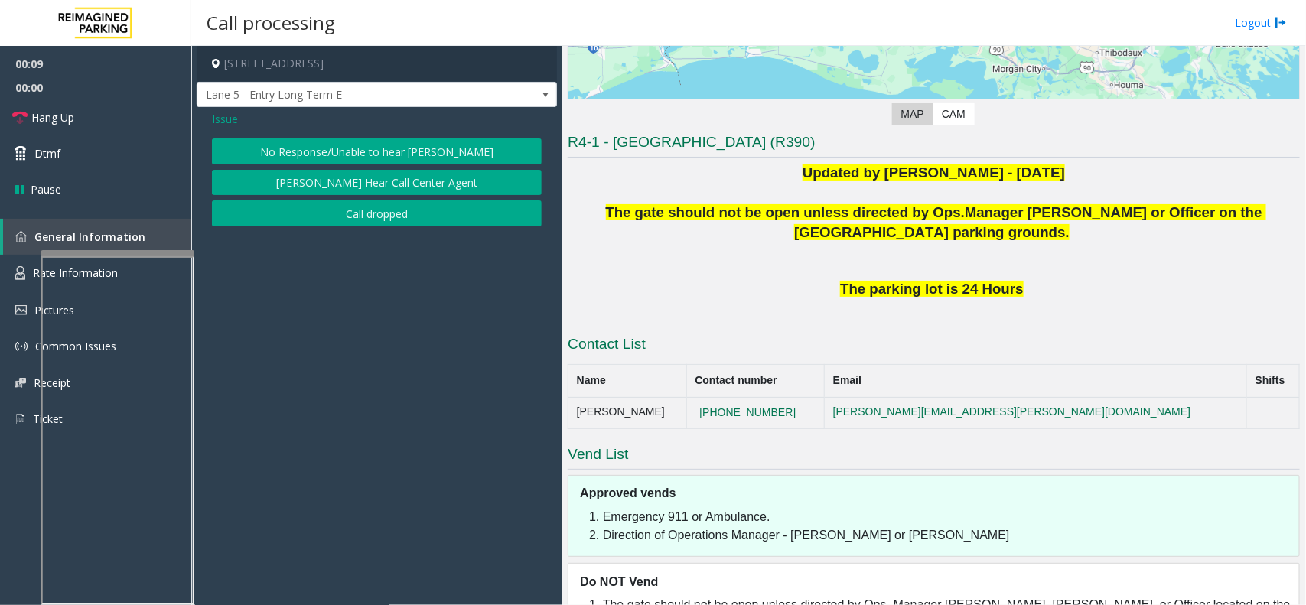
click at [414, 148] on button "No Response/Unable to hear [PERSON_NAME]" at bounding box center [377, 151] width 330 height 26
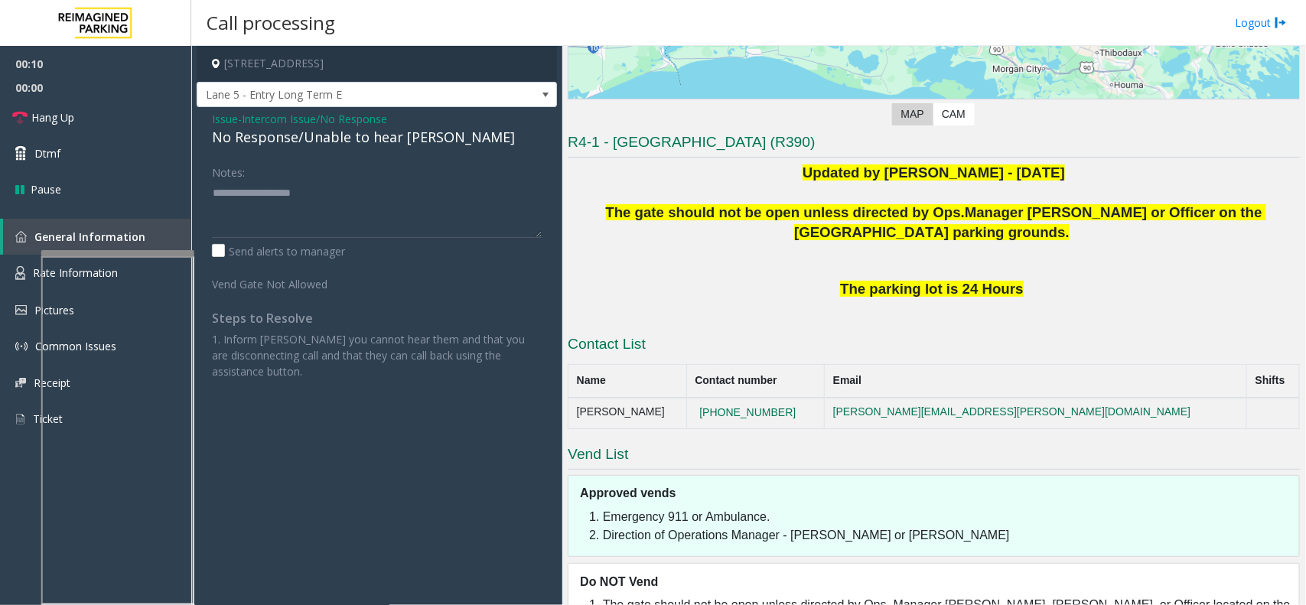
click at [387, 143] on div "No Response/Unable to hear [PERSON_NAME]" at bounding box center [377, 137] width 330 height 21
type textarea "**********"
click at [71, 112] on span "Hang Up" at bounding box center [52, 117] width 43 height 16
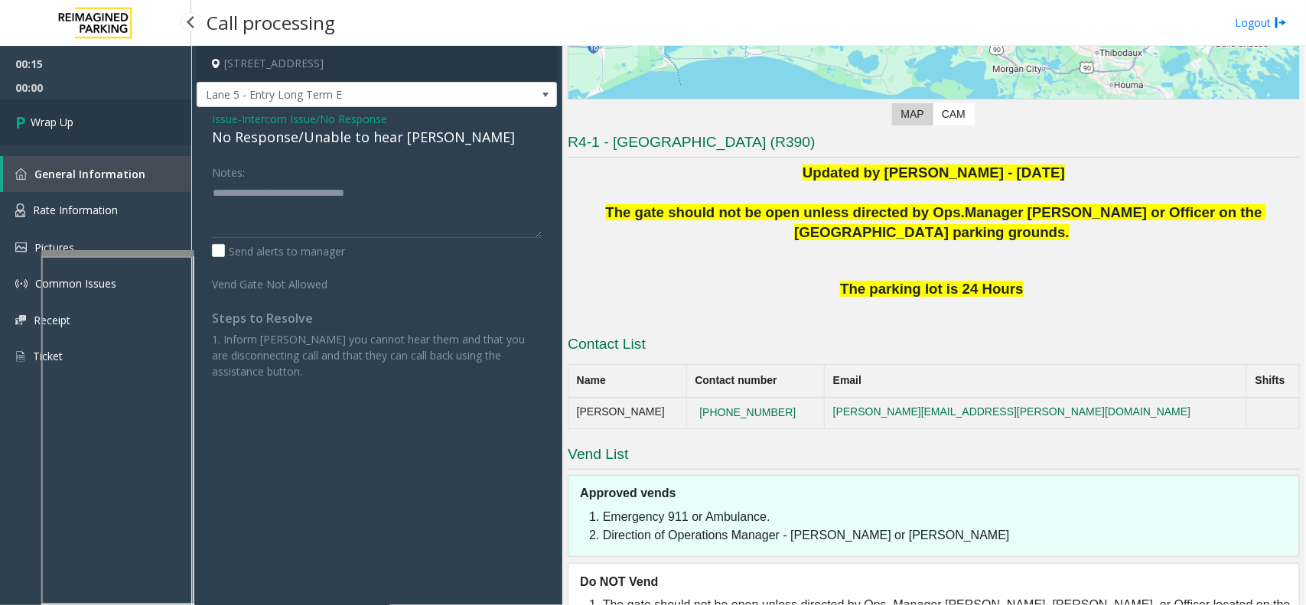
click at [70, 112] on link "Wrap Up" at bounding box center [95, 121] width 191 height 45
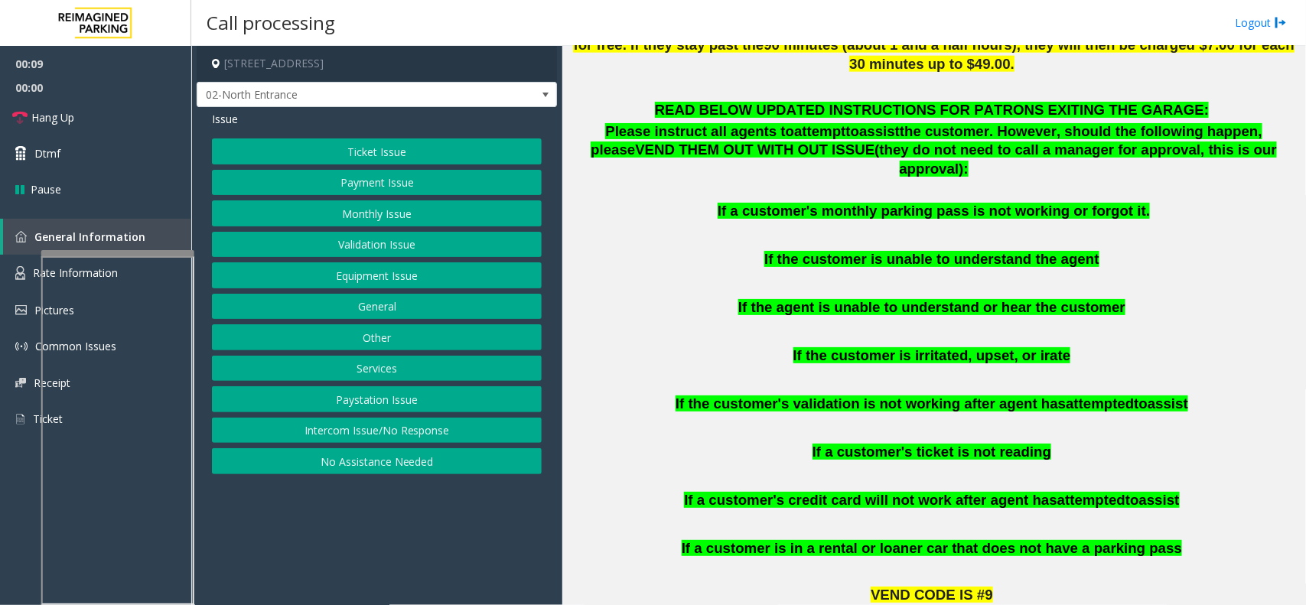
scroll to position [861, 0]
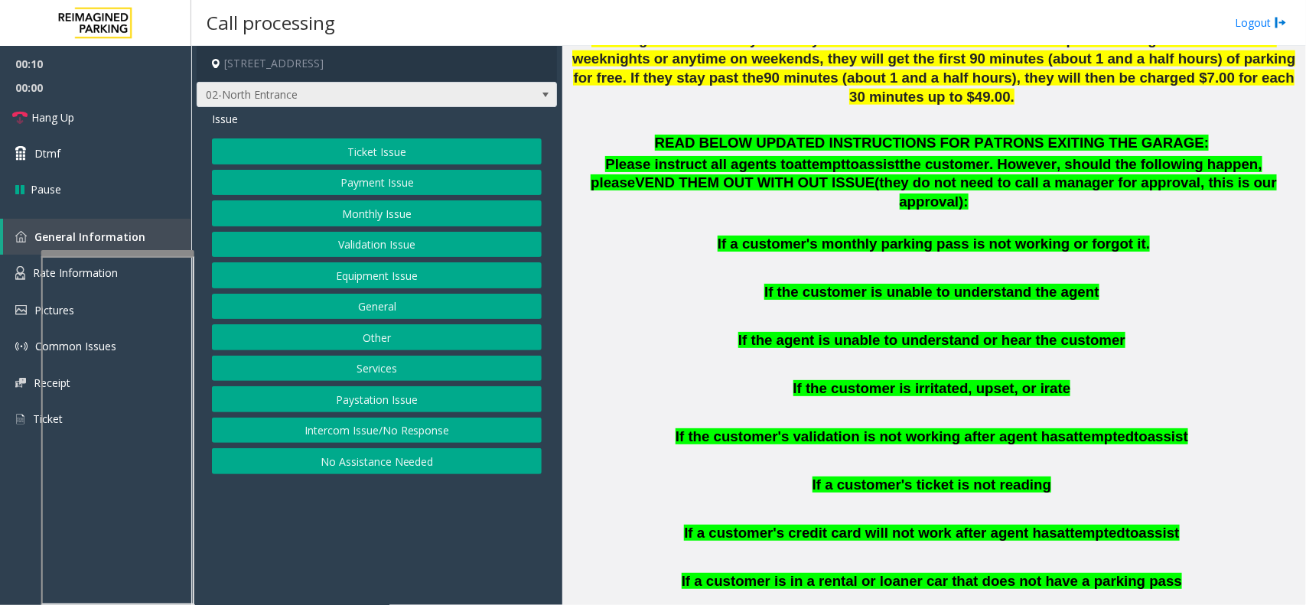
click at [477, 93] on span "02-North Entrance" at bounding box center [340, 95] width 287 height 24
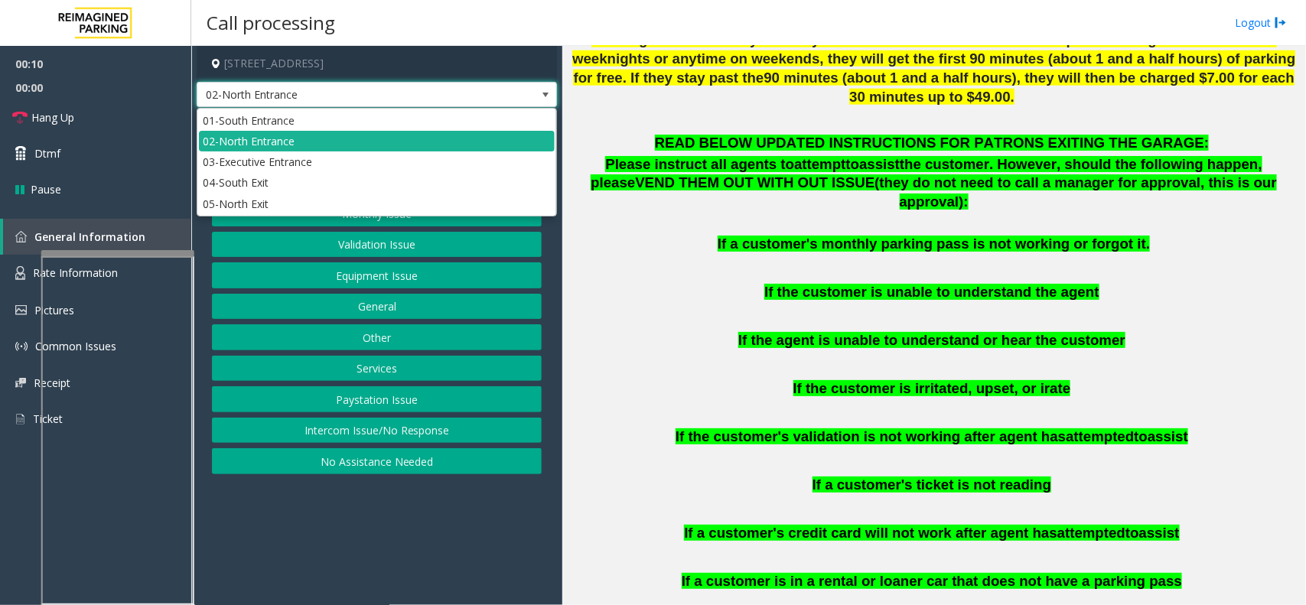
click at [477, 93] on span "02-North Entrance" at bounding box center [340, 95] width 287 height 24
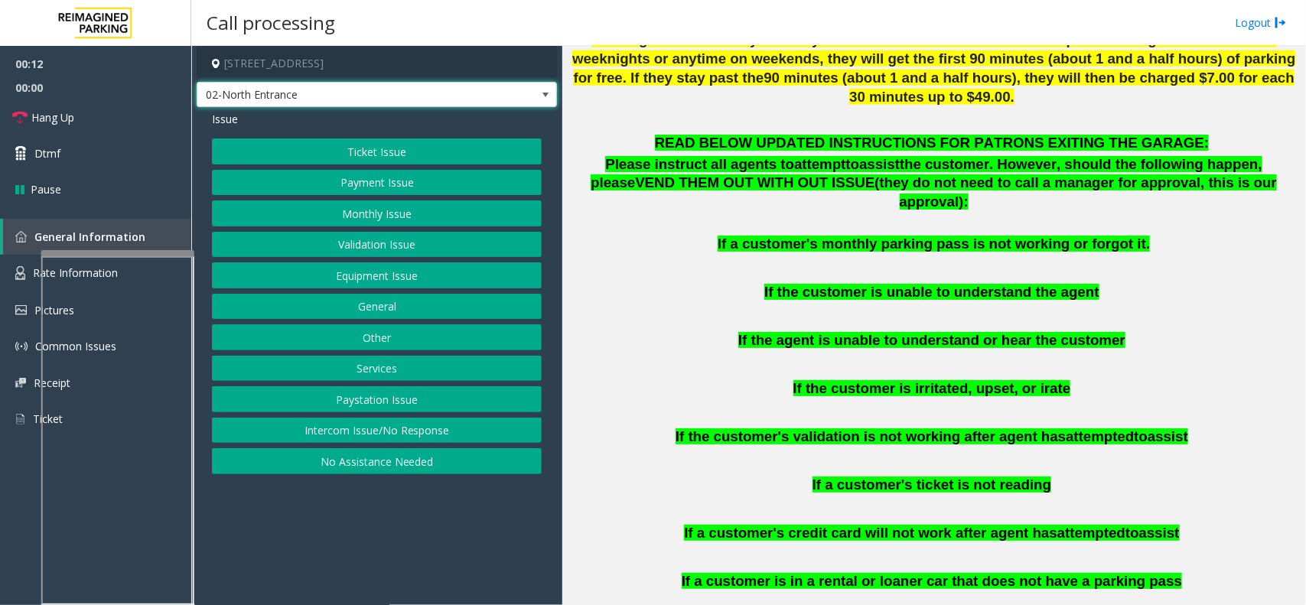
click at [474, 161] on button "Ticket Issue" at bounding box center [377, 151] width 330 height 26
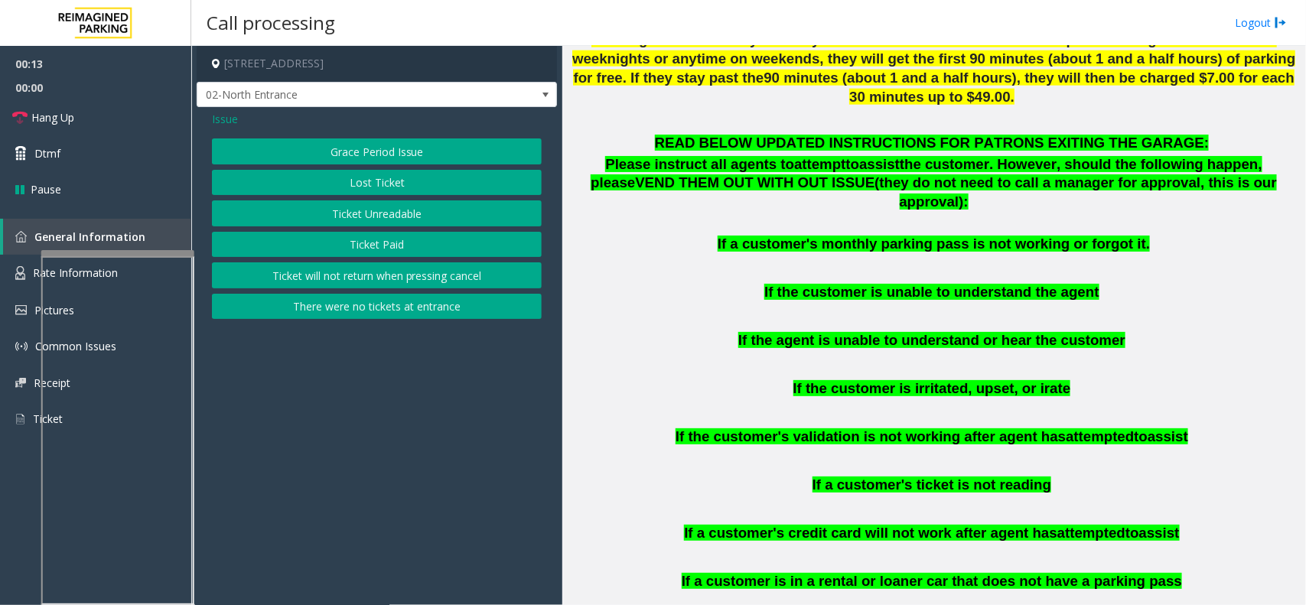
click at [400, 303] on button "There were no tickets at entrance" at bounding box center [377, 307] width 330 height 26
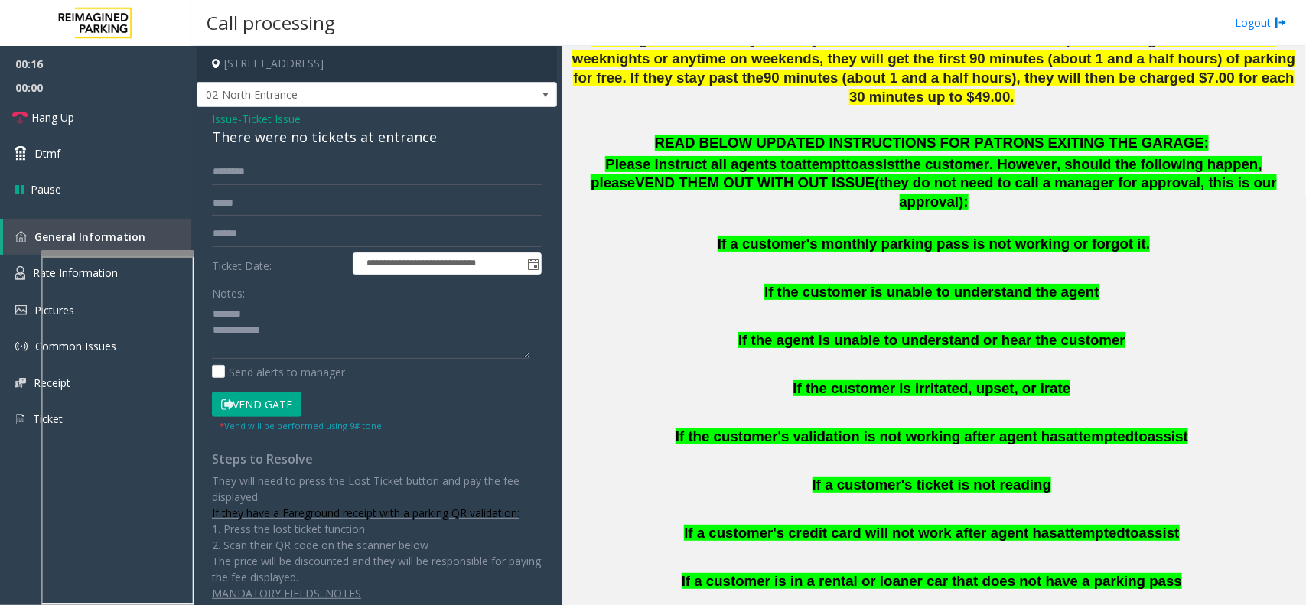
click at [358, 142] on div "There were no tickets at entrance" at bounding box center [377, 137] width 330 height 21
click at [396, 346] on textarea at bounding box center [371, 329] width 318 height 57
type textarea "**********"
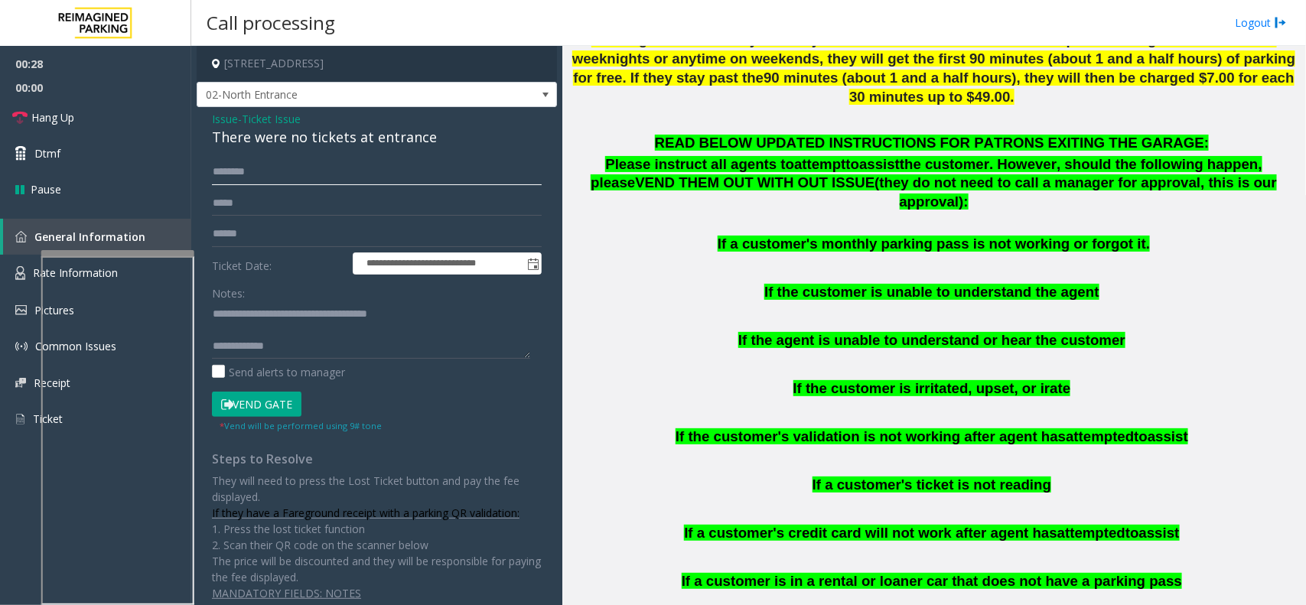
click at [280, 177] on input "text" at bounding box center [377, 172] width 330 height 26
click at [258, 112] on span "Ticket Issue" at bounding box center [271, 119] width 59 height 16
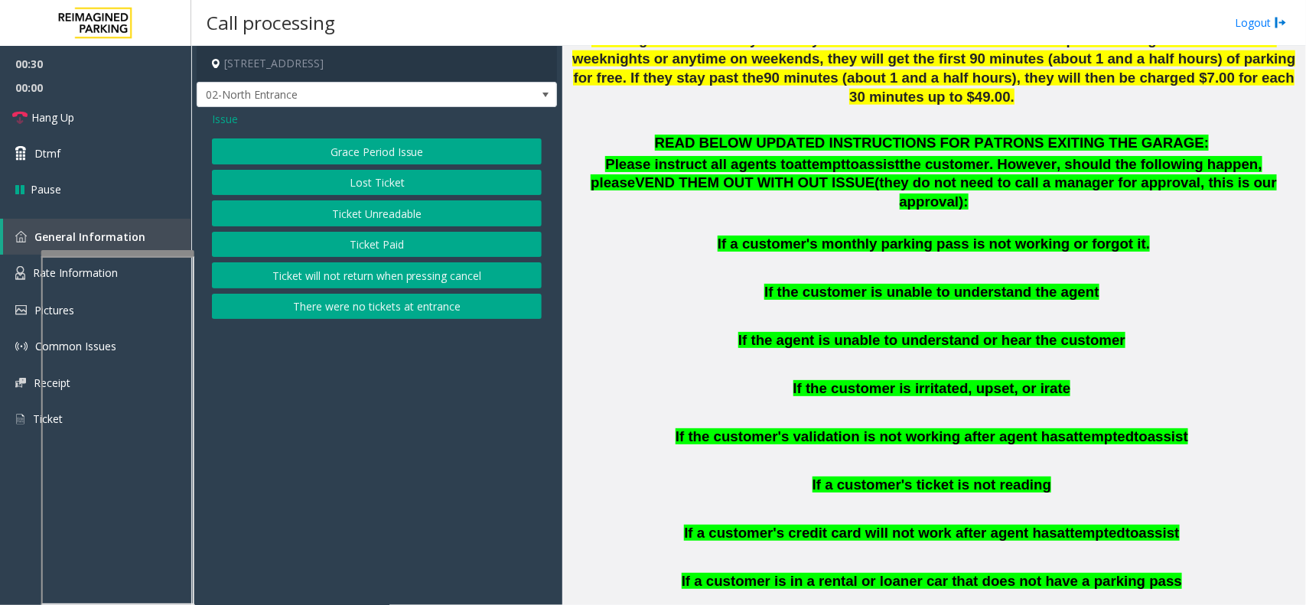
click at [231, 119] on span "Issue" at bounding box center [225, 119] width 26 height 16
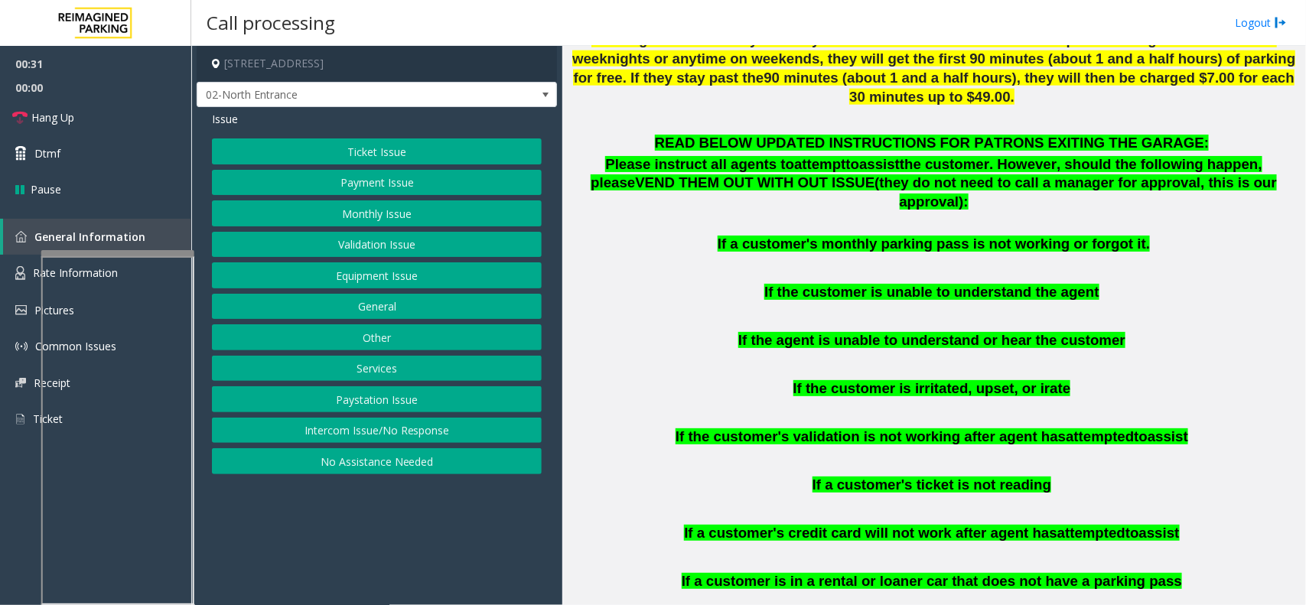
click at [396, 282] on button "Equipment Issue" at bounding box center [377, 275] width 330 height 26
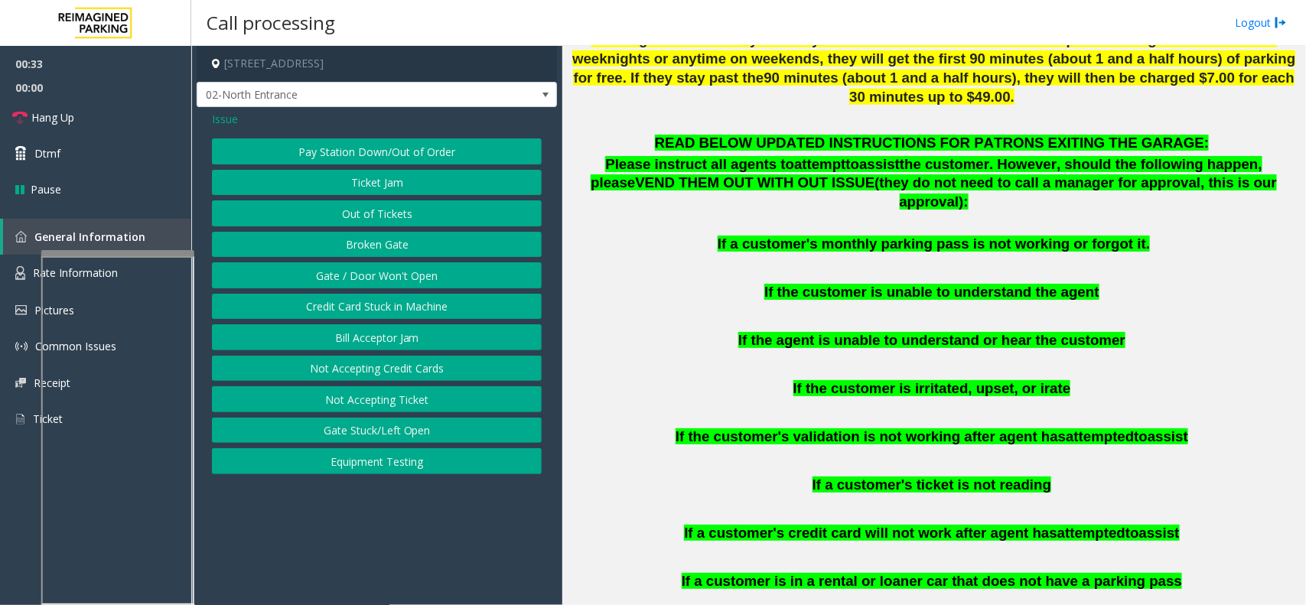
click at [385, 216] on button "Out of Tickets" at bounding box center [377, 213] width 330 height 26
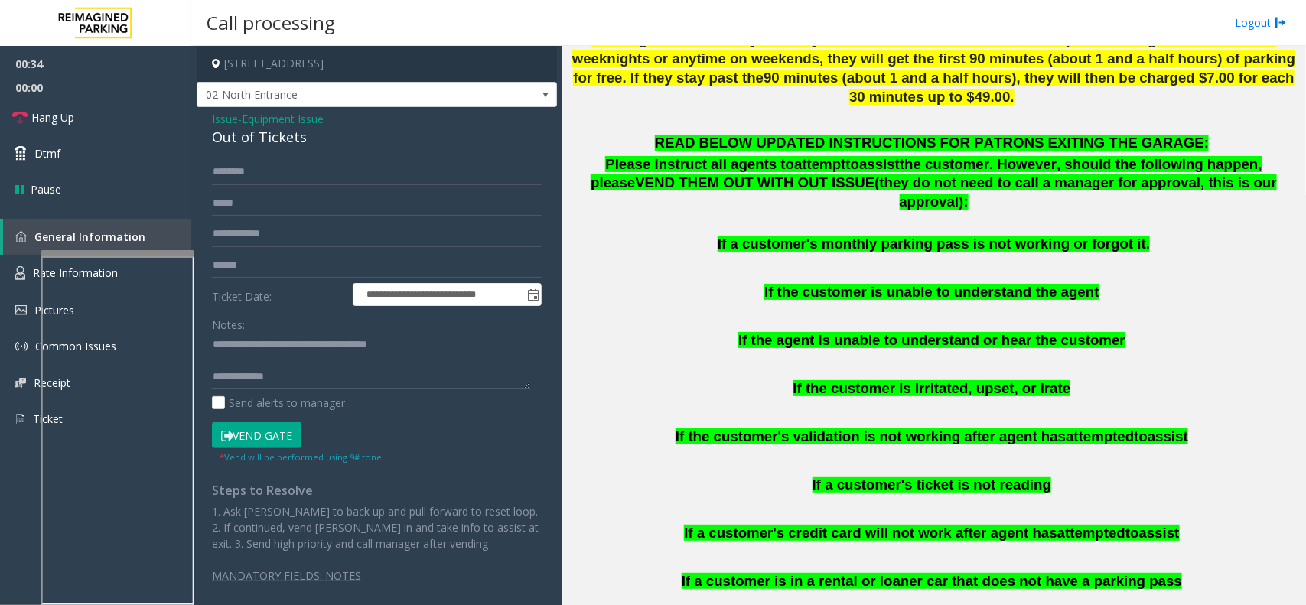
click at [288, 373] on textarea at bounding box center [371, 361] width 318 height 57
click at [262, 184] on input "text" at bounding box center [377, 172] width 330 height 26
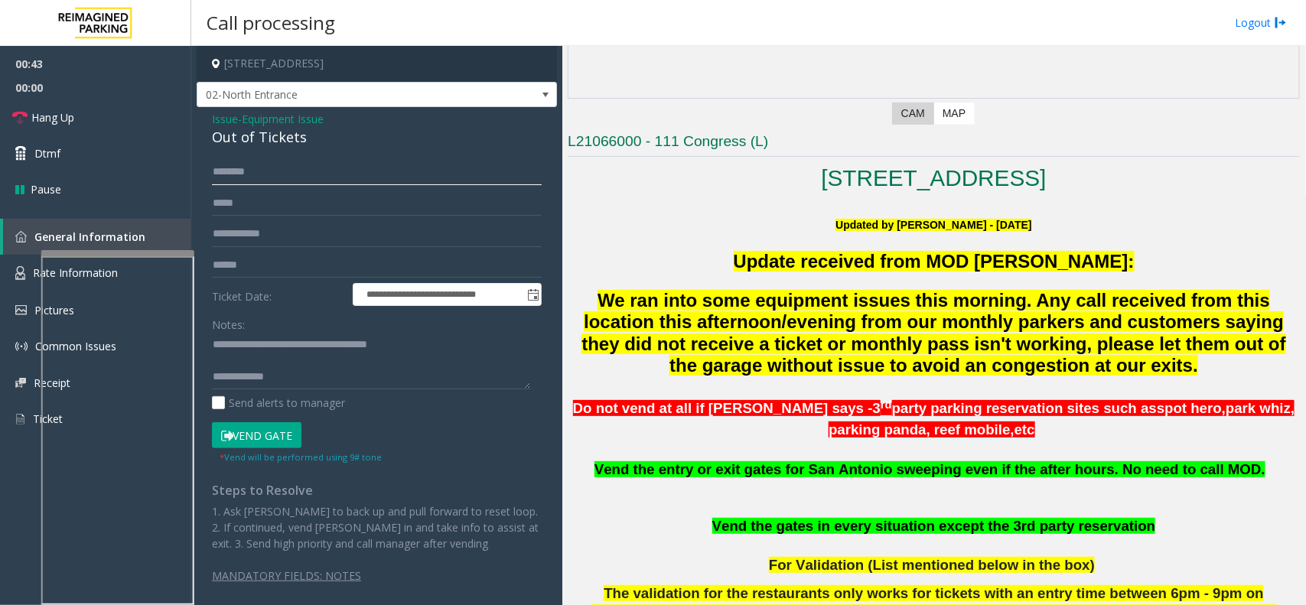
scroll to position [287, 0]
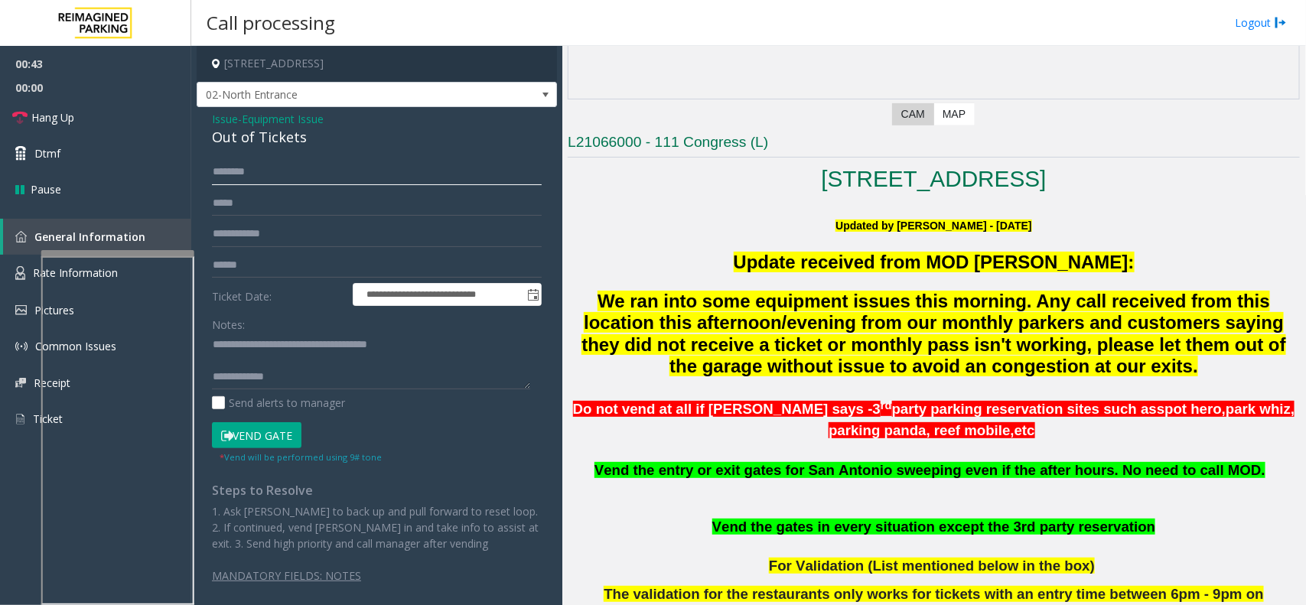
click at [353, 184] on input "text" at bounding box center [377, 172] width 330 height 26
type input "*****"
click at [273, 433] on button "Vend Gate" at bounding box center [257, 435] width 90 height 26
click at [298, 369] on textarea at bounding box center [371, 361] width 318 height 57
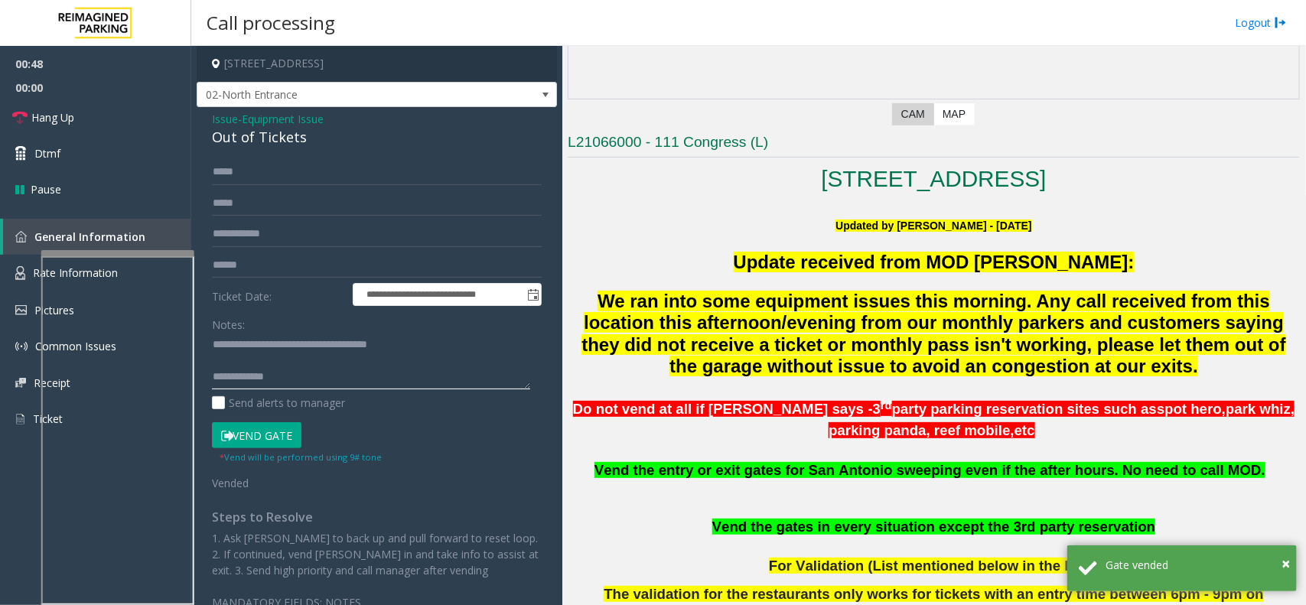
click at [322, 385] on textarea at bounding box center [371, 361] width 318 height 57
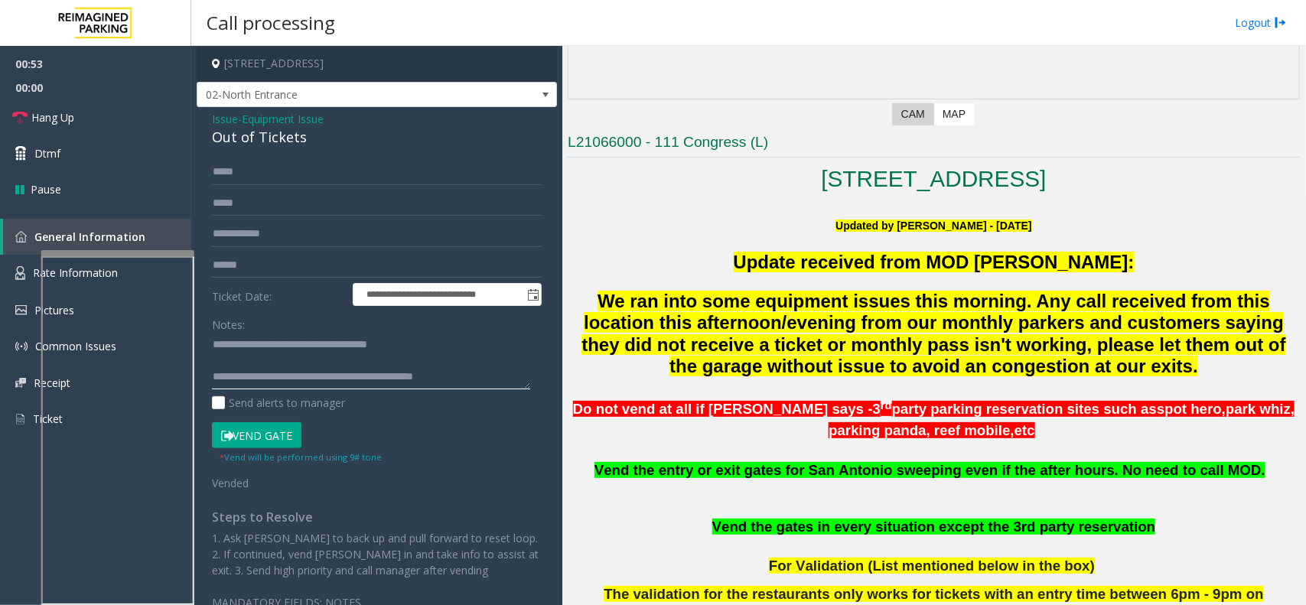
click at [441, 360] on textarea at bounding box center [371, 361] width 318 height 57
type textarea "**********"
click at [111, 116] on link "Hang Up" at bounding box center [95, 117] width 191 height 36
click at [473, 379] on textarea at bounding box center [371, 361] width 318 height 57
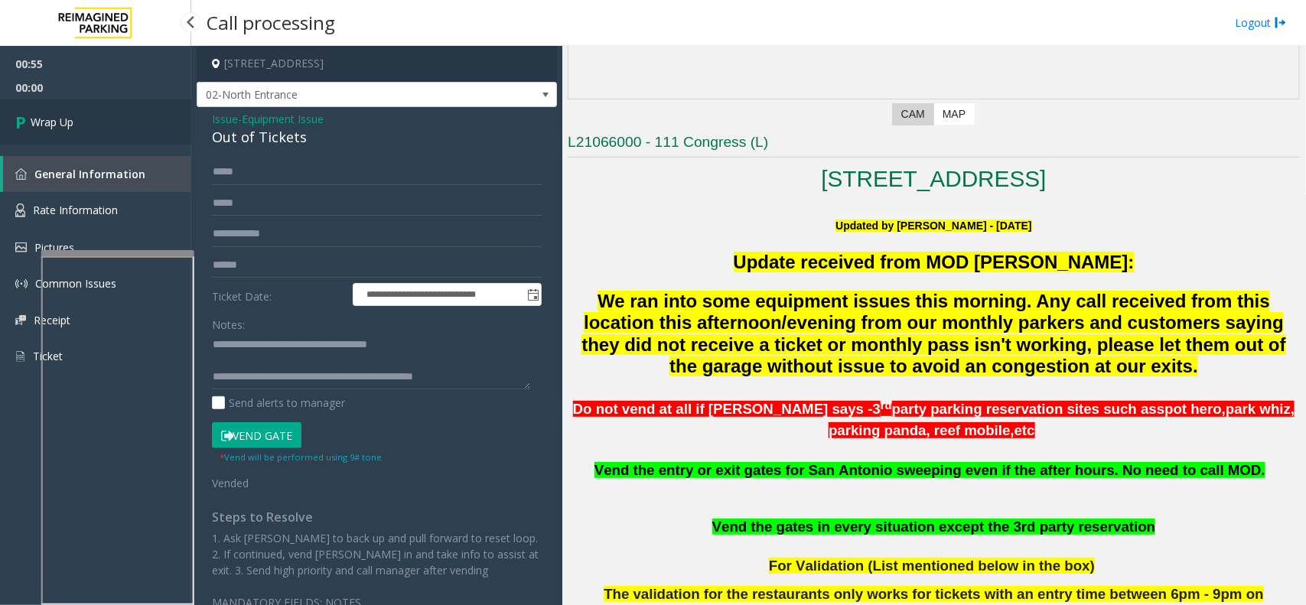
click at [93, 121] on link "Wrap Up" at bounding box center [95, 121] width 191 height 45
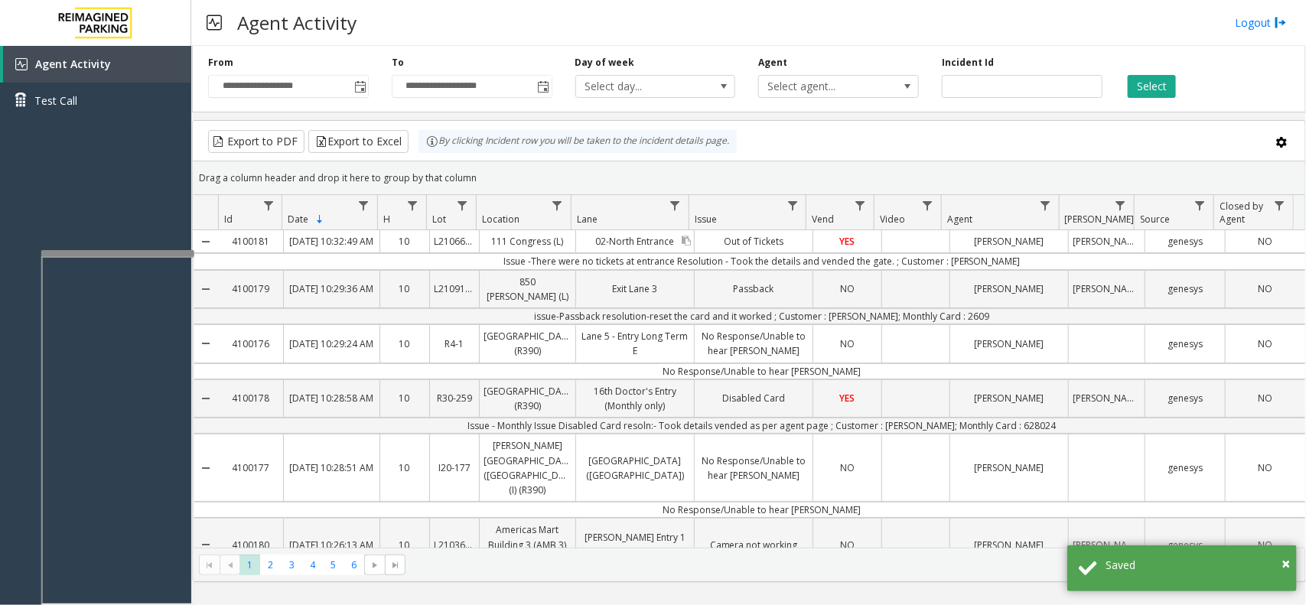
click at [689, 252] on div "02-North Entrance" at bounding box center [635, 241] width 118 height 22
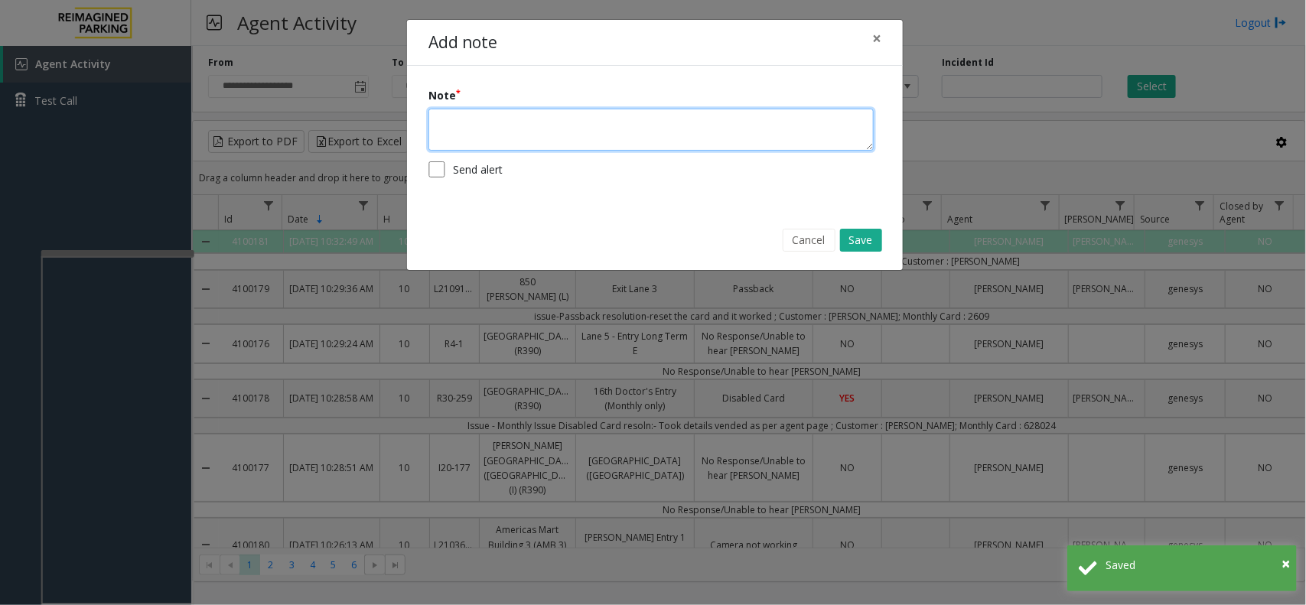
click at [586, 134] on textarea at bounding box center [650, 130] width 445 height 42
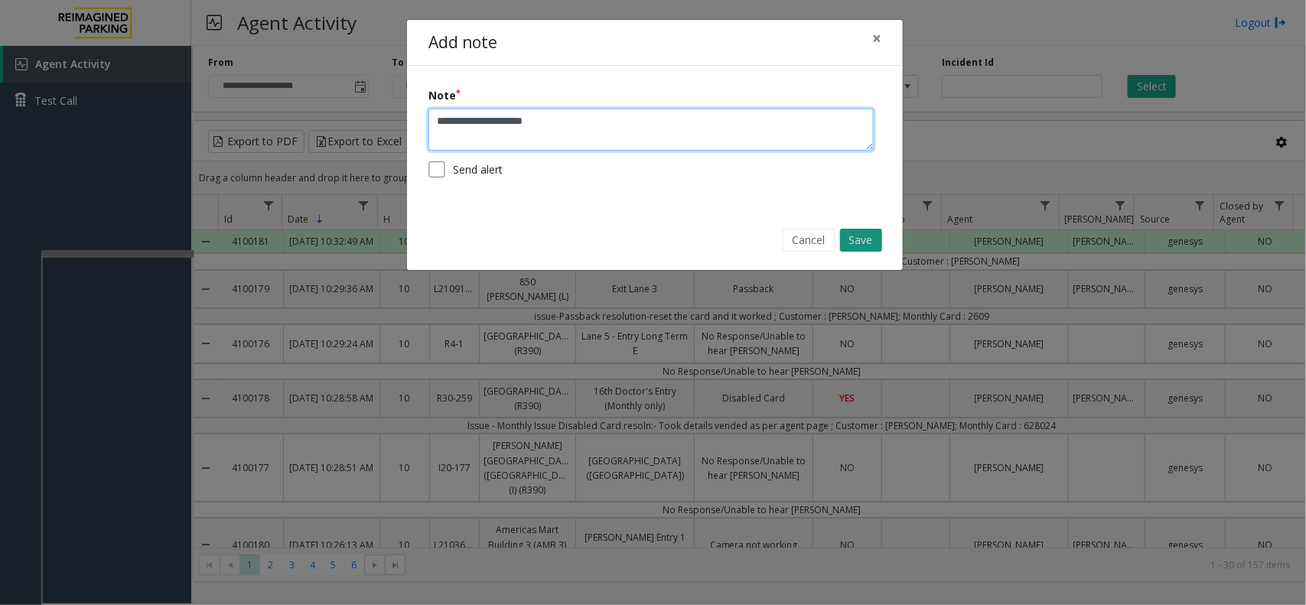
type textarea "**********"
click at [870, 238] on button "Save" at bounding box center [861, 240] width 42 height 23
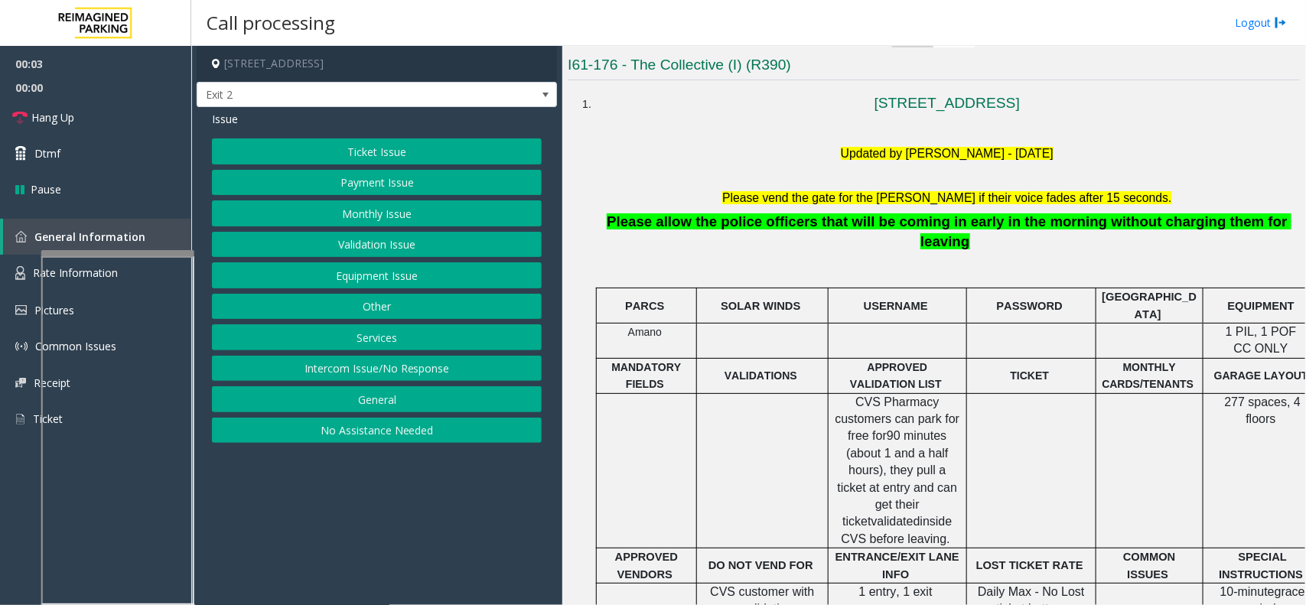
scroll to position [383, 0]
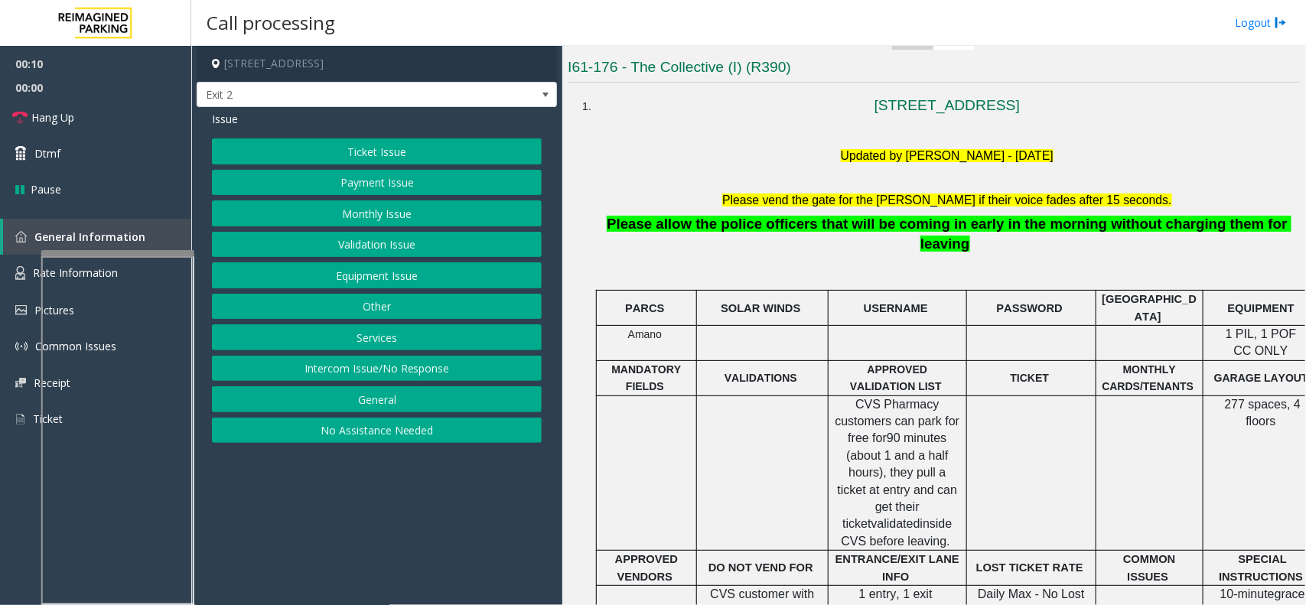
click at [428, 207] on button "Monthly Issue" at bounding box center [377, 213] width 330 height 26
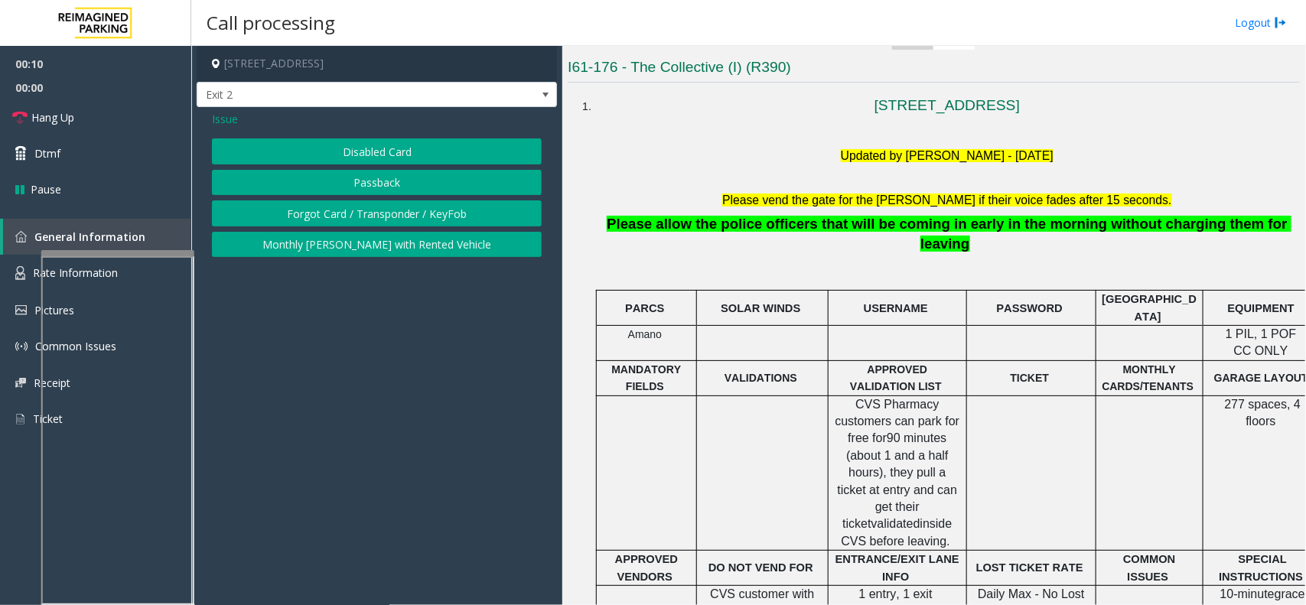
click at [413, 158] on button "Disabled Card" at bounding box center [377, 151] width 330 height 26
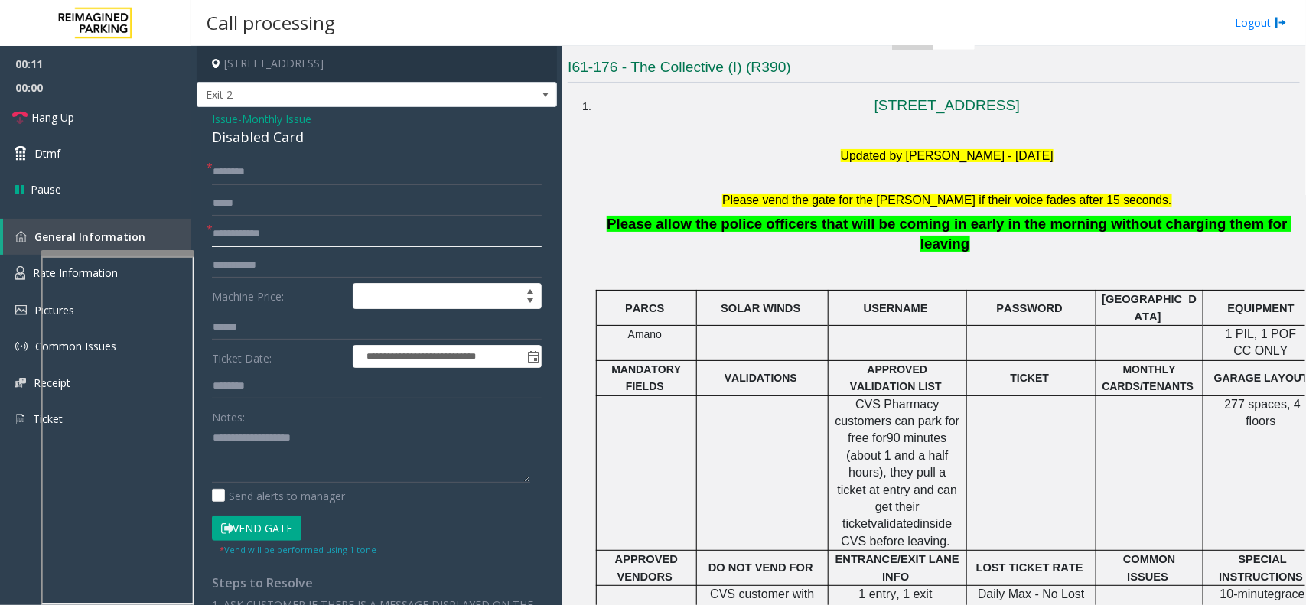
click at [353, 237] on input "text" at bounding box center [377, 234] width 330 height 26
type textarea "**********"
click at [304, 227] on input "text" at bounding box center [377, 234] width 330 height 26
type input "*********"
click at [253, 138] on div "Disabled Card" at bounding box center [377, 137] width 330 height 21
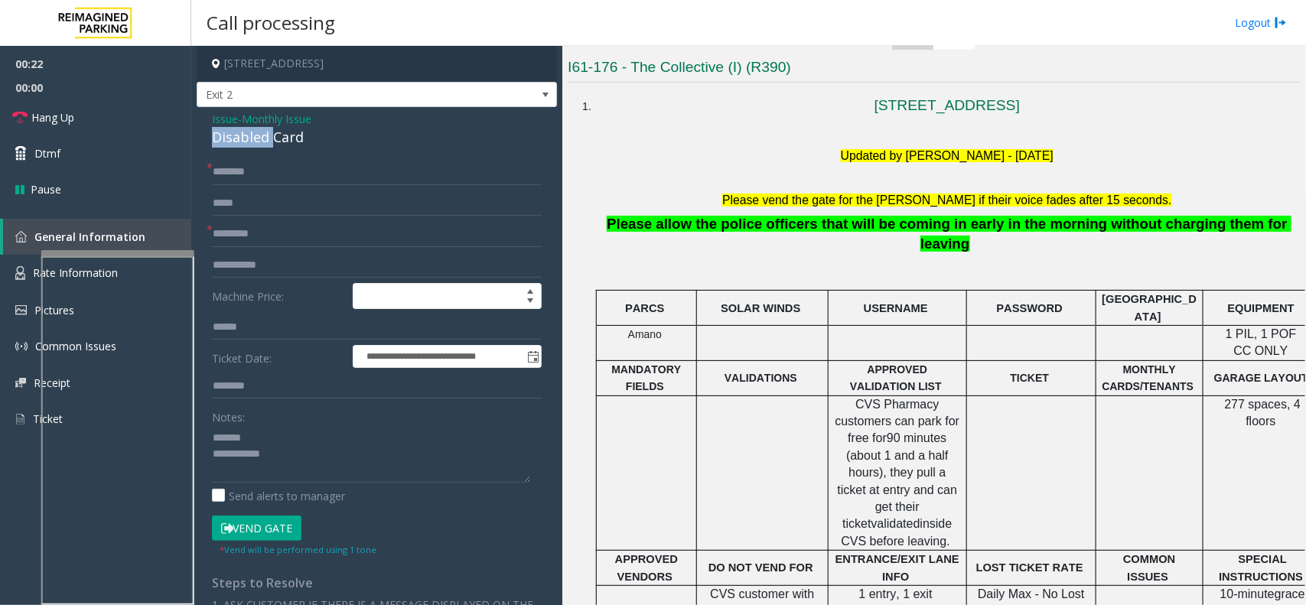
click at [253, 138] on div "Disabled Card" at bounding box center [377, 137] width 330 height 21
type textarea "**********"
click at [272, 158] on div "**********" at bounding box center [377, 520] width 360 height 826
click at [266, 172] on input "text" at bounding box center [377, 172] width 330 height 26
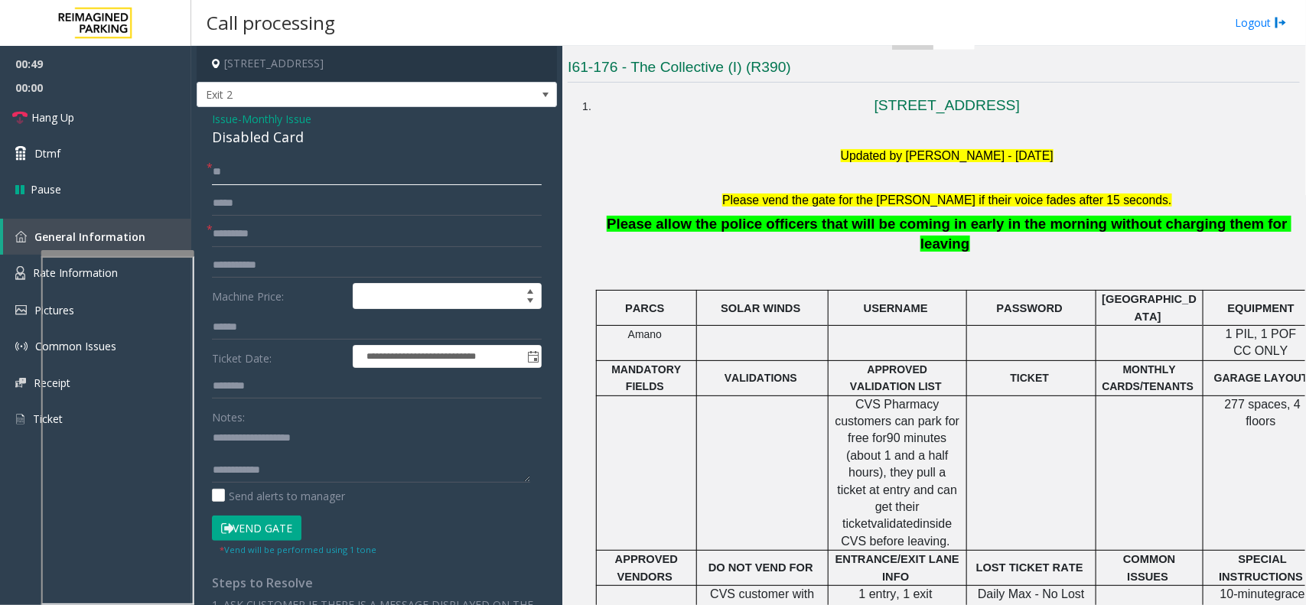
type input "*"
click at [297, 178] on input "**********" at bounding box center [377, 172] width 330 height 26
click at [232, 174] on input "**********" at bounding box center [377, 172] width 330 height 26
click at [231, 174] on input "**********" at bounding box center [377, 172] width 330 height 26
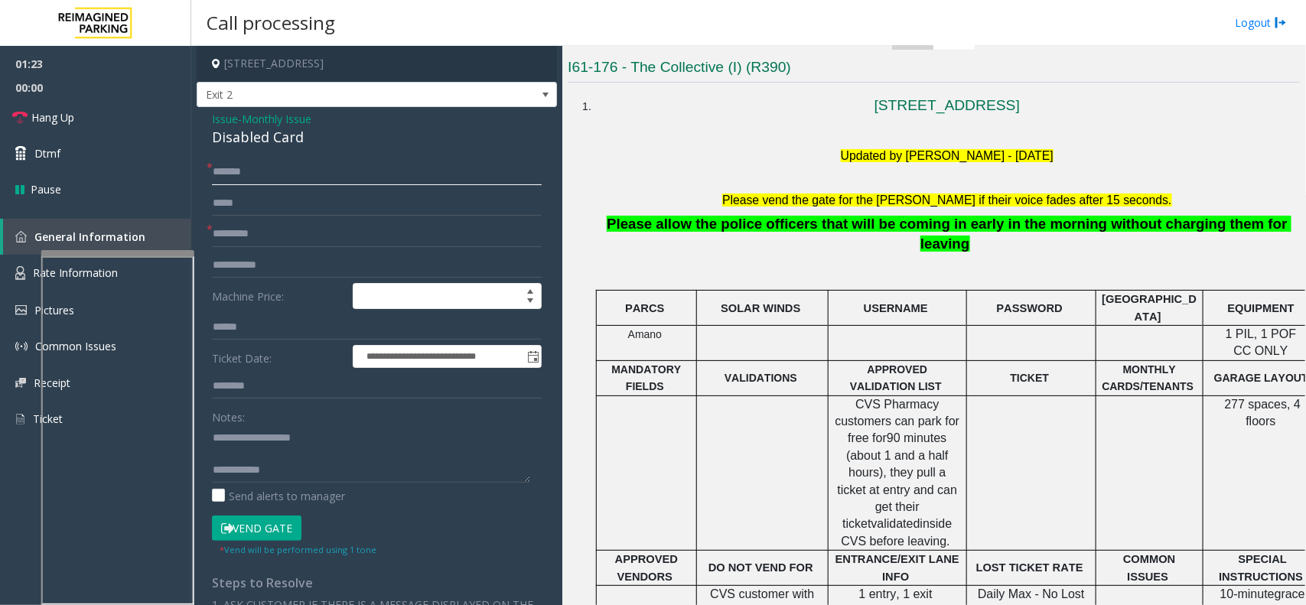
type input "*******"
click at [273, 538] on button "Vend Gate" at bounding box center [257, 529] width 90 height 26
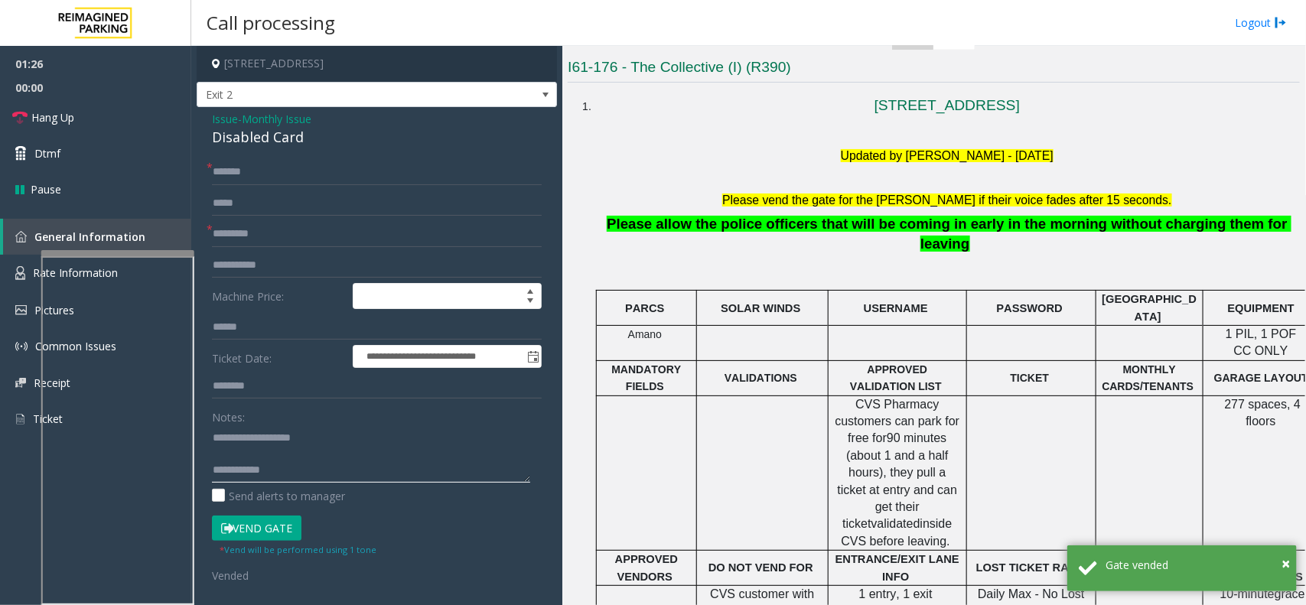
click at [360, 475] on textarea at bounding box center [371, 453] width 318 height 57
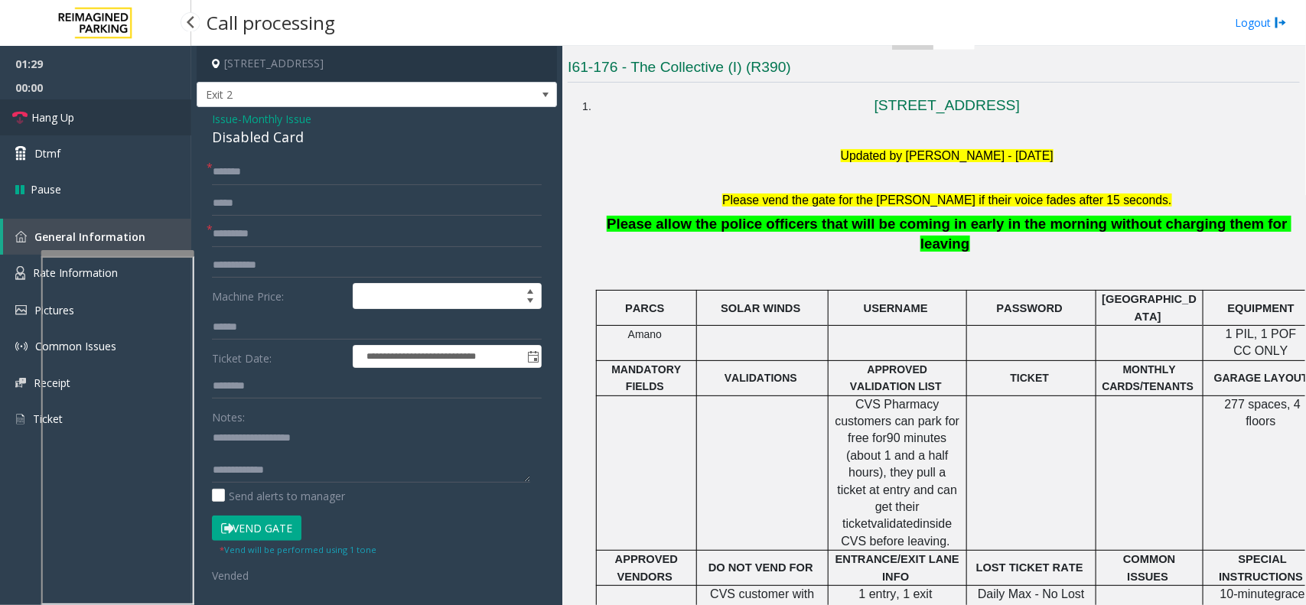
click at [86, 116] on link "Hang Up" at bounding box center [95, 117] width 191 height 36
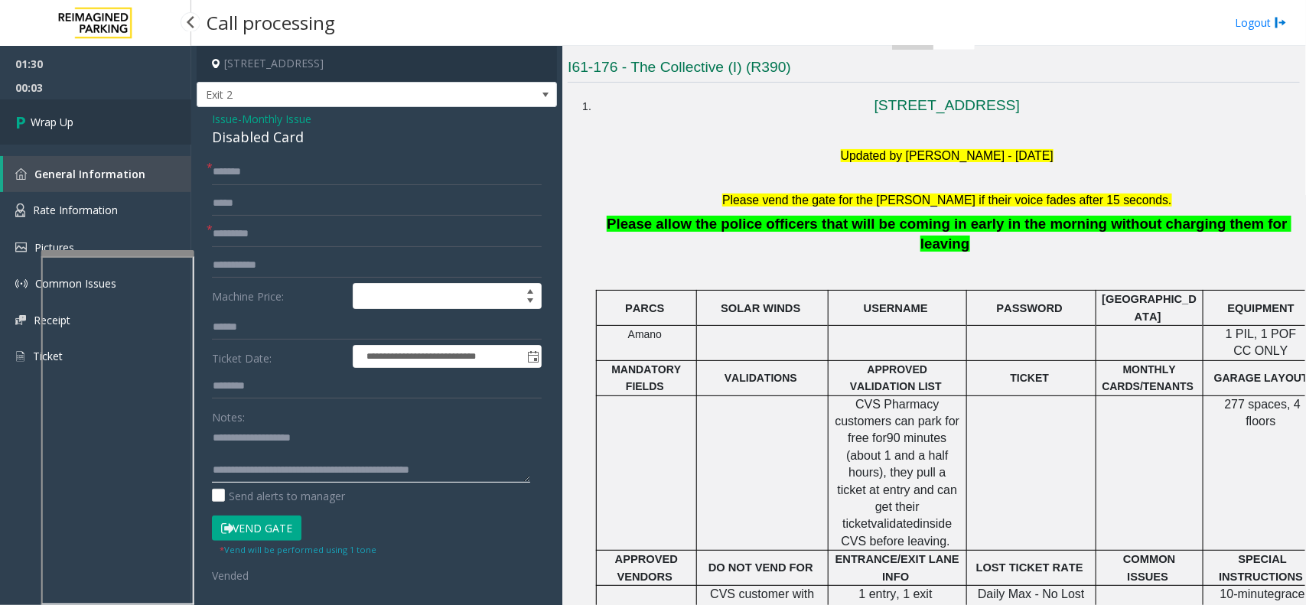
type textarea "**********"
click at [93, 104] on link "Wrap Up" at bounding box center [95, 121] width 191 height 45
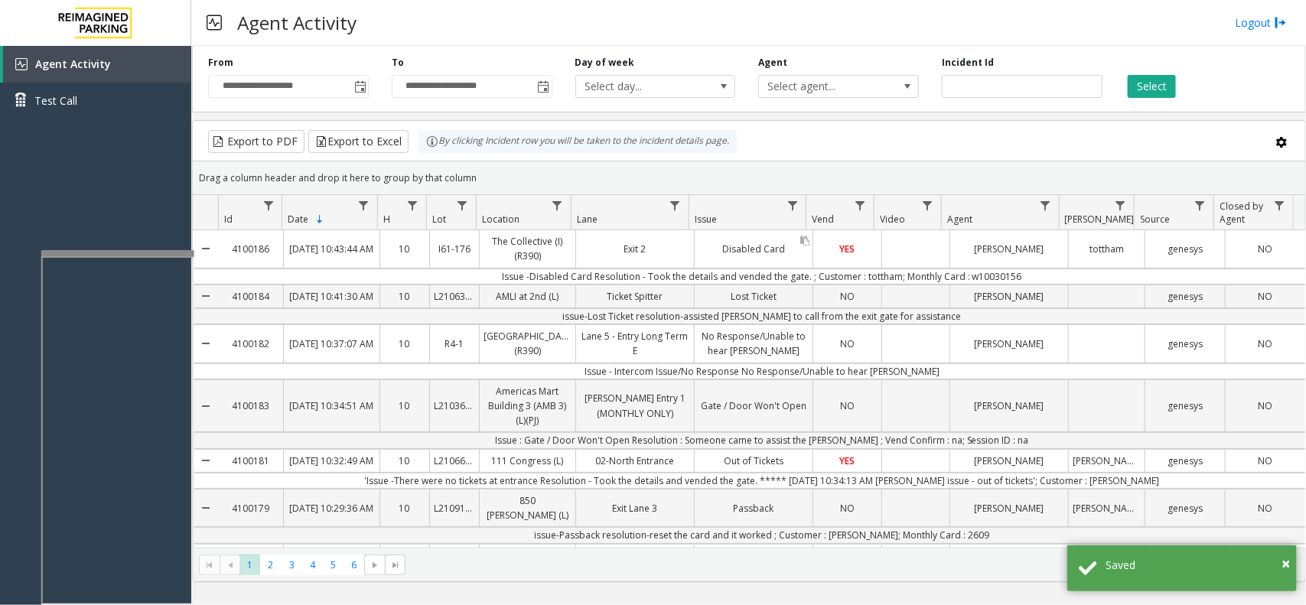
click at [695, 265] on div "Disabled Card" at bounding box center [754, 248] width 118 height 37
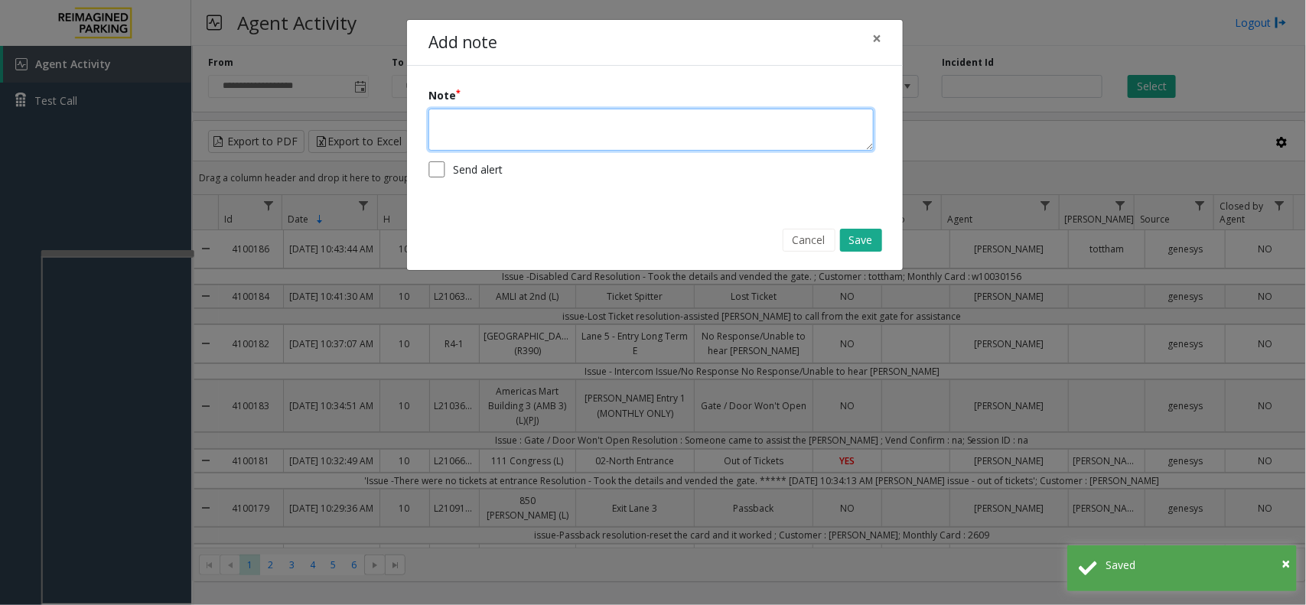
click at [572, 127] on textarea at bounding box center [650, 130] width 445 height 42
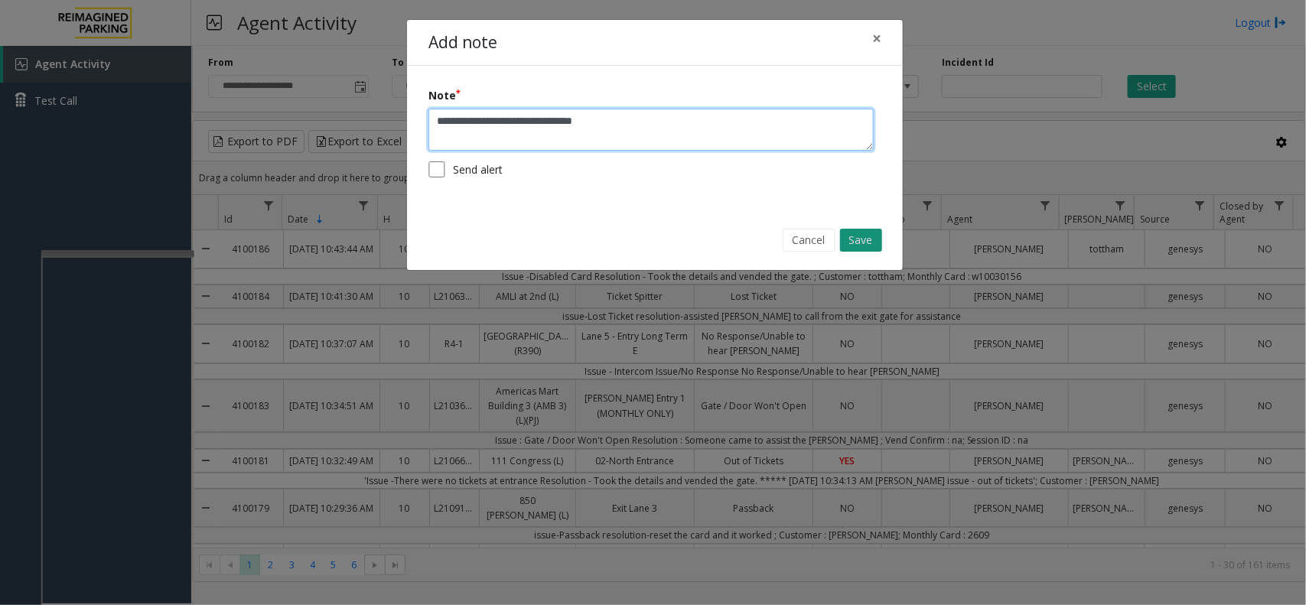
type textarea "**********"
click at [857, 242] on button "Save" at bounding box center [861, 240] width 42 height 23
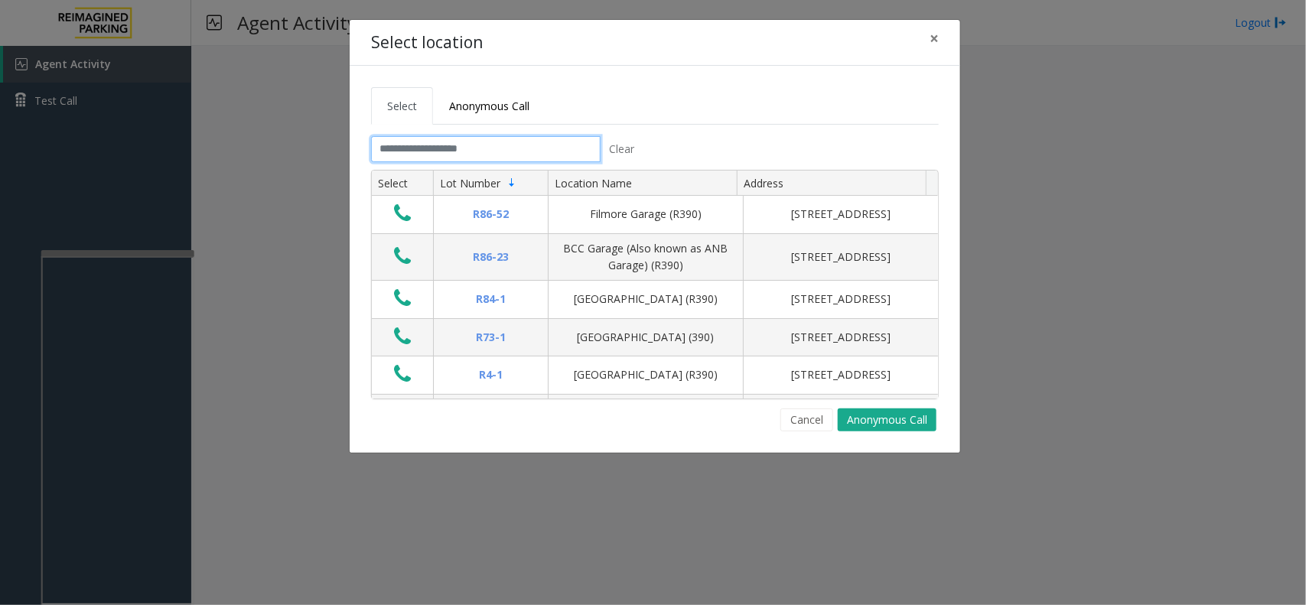
click at [408, 158] on input "text" at bounding box center [486, 149] width 230 height 26
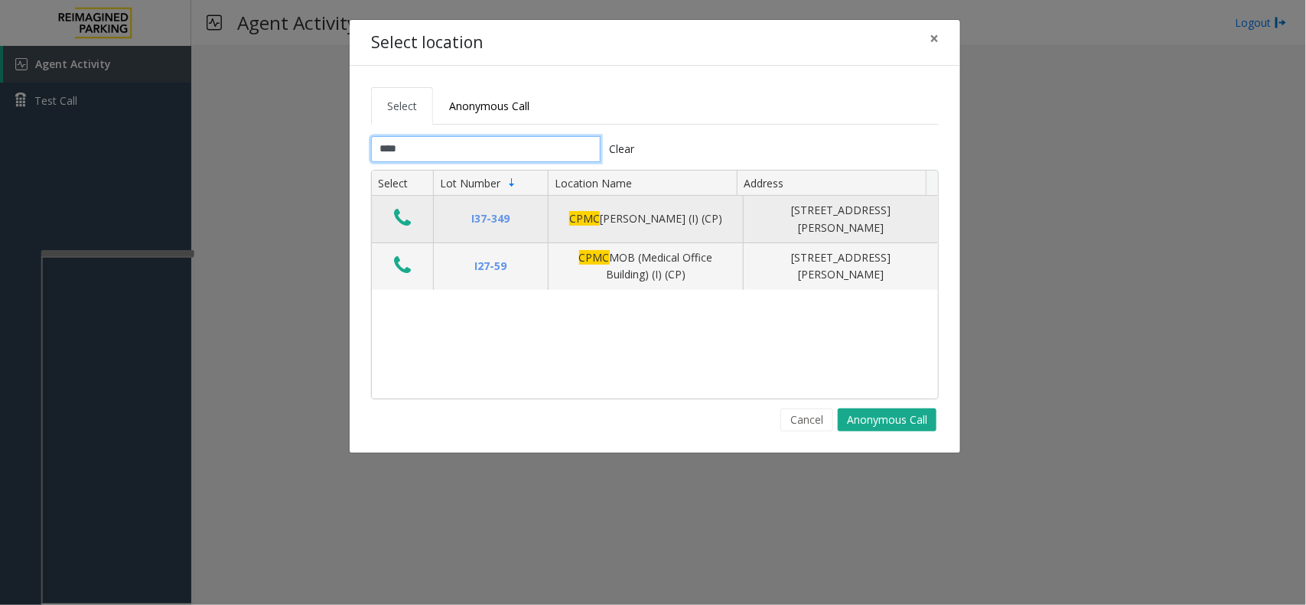
type input "****"
click at [402, 226] on icon "Data table" at bounding box center [402, 217] width 17 height 21
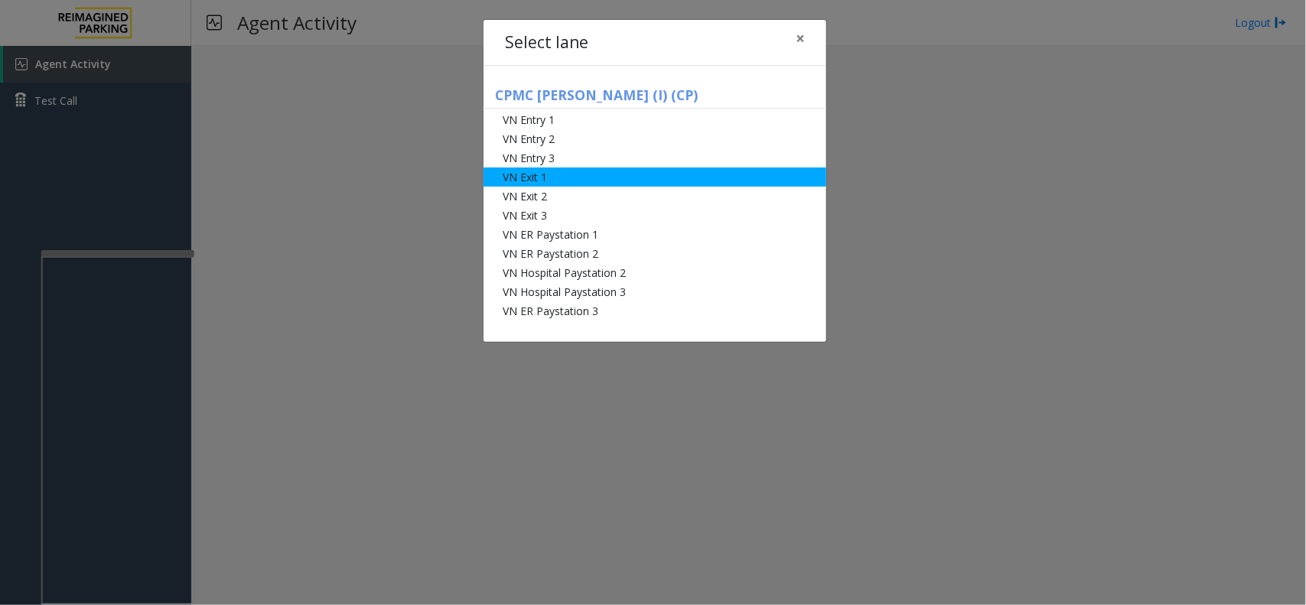
click at [552, 173] on li "VN Exit 1" at bounding box center [655, 177] width 343 height 19
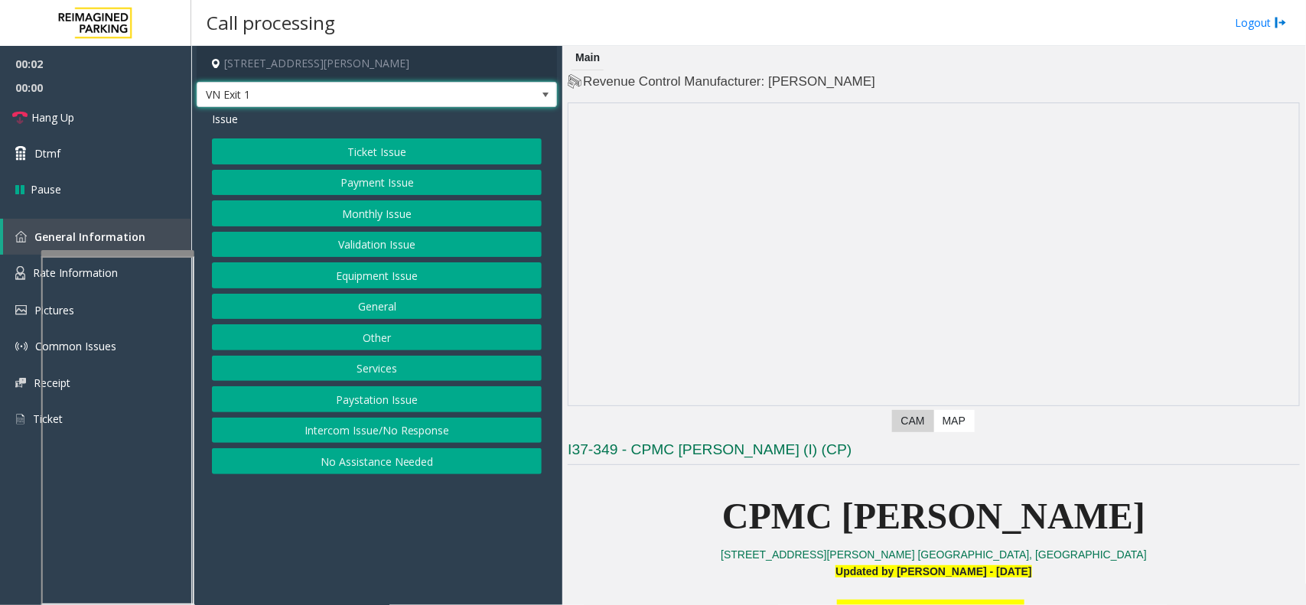
click at [506, 96] on span "VN Exit 1" at bounding box center [377, 95] width 360 height 26
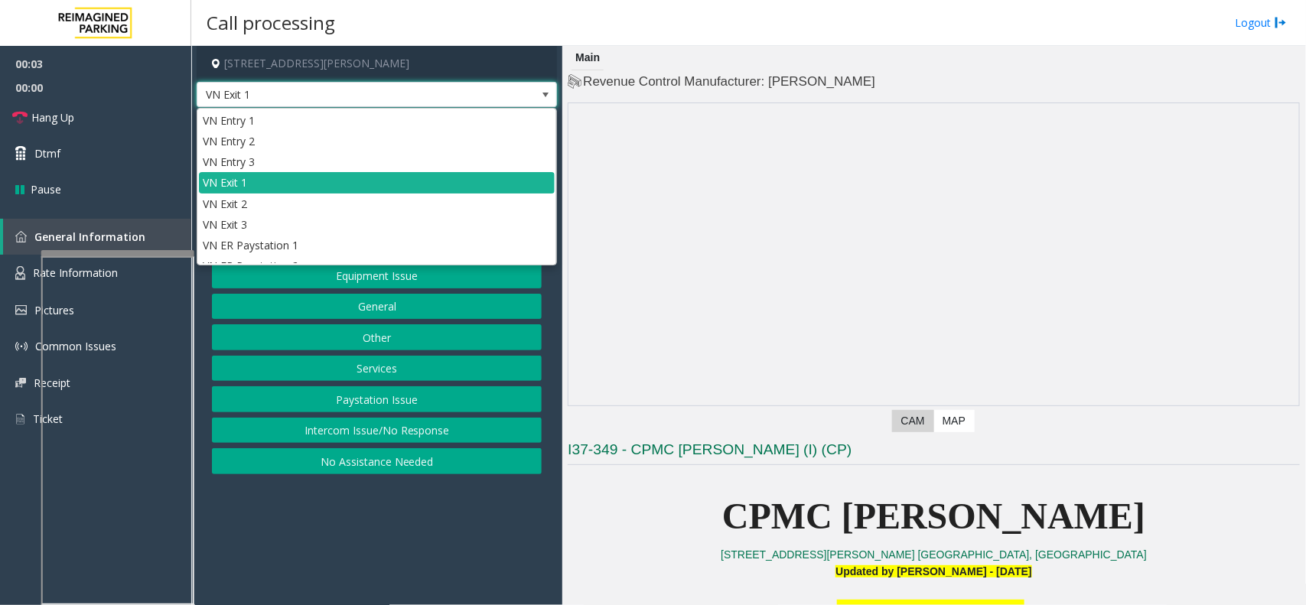
click at [506, 96] on span "VN Exit 1" at bounding box center [377, 95] width 360 height 26
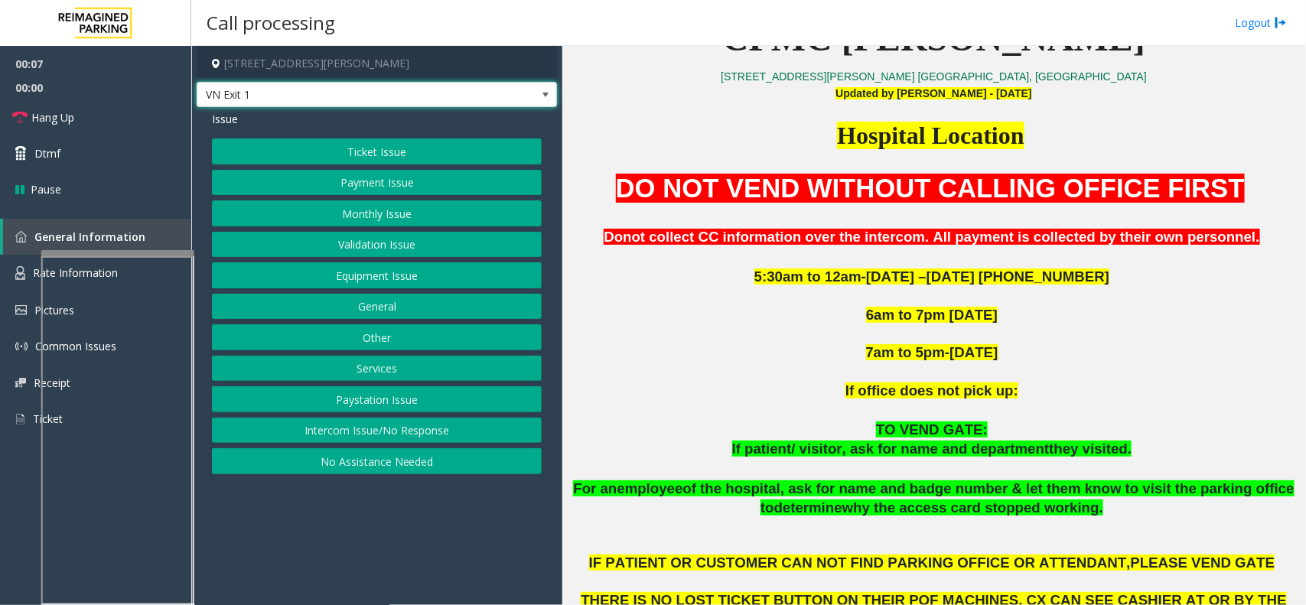
scroll to position [574, 0]
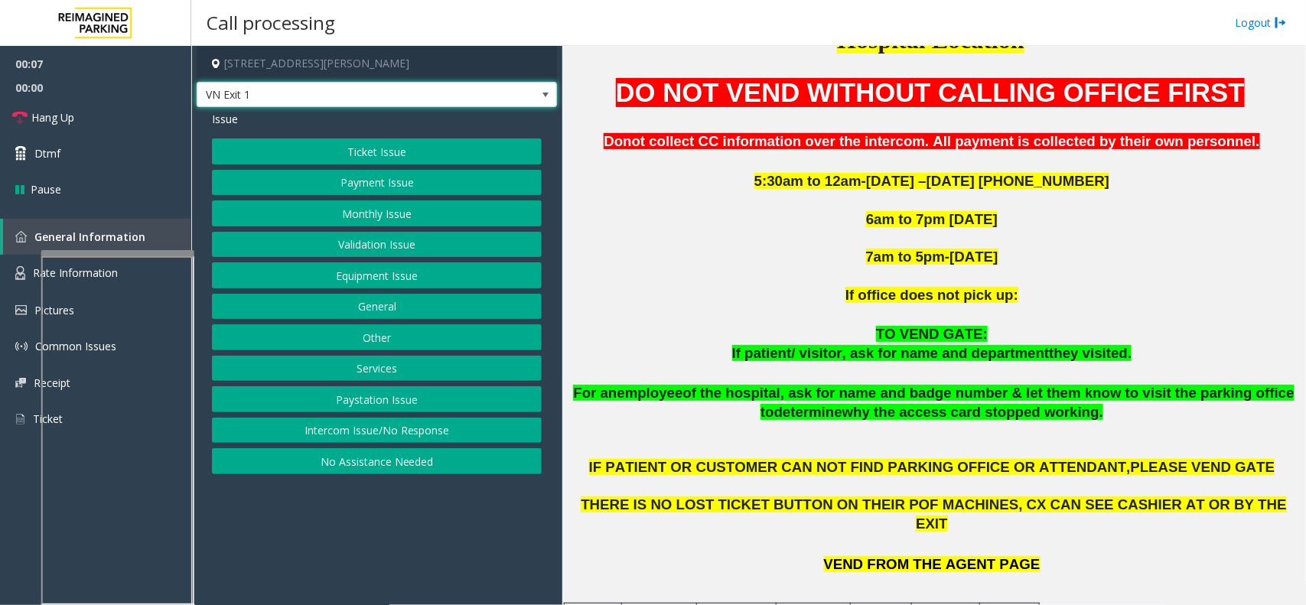
click at [487, 108] on div "Issue Ticket Issue Payment Issue Monthly Issue Validation Issue Equipment Issue…" at bounding box center [377, 294] width 360 height 375
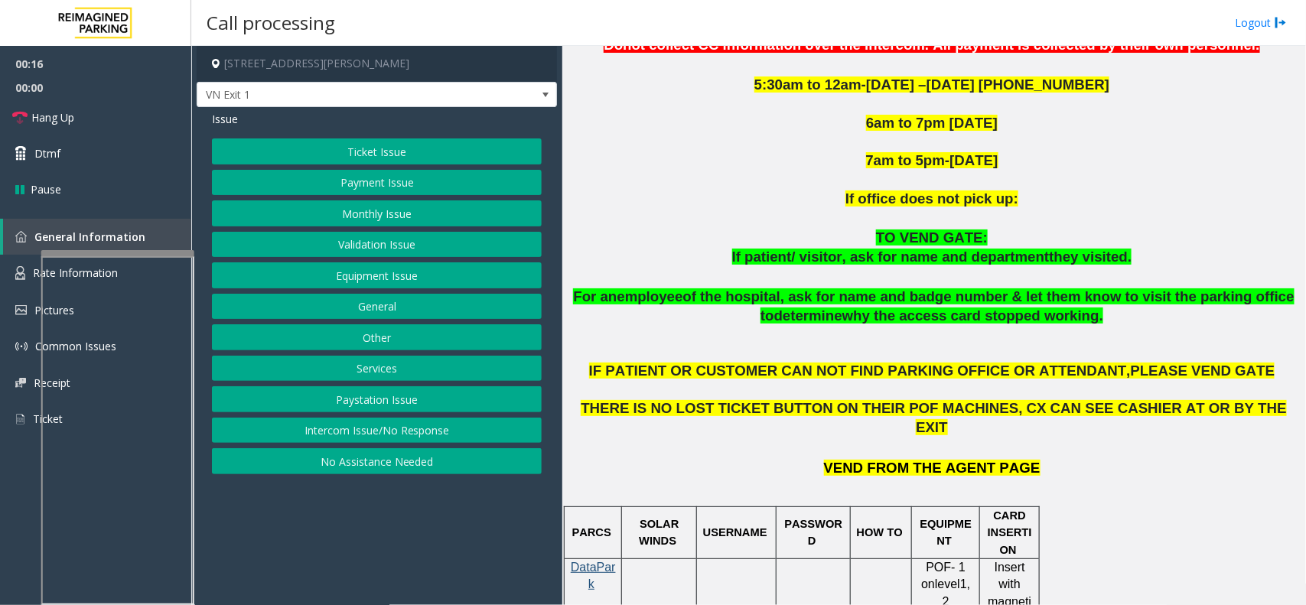
scroll to position [669, 0]
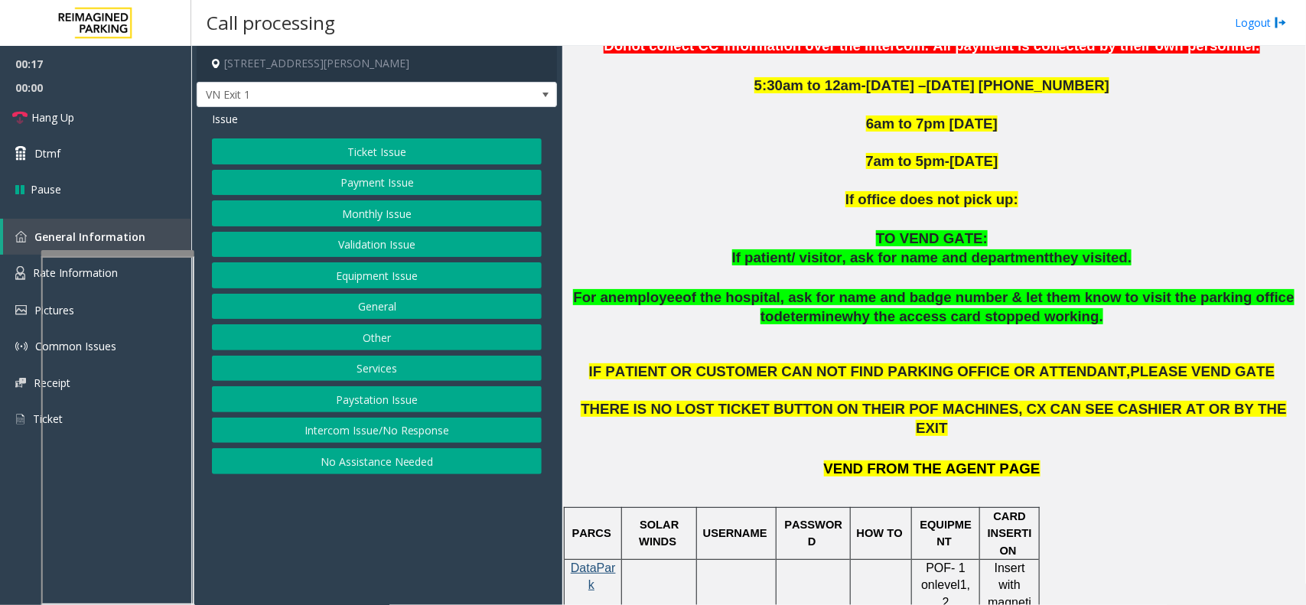
click at [381, 212] on button "Monthly Issue" at bounding box center [377, 213] width 330 height 26
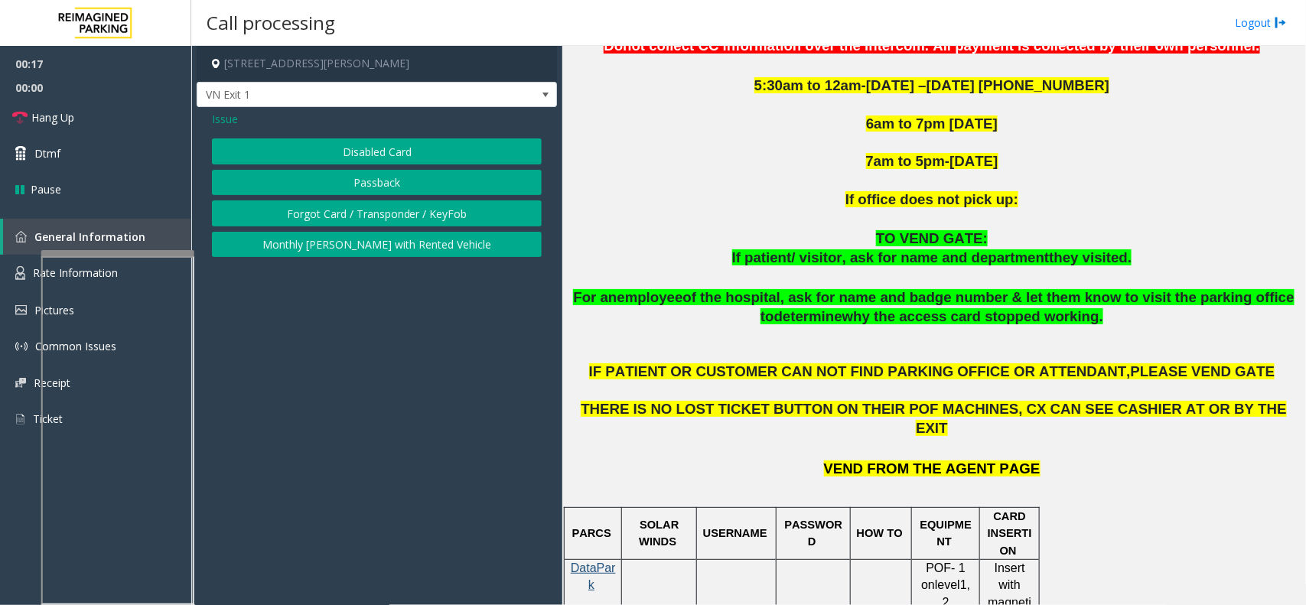
click at [379, 155] on button "Disabled Card" at bounding box center [377, 151] width 330 height 26
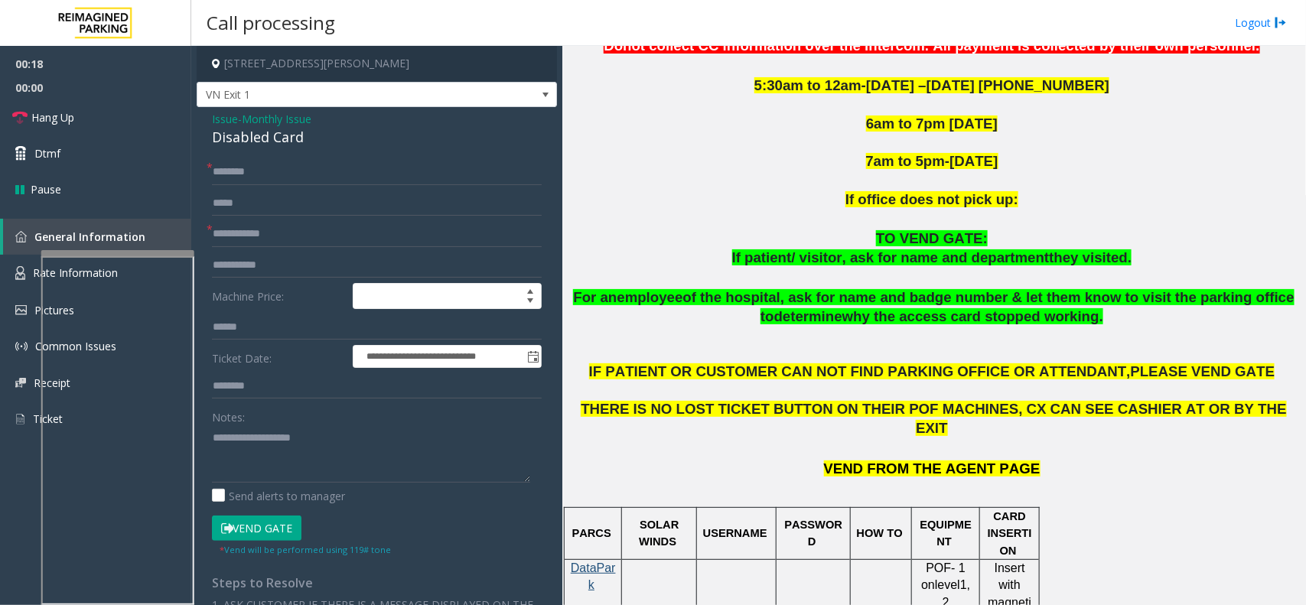
drag, startPoint x: 292, startPoint y: 220, endPoint x: 243, endPoint y: 226, distance: 50.2
click at [289, 223] on form "**********" at bounding box center [377, 358] width 330 height 398
click at [235, 232] on input "text" at bounding box center [377, 234] width 330 height 26
click at [283, 249] on form "**********" at bounding box center [377, 358] width 330 height 398
click at [288, 235] on input "text" at bounding box center [377, 234] width 330 height 26
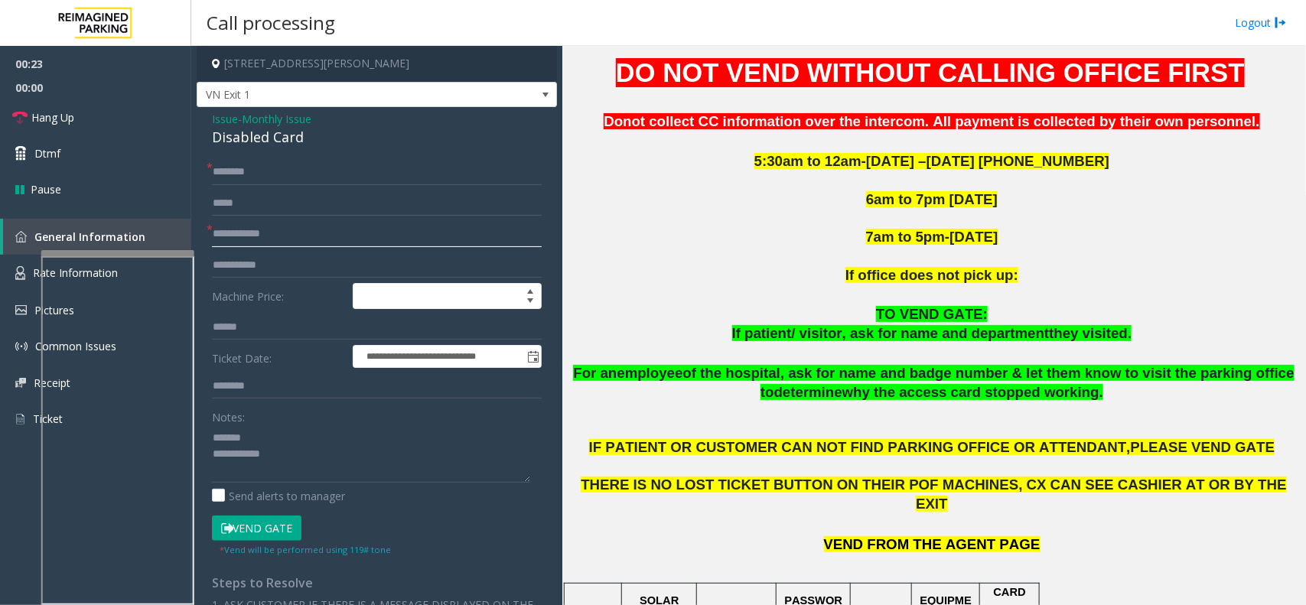
scroll to position [478, 0]
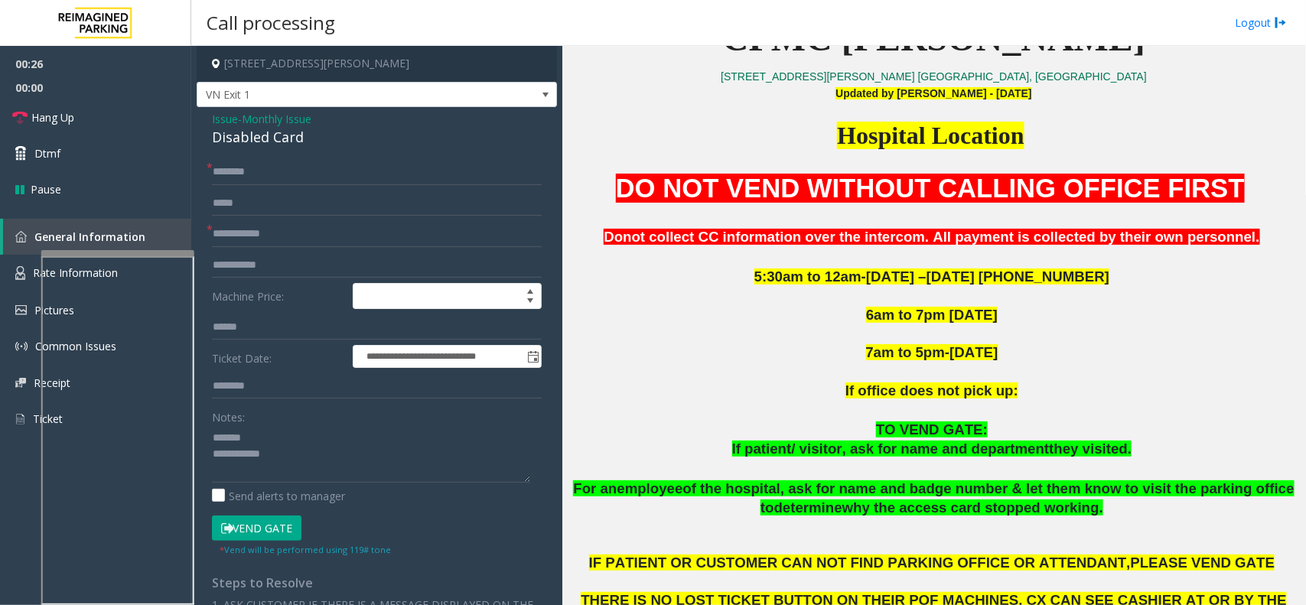
click at [239, 142] on div "Disabled Card" at bounding box center [377, 137] width 330 height 21
type textarea "**********"
click at [269, 169] on input "text" at bounding box center [377, 172] width 330 height 26
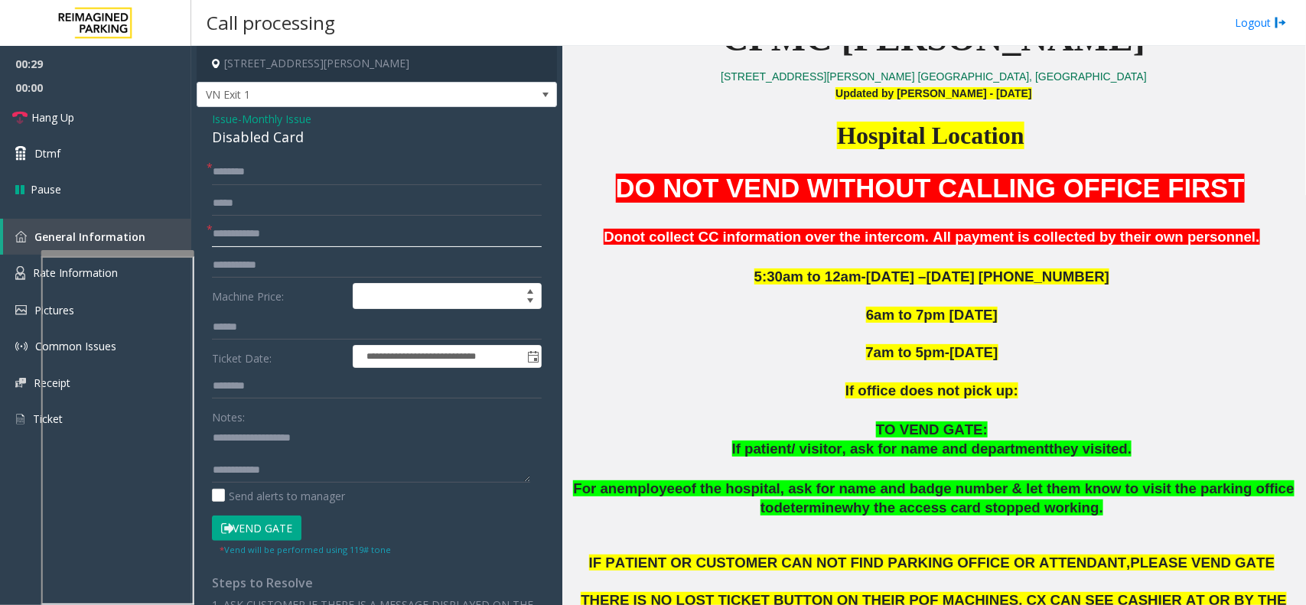
click at [266, 236] on input "text" at bounding box center [377, 234] width 330 height 26
type input "**"
click at [272, 178] on input "text" at bounding box center [377, 172] width 330 height 26
type input "*"
click at [238, 174] on input "*********" at bounding box center [377, 172] width 330 height 26
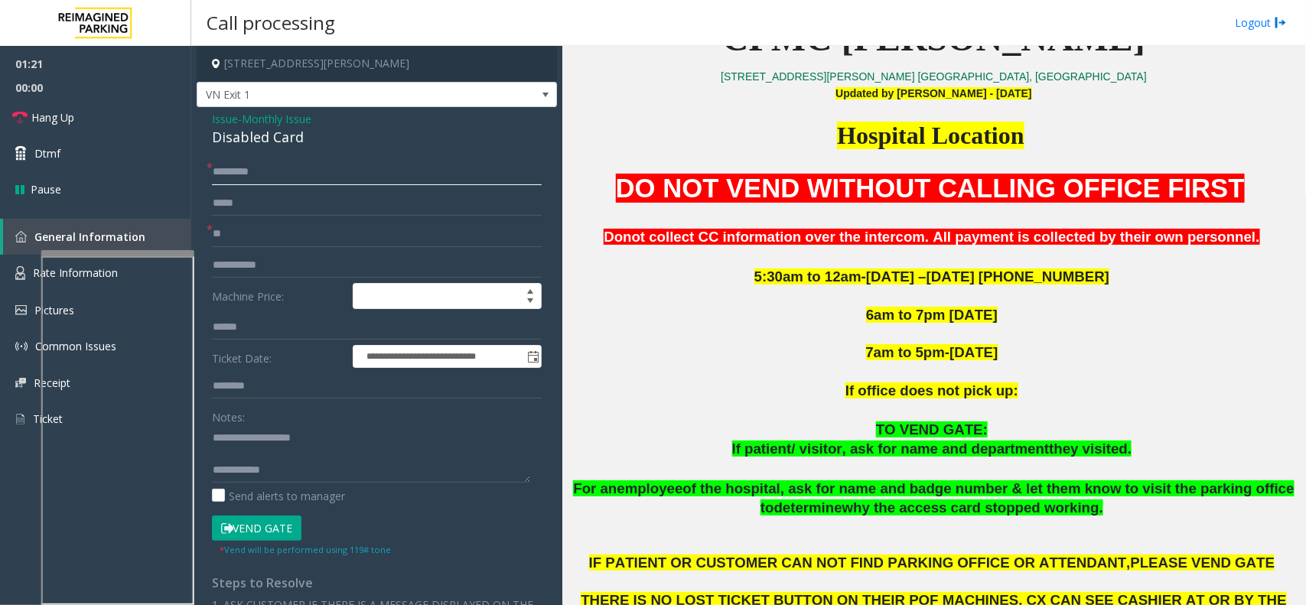
type input "*********"
click at [247, 239] on input "**" at bounding box center [377, 234] width 330 height 26
click at [224, 234] on input "**********" at bounding box center [377, 234] width 330 height 26
click at [245, 231] on input "********" at bounding box center [377, 234] width 330 height 26
click at [304, 223] on input "**********" at bounding box center [377, 234] width 330 height 26
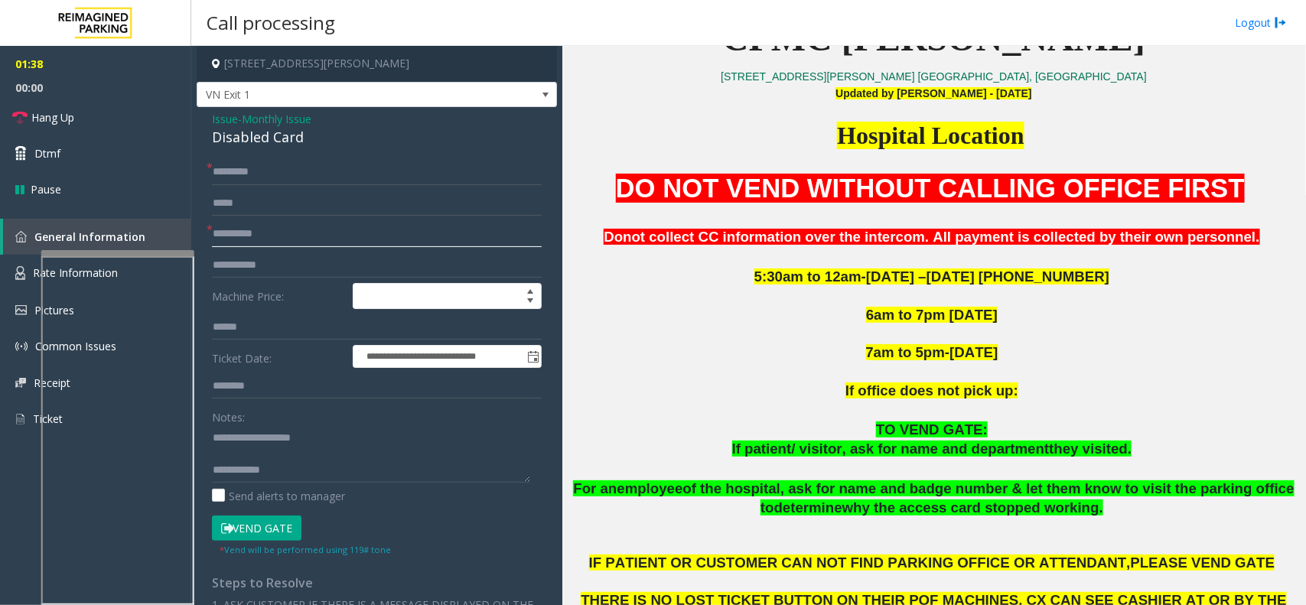
type input "**********"
click at [239, 178] on input "*********" at bounding box center [377, 172] width 330 height 26
click at [236, 181] on input "*********" at bounding box center [377, 172] width 330 height 26
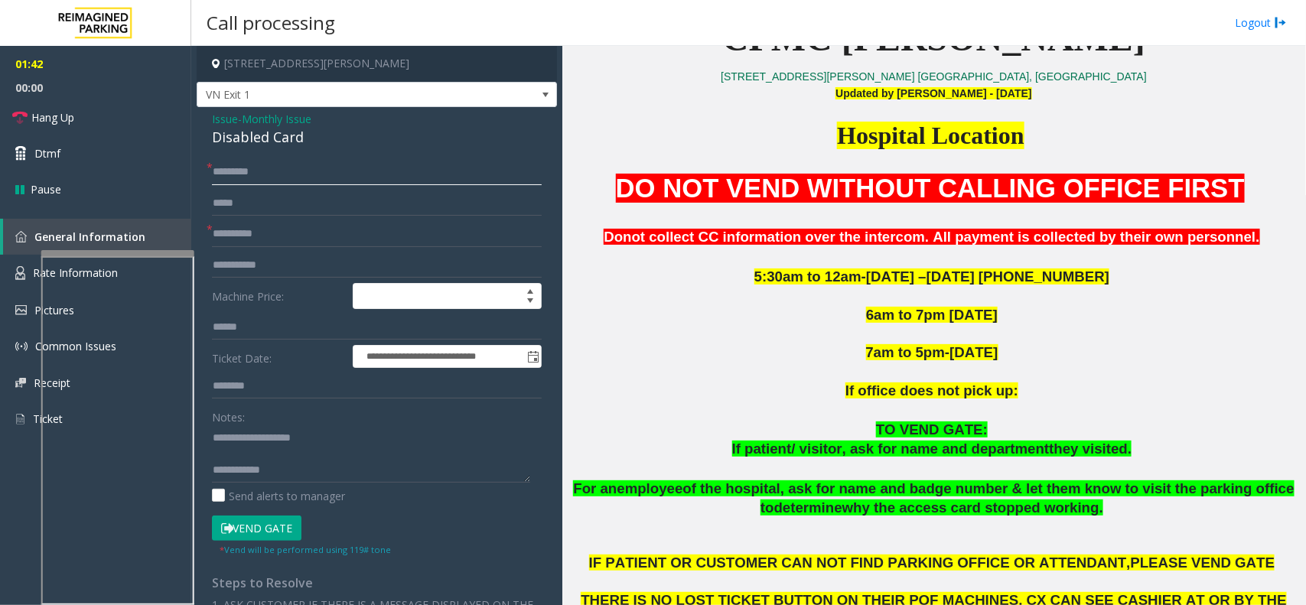
click at [335, 181] on input "*********" at bounding box center [377, 172] width 330 height 26
click at [235, 173] on input "**********" at bounding box center [377, 172] width 330 height 26
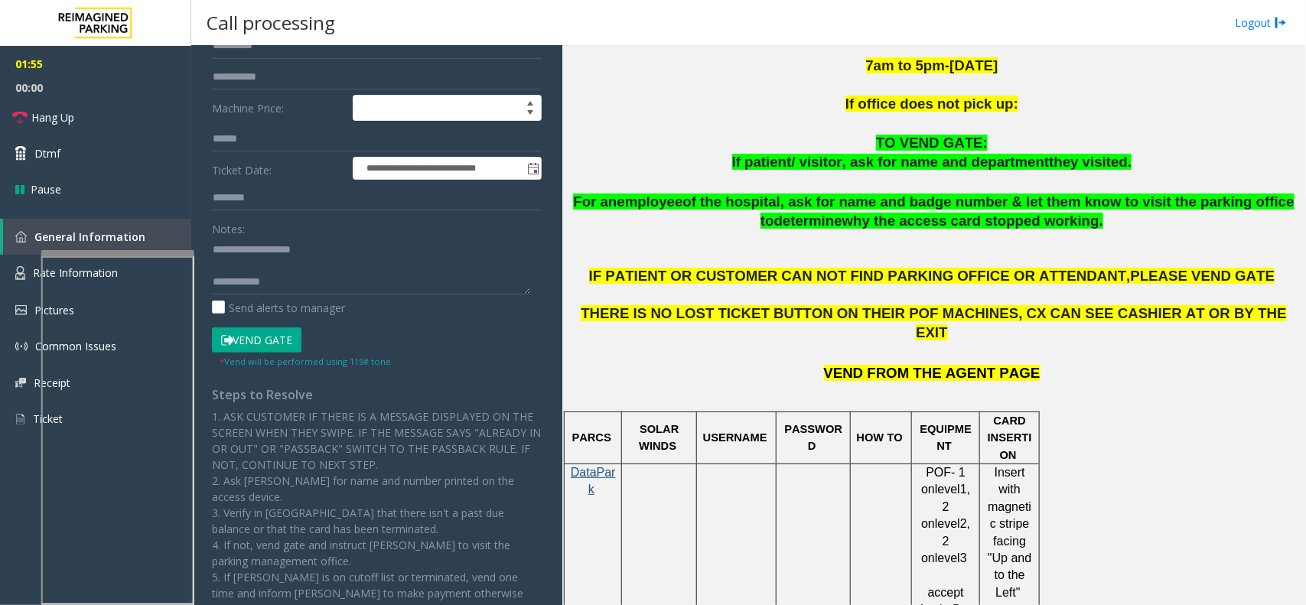
scroll to position [0, 0]
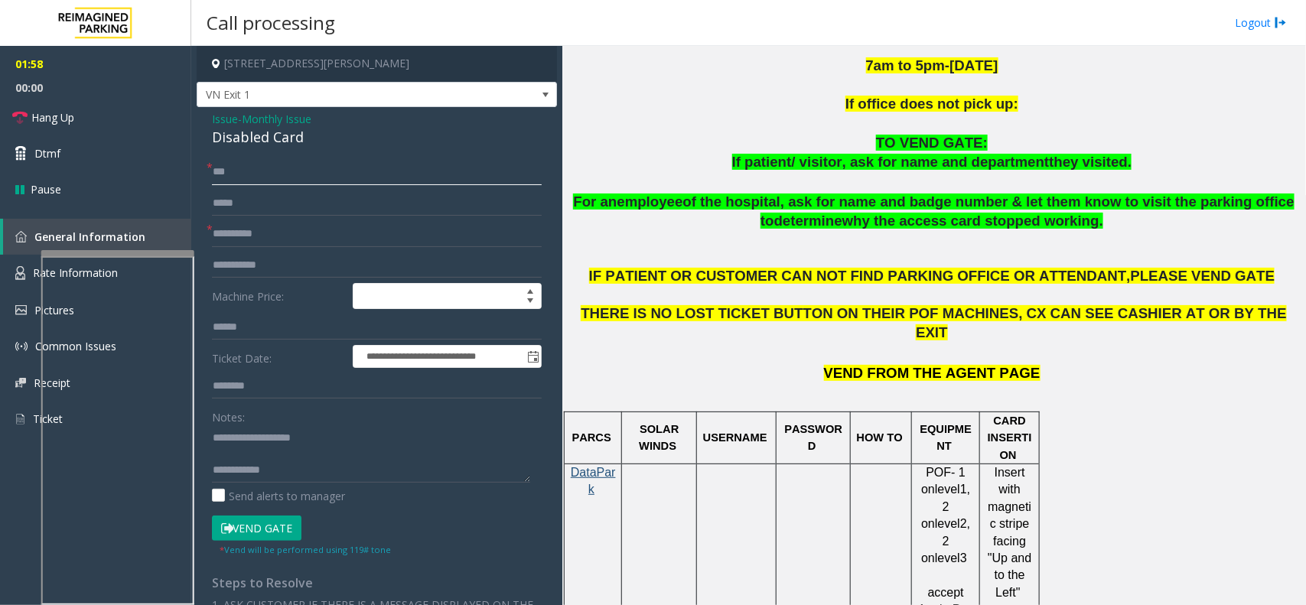
type input "***"
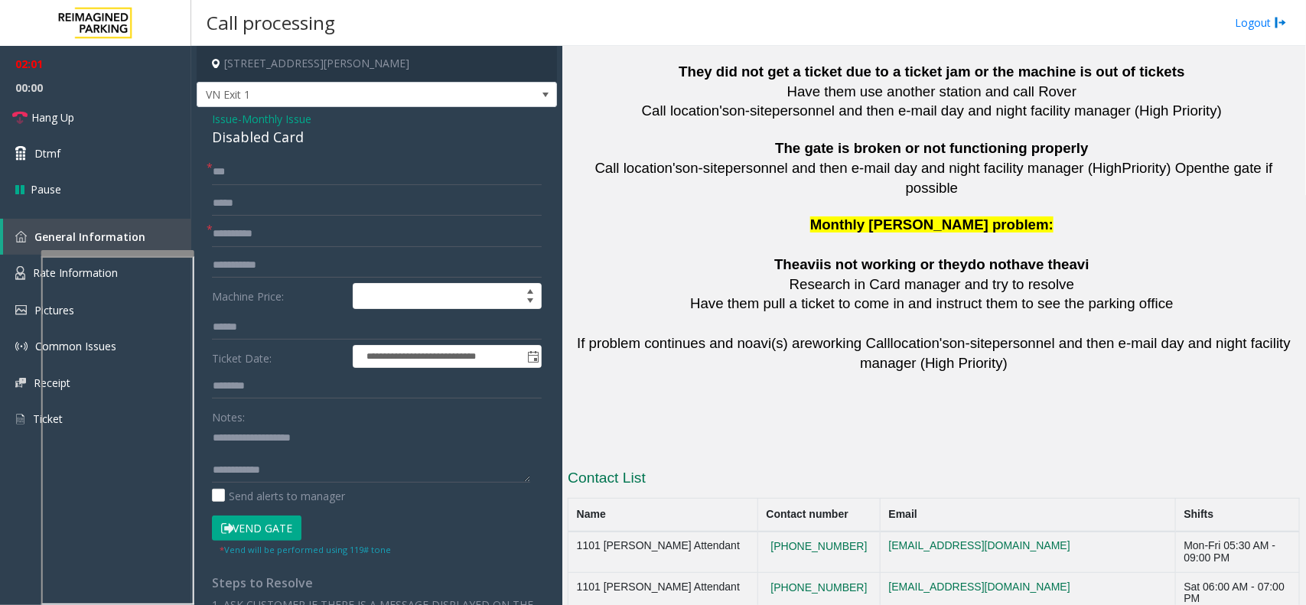
scroll to position [3402, 0]
drag, startPoint x: 851, startPoint y: 505, endPoint x: 771, endPoint y: 510, distance: 79.8
copy button "[PHONE_NUMBER]"
click at [331, 482] on textarea at bounding box center [371, 453] width 318 height 57
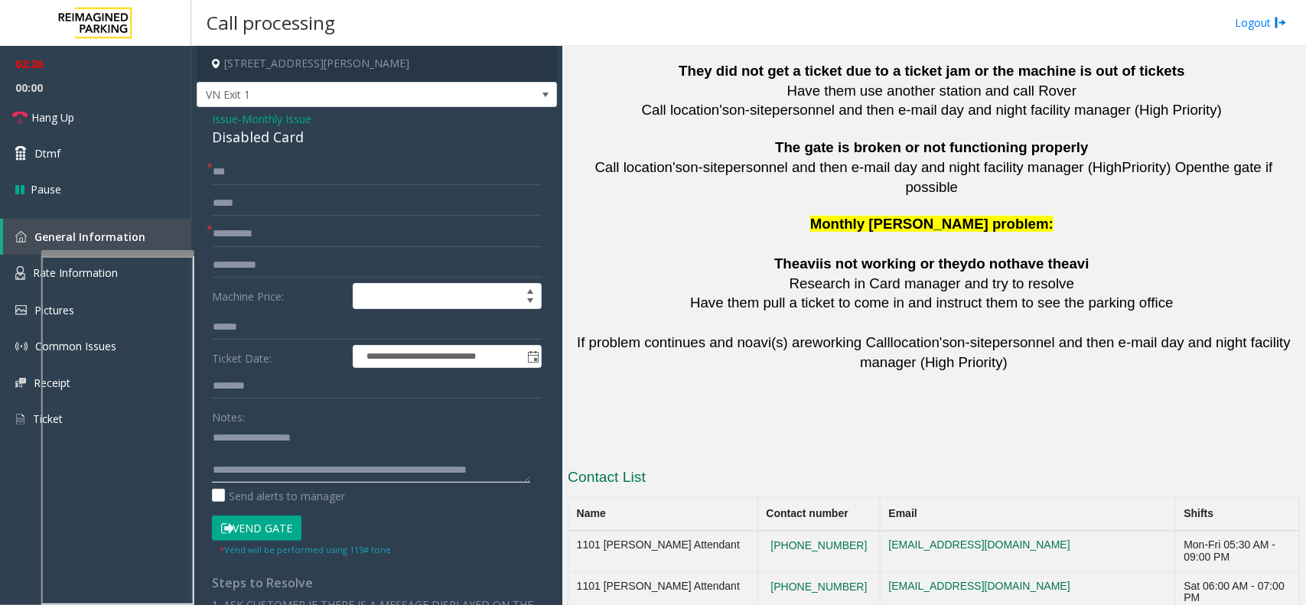
scroll to position [10, 0]
click at [238, 480] on textarea at bounding box center [371, 453] width 318 height 57
click at [245, 510] on form "**********" at bounding box center [377, 358] width 330 height 398
click at [246, 519] on button "Vend Gate" at bounding box center [257, 529] width 90 height 26
click at [239, 474] on textarea at bounding box center [371, 453] width 318 height 57
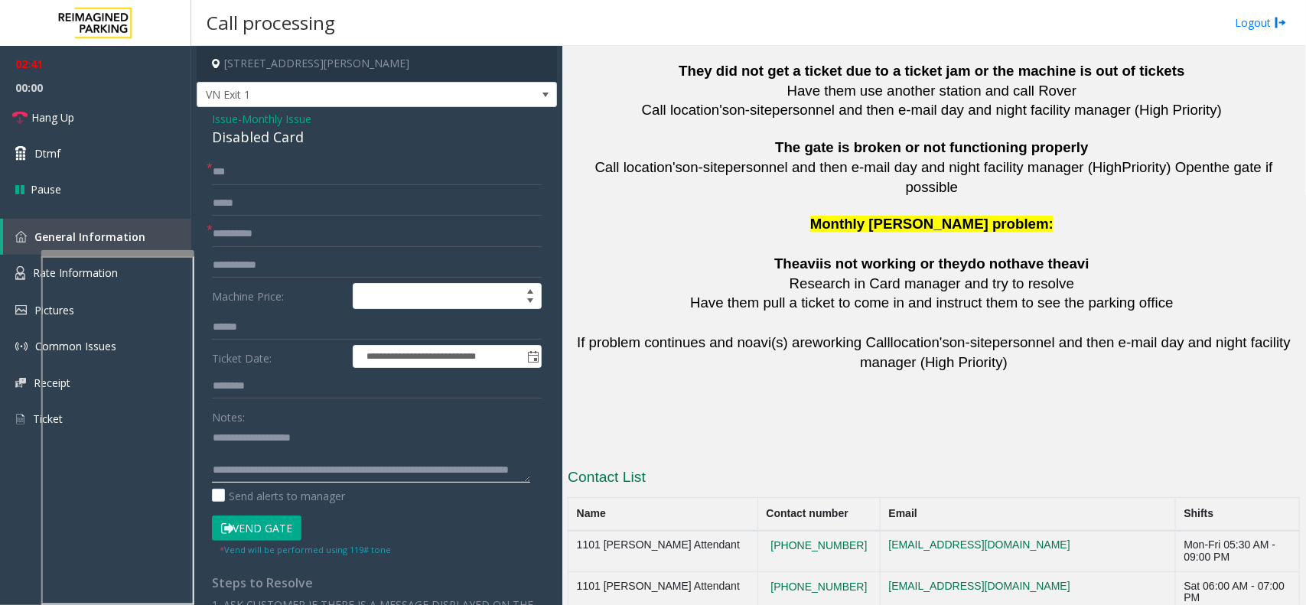
click at [241, 473] on textarea at bounding box center [371, 453] width 318 height 57
click at [246, 473] on textarea at bounding box center [371, 453] width 318 height 57
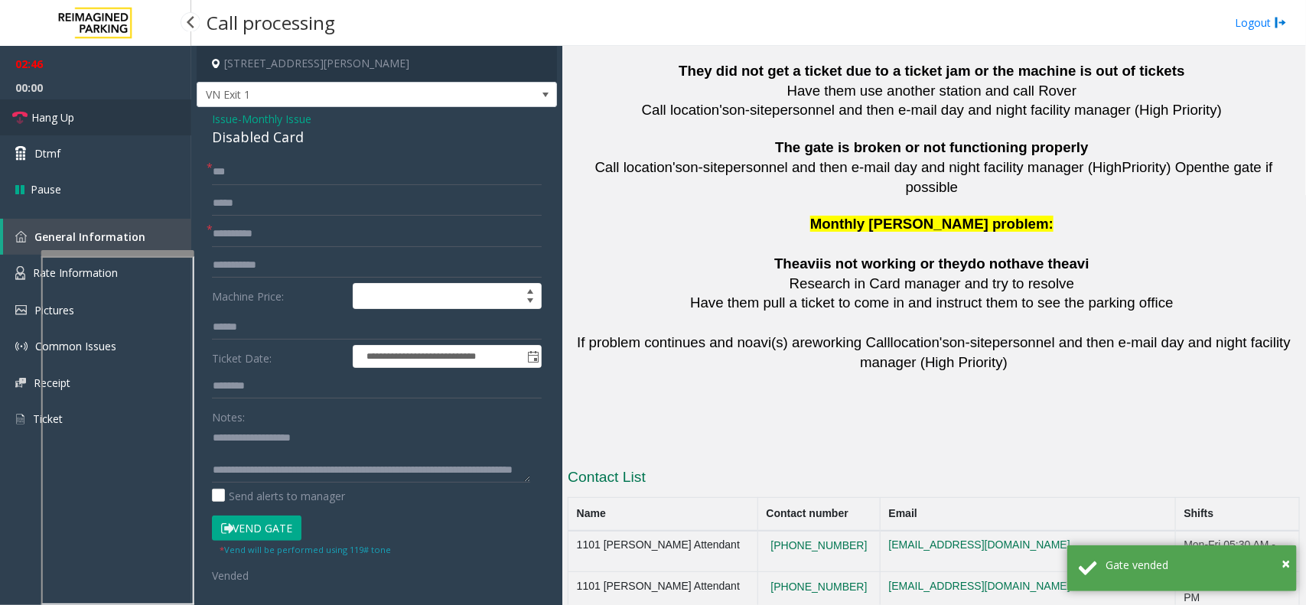
click at [115, 105] on link "Hang Up" at bounding box center [95, 117] width 191 height 36
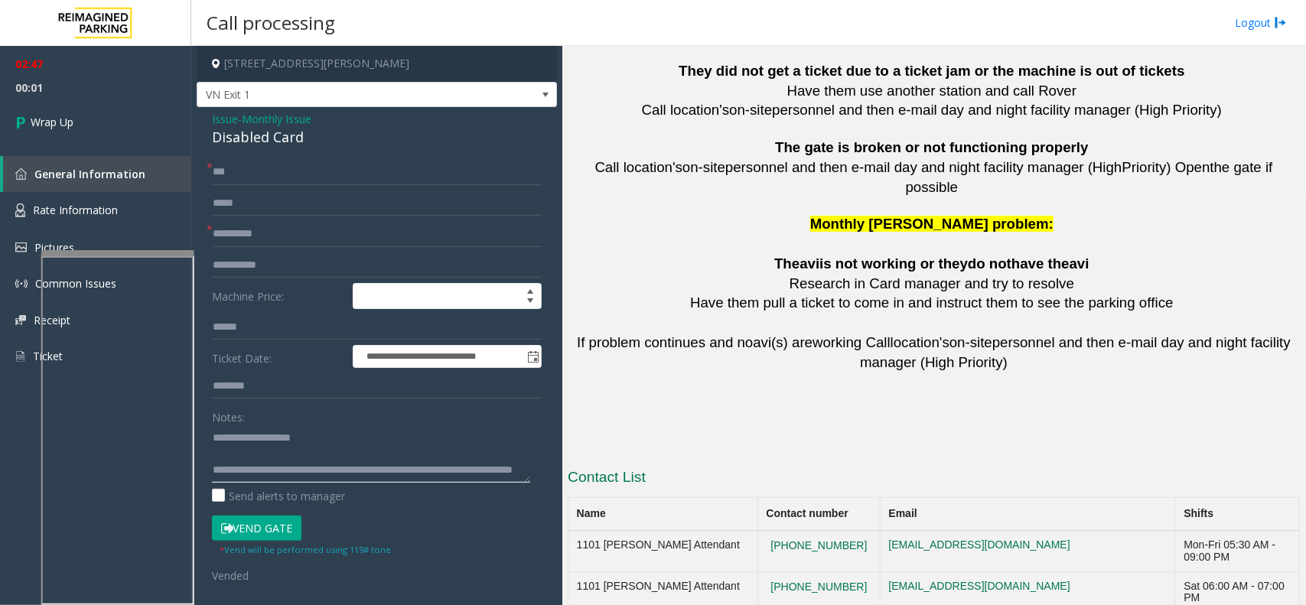
click at [376, 461] on textarea at bounding box center [371, 453] width 318 height 57
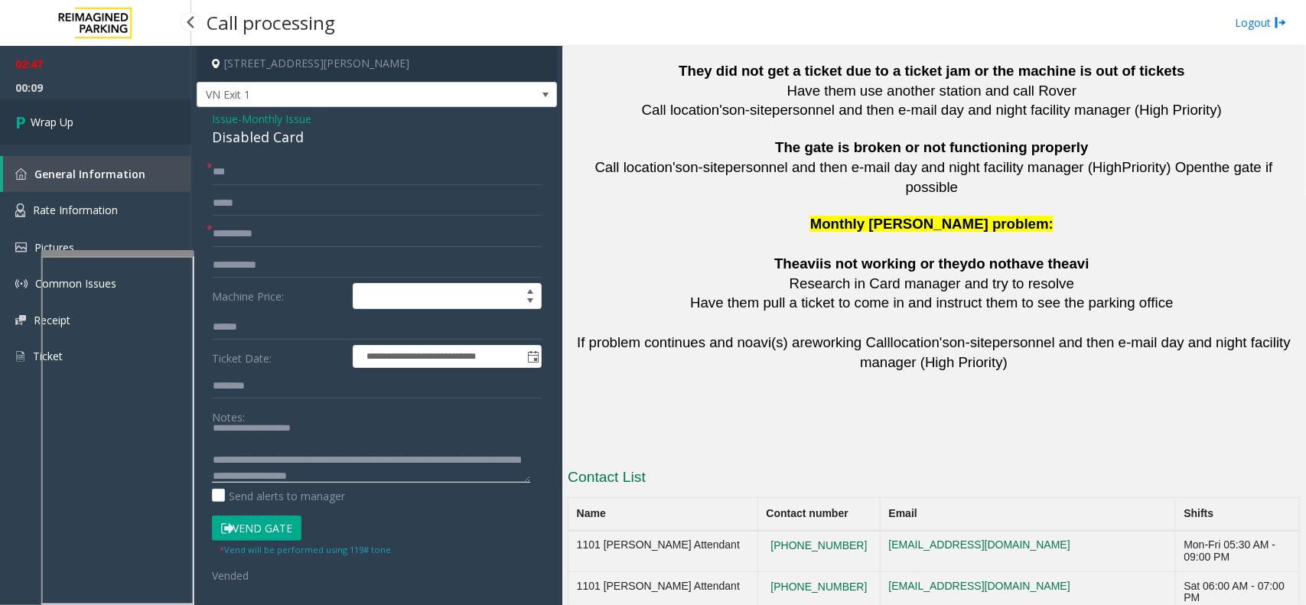
type textarea "**********"
click at [138, 102] on link "Wrap Up" at bounding box center [95, 121] width 191 height 45
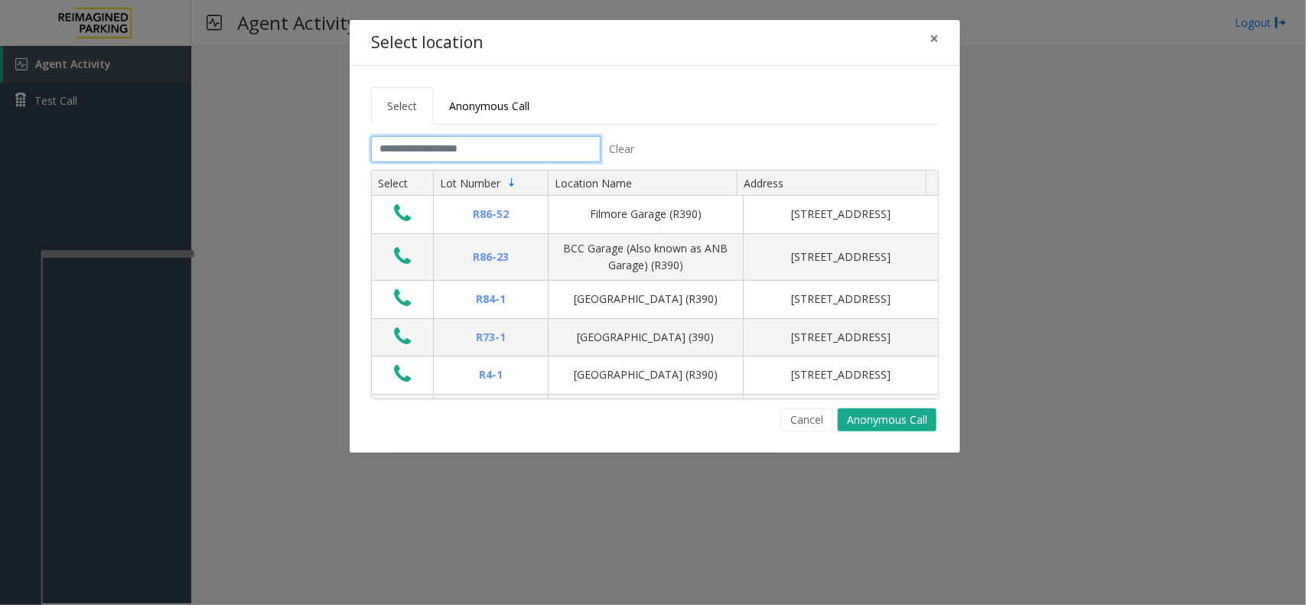
click at [483, 148] on input "text" at bounding box center [486, 149] width 230 height 26
click at [933, 37] on span "×" at bounding box center [934, 38] width 9 height 21
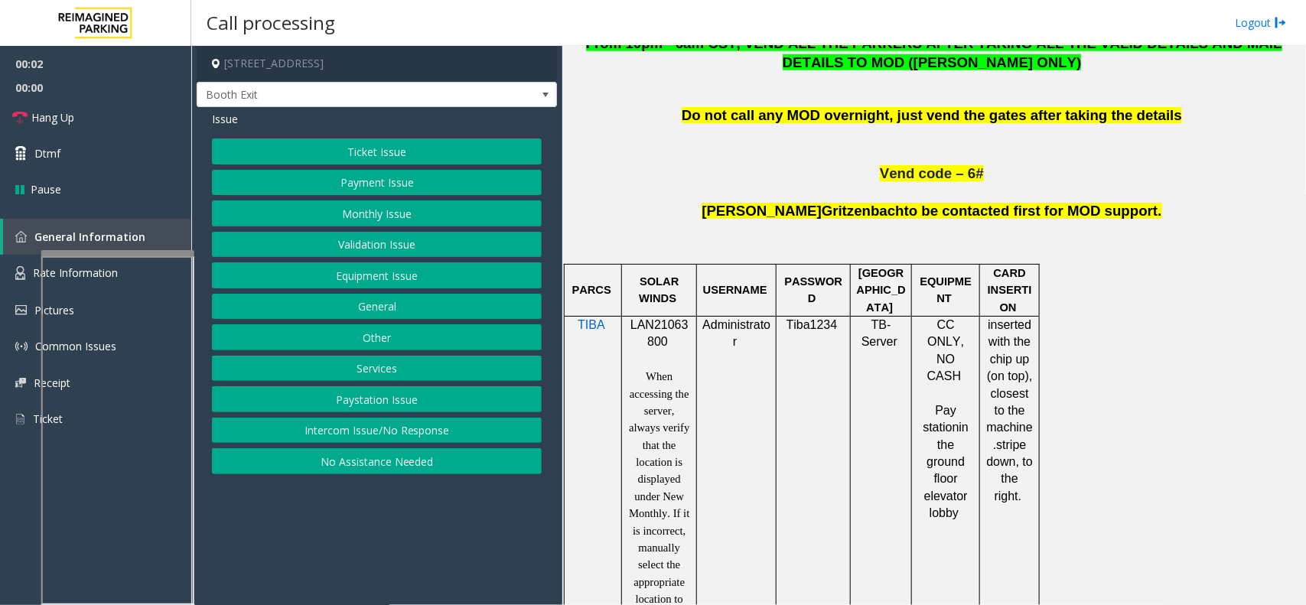
scroll to position [861, 0]
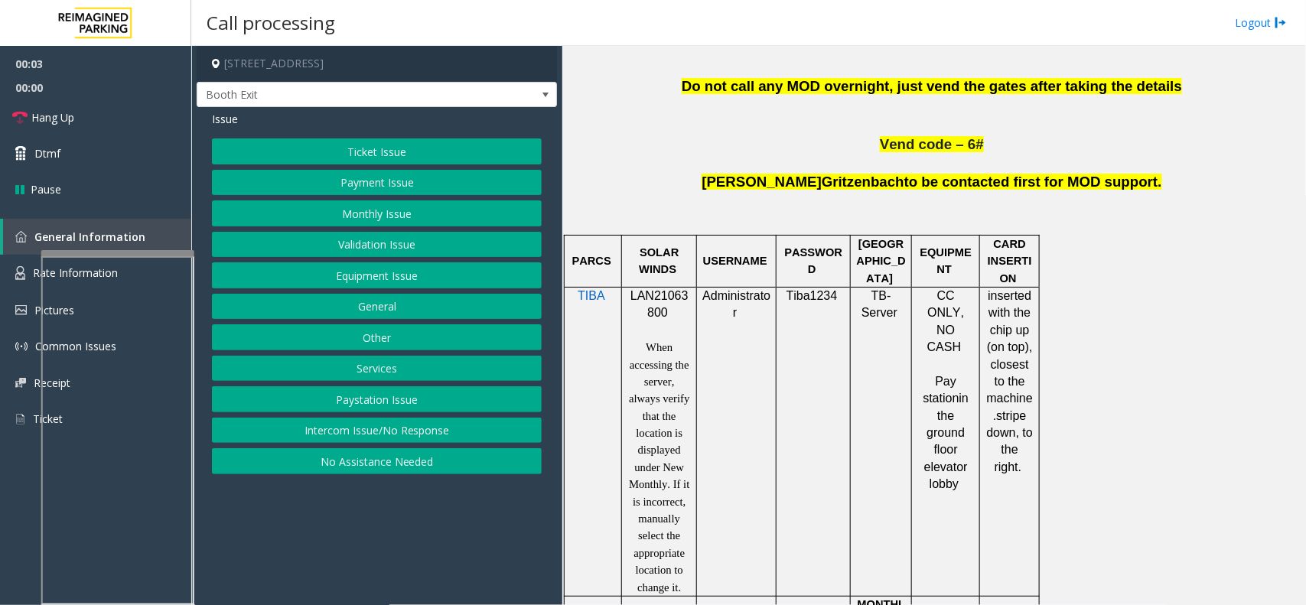
click at [681, 295] on span "LAN21063800" at bounding box center [659, 304] width 58 height 30
copy p "LAN21063800"
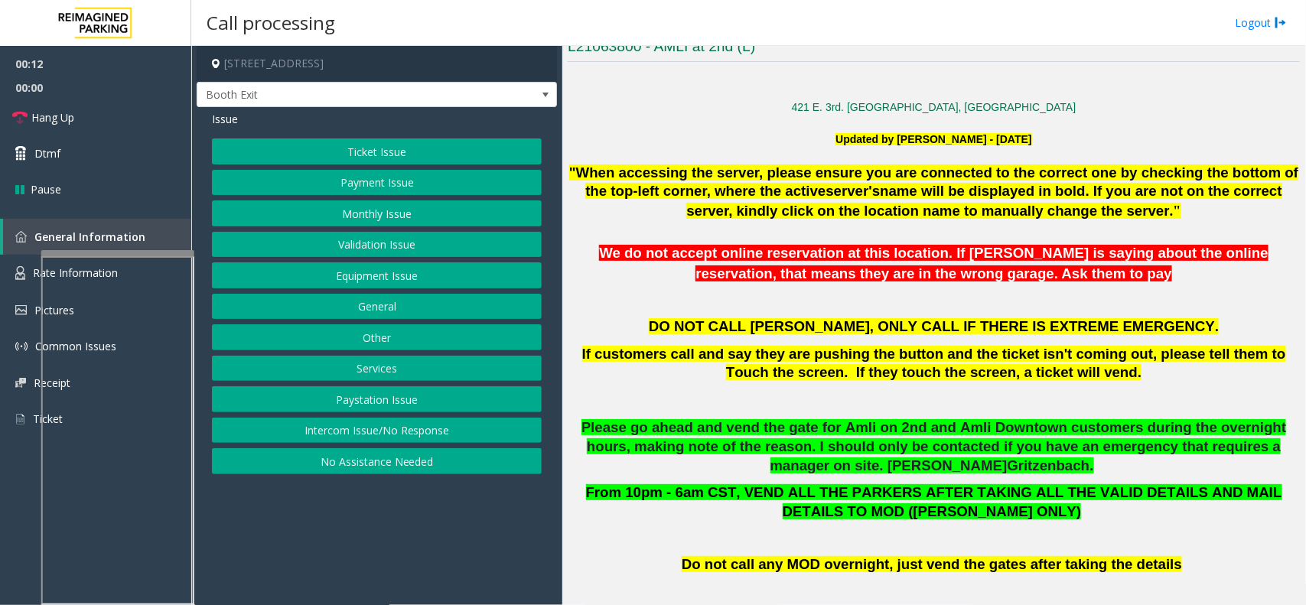
scroll to position [478, 0]
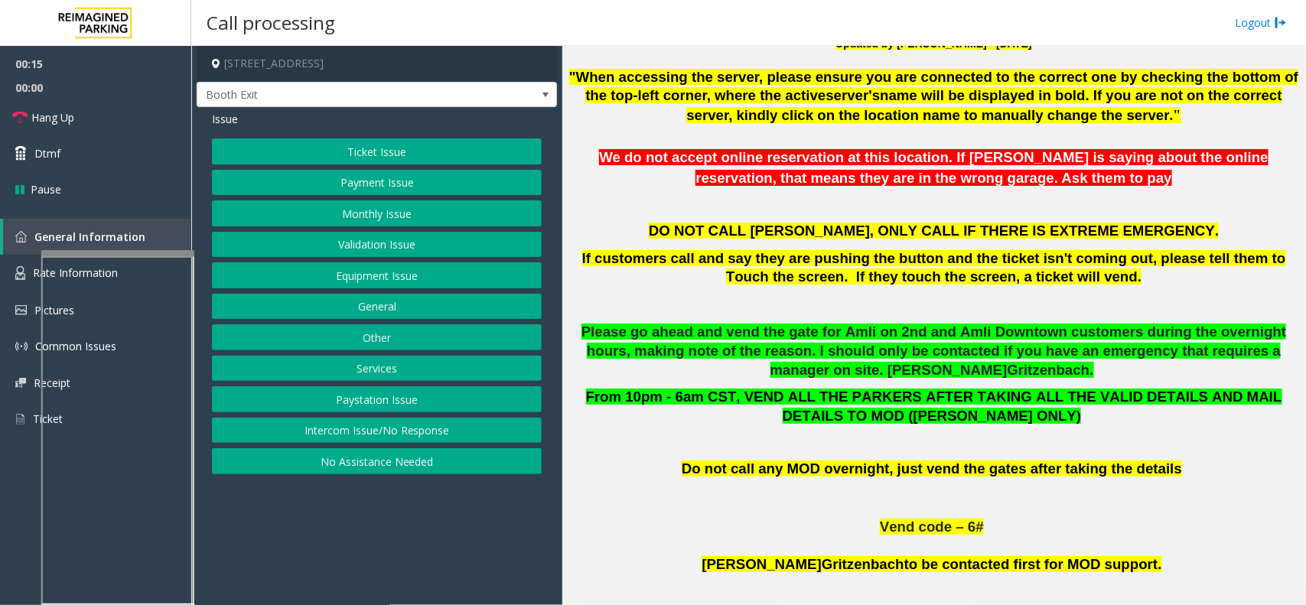
click at [372, 184] on button "Payment Issue" at bounding box center [377, 183] width 330 height 26
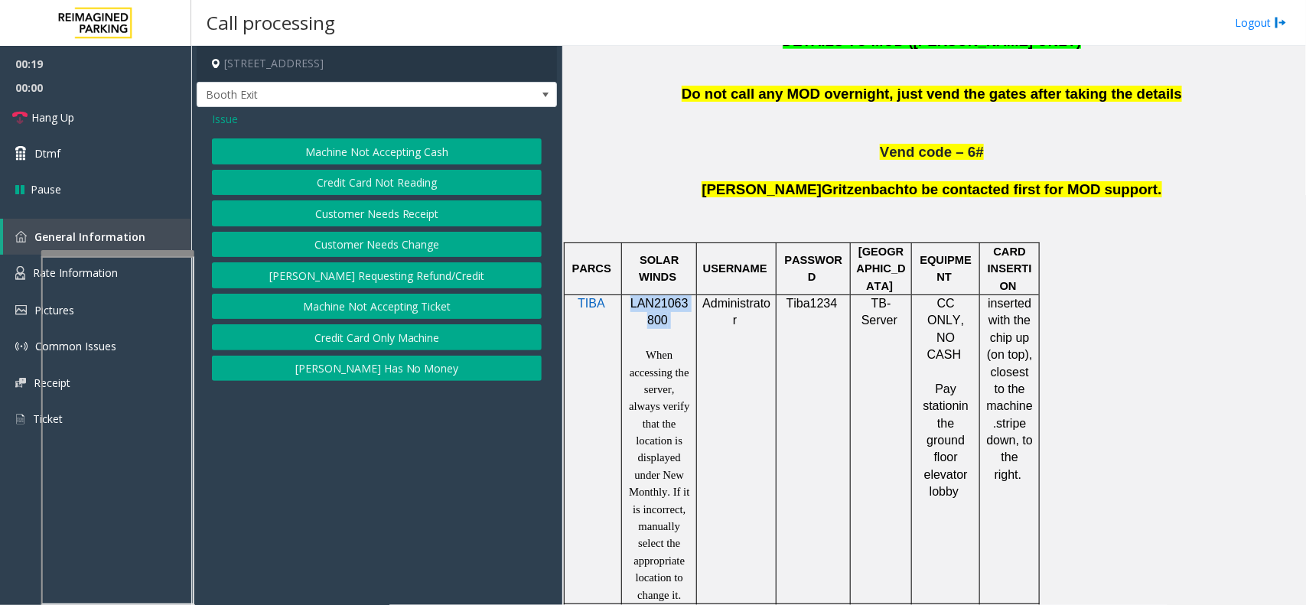
scroll to position [956, 0]
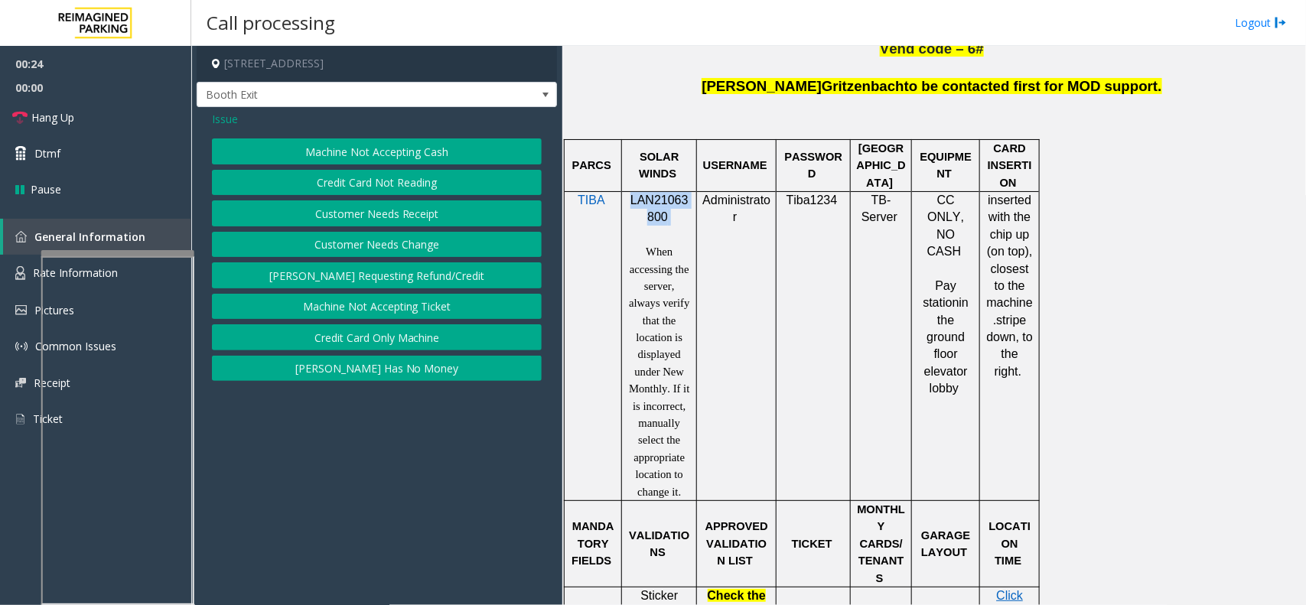
click at [379, 345] on button "Credit Card Only Machine" at bounding box center [377, 337] width 330 height 26
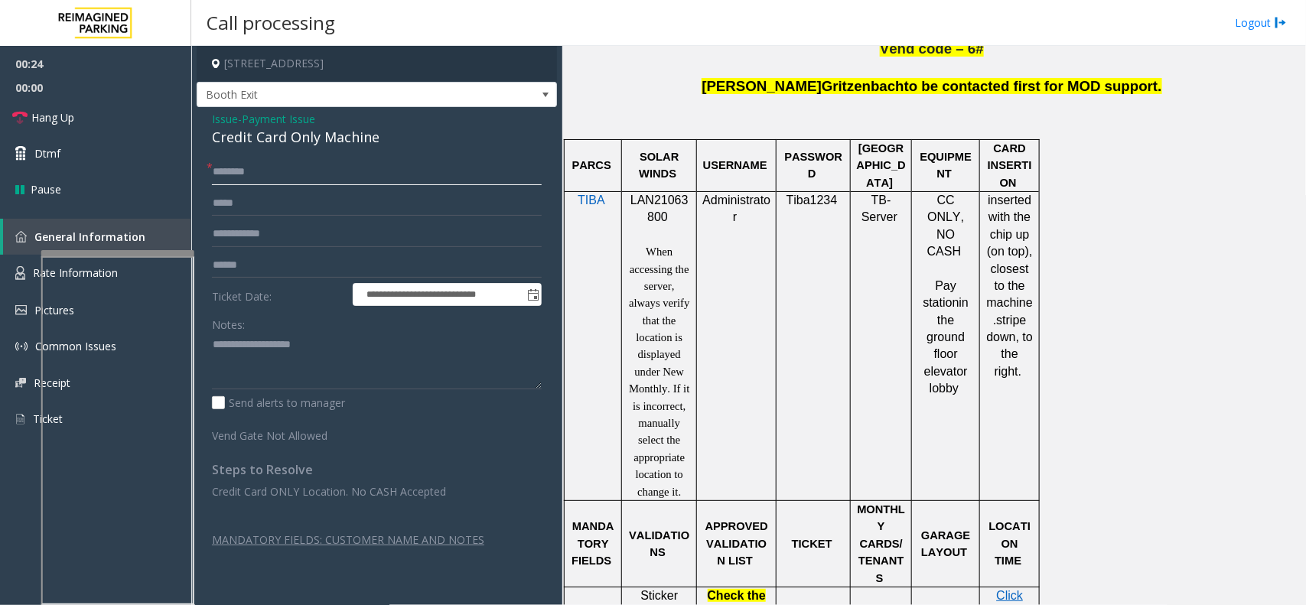
click at [285, 180] on input "text" at bounding box center [377, 172] width 330 height 26
click at [256, 259] on input "text" at bounding box center [377, 265] width 330 height 26
type textarea "**********"
click at [269, 249] on form "**********" at bounding box center [377, 301] width 330 height 285
click at [262, 270] on input "text" at bounding box center [377, 265] width 330 height 26
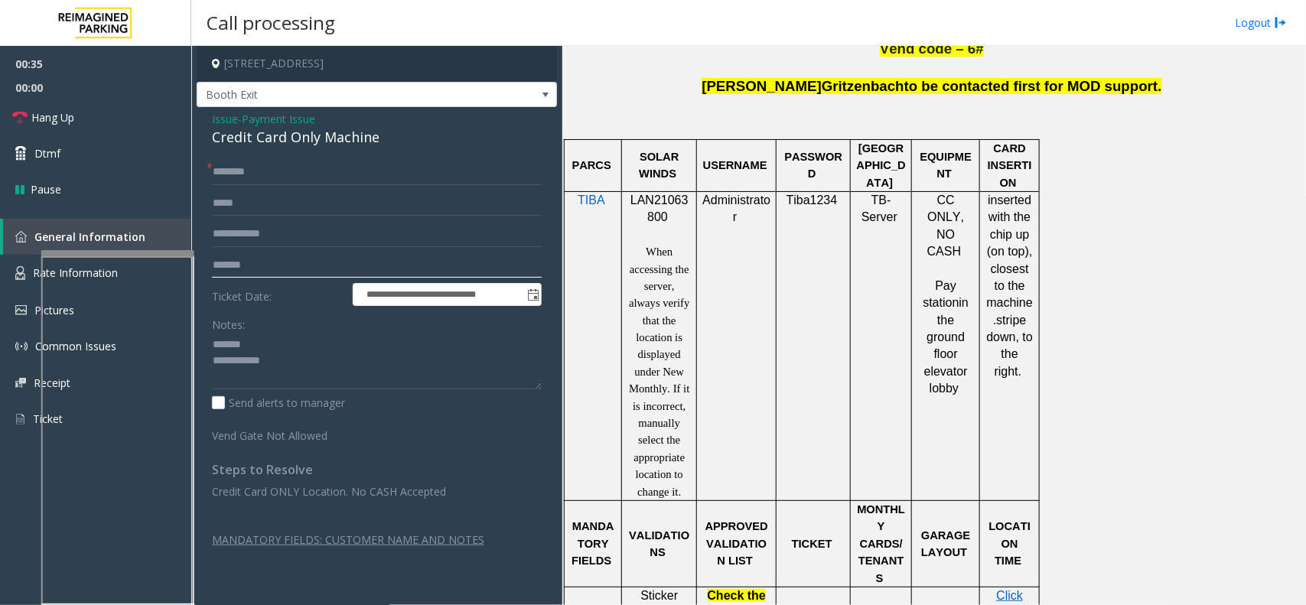
type input "*******"
click at [232, 164] on input "text" at bounding box center [377, 172] width 330 height 26
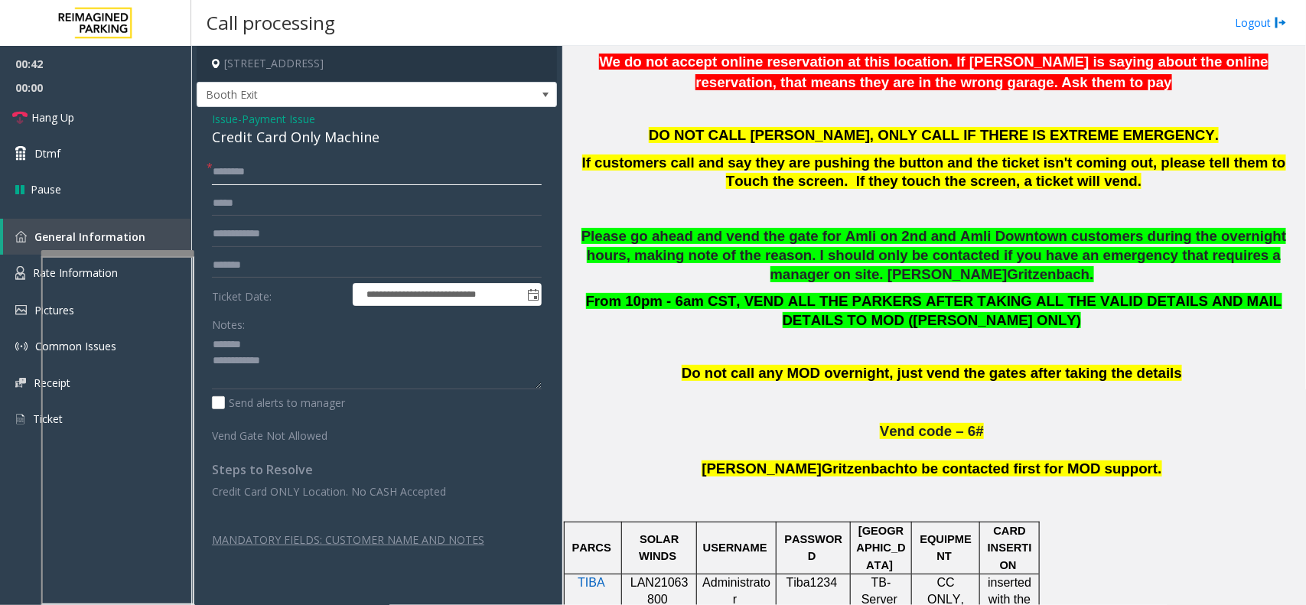
scroll to position [478, 0]
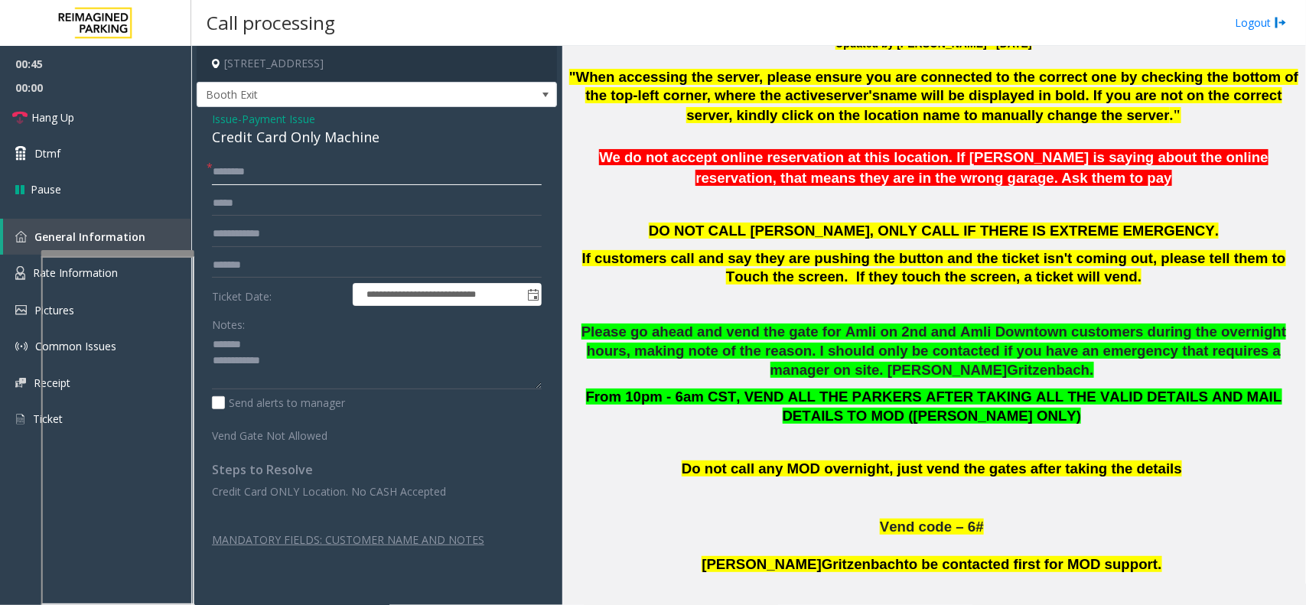
click at [353, 171] on input "text" at bounding box center [377, 172] width 330 height 26
type input "**********"
click at [318, 142] on div "Credit Card Only Machine" at bounding box center [377, 137] width 330 height 21
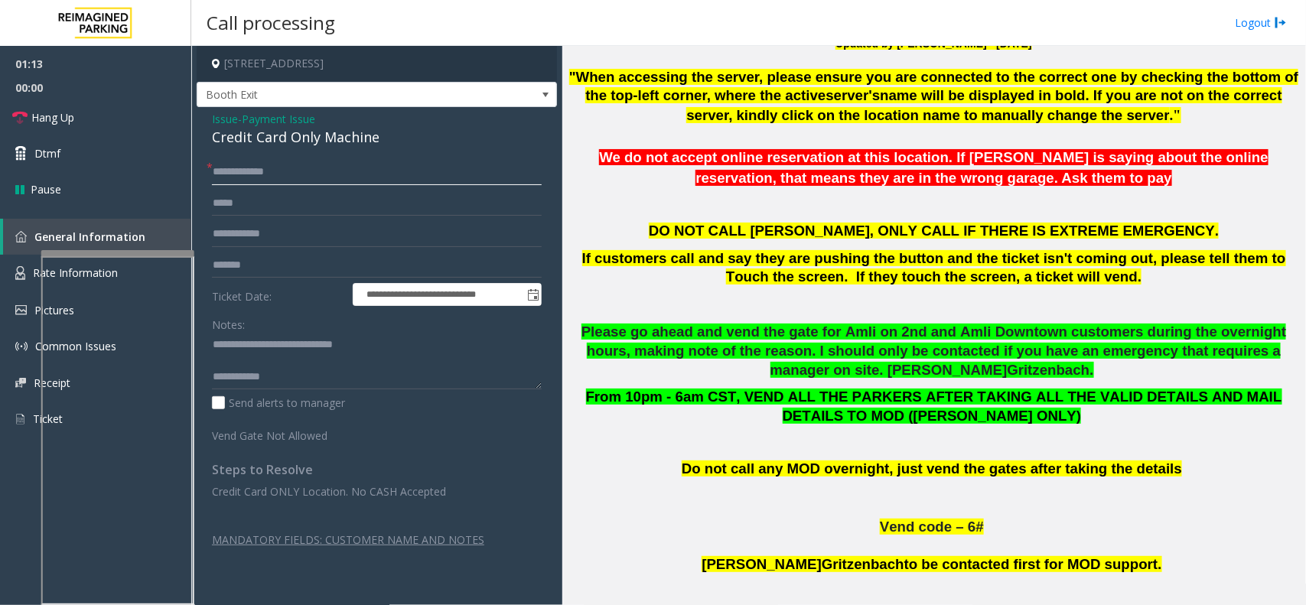
click at [269, 172] on input "**********" at bounding box center [377, 172] width 330 height 26
click at [266, 173] on input "**********" at bounding box center [377, 172] width 330 height 26
click at [260, 170] on input "**********" at bounding box center [377, 172] width 330 height 26
click at [264, 171] on input "**********" at bounding box center [377, 172] width 330 height 26
click at [641, 303] on p at bounding box center [934, 305] width 732 height 20
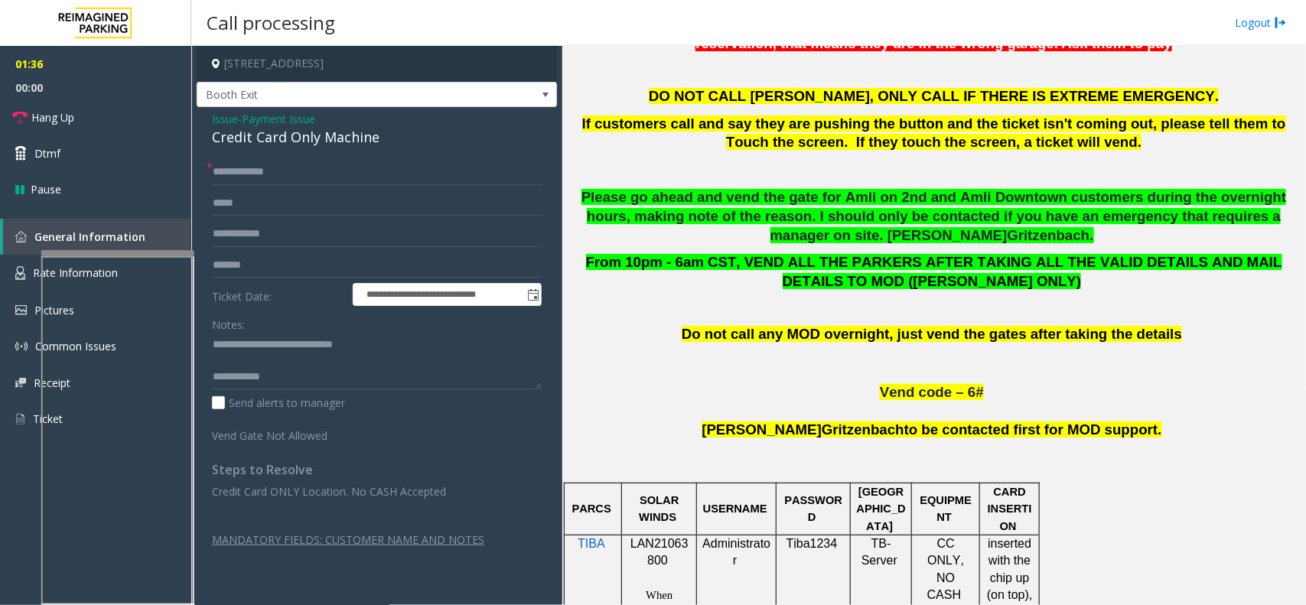
scroll to position [765, 0]
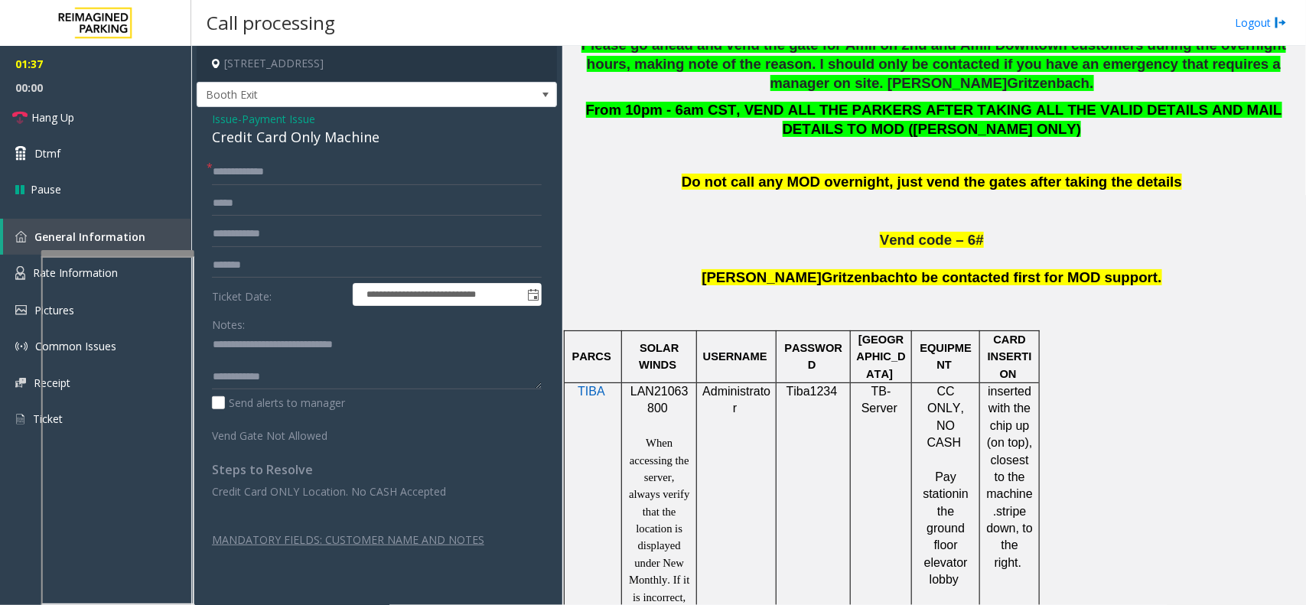
click at [635, 396] on span "LAN21063800" at bounding box center [659, 400] width 58 height 30
copy p "LAN21063800"
click at [304, 379] on textarea at bounding box center [377, 361] width 330 height 57
click at [391, 375] on textarea at bounding box center [377, 361] width 330 height 57
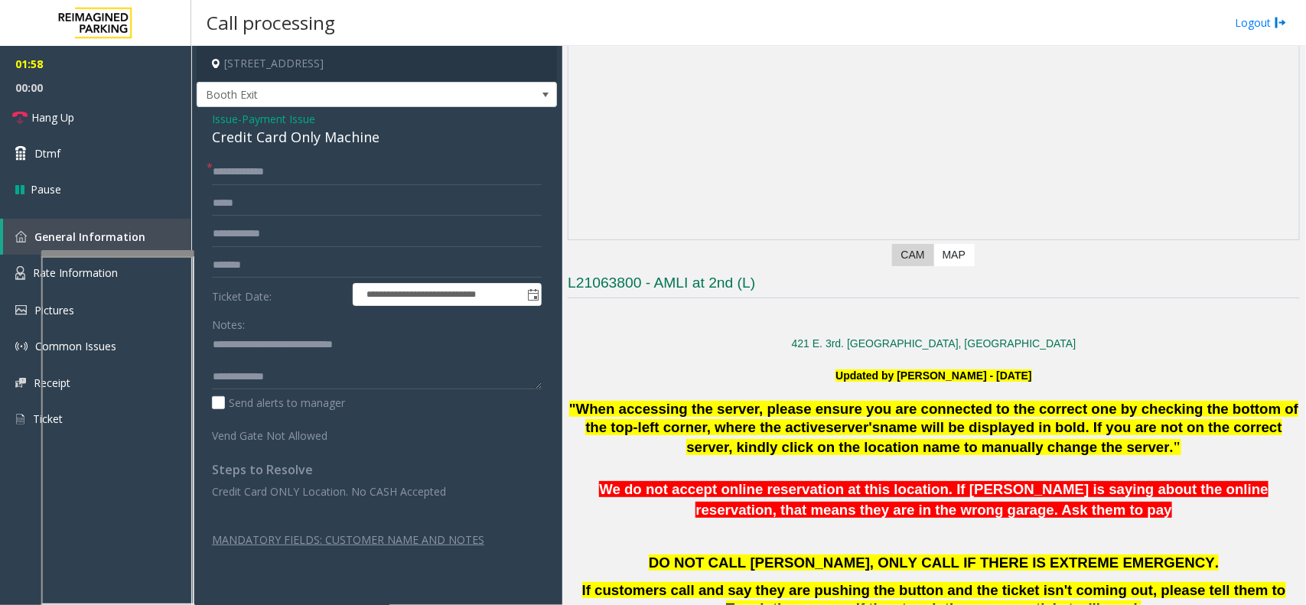
scroll to position [191, 0]
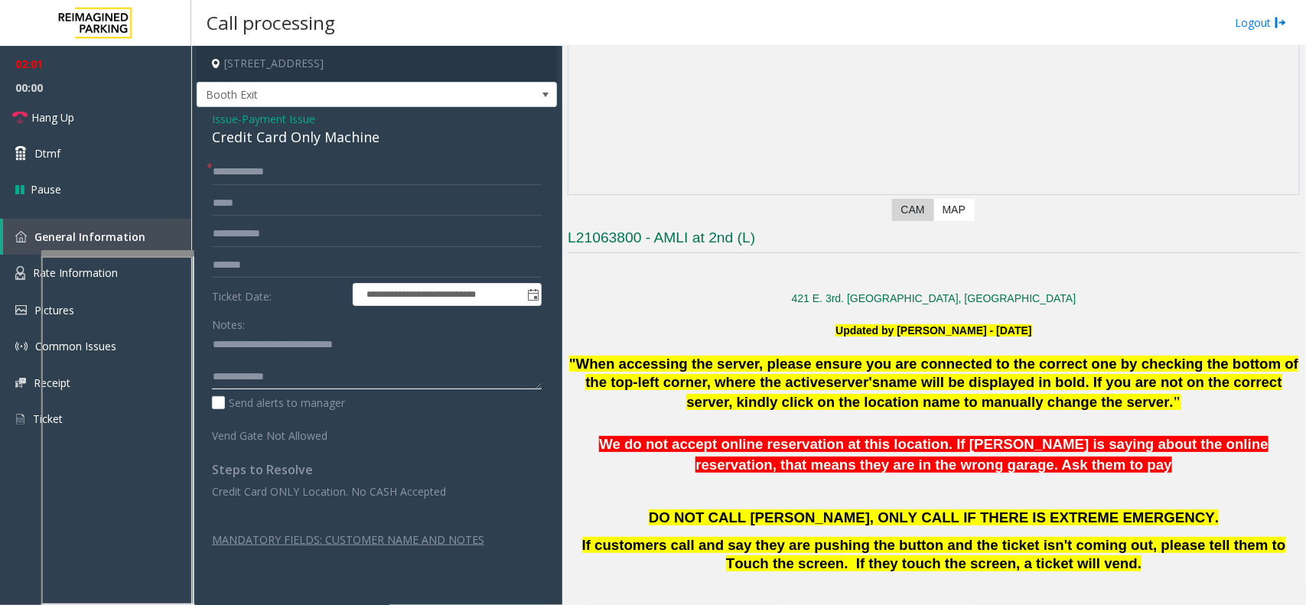
click at [363, 373] on textarea at bounding box center [377, 361] width 330 height 57
click at [338, 381] on textarea at bounding box center [377, 361] width 330 height 57
drag, startPoint x: 429, startPoint y: 368, endPoint x: 446, endPoint y: 375, distance: 18.2
click at [429, 368] on textarea at bounding box center [377, 361] width 330 height 57
click at [445, 375] on textarea at bounding box center [377, 361] width 330 height 57
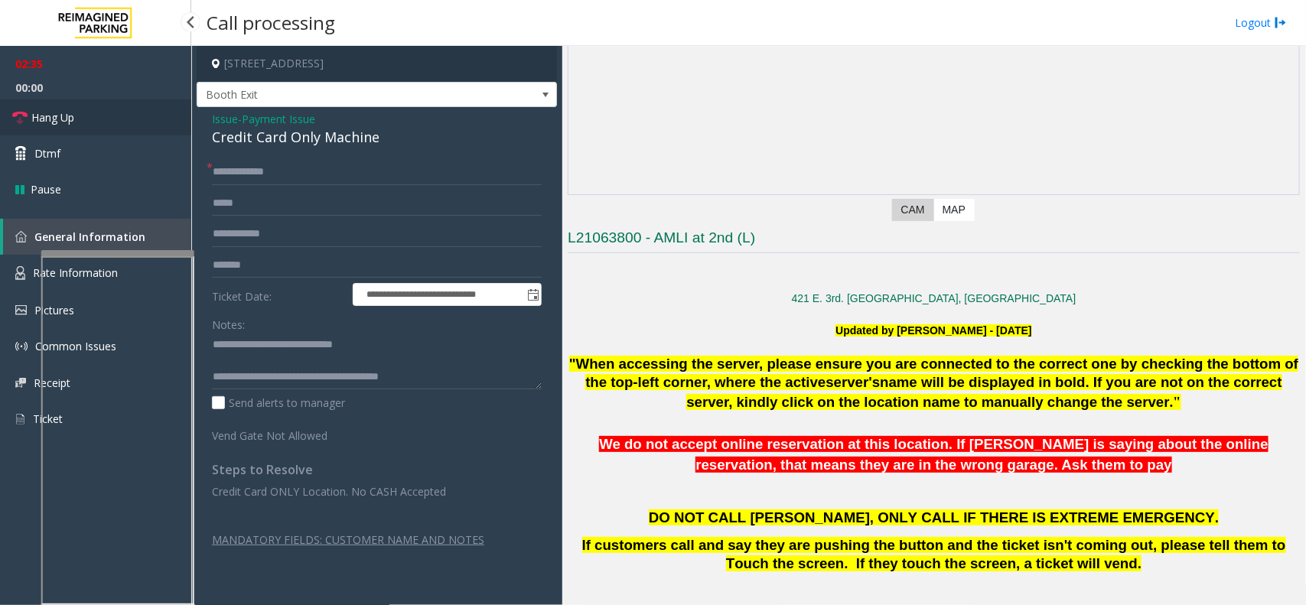
click at [116, 116] on link "Hang Up" at bounding box center [95, 117] width 191 height 36
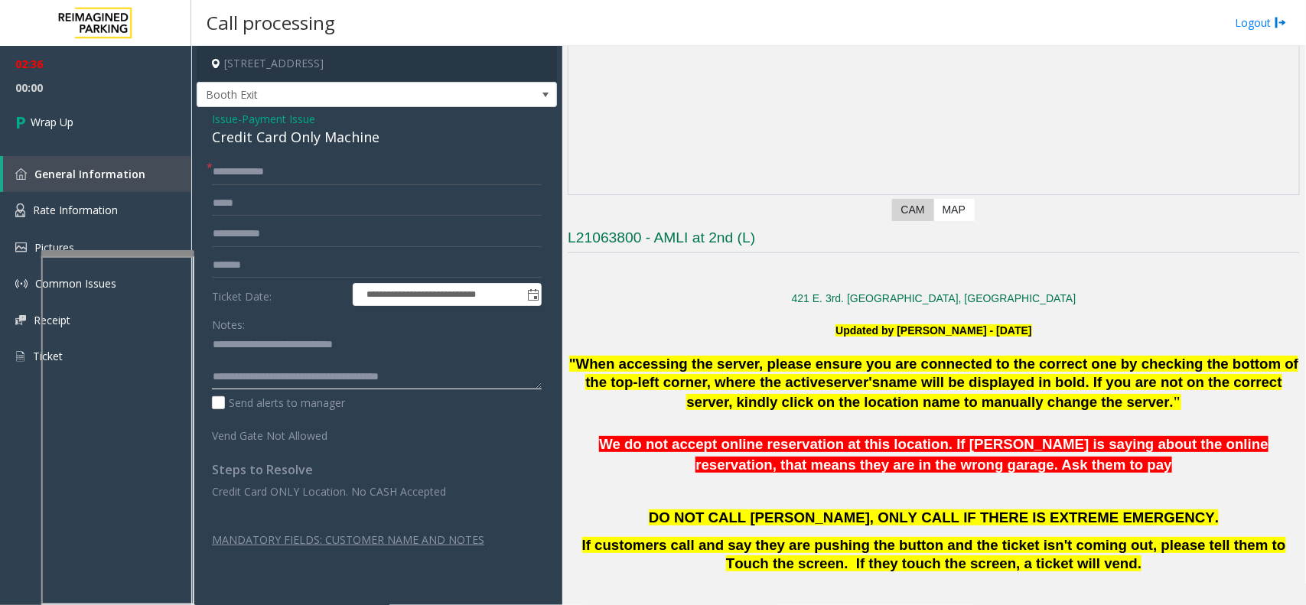
click at [453, 373] on textarea at bounding box center [377, 361] width 330 height 57
click at [472, 364] on textarea at bounding box center [377, 361] width 330 height 57
click at [499, 367] on textarea at bounding box center [377, 361] width 330 height 57
click at [387, 387] on textarea at bounding box center [377, 361] width 330 height 57
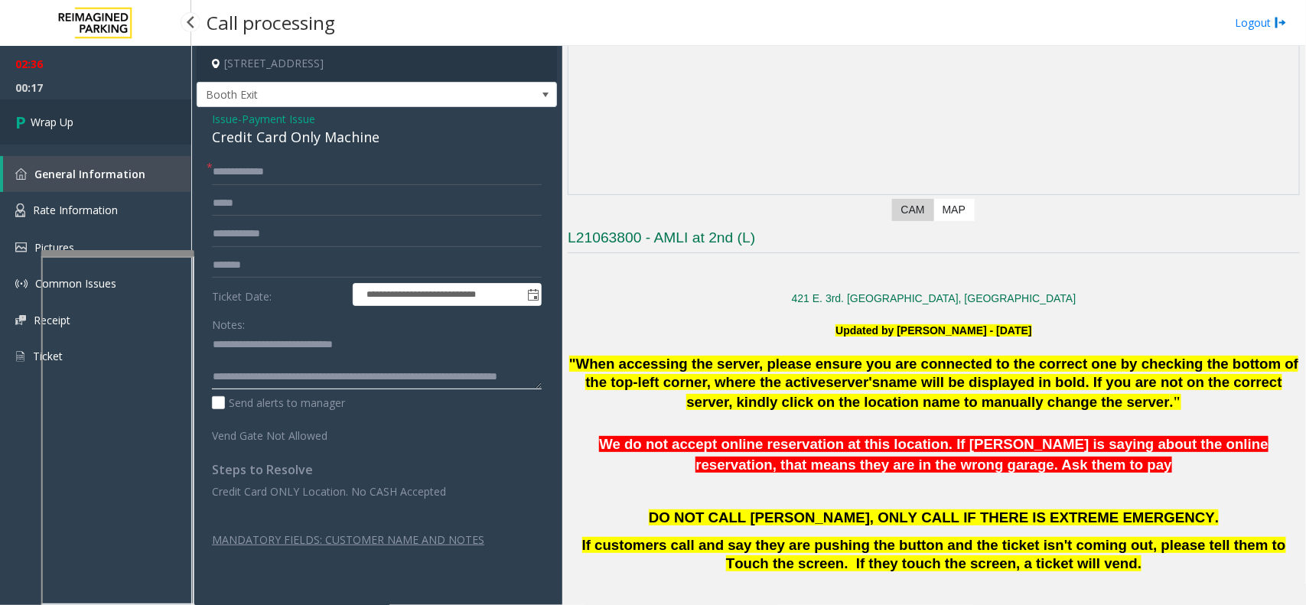
type textarea "**********"
click at [151, 122] on link "Wrap Up" at bounding box center [95, 121] width 191 height 45
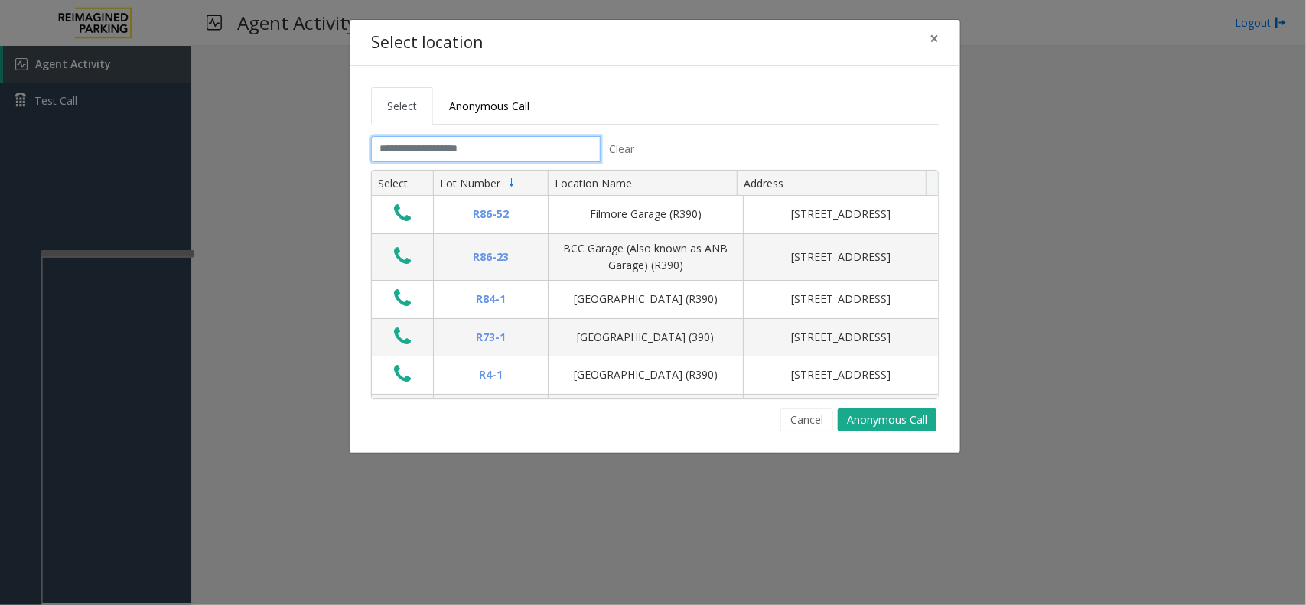
click at [520, 157] on input "text" at bounding box center [486, 149] width 230 height 26
click at [916, 34] on div "Select location ×" at bounding box center [655, 43] width 611 height 47
click at [943, 42] on button "×" at bounding box center [934, 38] width 31 height 37
click at [458, 171] on th "Lot Number" at bounding box center [490, 184] width 115 height 26
click at [458, 161] on input "text" at bounding box center [486, 149] width 230 height 26
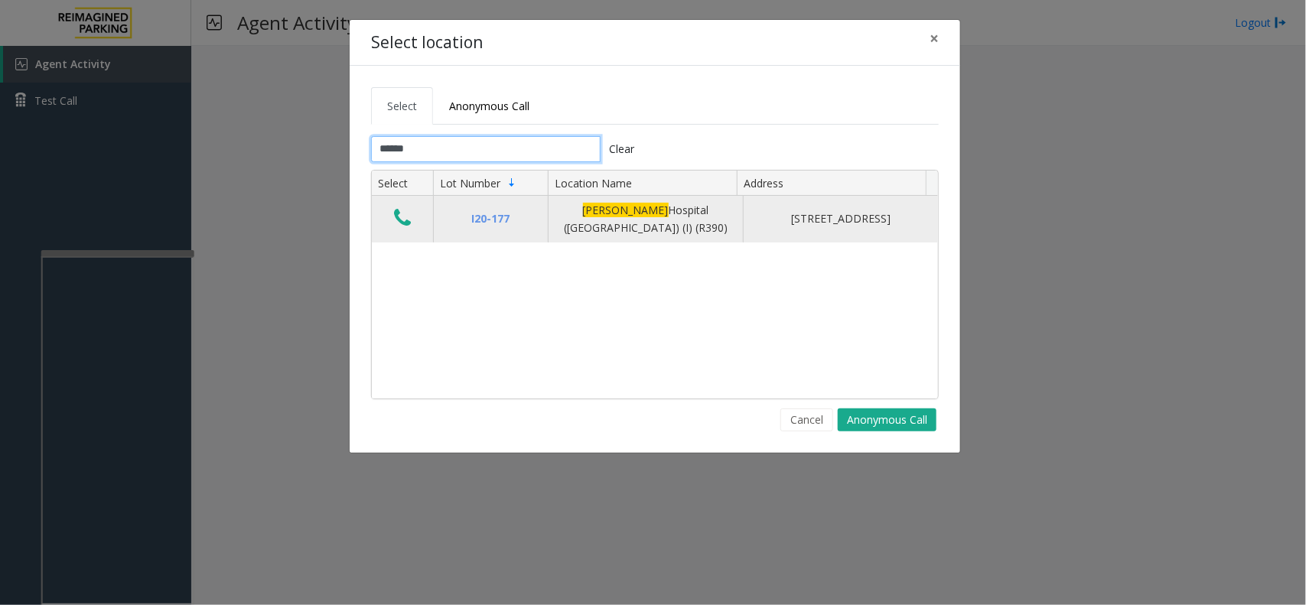
type input "******"
click at [406, 217] on icon "Data table" at bounding box center [402, 217] width 17 height 21
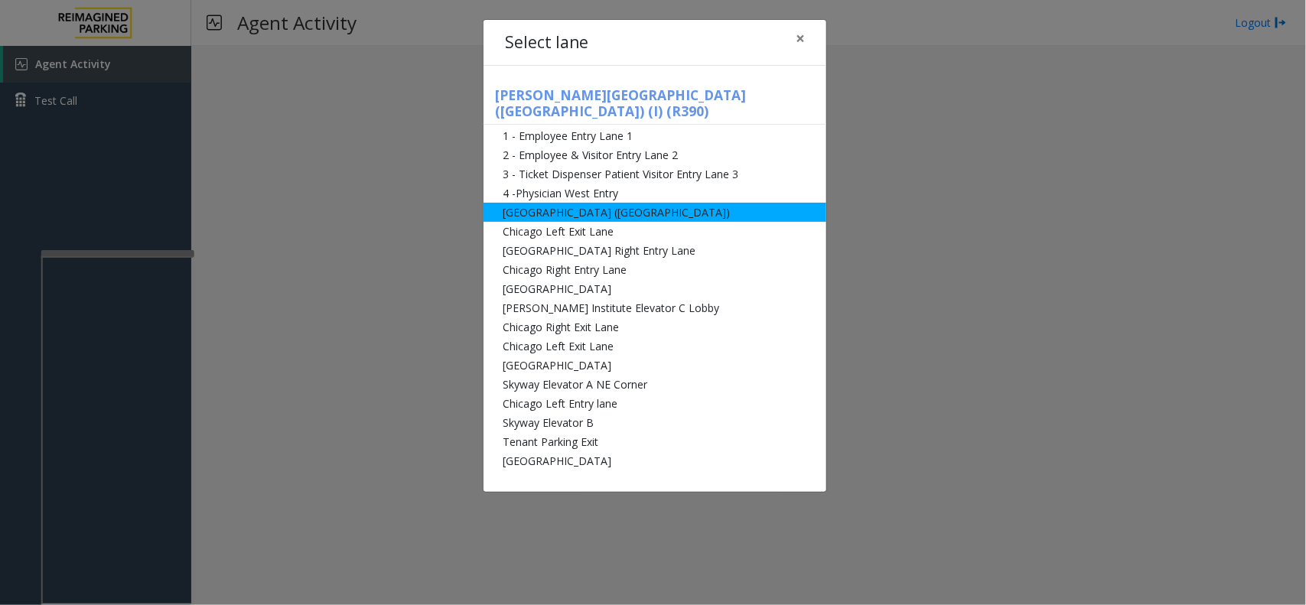
click at [555, 203] on li "[GEOGRAPHIC_DATA] ([GEOGRAPHIC_DATA])" at bounding box center [655, 212] width 343 height 19
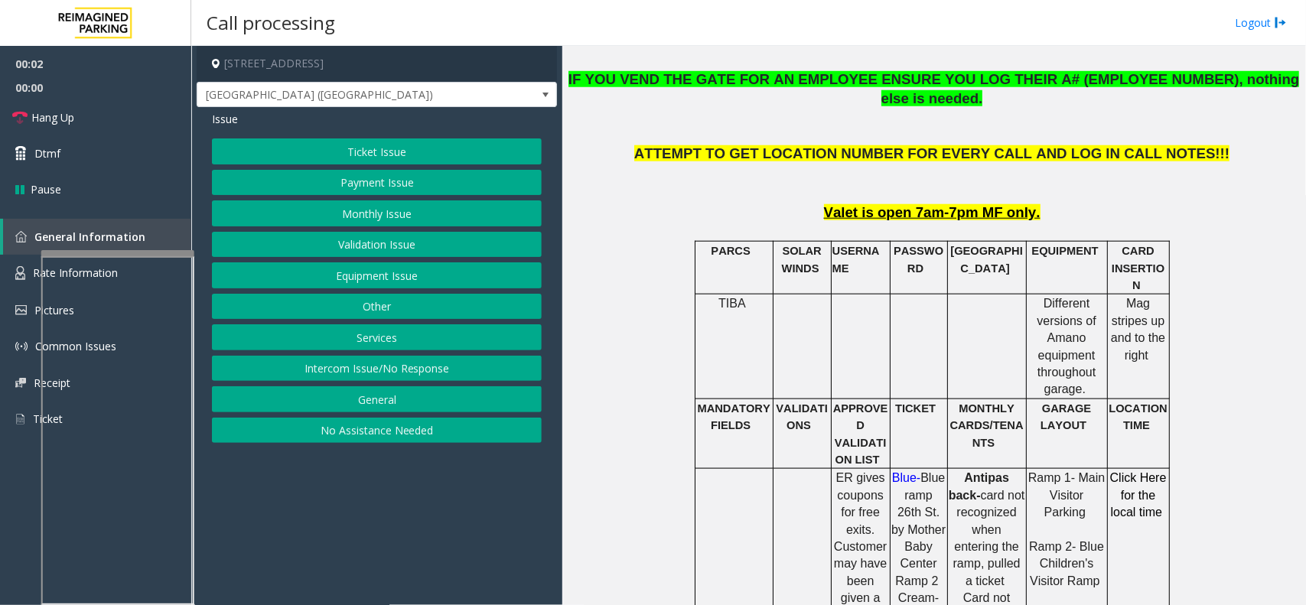
scroll to position [669, 0]
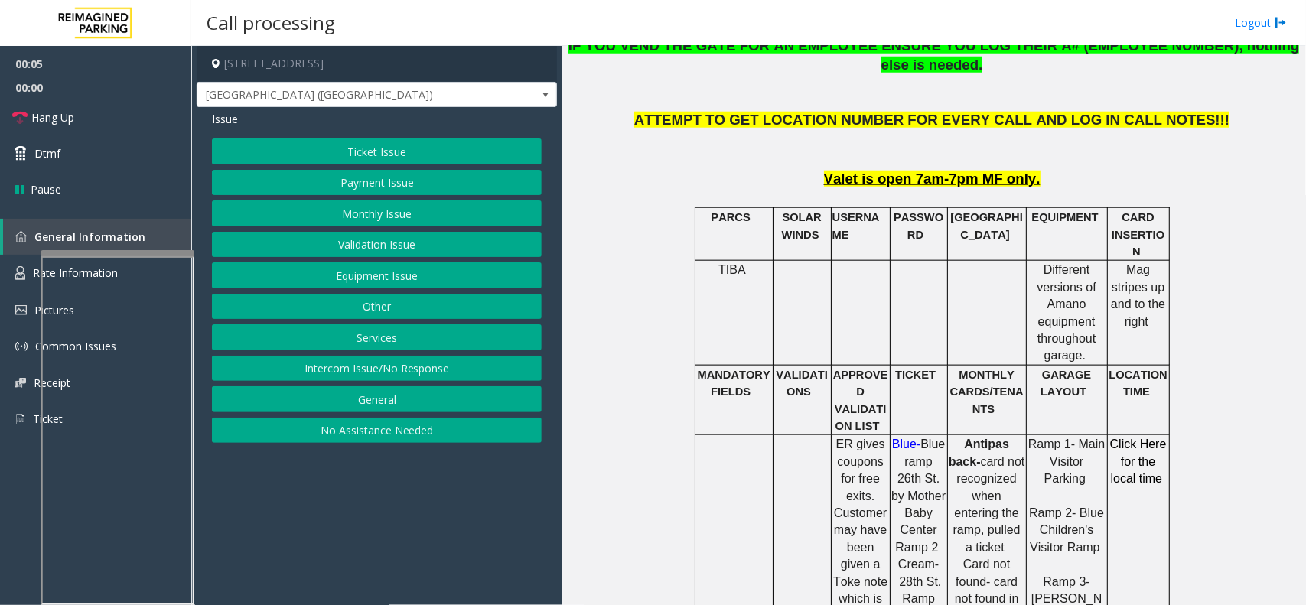
click at [503, 216] on button "Monthly Issue" at bounding box center [377, 213] width 330 height 26
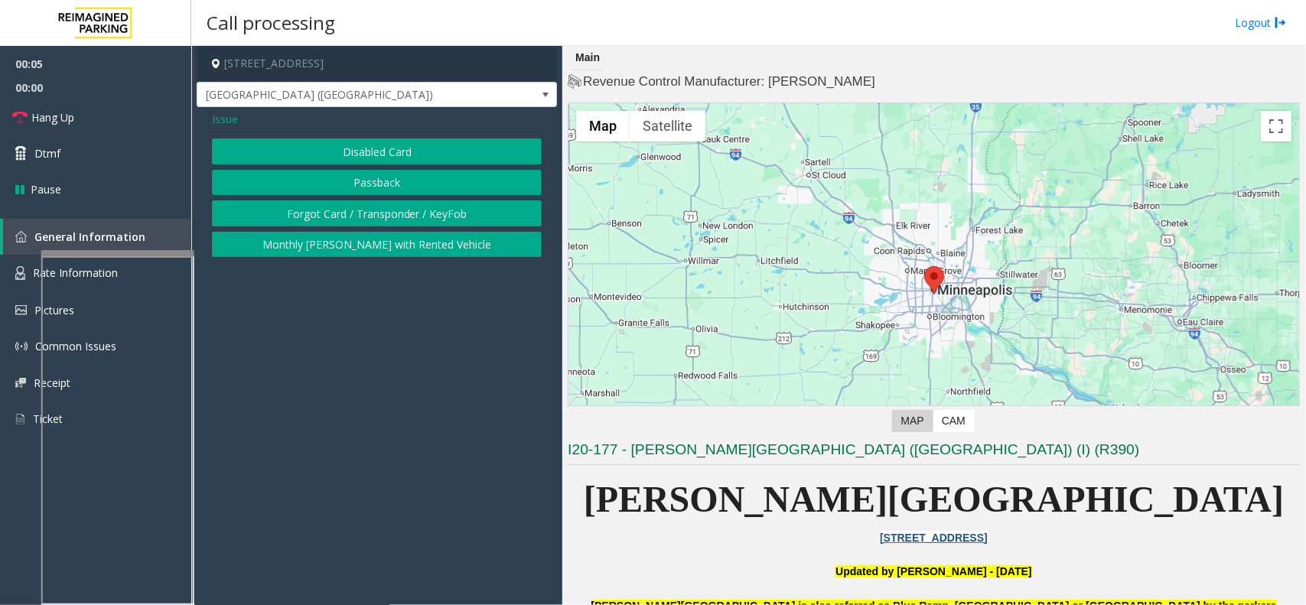
scroll to position [669, 0]
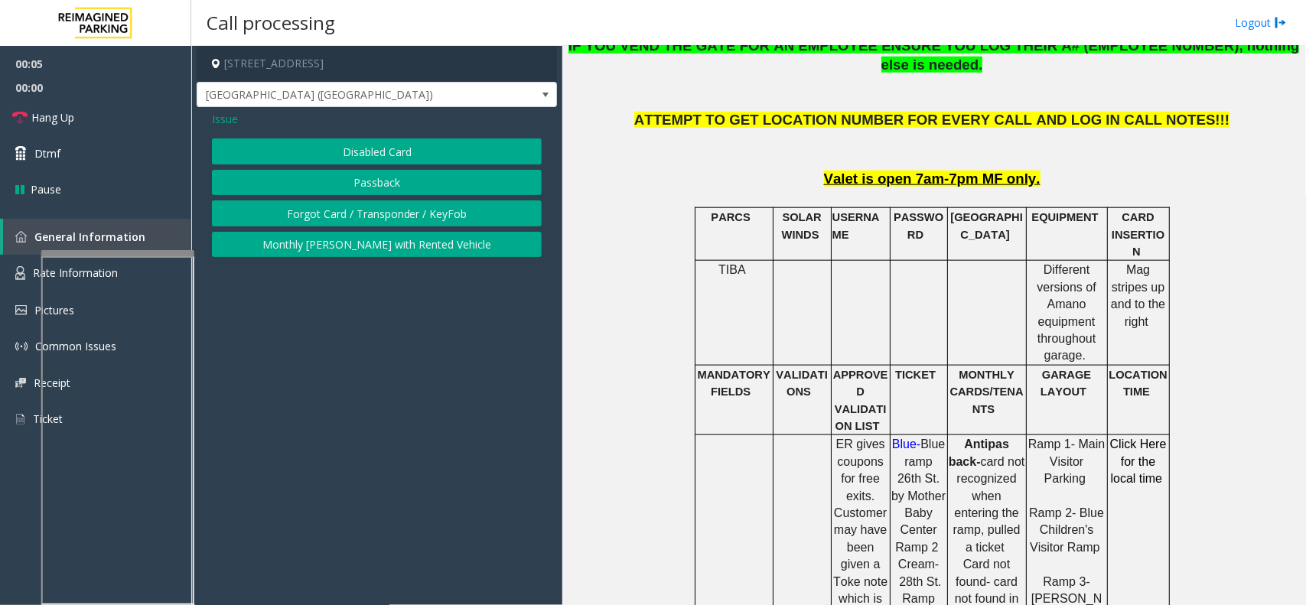
click at [472, 161] on button "Disabled Card" at bounding box center [377, 151] width 330 height 26
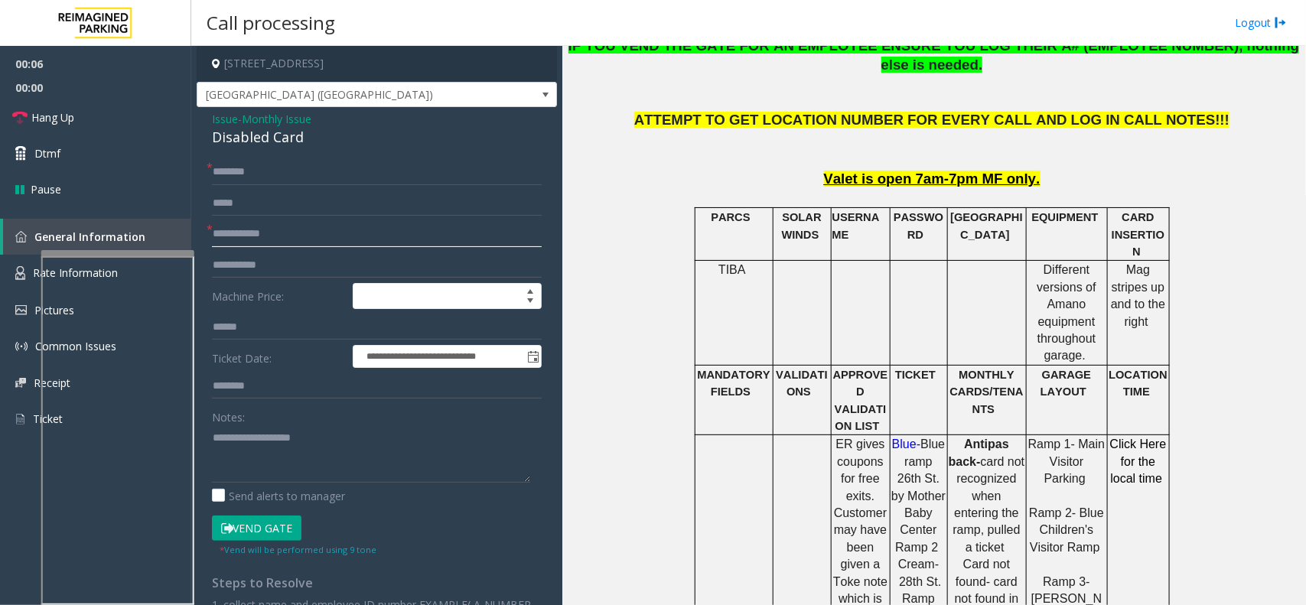
click at [269, 230] on input "text" at bounding box center [377, 234] width 330 height 26
click at [310, 239] on input "text" at bounding box center [377, 234] width 330 height 26
click at [262, 140] on div "Disabled Card" at bounding box center [377, 137] width 330 height 21
click at [270, 140] on div "Disabled Card" at bounding box center [377, 137] width 330 height 21
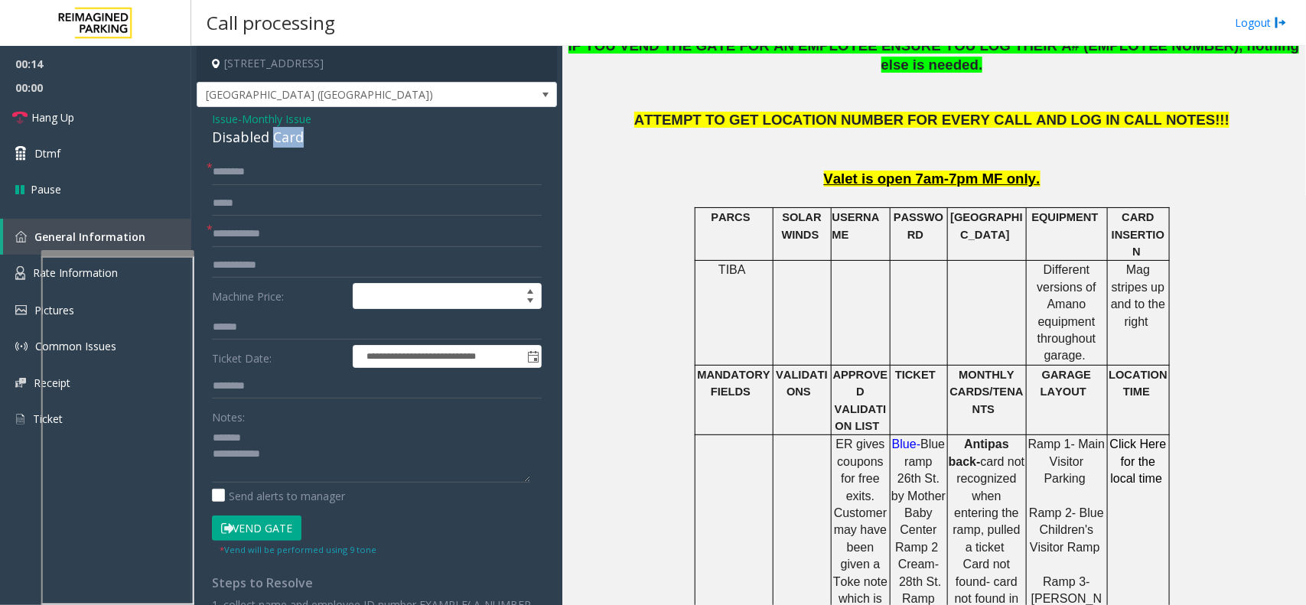
click at [270, 140] on div "Disabled Card" at bounding box center [377, 137] width 330 height 21
type textarea "**********"
click at [285, 243] on input "text" at bounding box center [377, 234] width 330 height 26
type input "********"
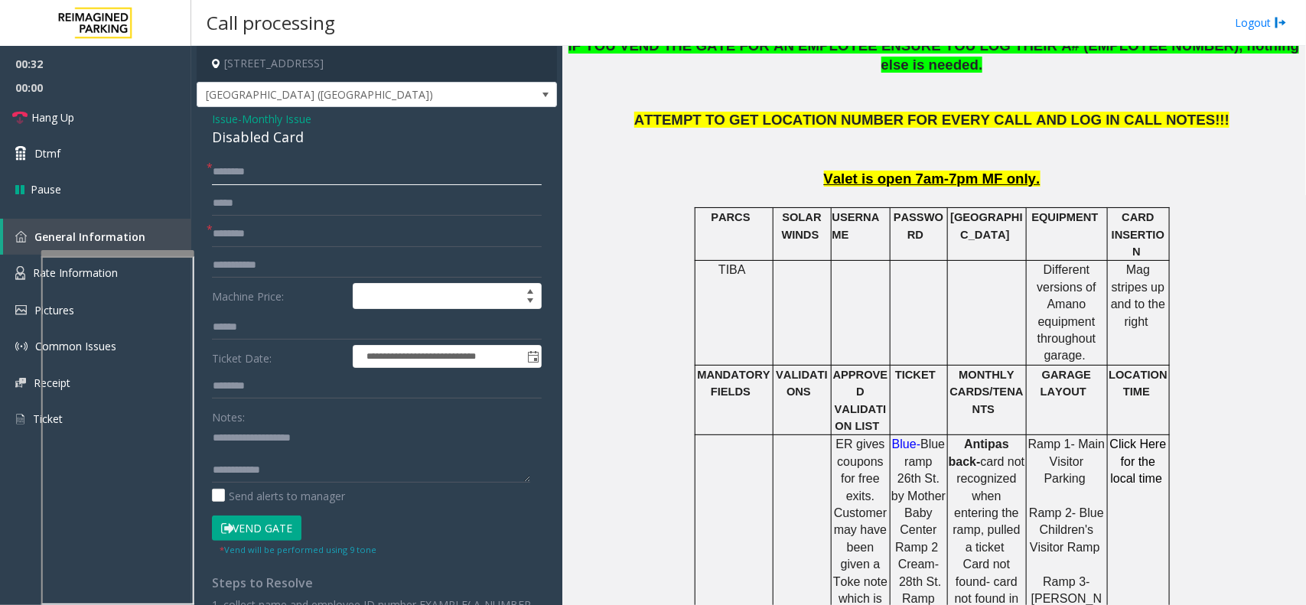
click at [264, 161] on input "text" at bounding box center [377, 172] width 330 height 26
type input "**********"
click at [259, 529] on button "Vend Gate" at bounding box center [257, 529] width 90 height 26
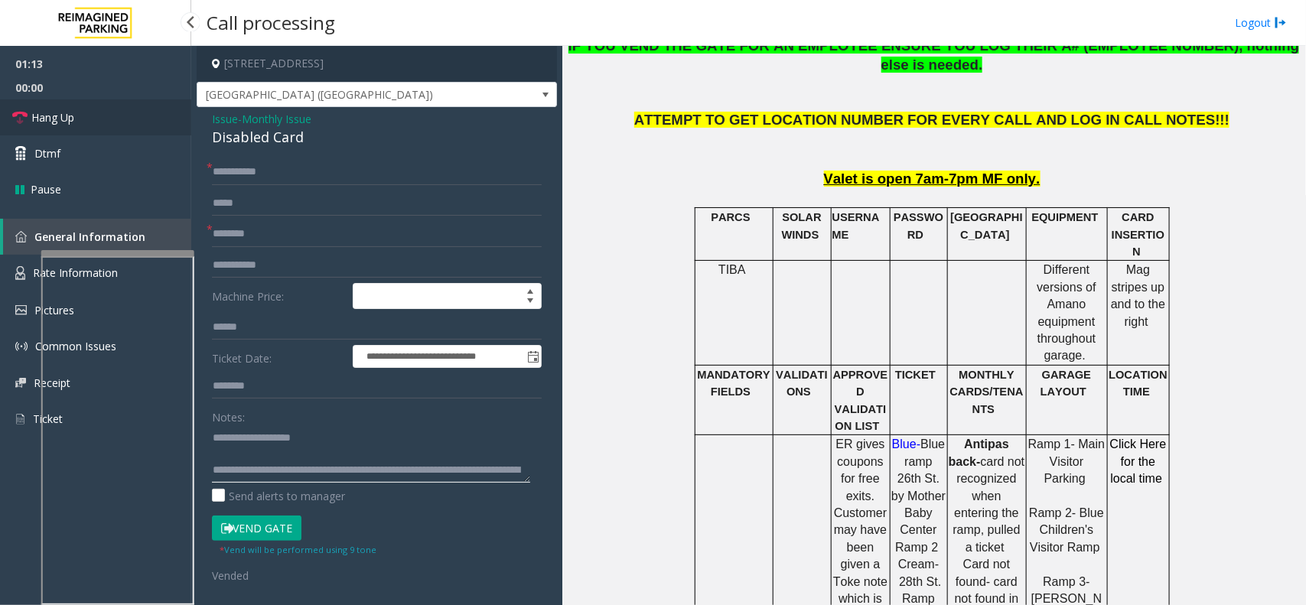
type textarea "**********"
click at [124, 117] on link "Hang Up" at bounding box center [95, 117] width 191 height 36
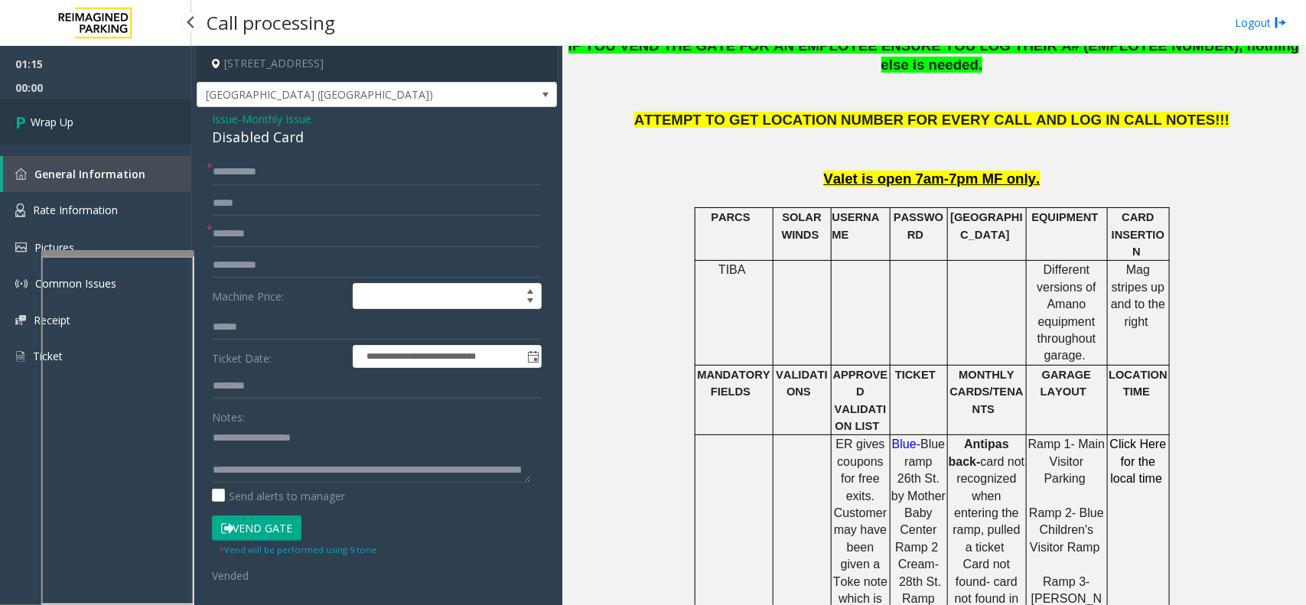
click at [108, 124] on link "Wrap Up" at bounding box center [95, 121] width 191 height 45
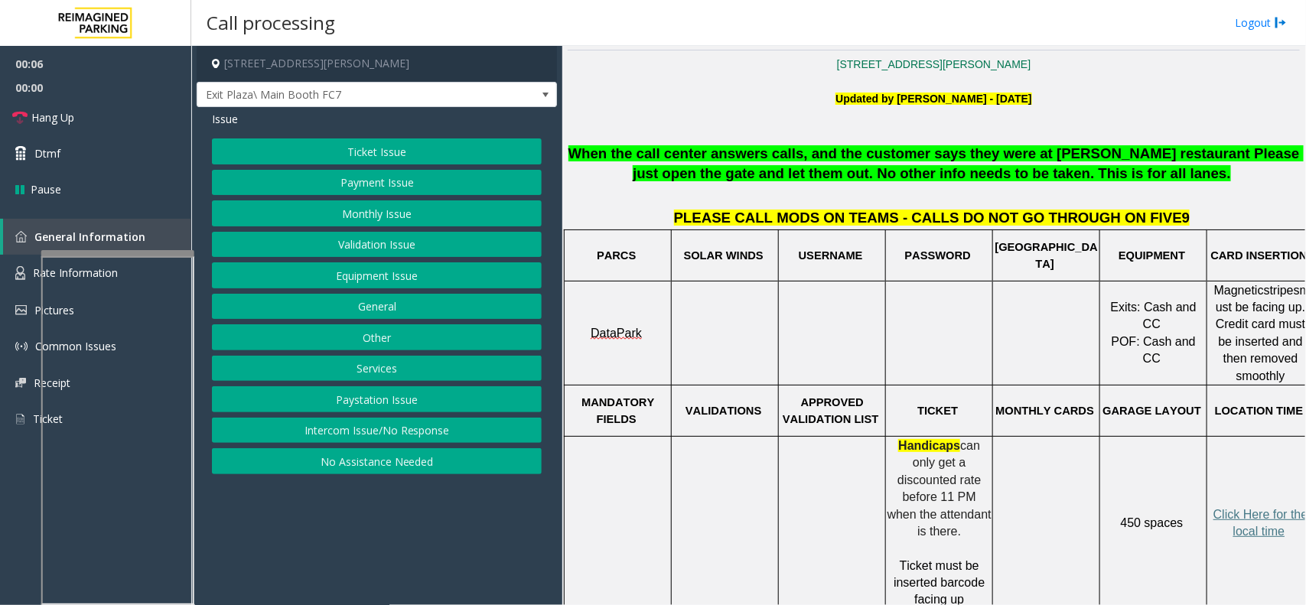
scroll to position [287, 0]
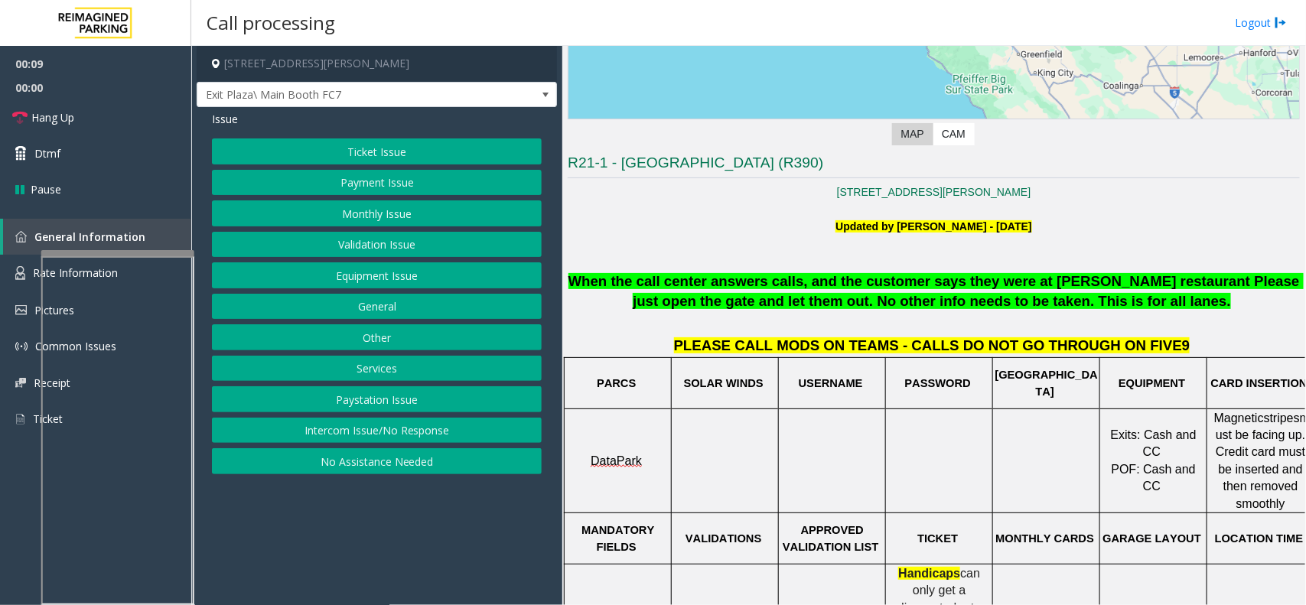
click at [465, 426] on button "Intercom Issue/No Response" at bounding box center [377, 431] width 330 height 26
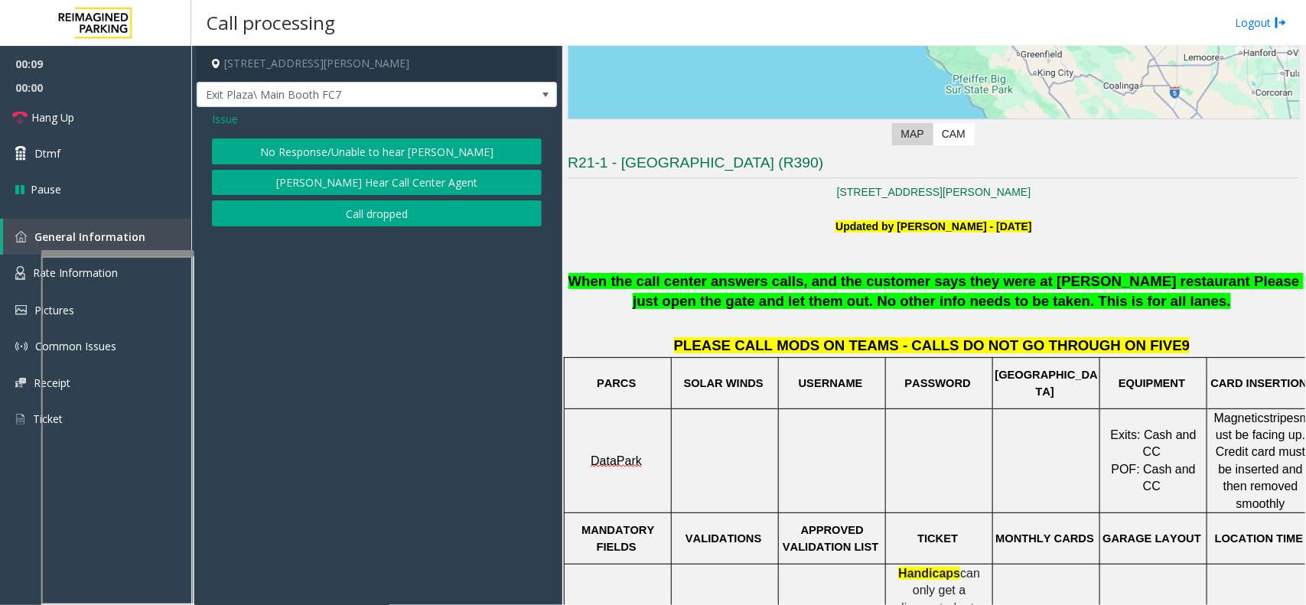
click at [496, 165] on div "No Response/Unable to hear parker Parker Cannot Hear Call Center Agent Call dro…" at bounding box center [377, 182] width 330 height 88
click at [385, 150] on button "No Response/Unable to hear [PERSON_NAME]" at bounding box center [377, 151] width 330 height 26
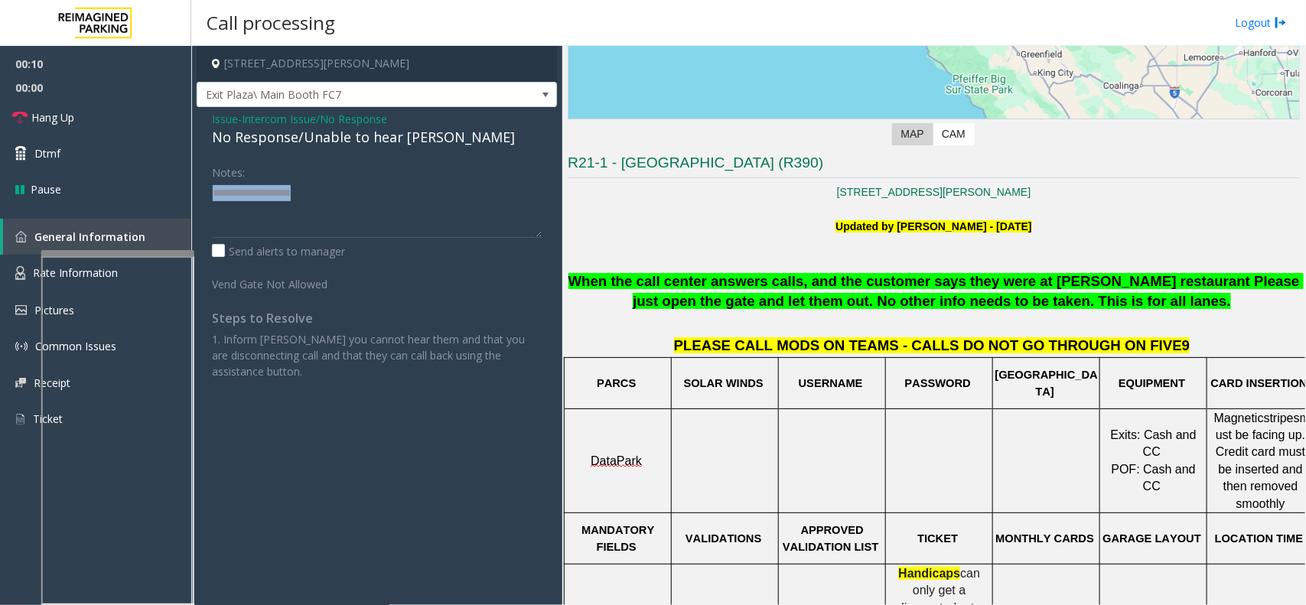
click at [385, 150] on div "Issue - Intercom Issue/No Response No Response/Unable to hear parker Notes: Sen…" at bounding box center [377, 251] width 360 height 288
click at [370, 142] on div "No Response/Unable to hear [PERSON_NAME]" at bounding box center [377, 137] width 330 height 21
click at [369, 142] on div "No Response/Unable to hear [PERSON_NAME]" at bounding box center [377, 137] width 330 height 21
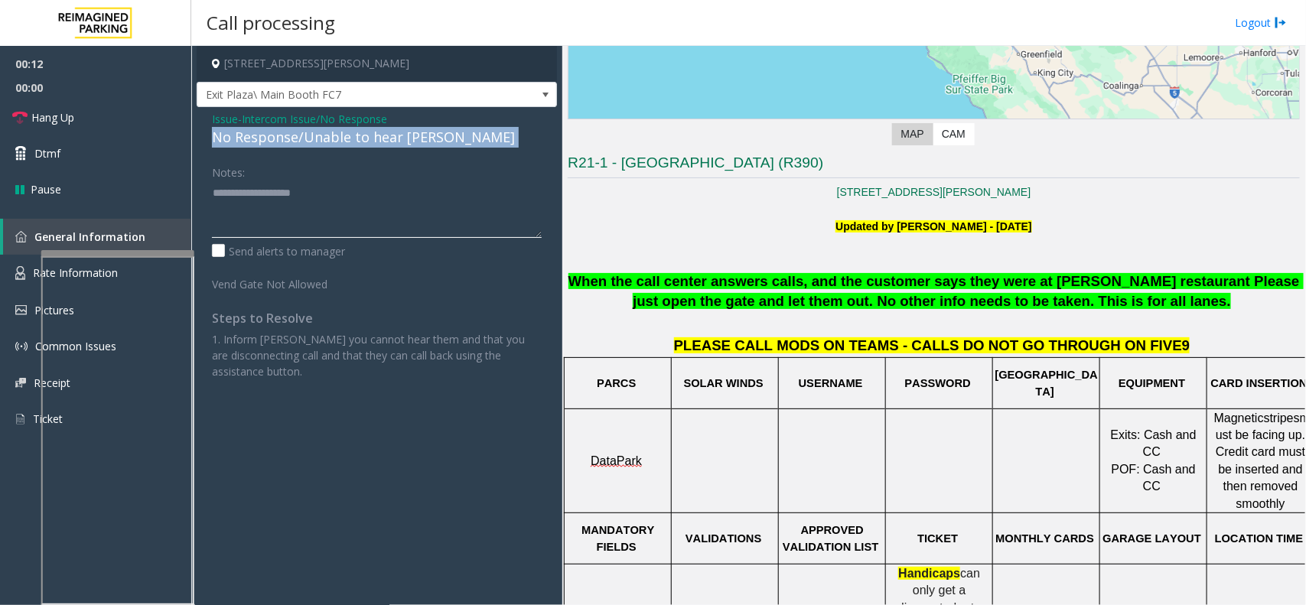
type textarea "**********"
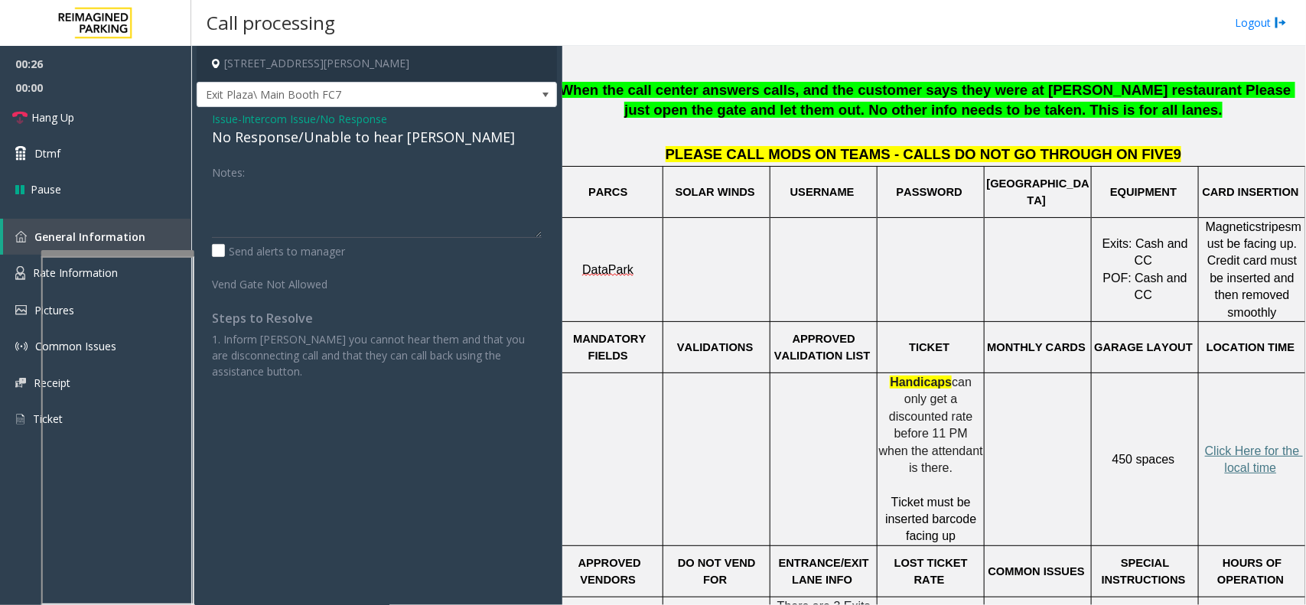
scroll to position [478, 21]
click at [363, 121] on span "Intercom Issue/No Response" at bounding box center [314, 119] width 145 height 16
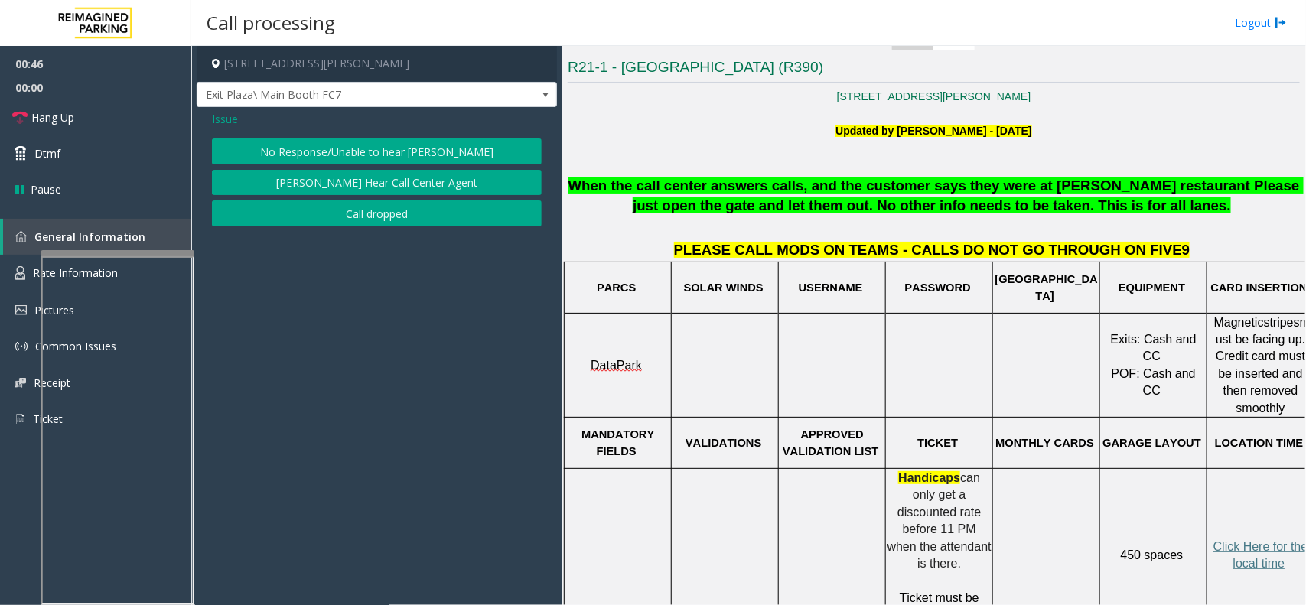
scroll to position [383, 21]
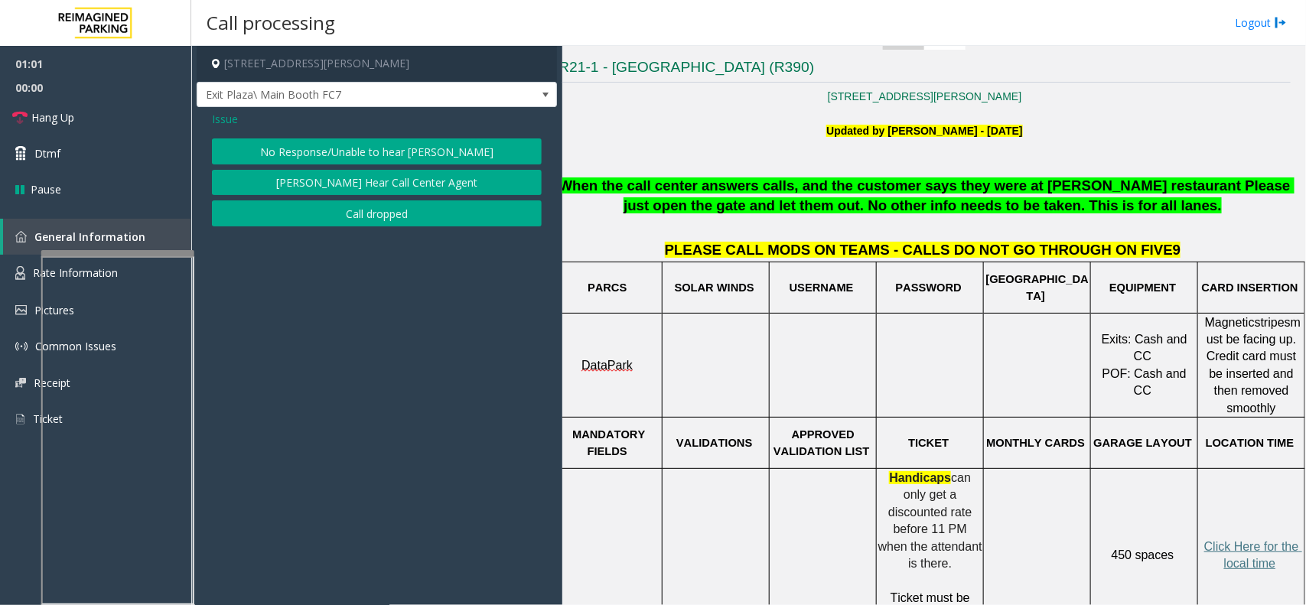
click at [385, 180] on button "[PERSON_NAME] Hear Call Center Agent" at bounding box center [377, 183] width 330 height 26
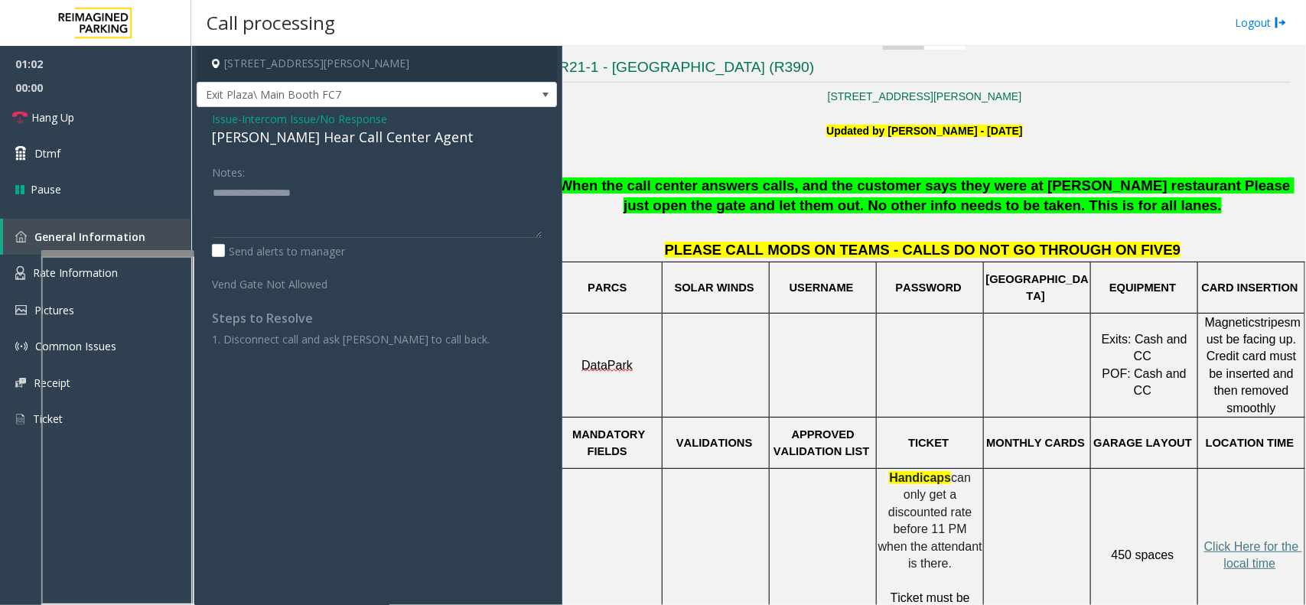
click at [299, 145] on div "[PERSON_NAME] Hear Call Center Agent" at bounding box center [377, 137] width 330 height 21
click at [298, 145] on div "[PERSON_NAME] Hear Call Center Agent" at bounding box center [377, 137] width 330 height 21
click at [89, 108] on link "Hang Up" at bounding box center [95, 117] width 191 height 36
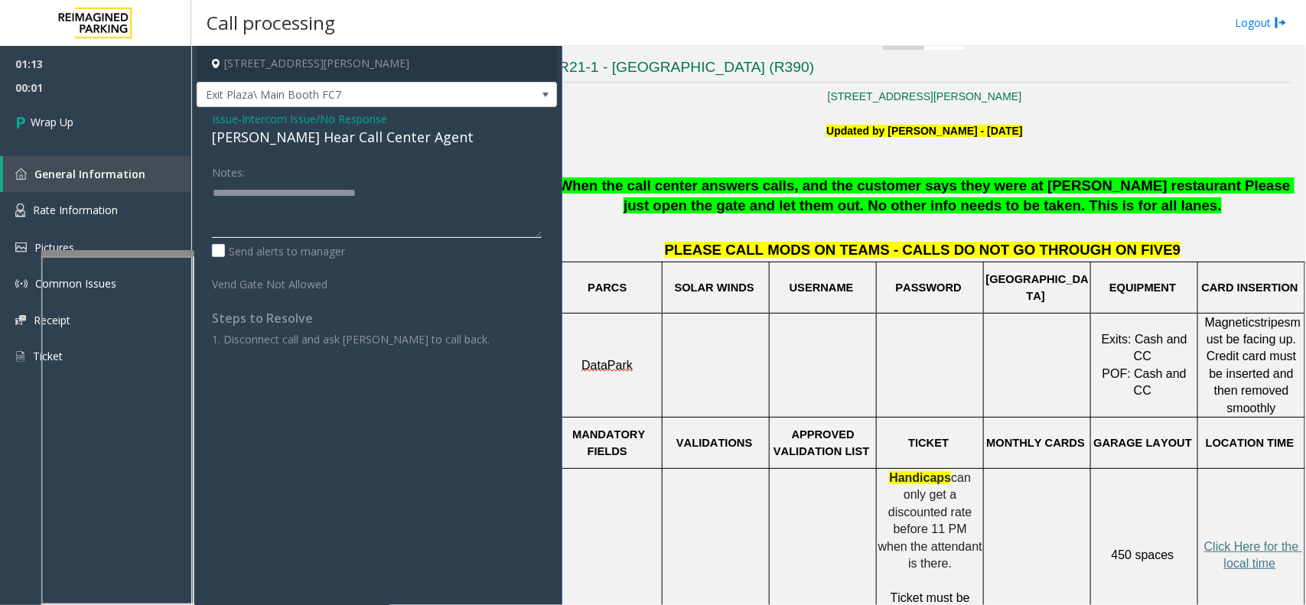
click at [431, 215] on textarea at bounding box center [377, 209] width 330 height 57
type textarea "**********"
click at [101, 117] on link "Wrap Up" at bounding box center [95, 121] width 191 height 45
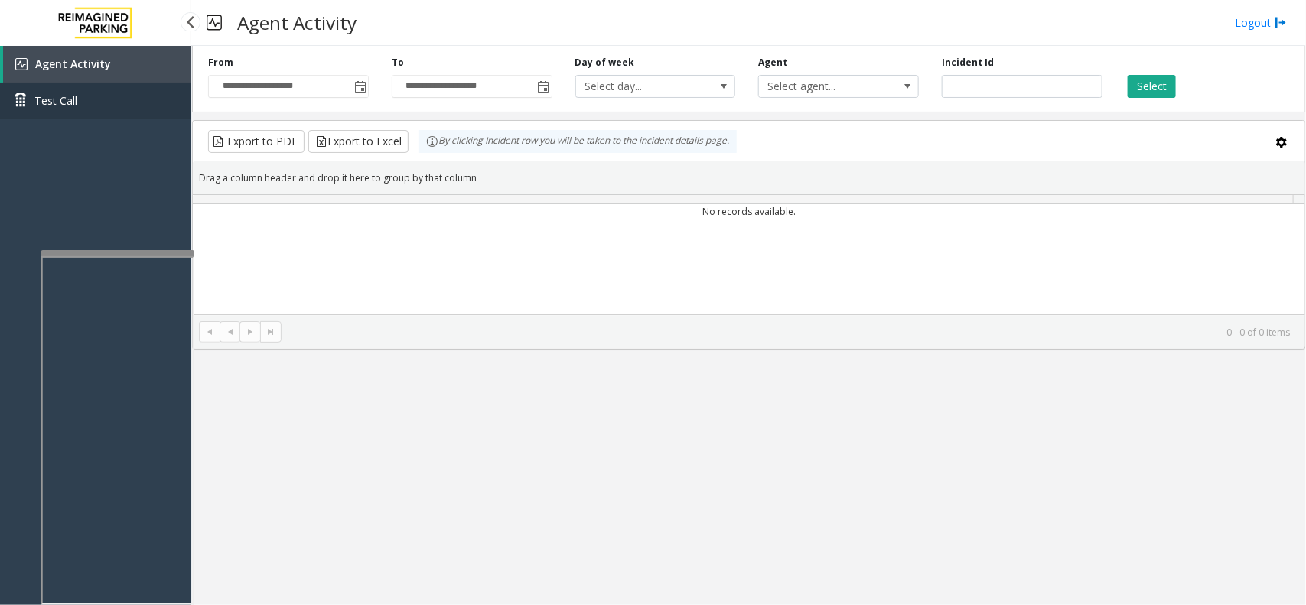
click at [101, 117] on link "Test Call" at bounding box center [95, 101] width 191 height 36
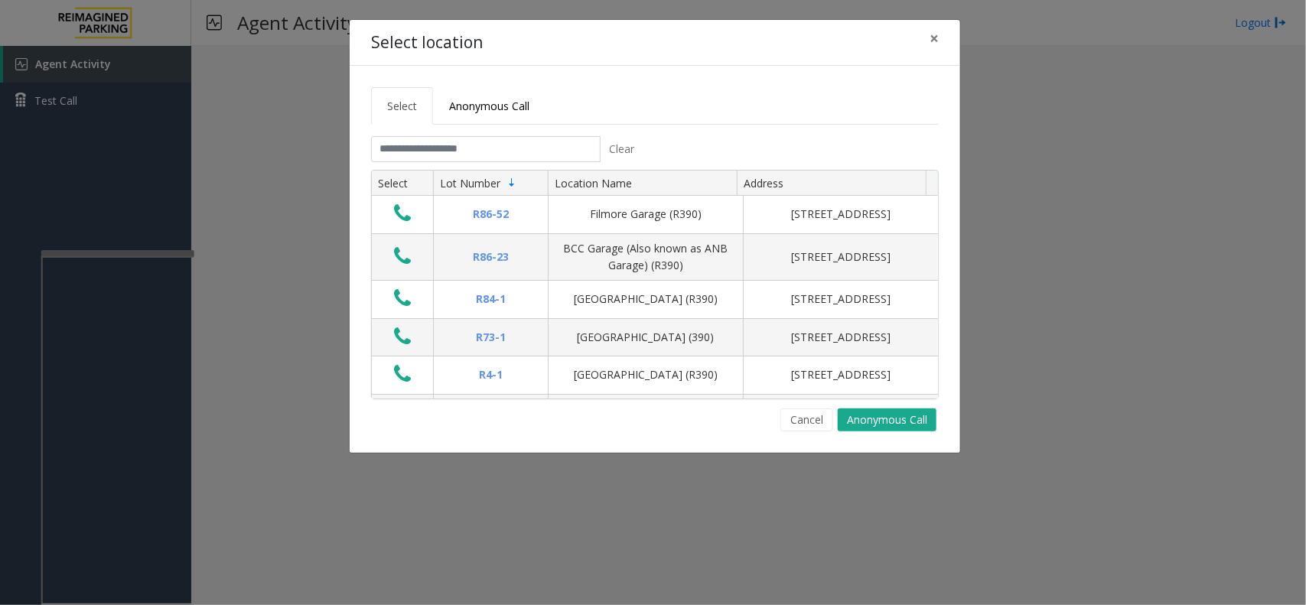
click at [106, 173] on div "Select location × Select Anonymous Call Clear Select Lot Number Location Name A…" at bounding box center [653, 302] width 1306 height 605
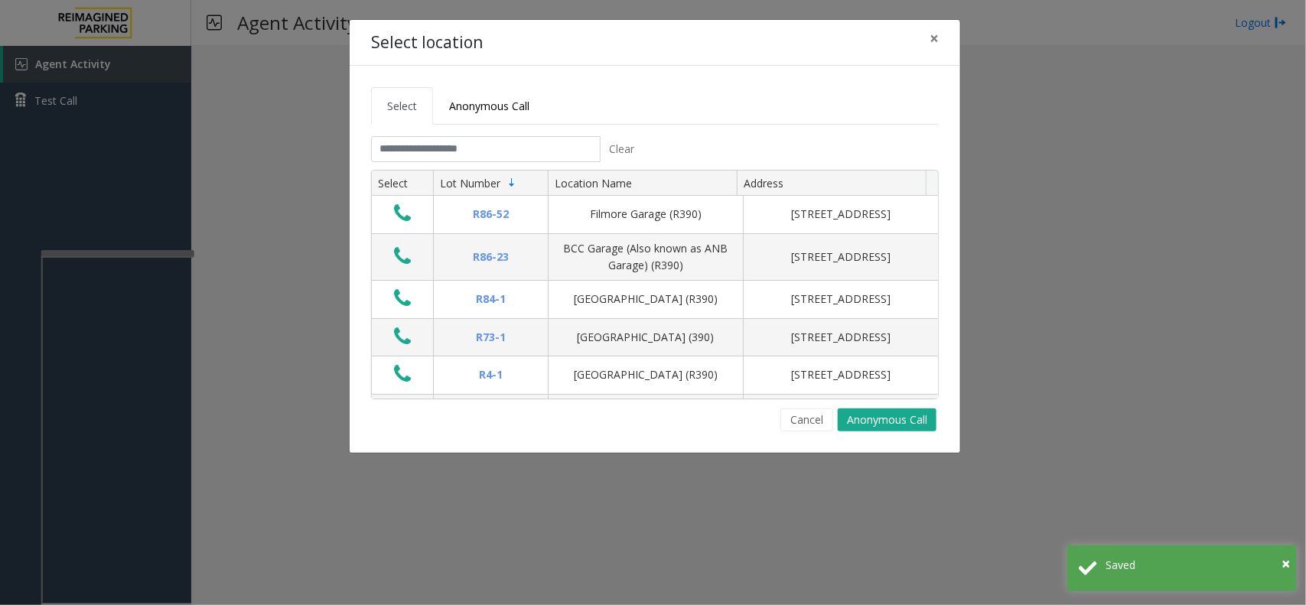
click at [112, 178] on div "Select location × Select Anonymous Call Clear Select Lot Number Location Name A…" at bounding box center [653, 302] width 1306 height 605
click at [935, 41] on span "×" at bounding box center [934, 38] width 9 height 21
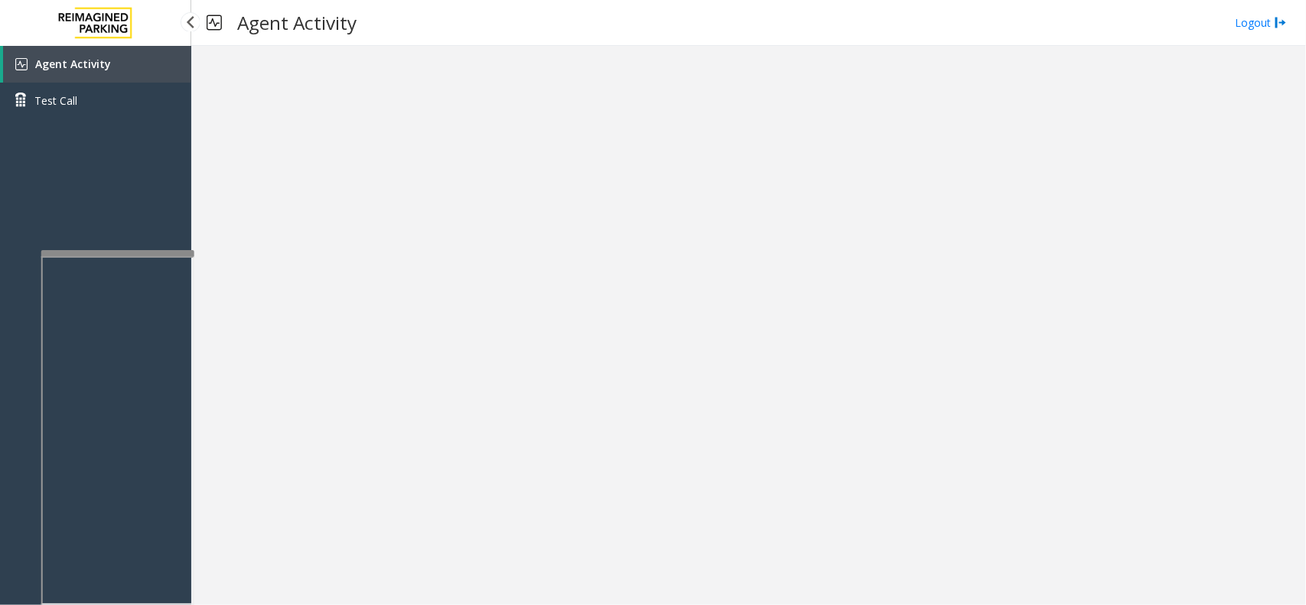
click at [8, 63] on link "Agent Activity" at bounding box center [97, 64] width 188 height 37
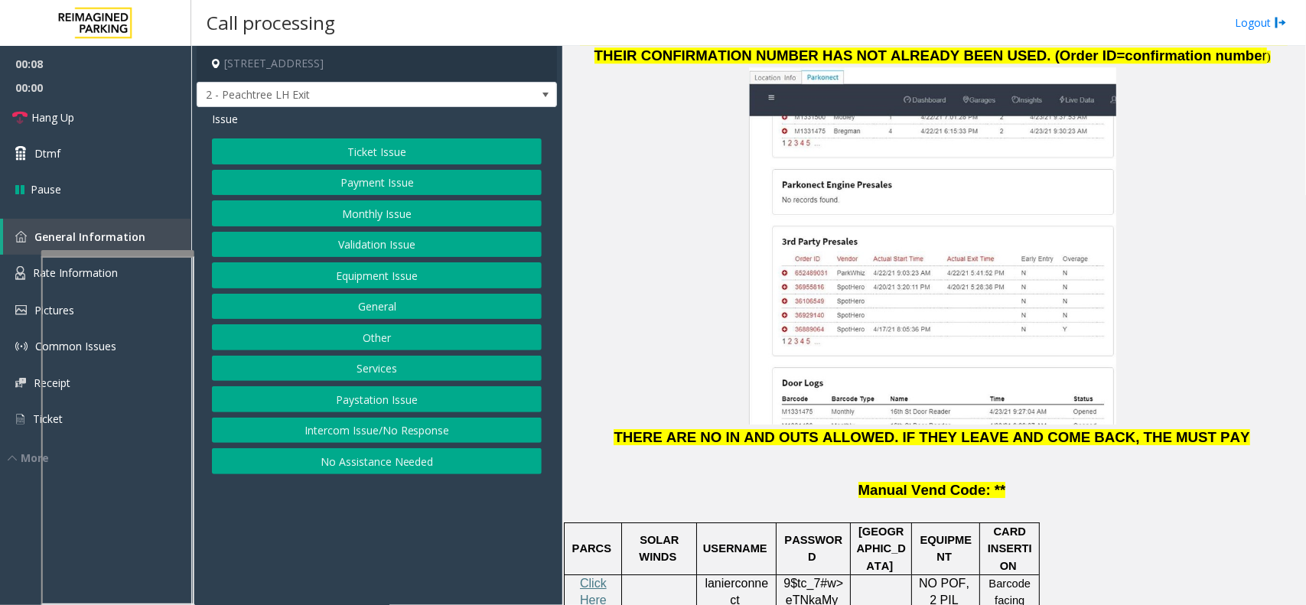
scroll to position [2008, 0]
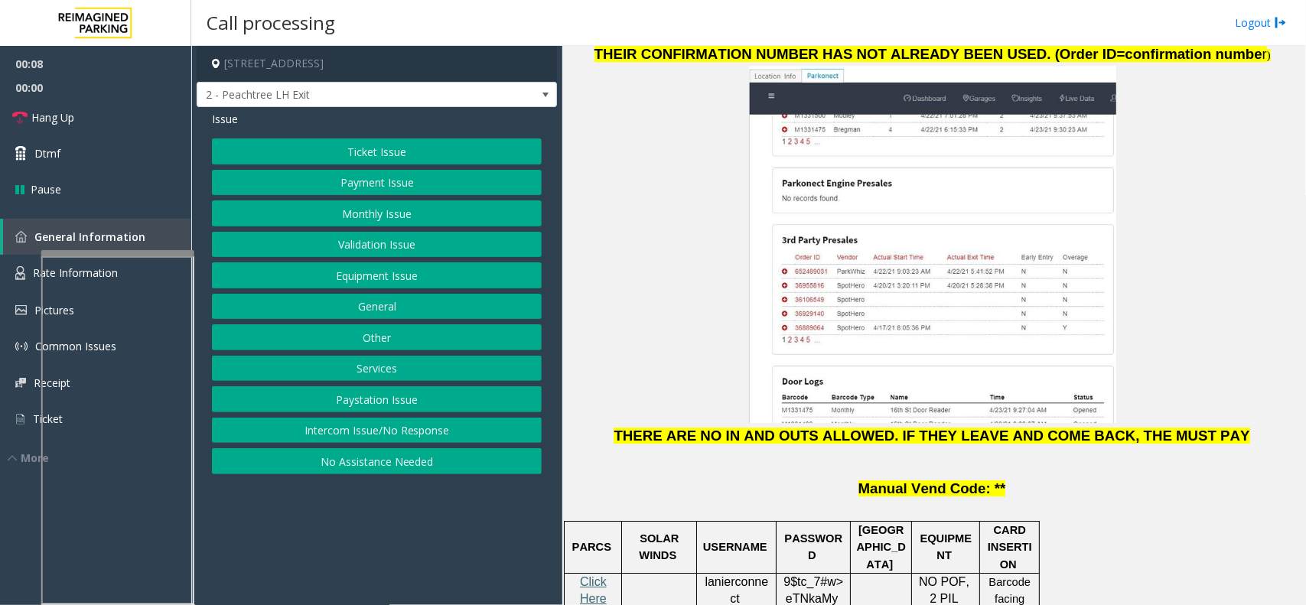
click at [604, 575] on span "Click Here for Parkonect Access" at bounding box center [593, 616] width 43 height 82
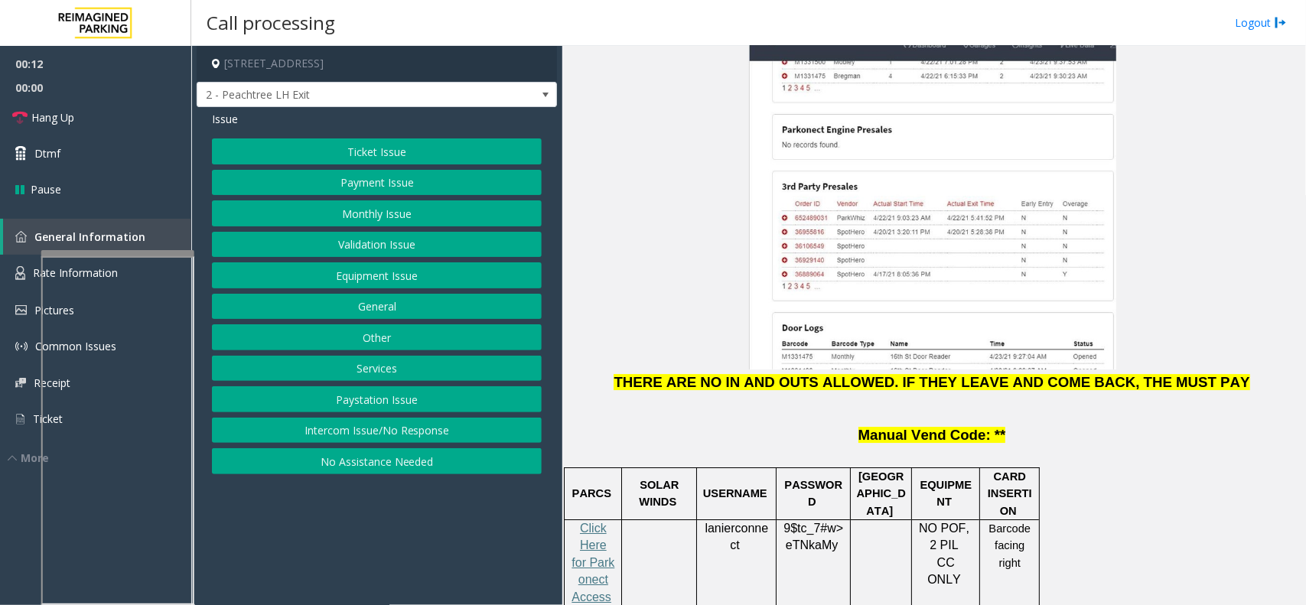
scroll to position [2104, 0]
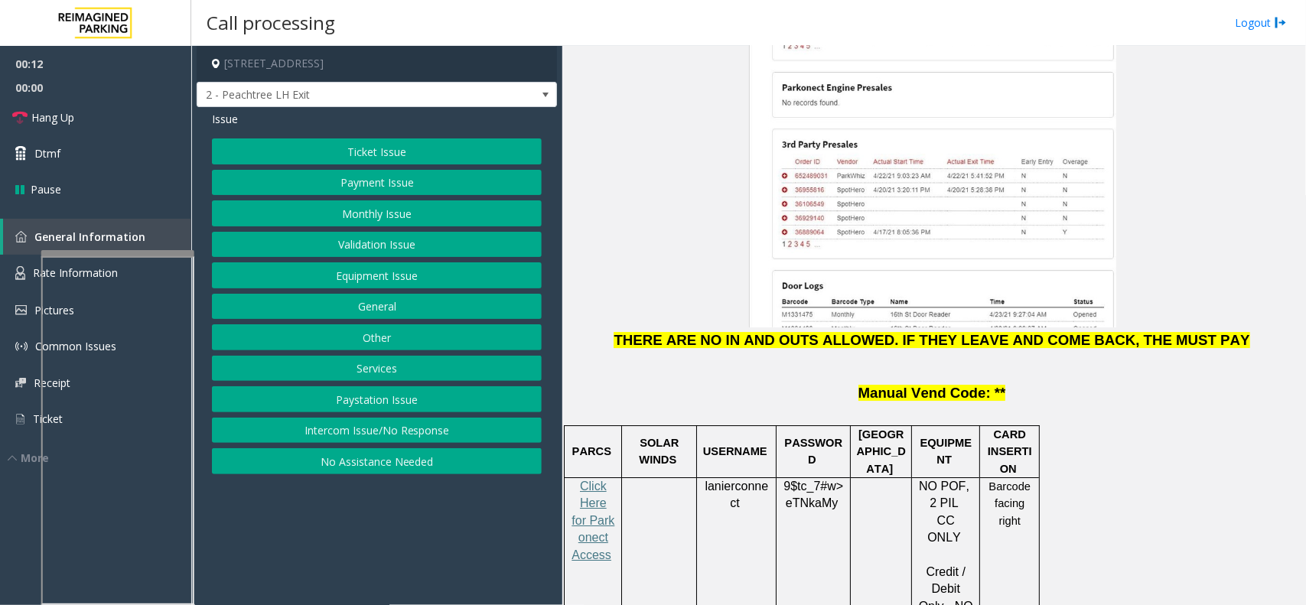
click at [732, 480] on span "lanierconnect" at bounding box center [737, 495] width 64 height 31
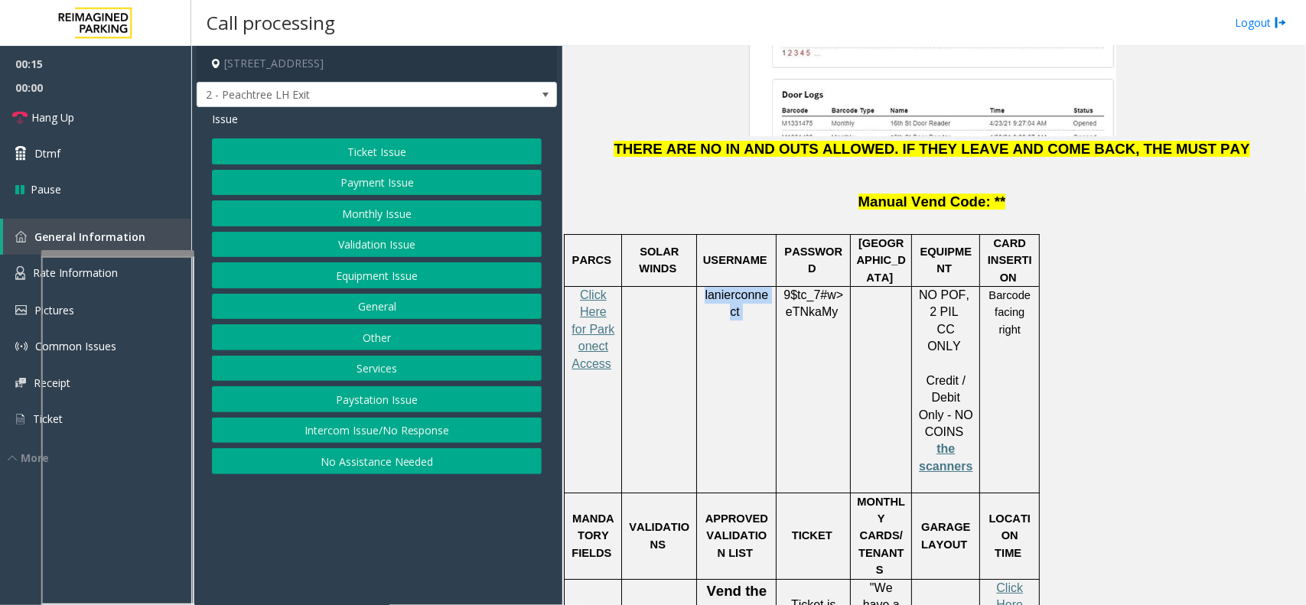
scroll to position [2200, 0]
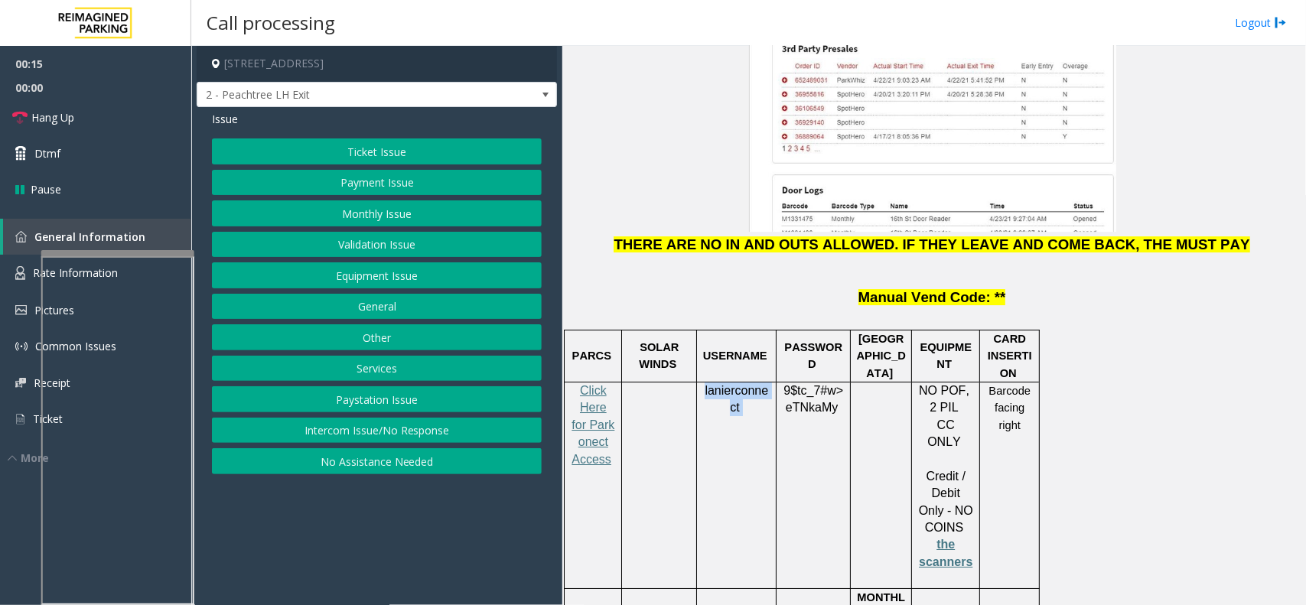
click at [386, 158] on button "Ticket Issue" at bounding box center [377, 151] width 330 height 26
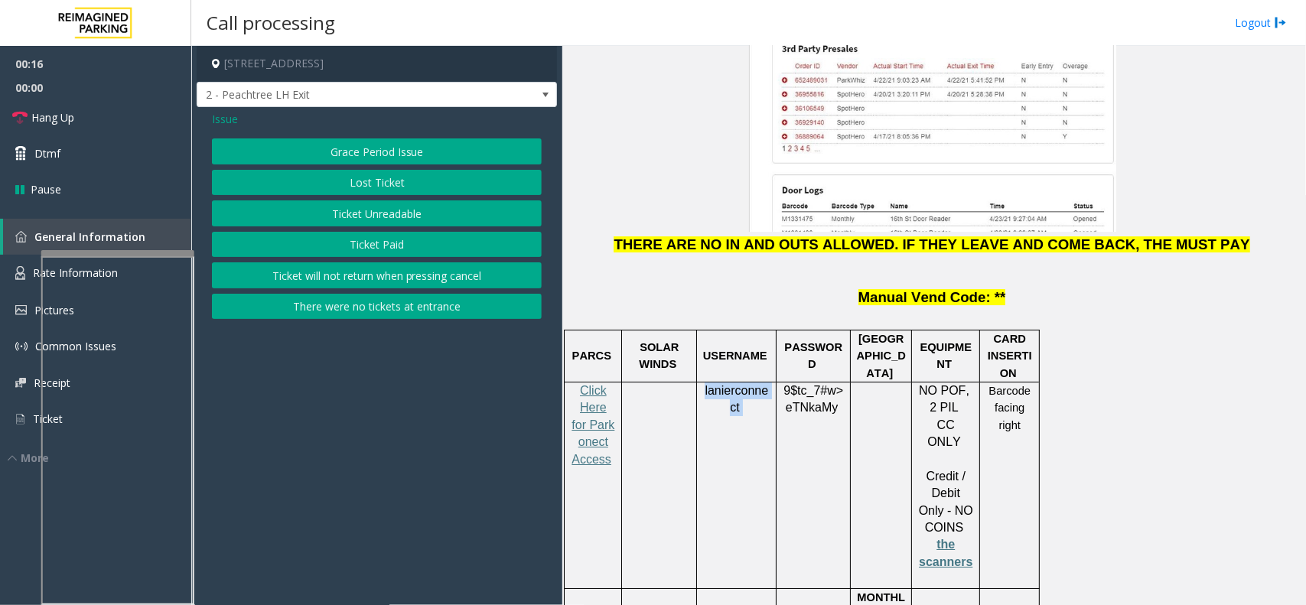
click at [399, 222] on button "Ticket Unreadable" at bounding box center [377, 213] width 330 height 26
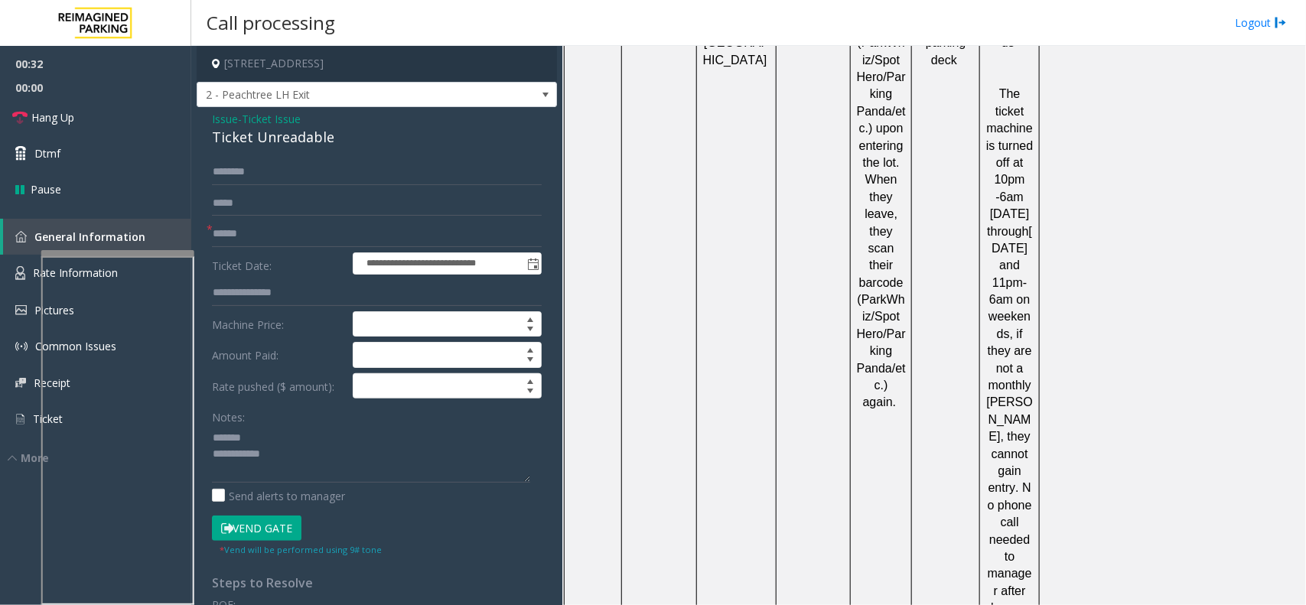
scroll to position [3730, 0]
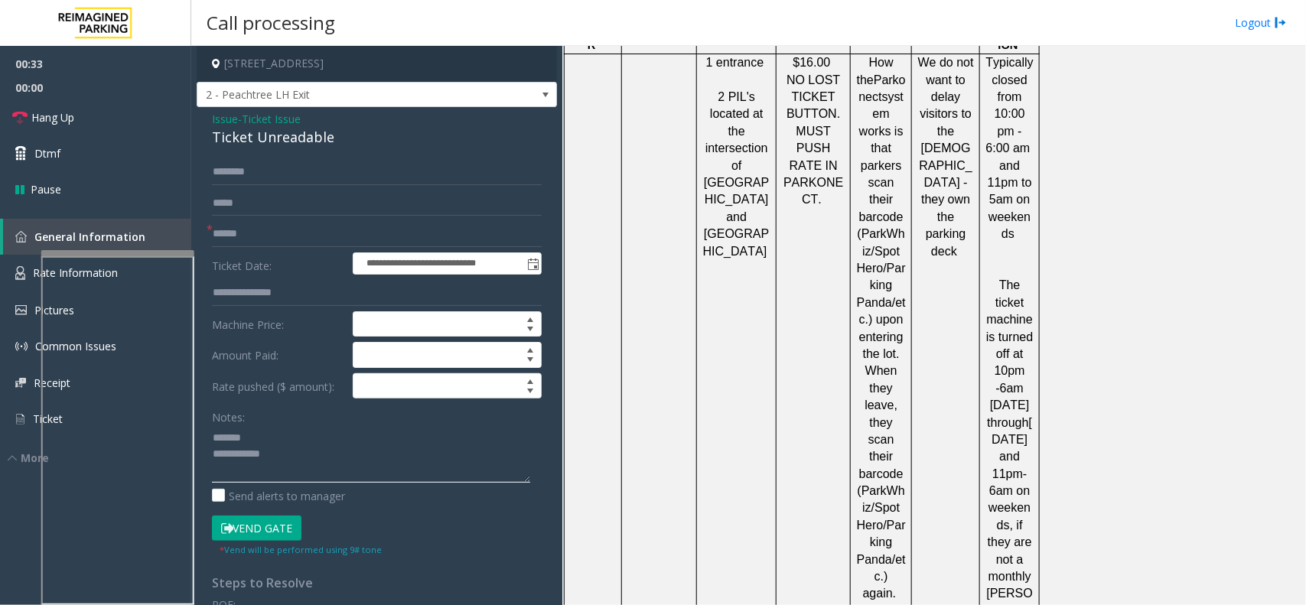
click at [376, 433] on textarea at bounding box center [371, 453] width 318 height 57
click at [284, 146] on div "Ticket Unreadable" at bounding box center [377, 137] width 330 height 21
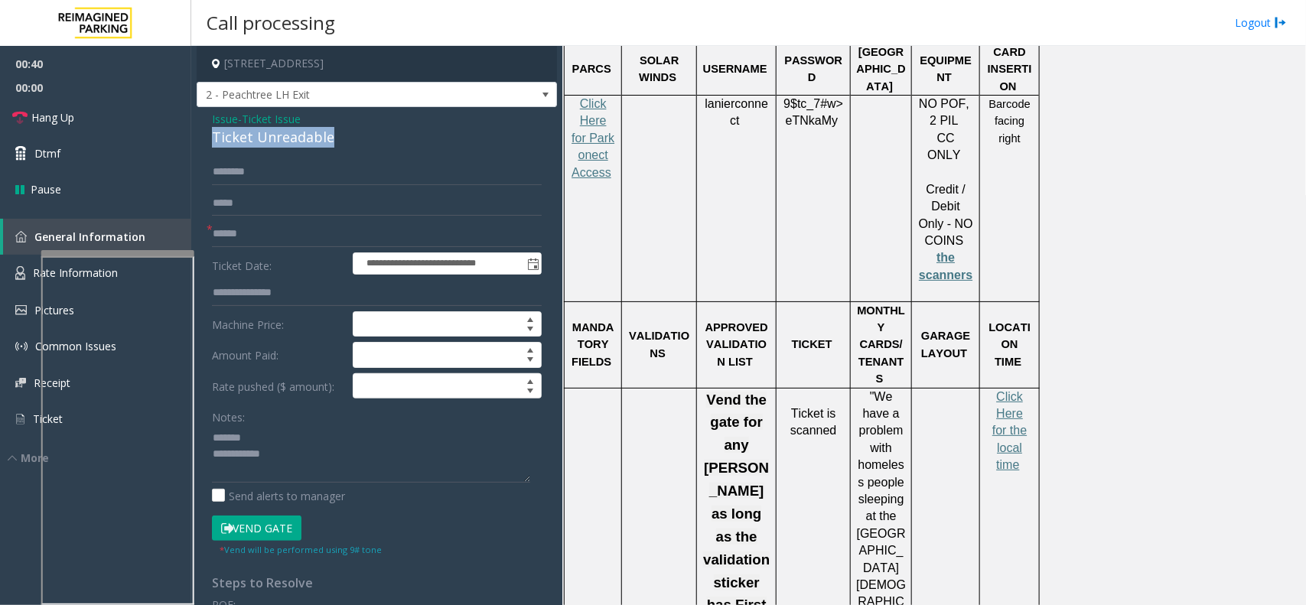
scroll to position [2391, 0]
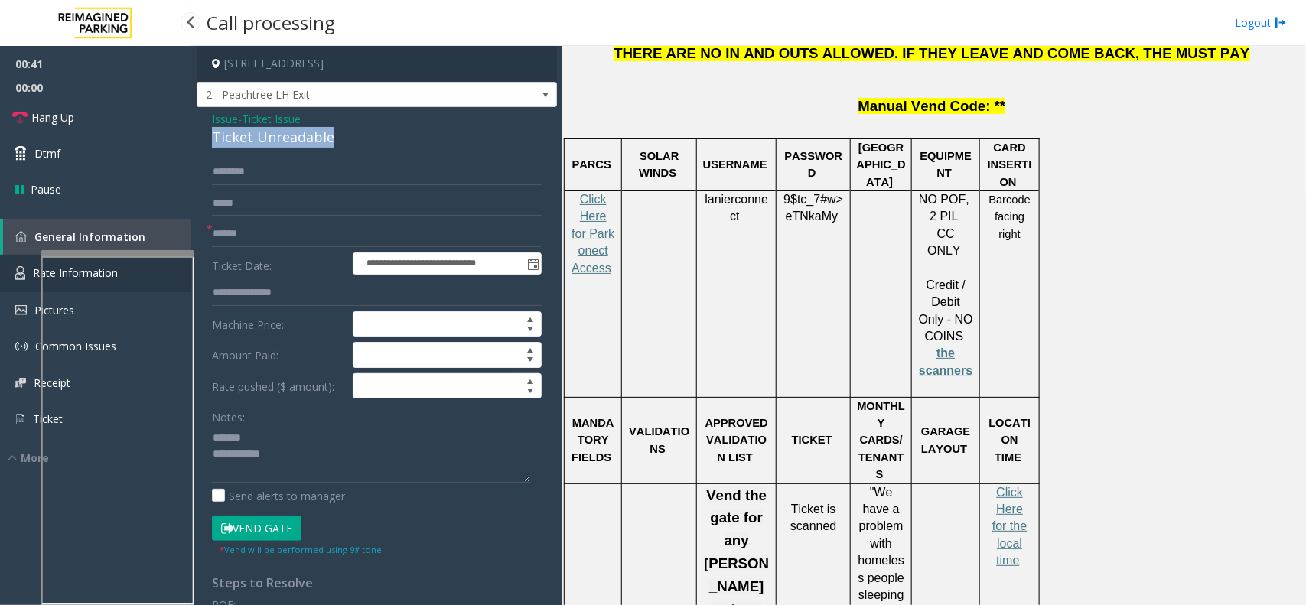
click at [29, 285] on link "Rate Information" at bounding box center [95, 273] width 191 height 37
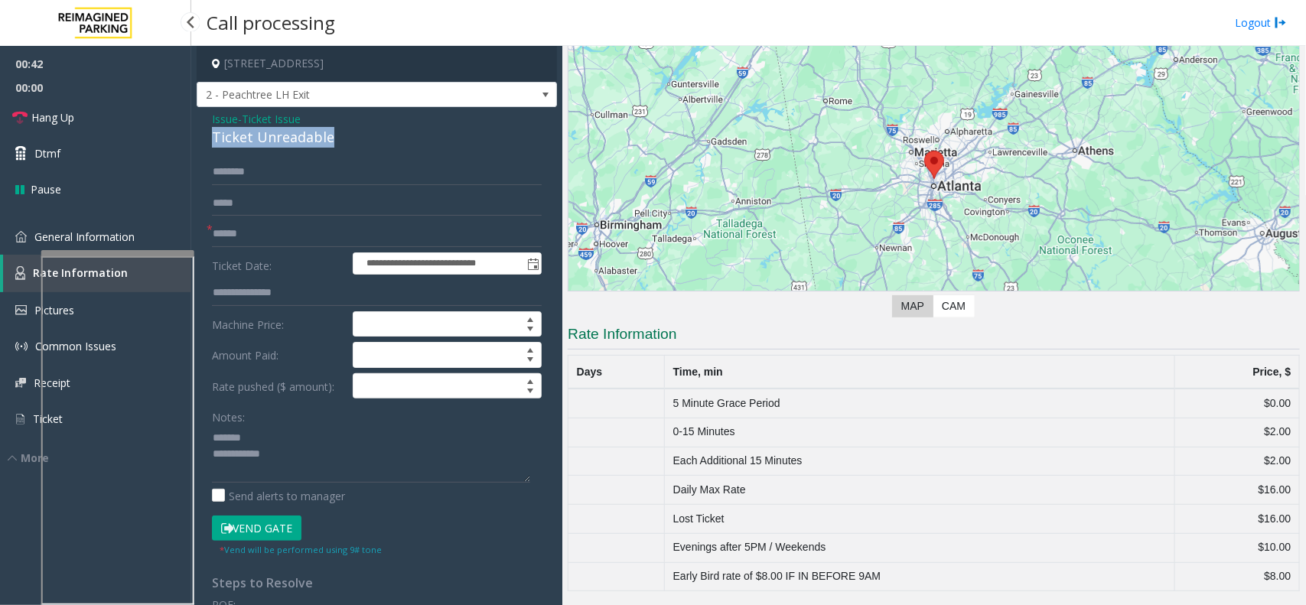
scroll to position [96, 0]
click at [28, 238] on link "General Information" at bounding box center [95, 237] width 191 height 36
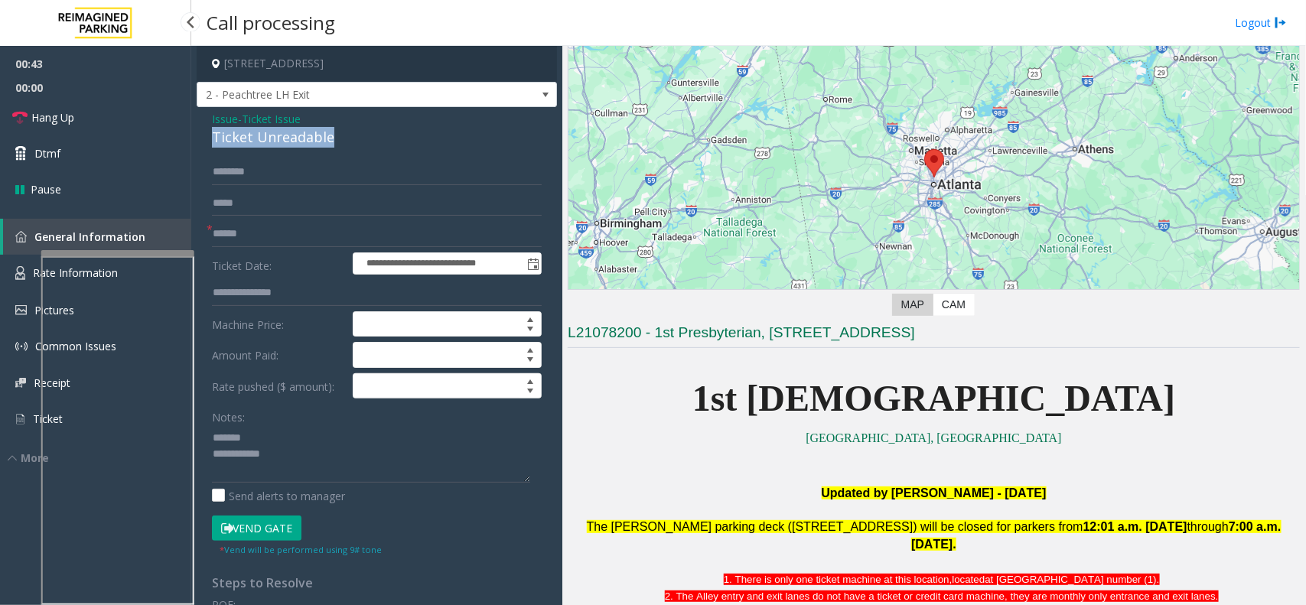
scroll to position [2391, 0]
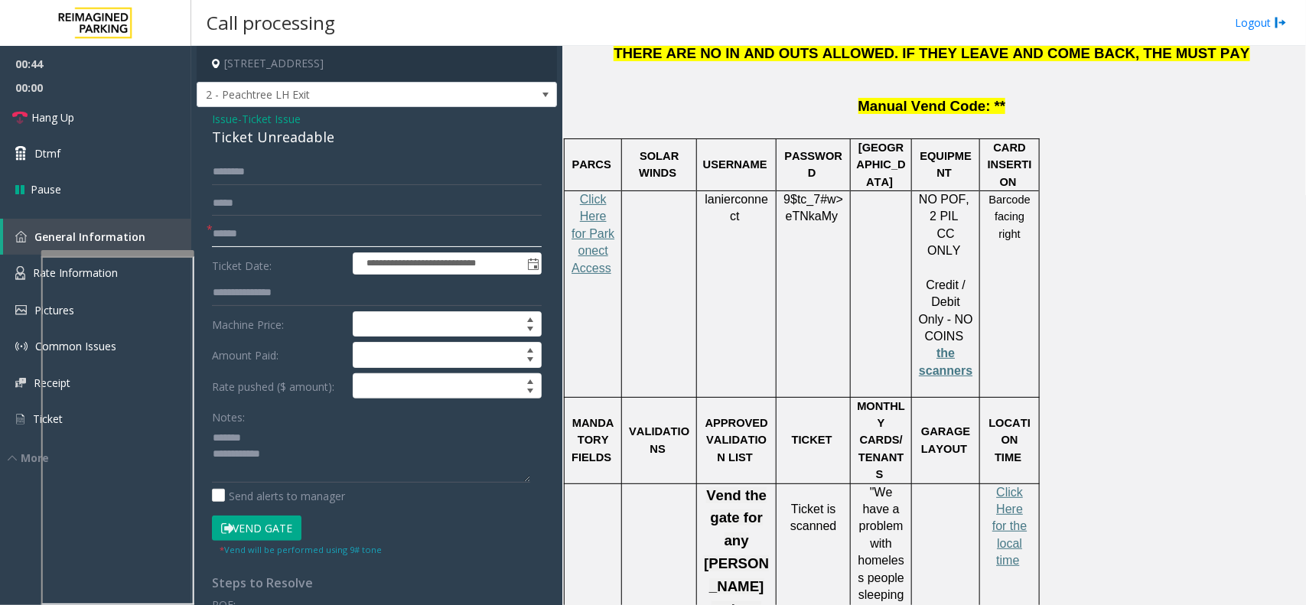
drag, startPoint x: 390, startPoint y: 222, endPoint x: 379, endPoint y: 227, distance: 12.7
click at [385, 223] on input "text" at bounding box center [377, 234] width 330 height 26
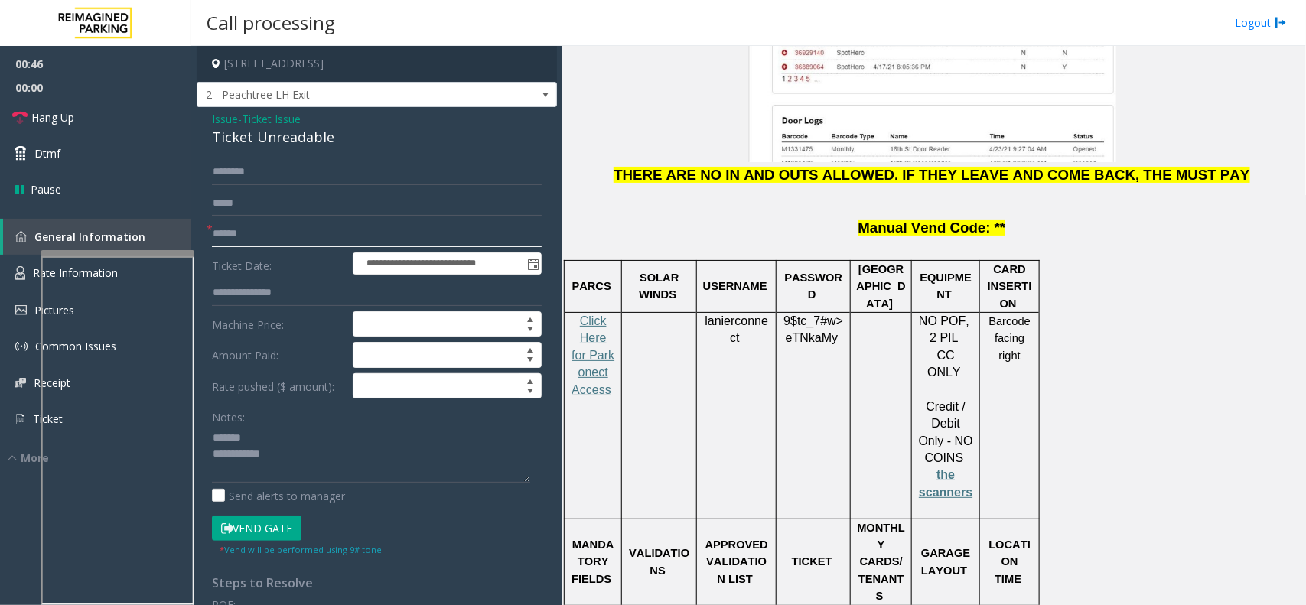
scroll to position [2104, 0]
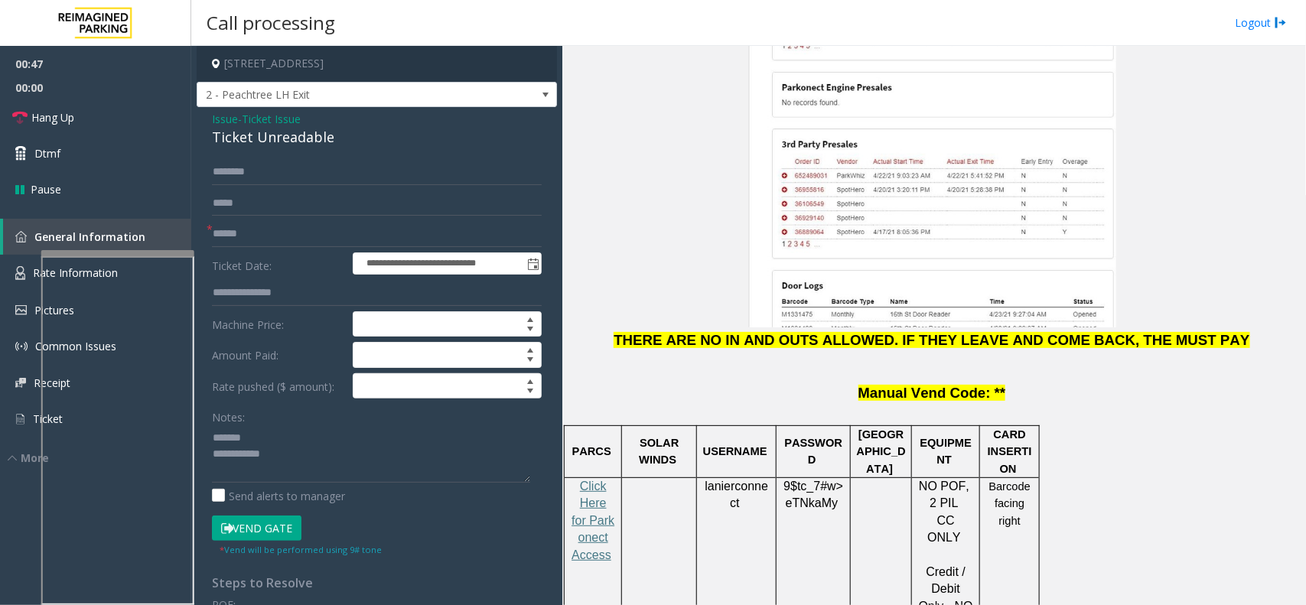
click at [724, 480] on span "lanierconnect" at bounding box center [737, 495] width 64 height 31
click at [800, 480] on span "9$tc_7#w>" at bounding box center [813, 486] width 60 height 13
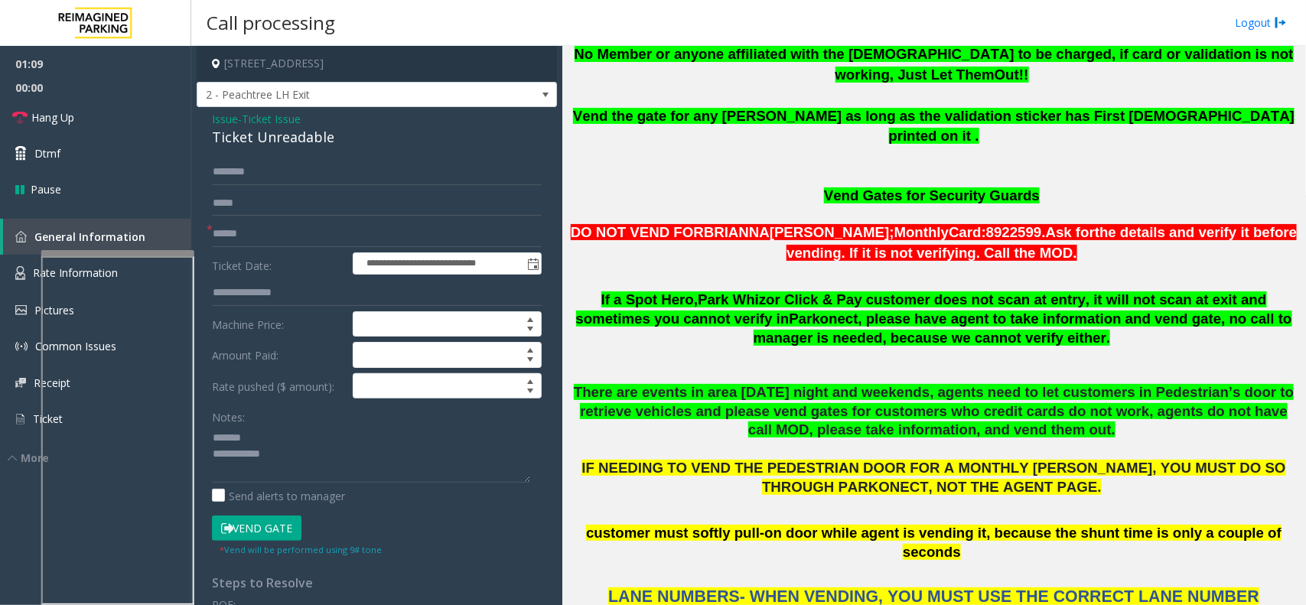
scroll to position [1052, 0]
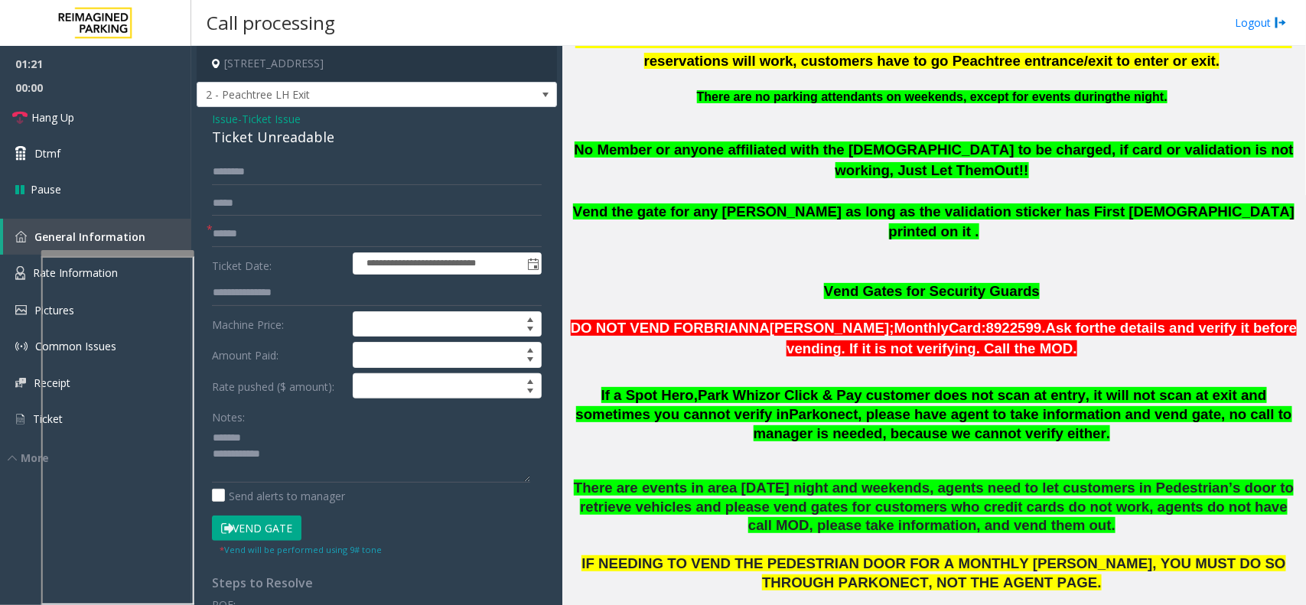
click at [270, 151] on div "**********" at bounding box center [377, 487] width 360 height 761
click at [291, 138] on div "Ticket Unreadable" at bounding box center [377, 137] width 330 height 21
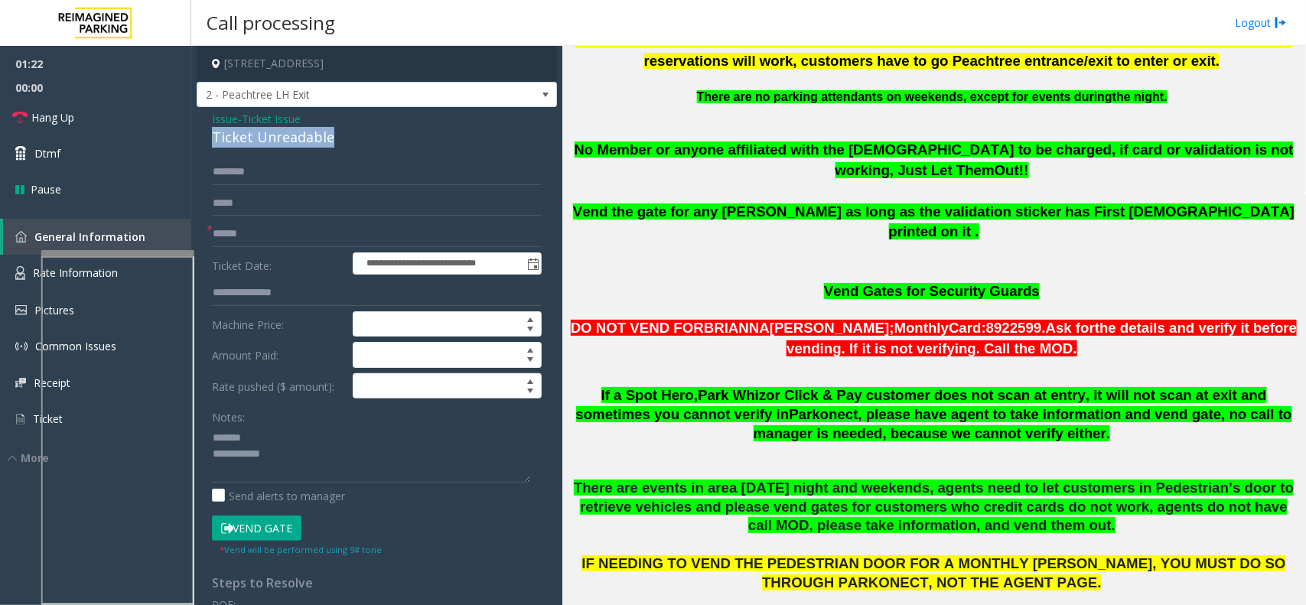
click at [291, 138] on div "Ticket Unreadable" at bounding box center [377, 137] width 330 height 21
click at [348, 475] on textarea at bounding box center [371, 453] width 318 height 57
type textarea "**********"
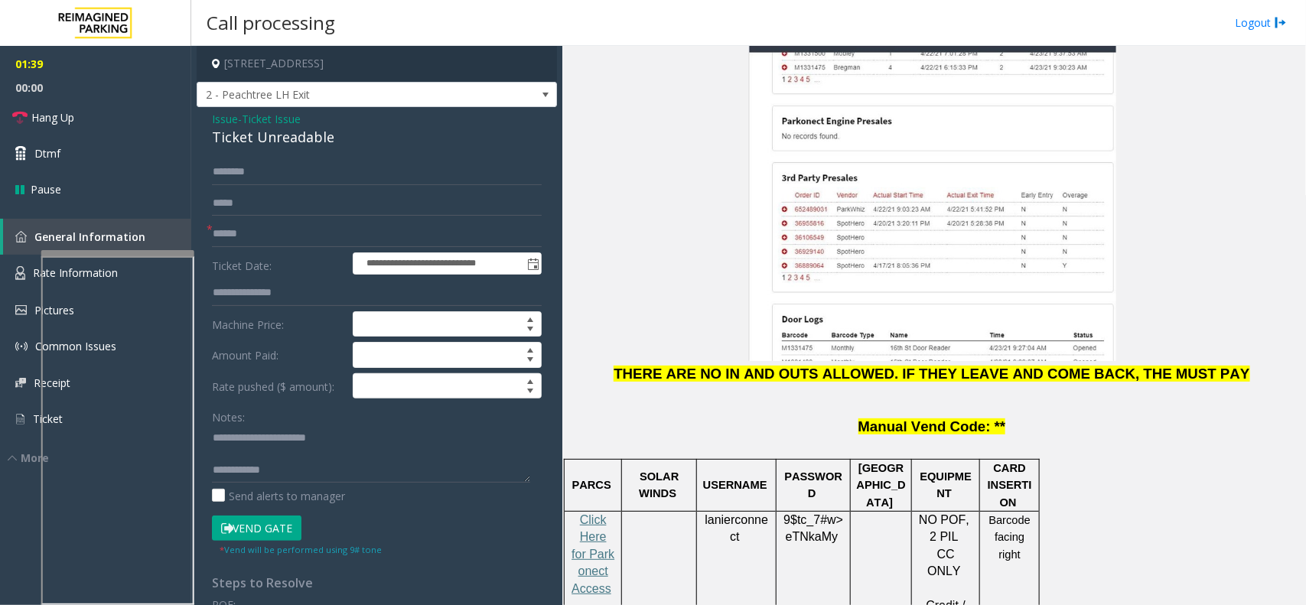
scroll to position [2104, 0]
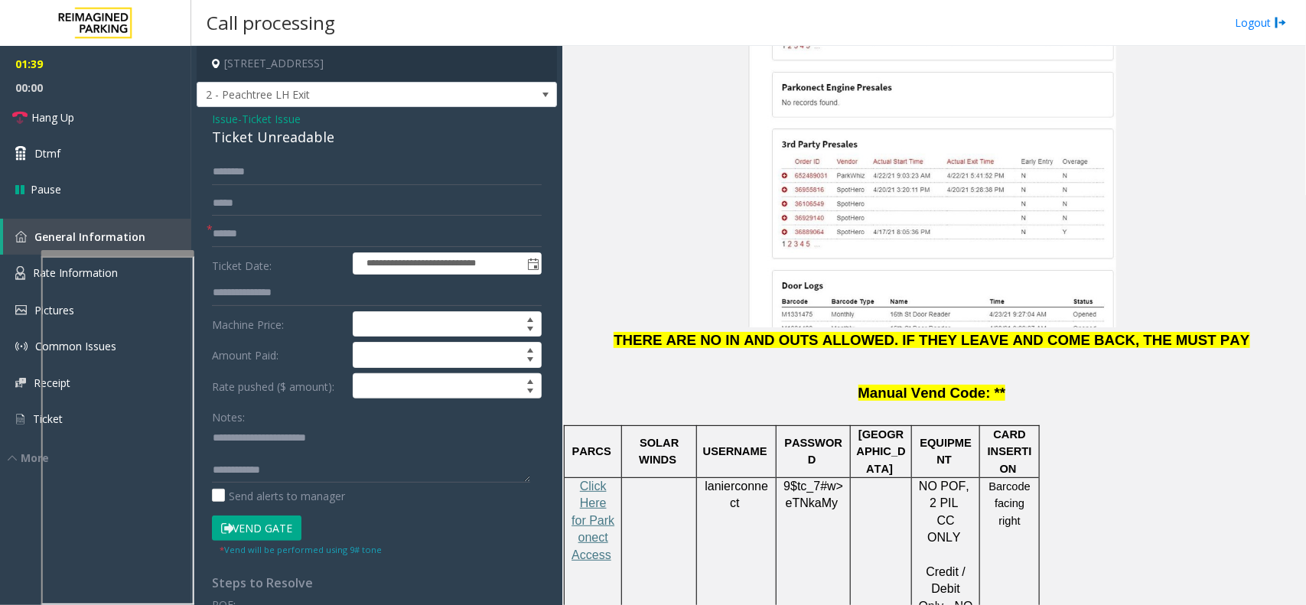
click at [796, 478] on p "9$tc_7#w> eTNkaMy" at bounding box center [813, 495] width 63 height 34
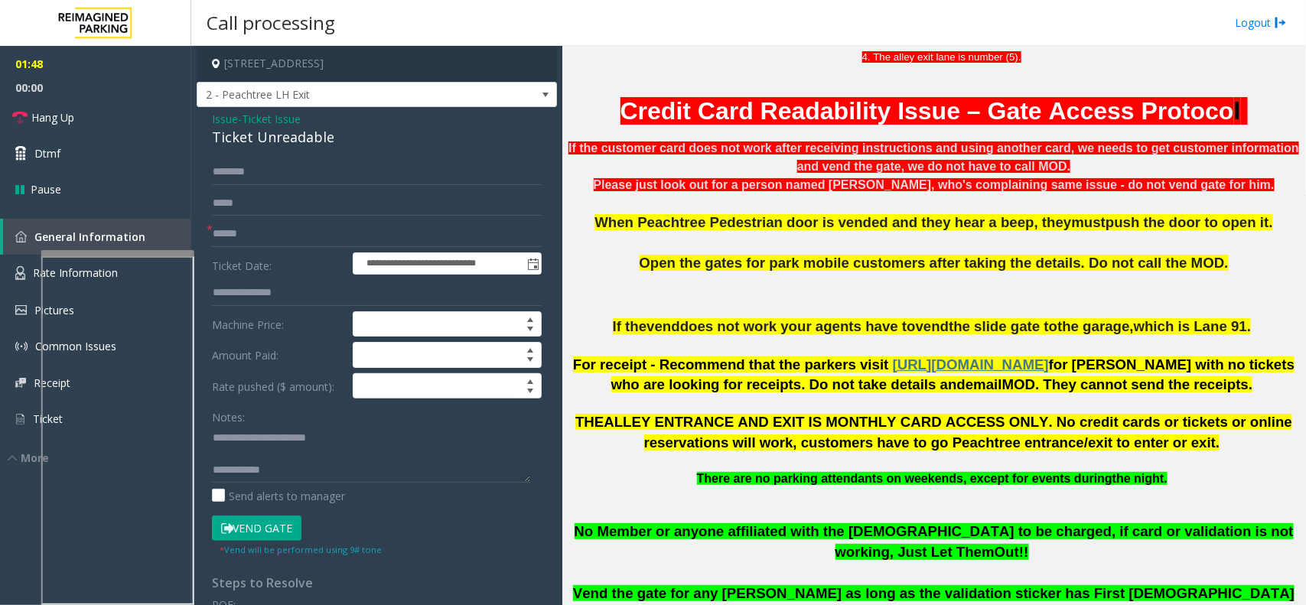
scroll to position [669, 0]
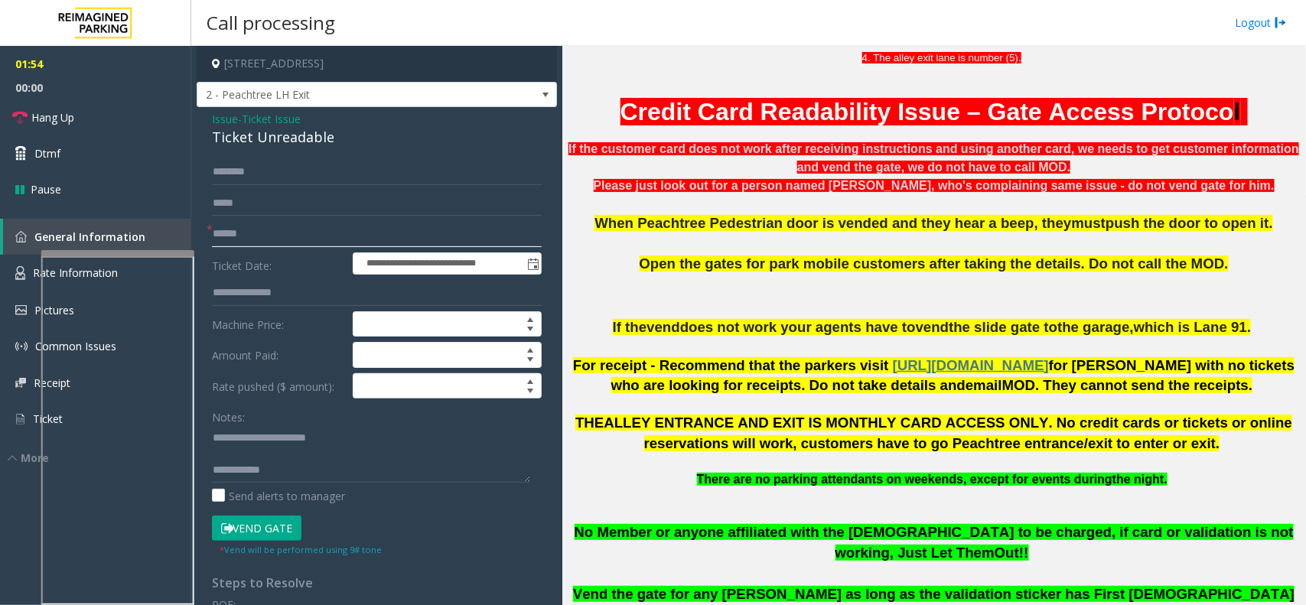
click at [272, 236] on input "text" at bounding box center [377, 234] width 330 height 26
click at [288, 230] on input "**********" at bounding box center [377, 234] width 330 height 26
type input "**********"
click at [285, 475] on textarea at bounding box center [371, 453] width 318 height 57
click at [287, 532] on button "Vend Gate" at bounding box center [257, 529] width 90 height 26
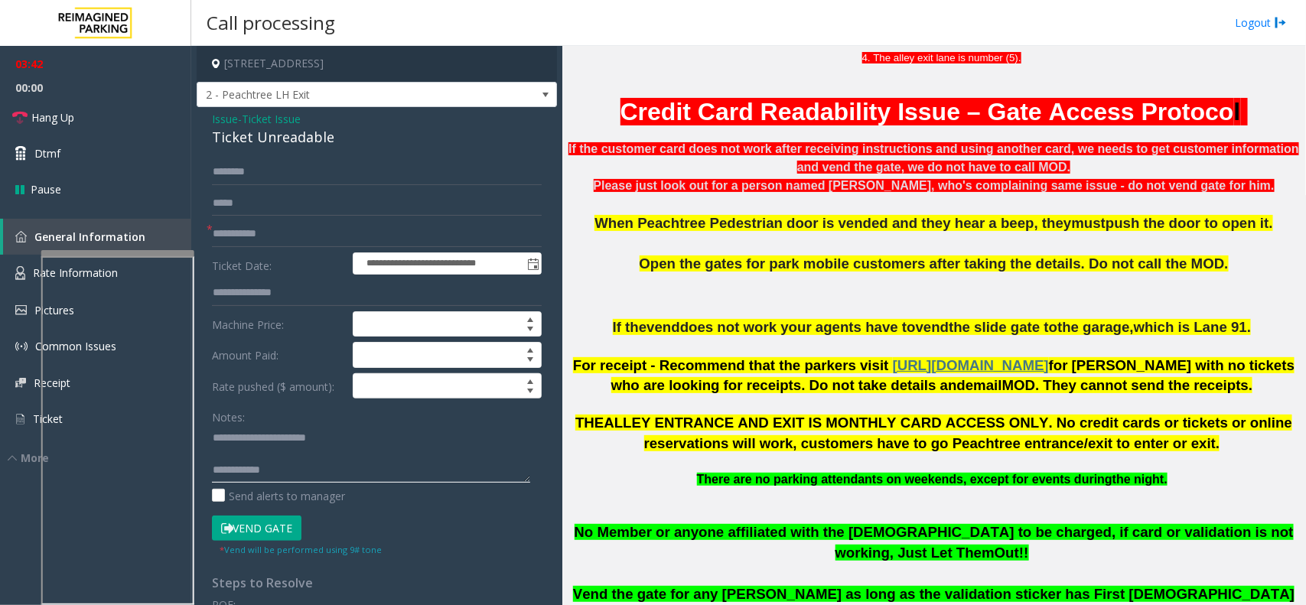
click at [357, 480] on textarea at bounding box center [371, 453] width 318 height 57
click at [106, 107] on link "Hang Up" at bounding box center [95, 117] width 191 height 36
drag, startPoint x: 312, startPoint y: 458, endPoint x: 301, endPoint y: 474, distance: 20.4
click at [312, 458] on textarea at bounding box center [371, 453] width 318 height 57
click at [301, 476] on textarea at bounding box center [371, 453] width 318 height 57
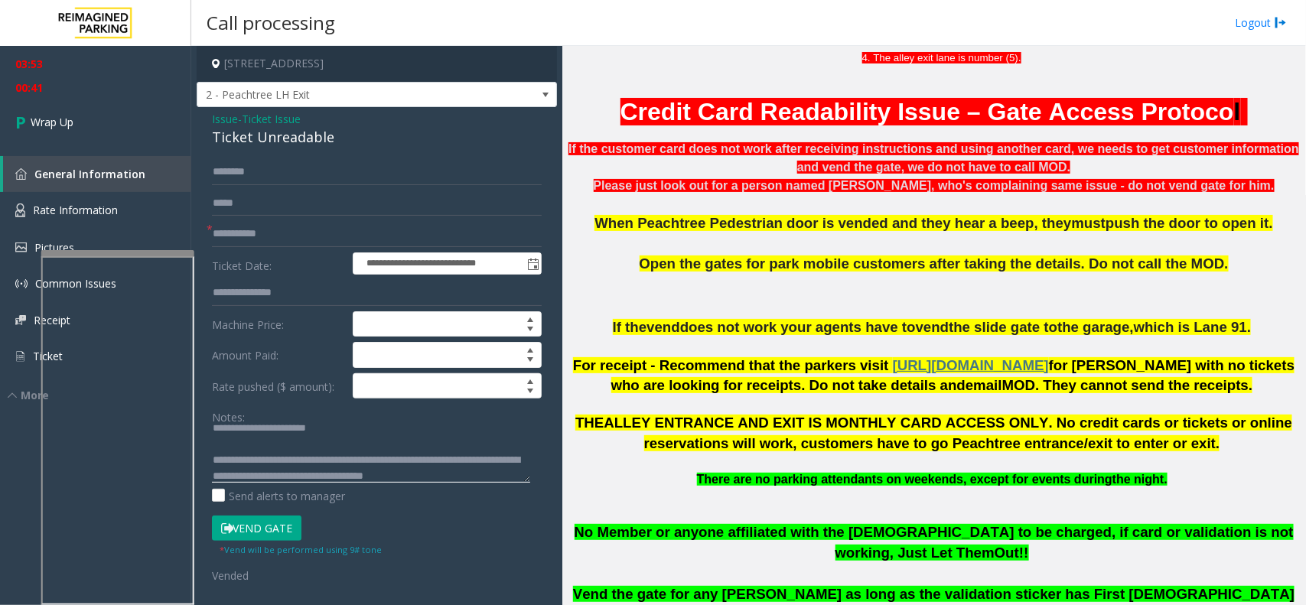
scroll to position [27, 0]
click at [385, 445] on textarea at bounding box center [371, 453] width 318 height 57
click at [314, 458] on textarea at bounding box center [371, 453] width 318 height 57
click at [299, 461] on textarea at bounding box center [371, 453] width 318 height 57
click at [308, 461] on textarea at bounding box center [371, 453] width 318 height 57
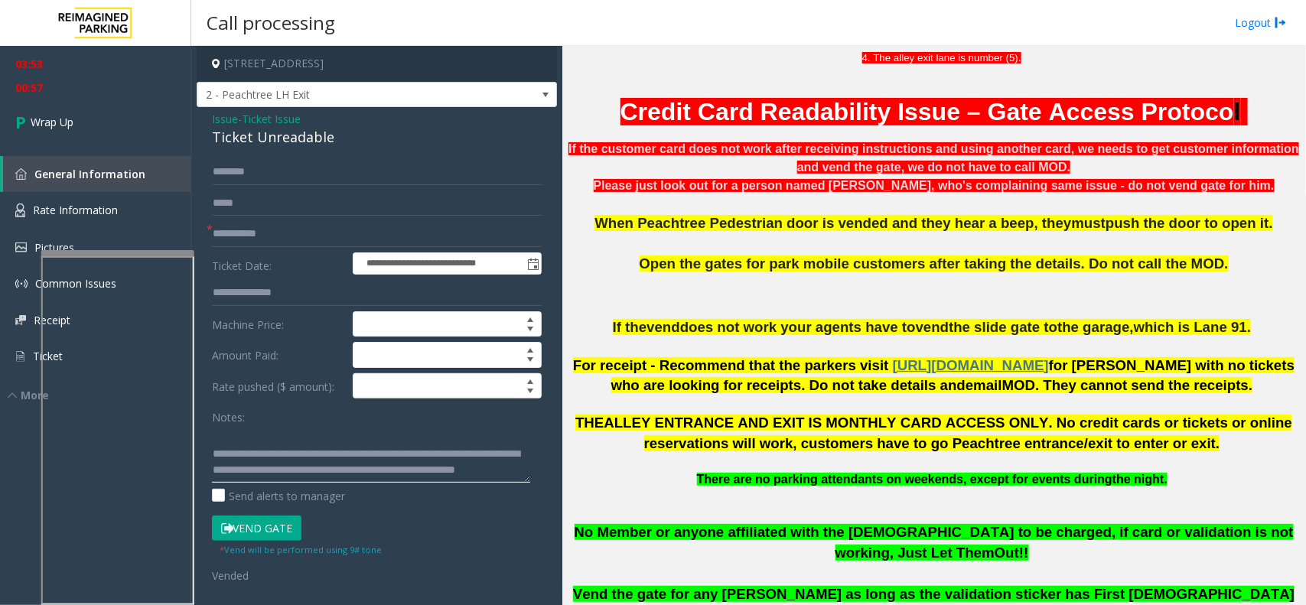
click at [418, 461] on textarea at bounding box center [371, 453] width 318 height 57
click at [441, 459] on textarea at bounding box center [371, 453] width 318 height 57
click at [422, 460] on textarea at bounding box center [371, 453] width 318 height 57
click at [438, 467] on textarea at bounding box center [371, 453] width 318 height 57
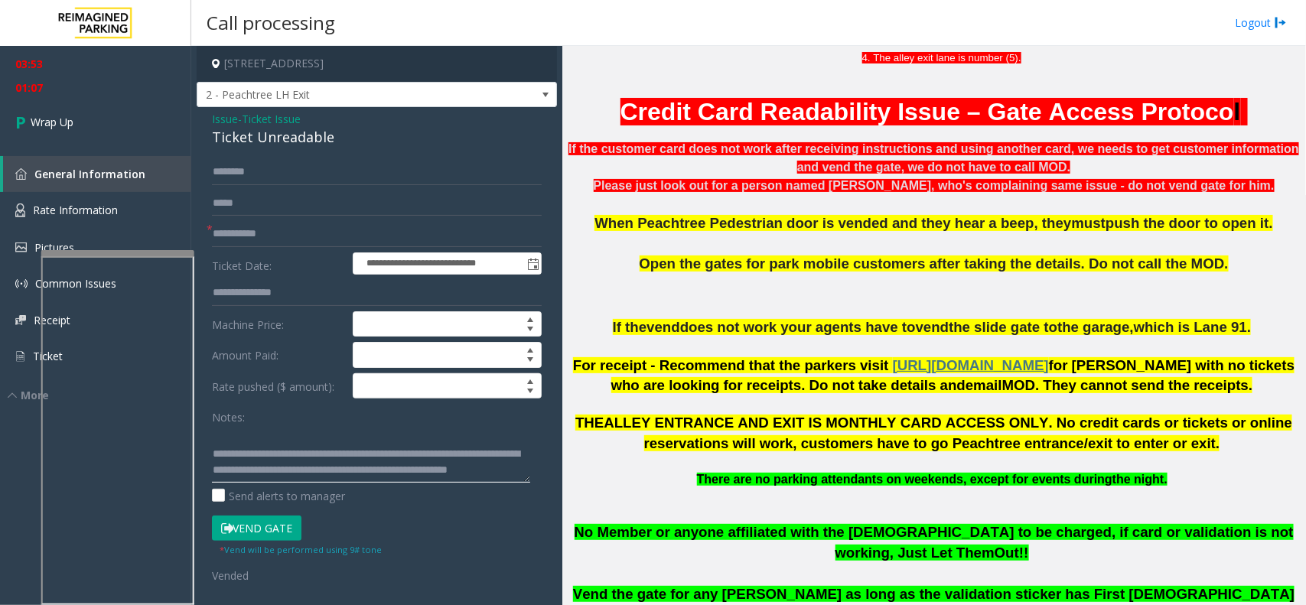
click at [426, 461] on textarea at bounding box center [371, 453] width 318 height 57
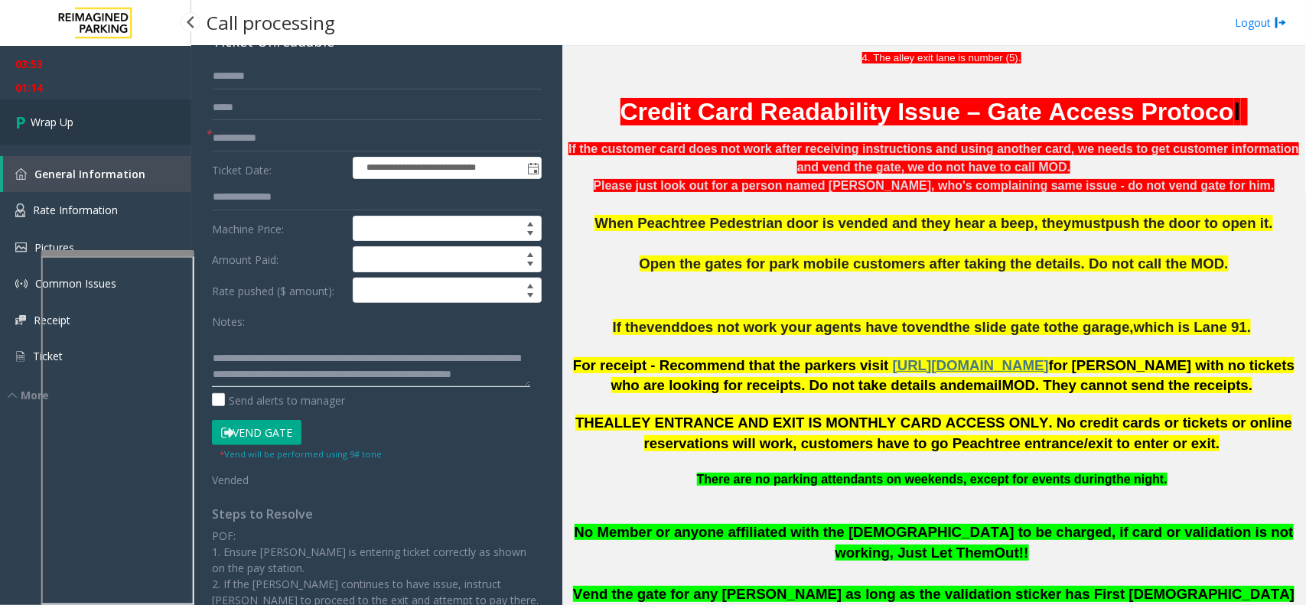
type textarea "**********"
click at [57, 123] on span "Wrap Up" at bounding box center [52, 122] width 43 height 16
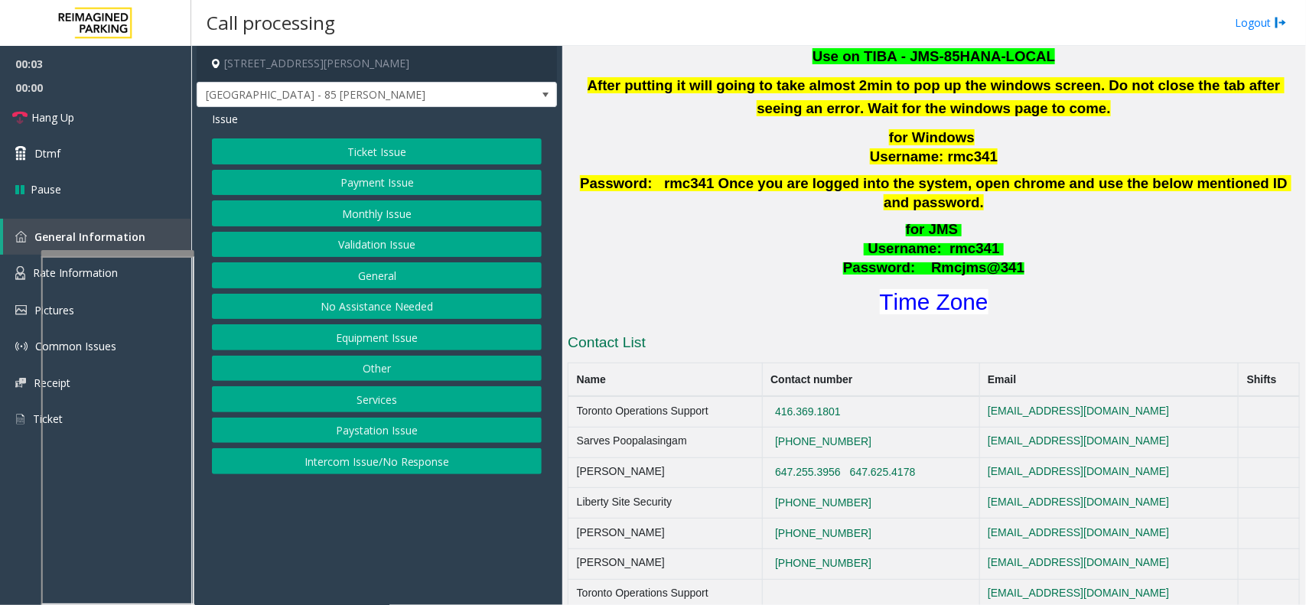
scroll to position [669, 0]
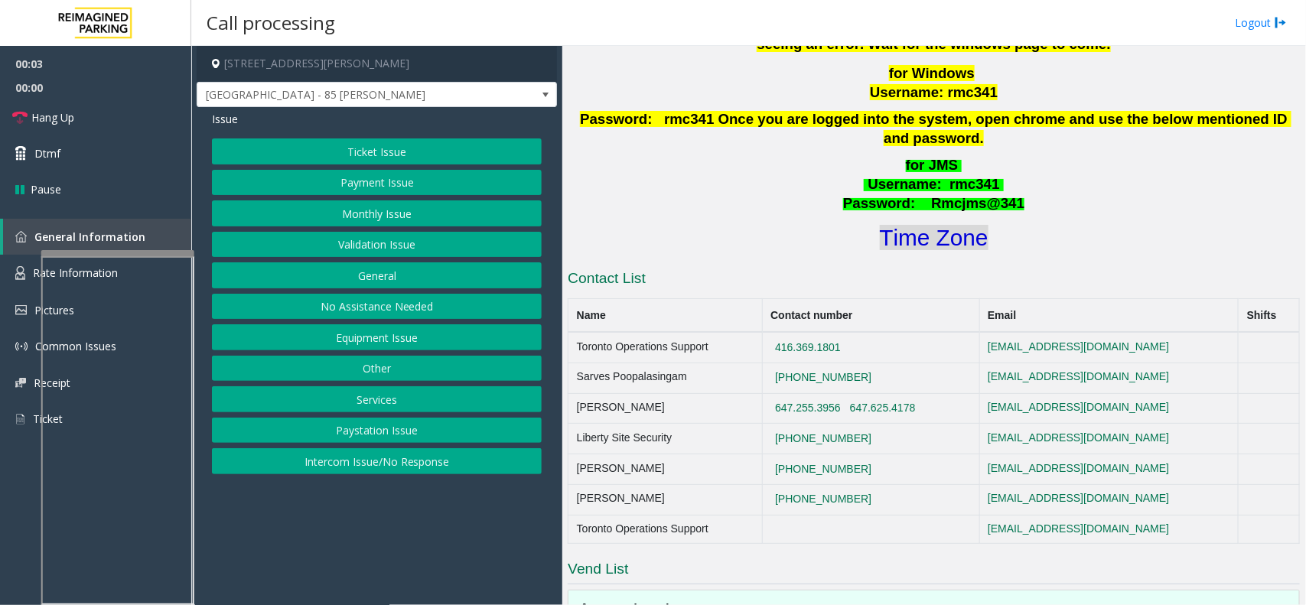
click at [891, 225] on font "Time Zone" at bounding box center [934, 237] width 109 height 25
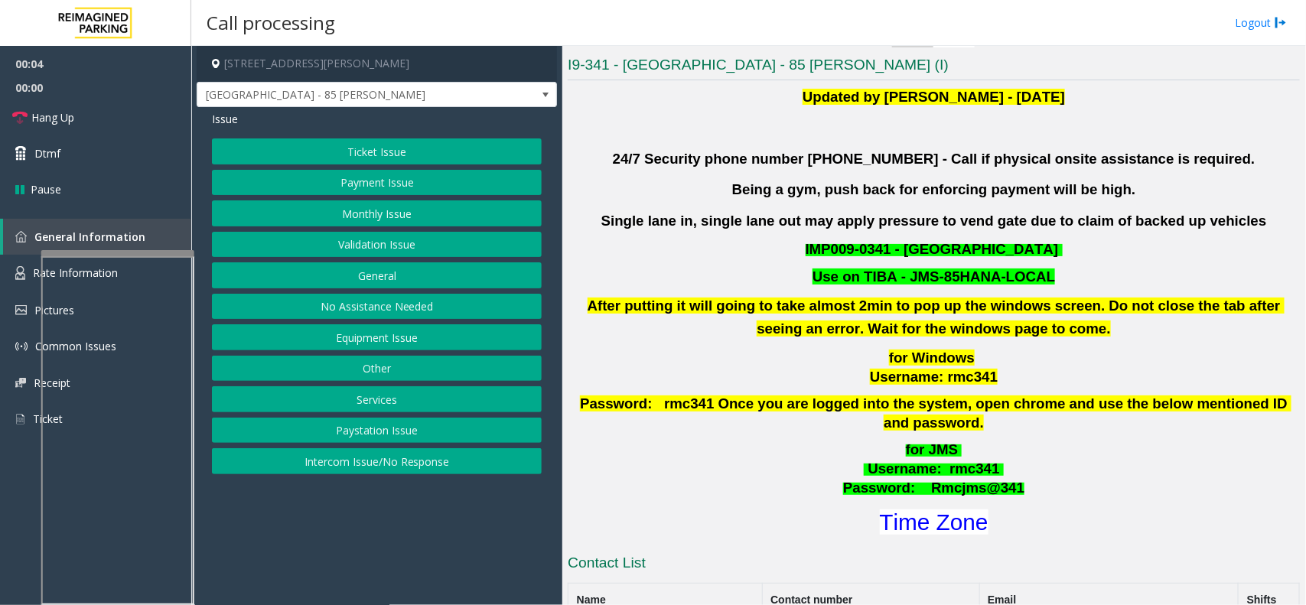
scroll to position [383, 0]
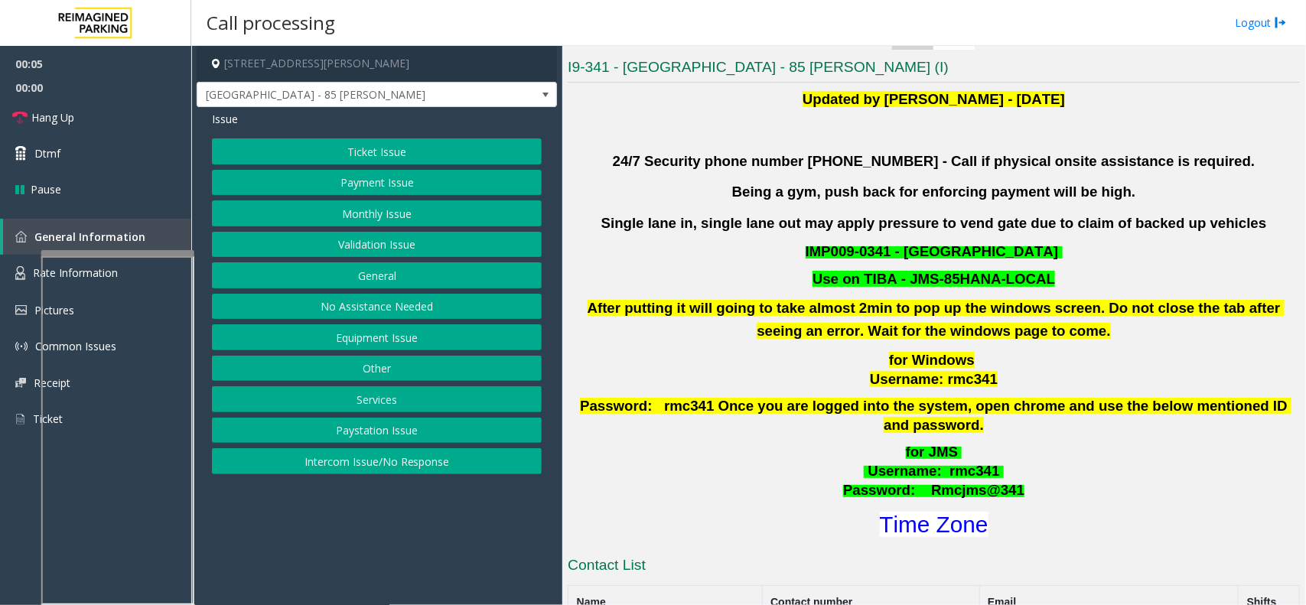
click at [406, 238] on button "Validation Issue" at bounding box center [377, 245] width 330 height 26
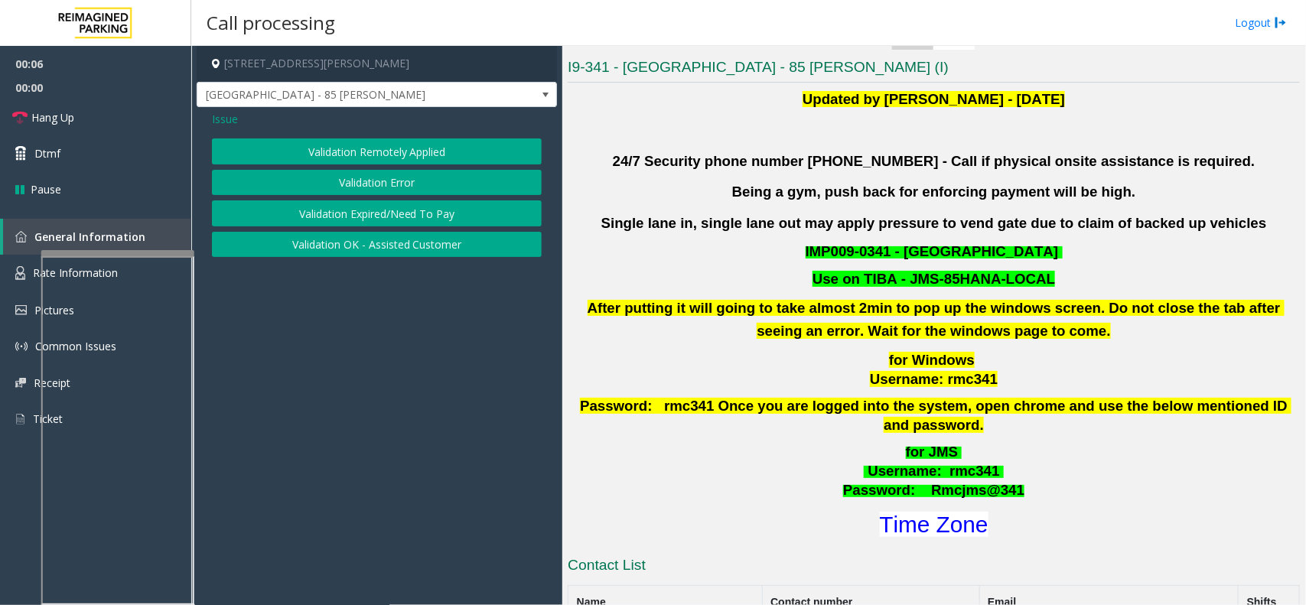
drag, startPoint x: 399, startPoint y: 178, endPoint x: 391, endPoint y: 182, distance: 9.6
click at [391, 182] on button "Validation Error" at bounding box center [377, 183] width 330 height 26
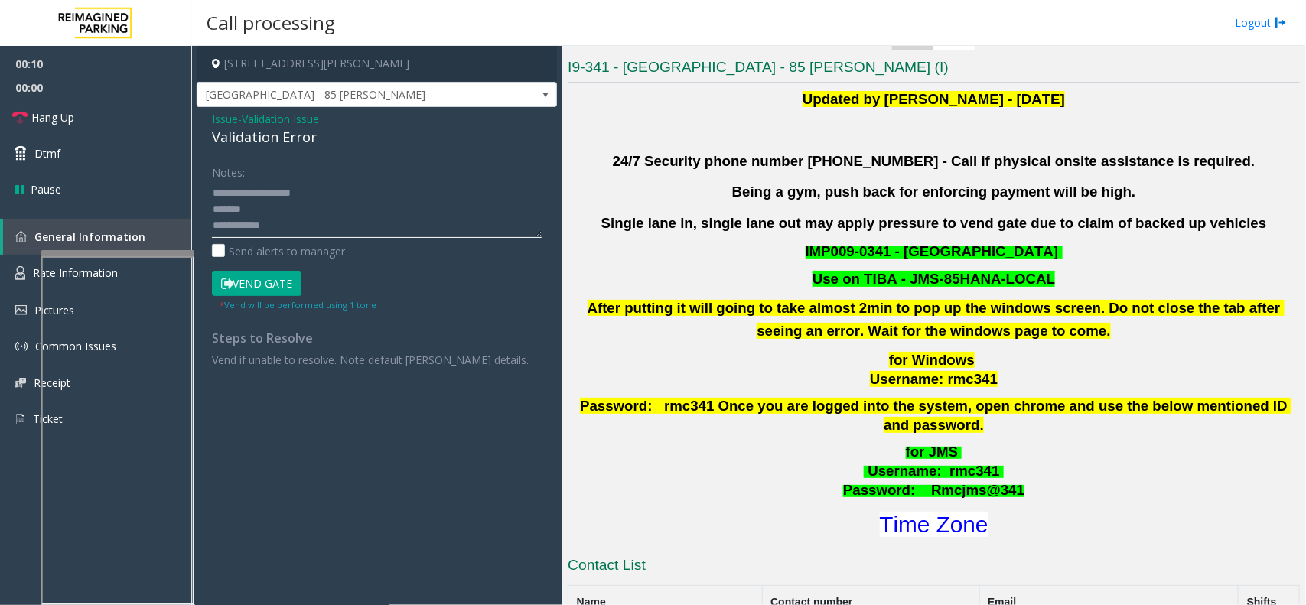
click at [353, 215] on textarea at bounding box center [377, 209] width 330 height 57
click at [342, 231] on textarea at bounding box center [377, 209] width 330 height 57
click at [343, 199] on textarea at bounding box center [377, 209] width 330 height 57
click at [266, 197] on textarea at bounding box center [377, 209] width 330 height 57
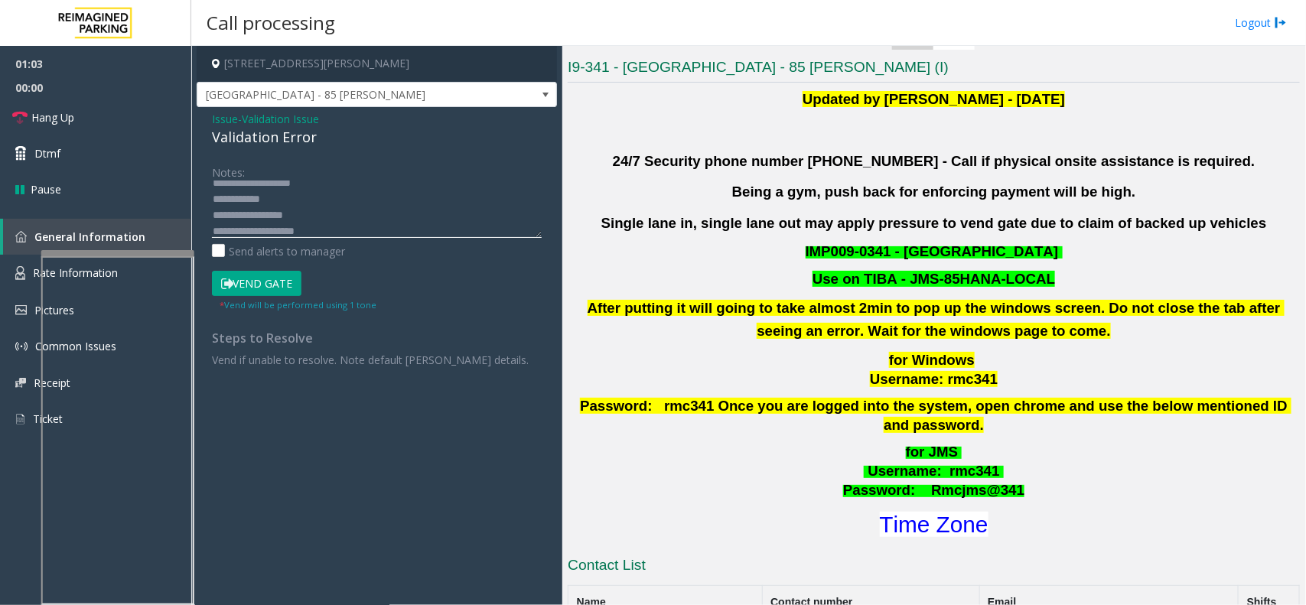
click at [289, 203] on textarea at bounding box center [377, 209] width 330 height 57
click at [255, 208] on textarea at bounding box center [377, 209] width 330 height 57
type textarea "**********"
click at [268, 284] on button "Vend Gate" at bounding box center [257, 284] width 90 height 26
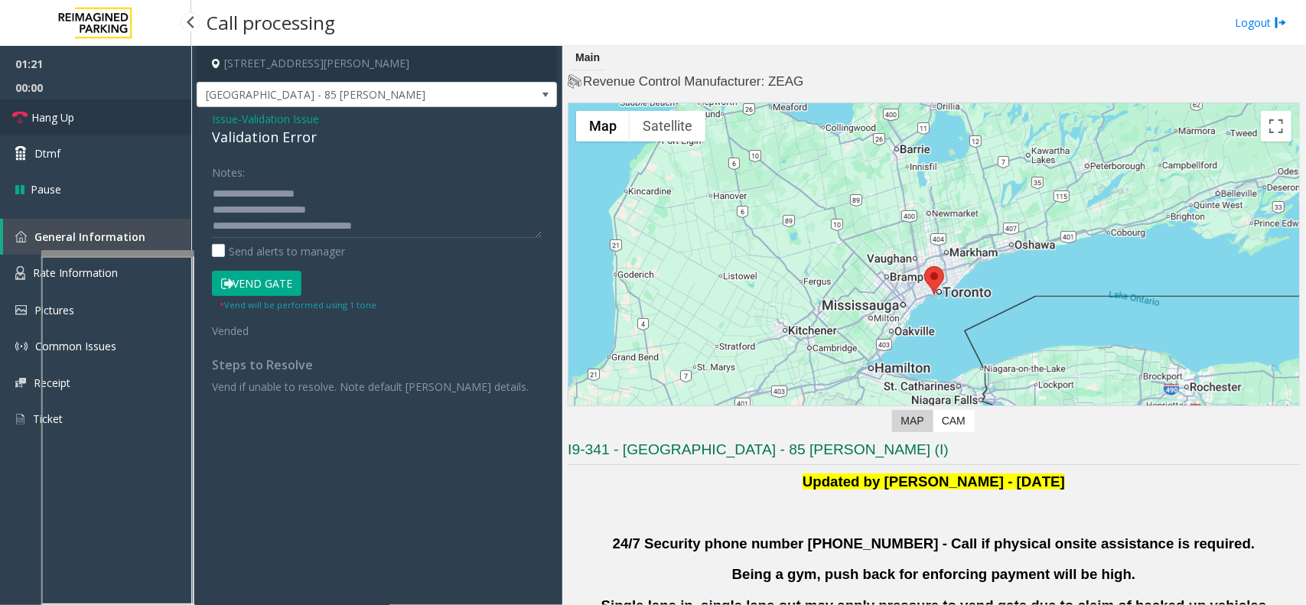
click at [143, 108] on link "Hang Up" at bounding box center [95, 117] width 191 height 36
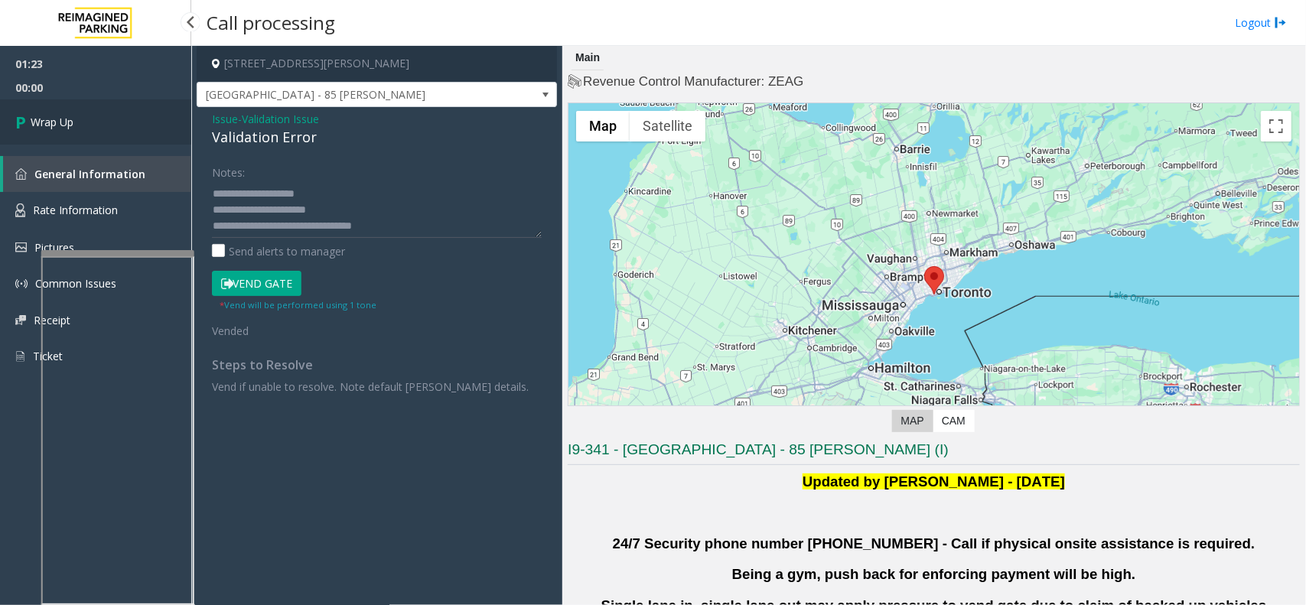
click at [67, 119] on span "Wrap Up" at bounding box center [52, 122] width 43 height 16
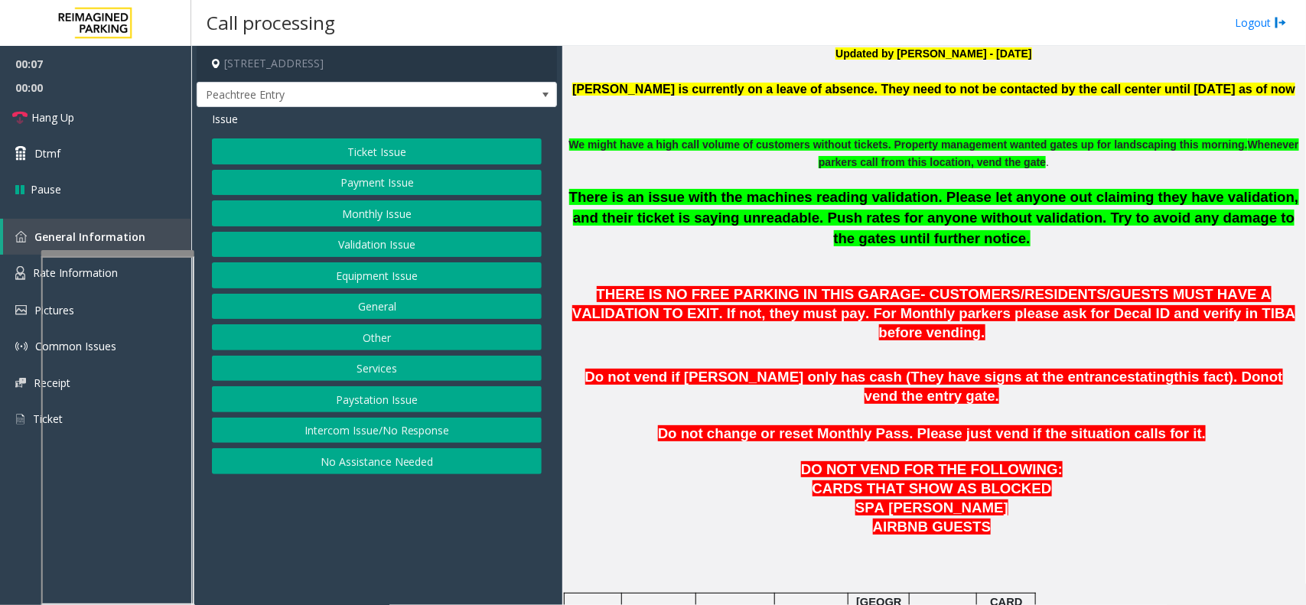
scroll to position [478, 0]
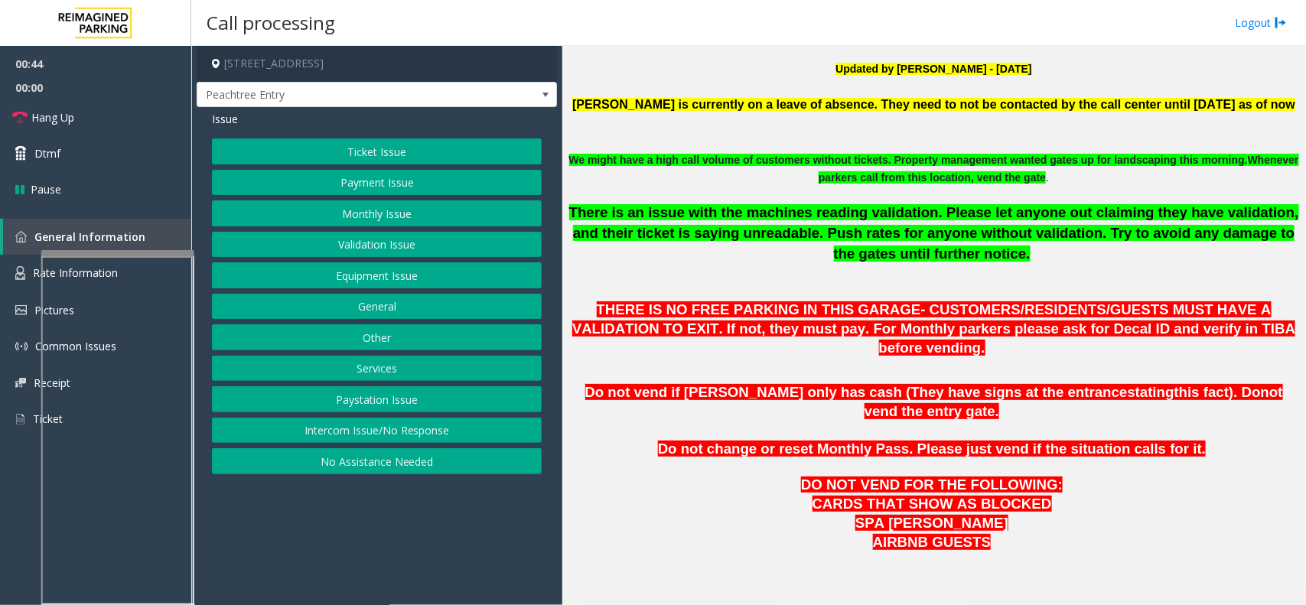
click at [426, 260] on div "Ticket Issue Payment Issue Monthly Issue Validation Issue Equipment Issue Gener…" at bounding box center [377, 306] width 330 height 336
click at [422, 272] on button "Equipment Issue" at bounding box center [377, 275] width 330 height 26
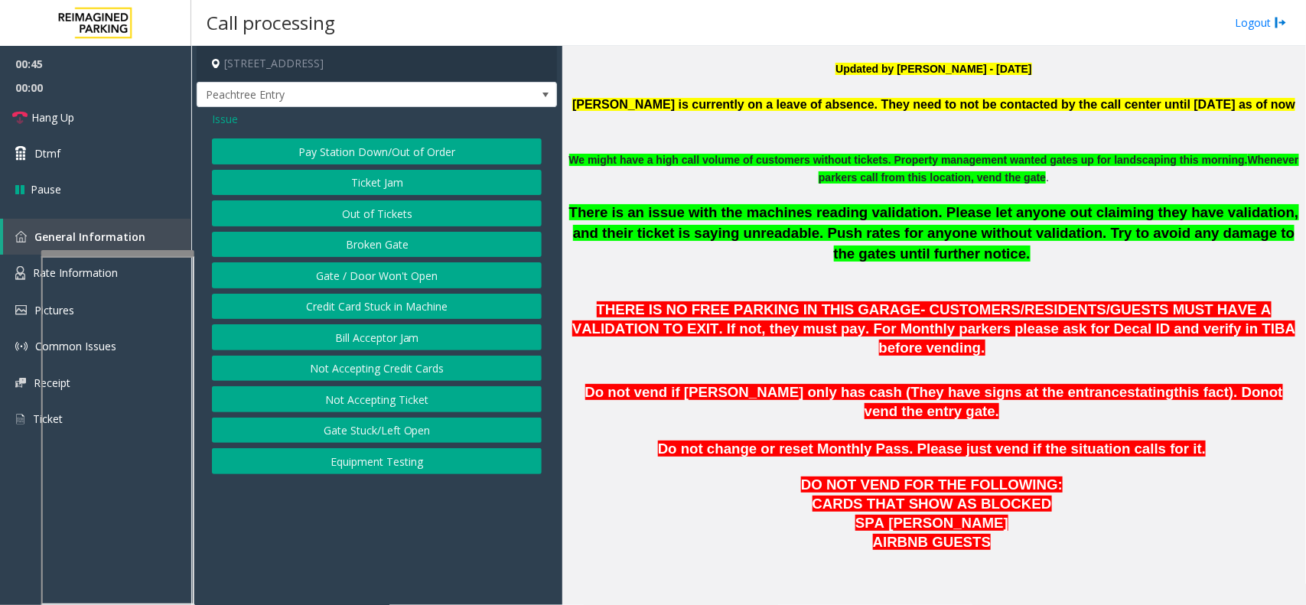
click at [422, 254] on button "Broken Gate" at bounding box center [377, 245] width 330 height 26
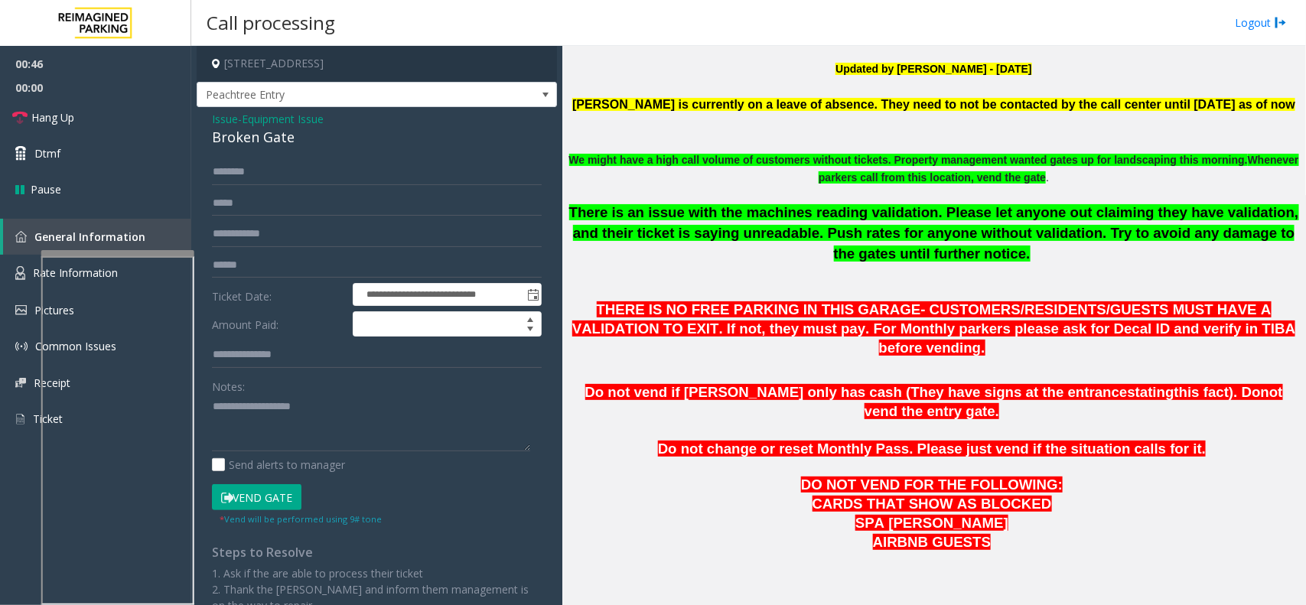
click at [284, 112] on span "Equipment Issue" at bounding box center [283, 119] width 82 height 16
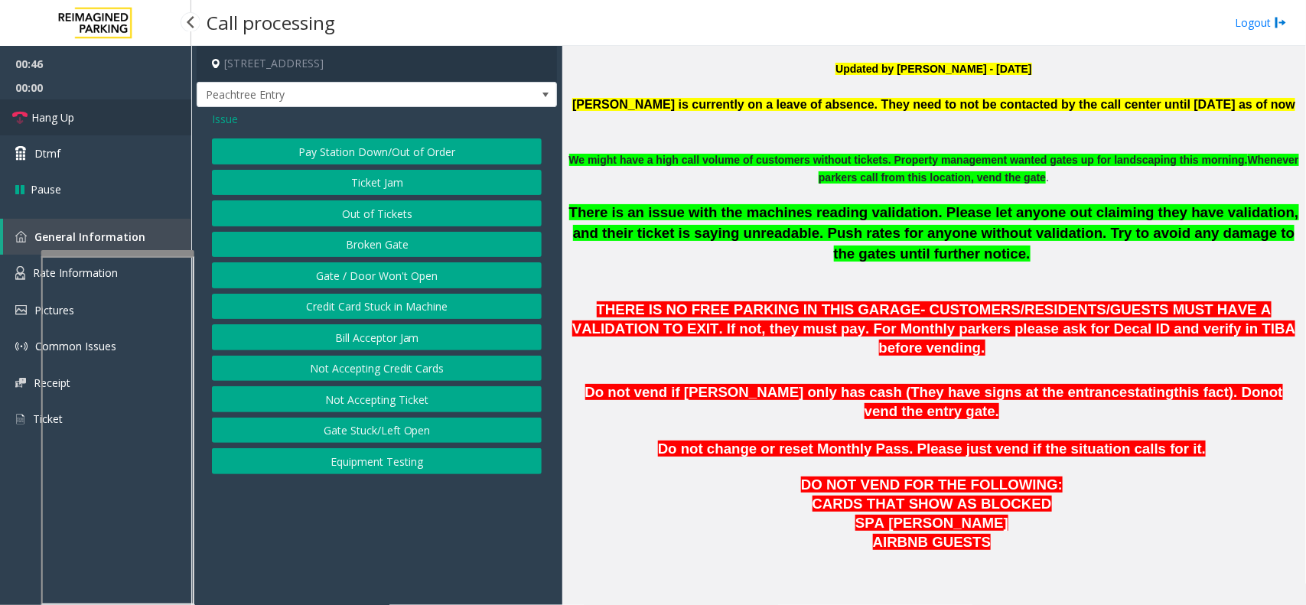
drag, startPoint x: 112, startPoint y: 112, endPoint x: 128, endPoint y: 132, distance: 25.6
click at [109, 112] on link "Hang Up" at bounding box center [95, 117] width 191 height 36
click at [383, 273] on button "Gate / Door Won't Open" at bounding box center [377, 275] width 330 height 26
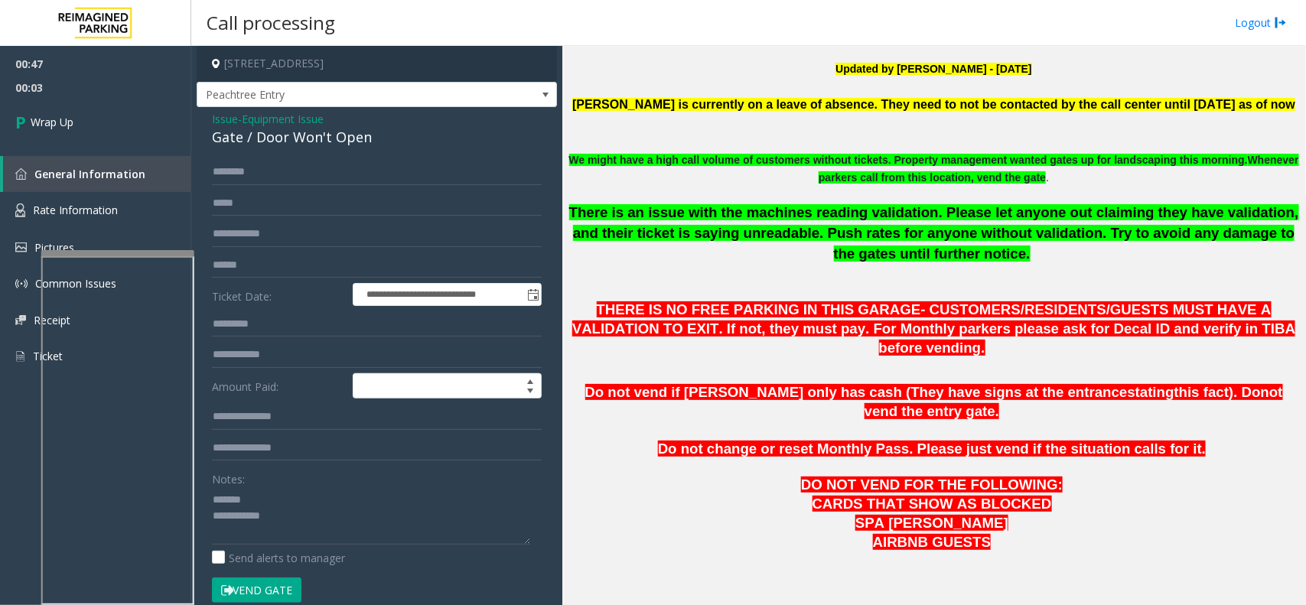
click at [251, 153] on div "**********" at bounding box center [377, 486] width 360 height 759
click at [262, 143] on div "Gate / Door Won't Open" at bounding box center [377, 137] width 330 height 21
type textarea "**********"
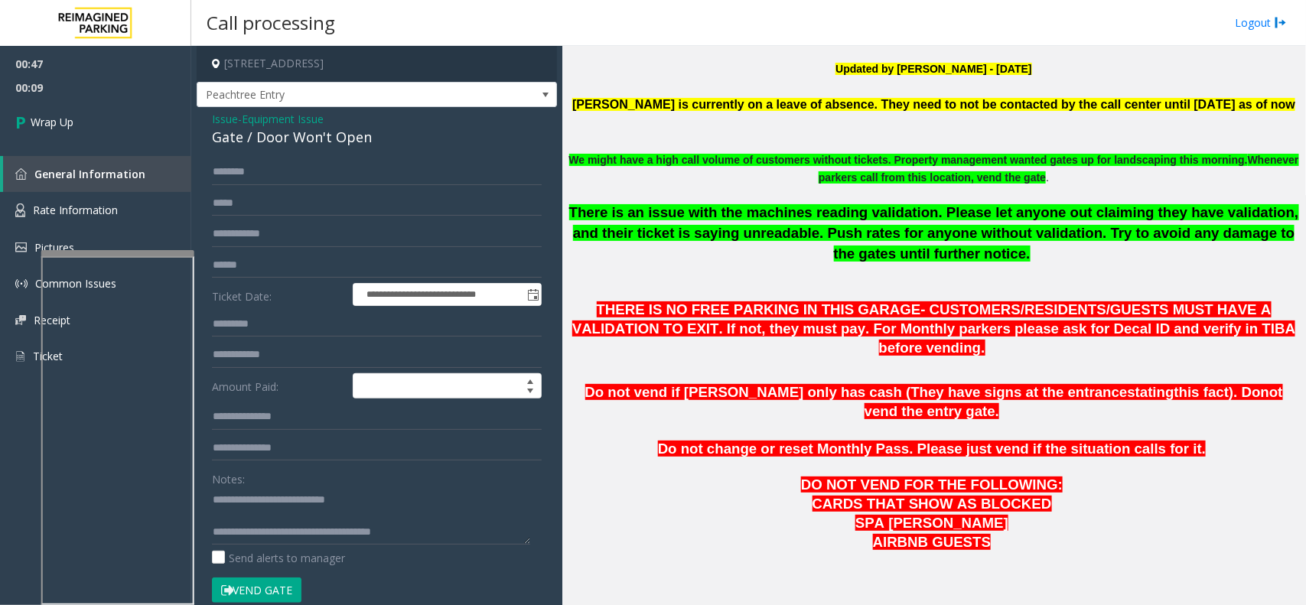
click at [273, 115] on span "Equipment Issue" at bounding box center [283, 119] width 82 height 16
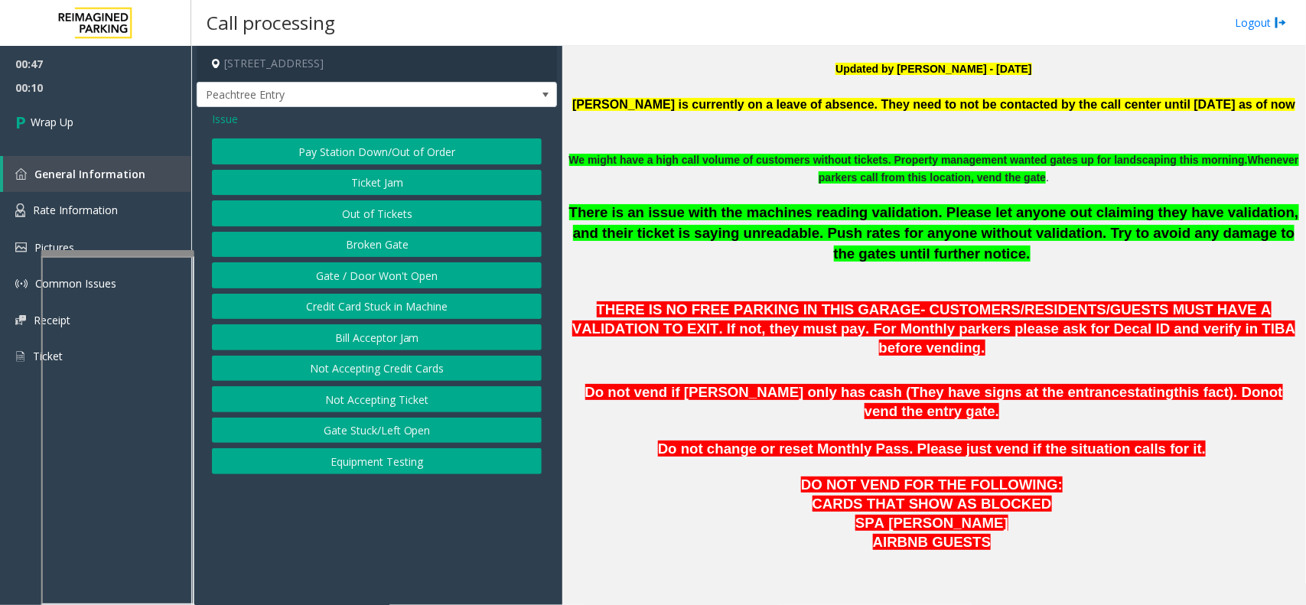
click at [232, 120] on span "Issue" at bounding box center [225, 119] width 26 height 16
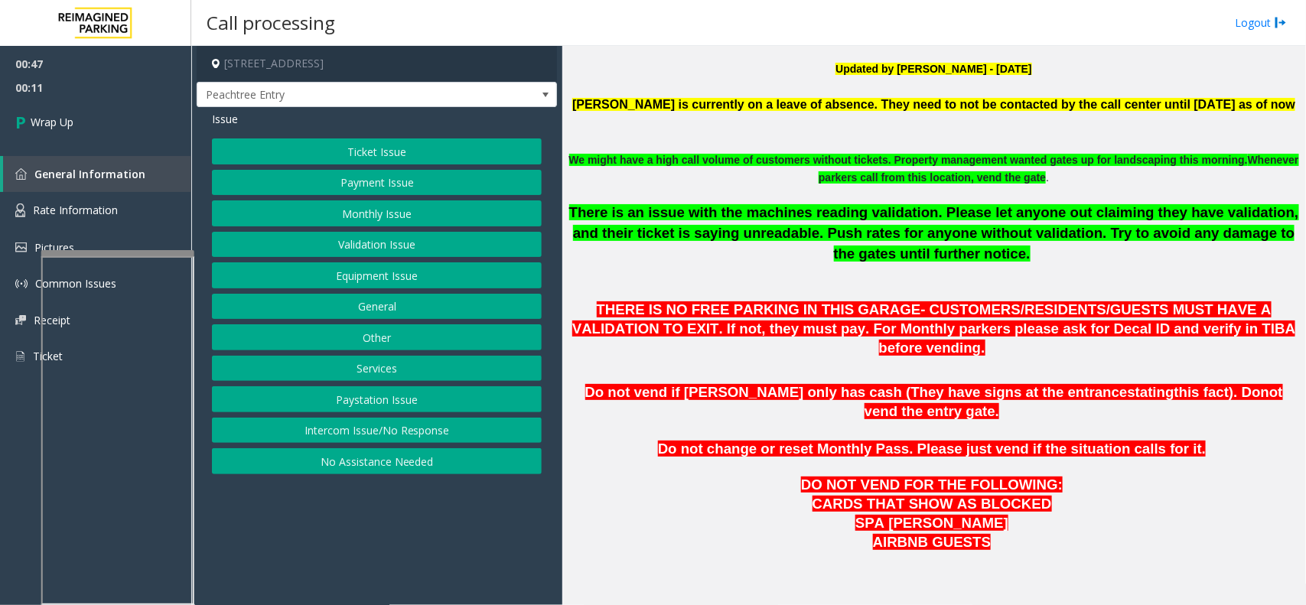
click at [370, 364] on button "Services" at bounding box center [377, 369] width 330 height 26
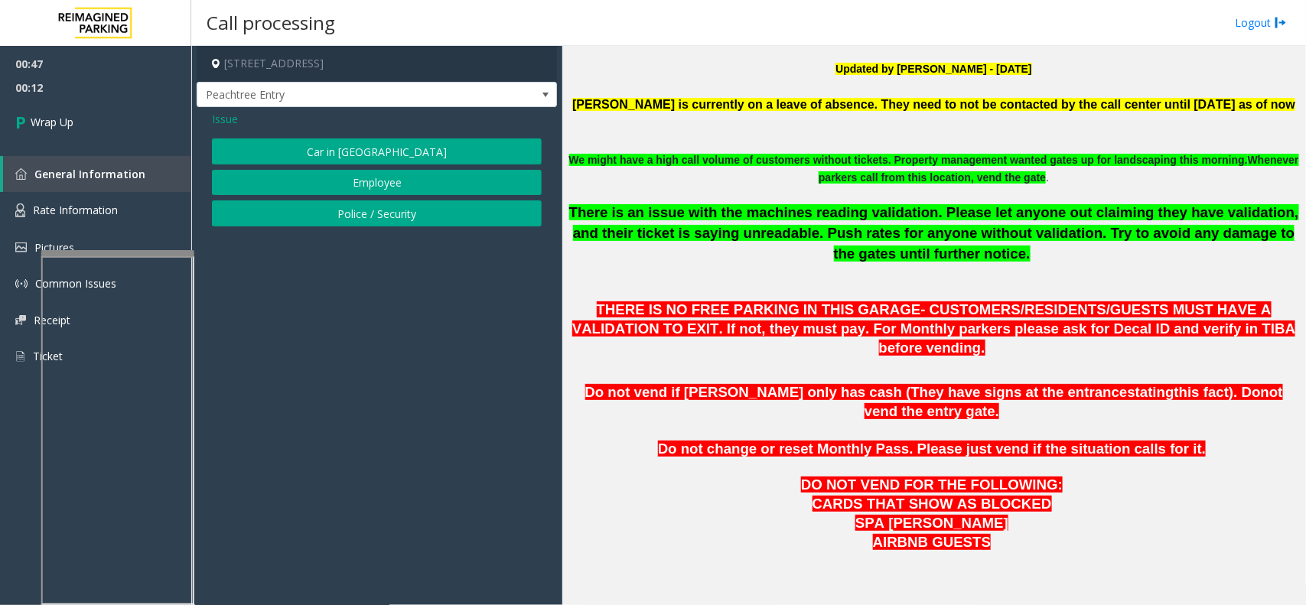
drag, startPoint x: 220, startPoint y: 109, endPoint x: 220, endPoint y: 116, distance: 7.7
click at [220, 109] on div "Issue Car in Tow Employee Police / Security" at bounding box center [377, 170] width 360 height 127
click at [220, 121] on span "Issue" at bounding box center [225, 119] width 26 height 16
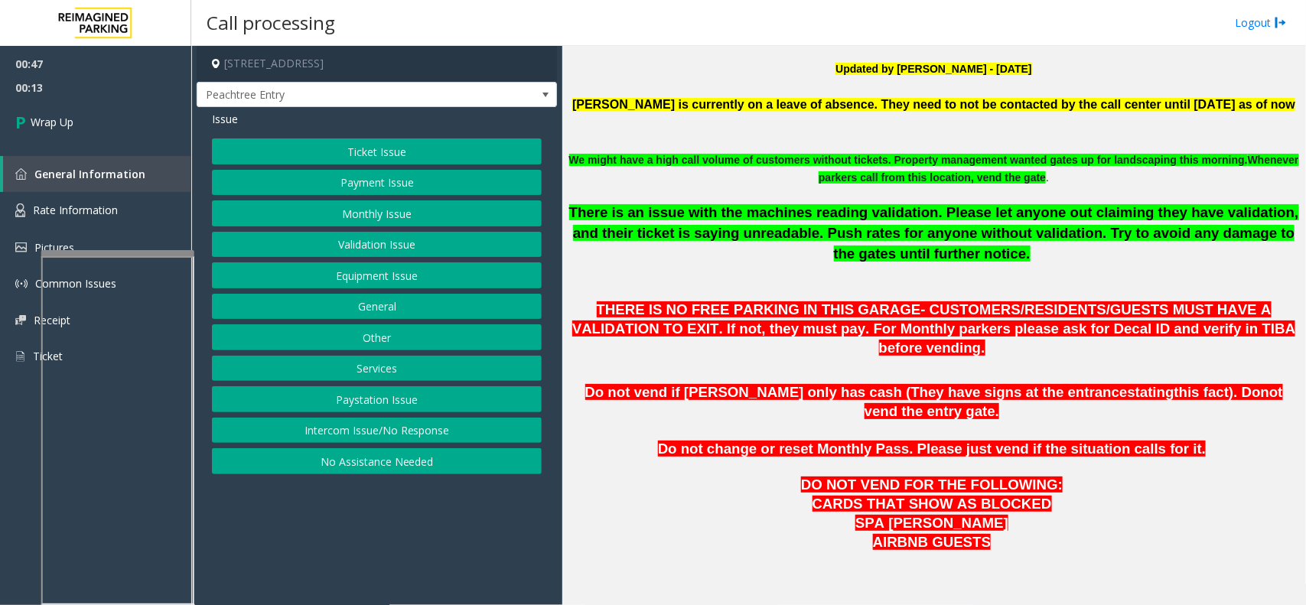
click at [419, 339] on button "Other" at bounding box center [377, 337] width 330 height 26
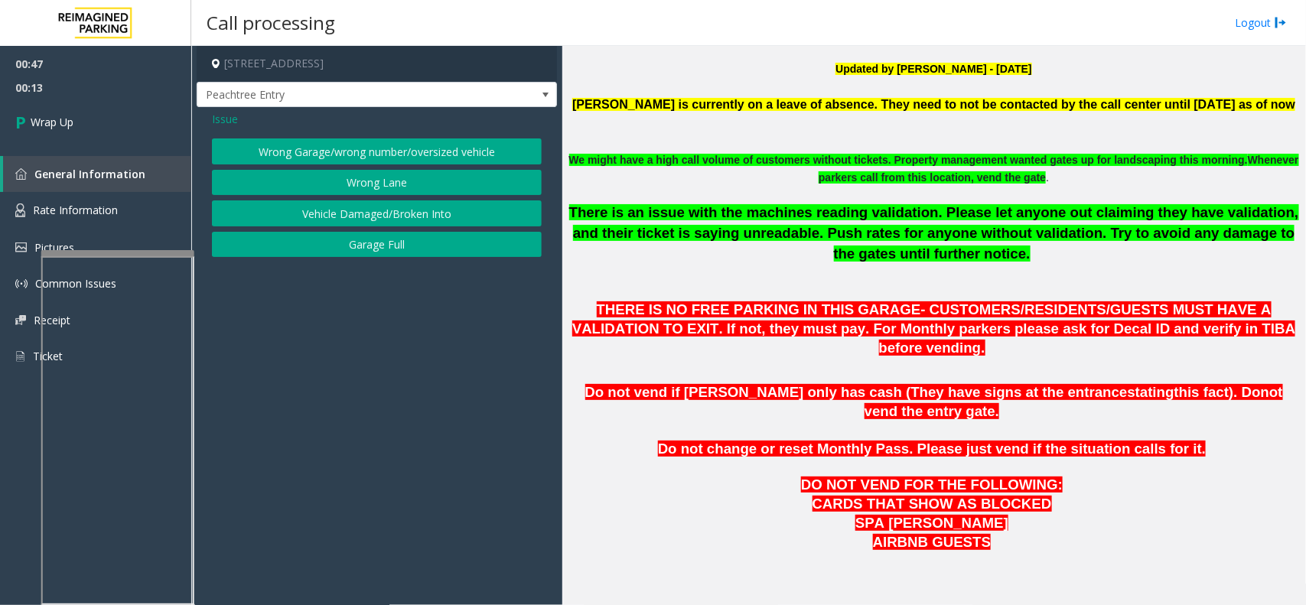
click at [333, 178] on button "Wrong Lane" at bounding box center [377, 183] width 330 height 26
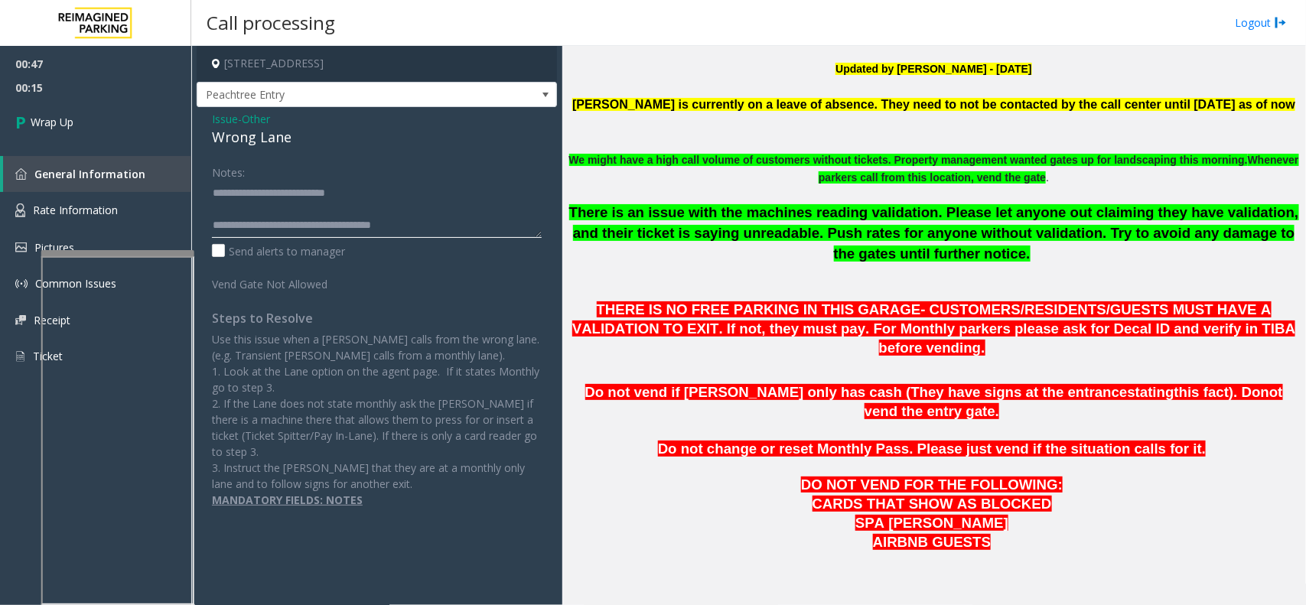
drag, startPoint x: 246, startPoint y: 196, endPoint x: 433, endPoint y: 203, distance: 187.6
click at [433, 203] on textarea at bounding box center [377, 209] width 330 height 57
click at [259, 142] on div "Wrong Lane" at bounding box center [377, 137] width 330 height 21
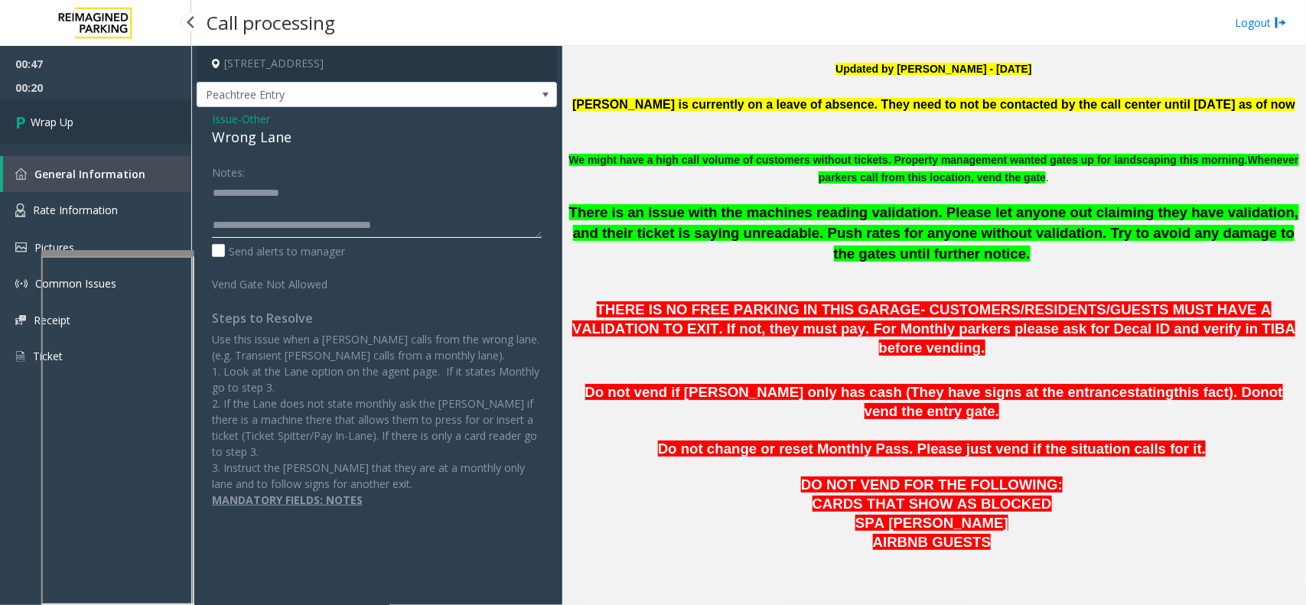
type textarea "**********"
click at [113, 113] on link "Wrap Up" at bounding box center [95, 121] width 191 height 45
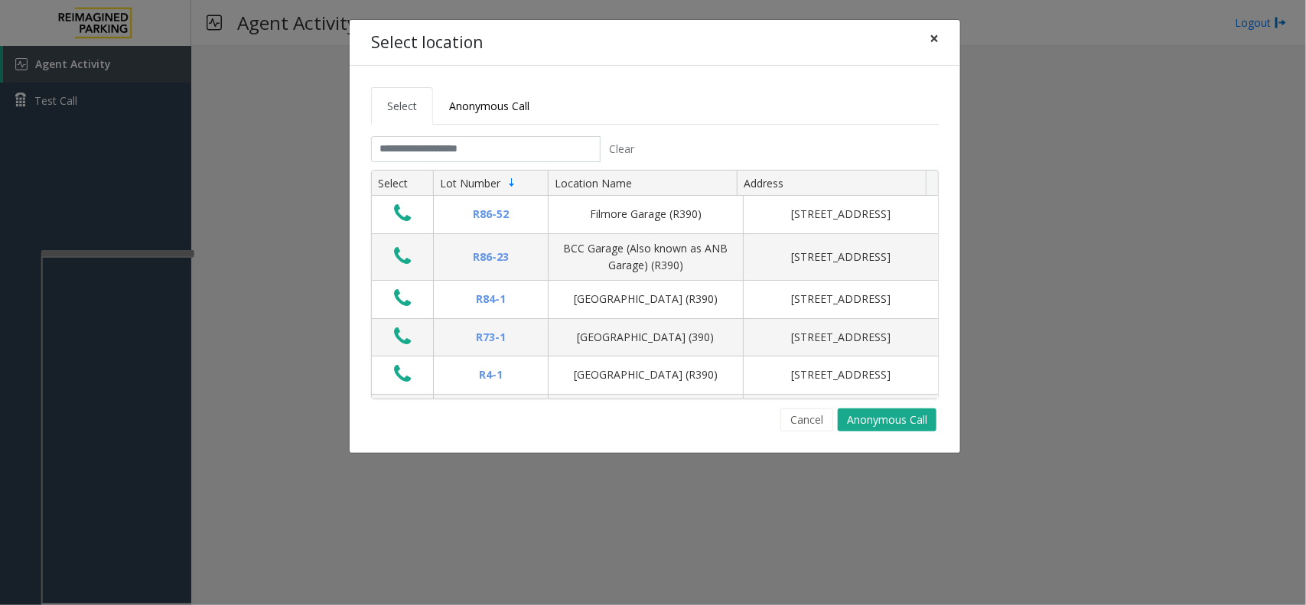
click at [927, 43] on button "×" at bounding box center [934, 38] width 31 height 37
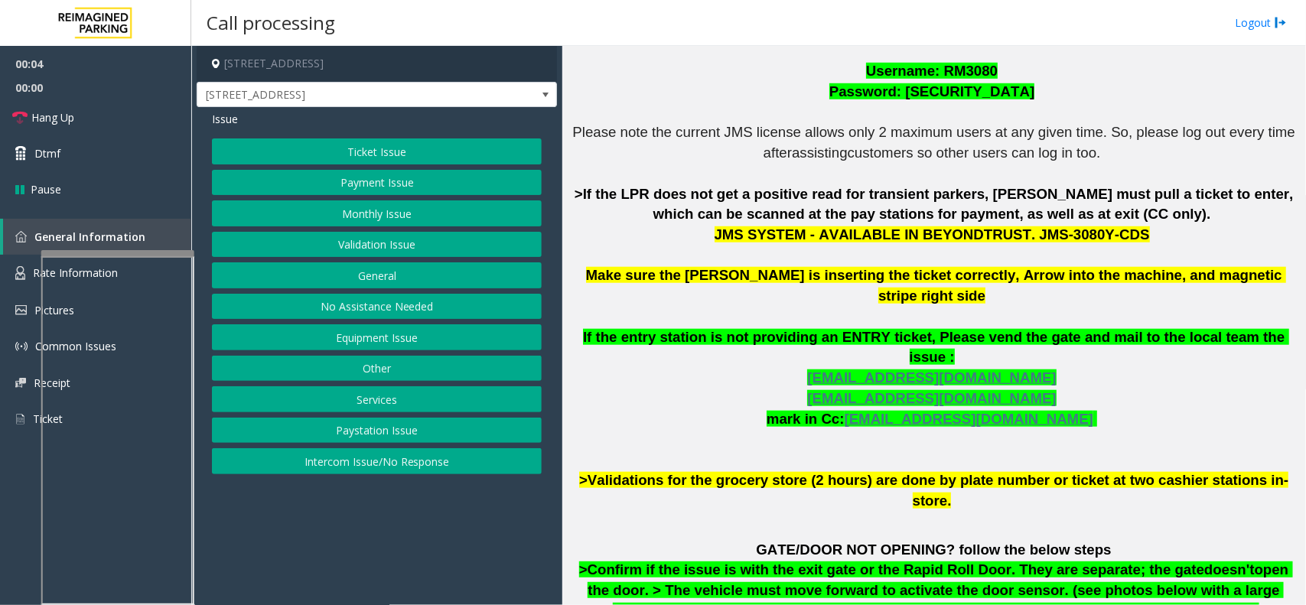
scroll to position [478, 0]
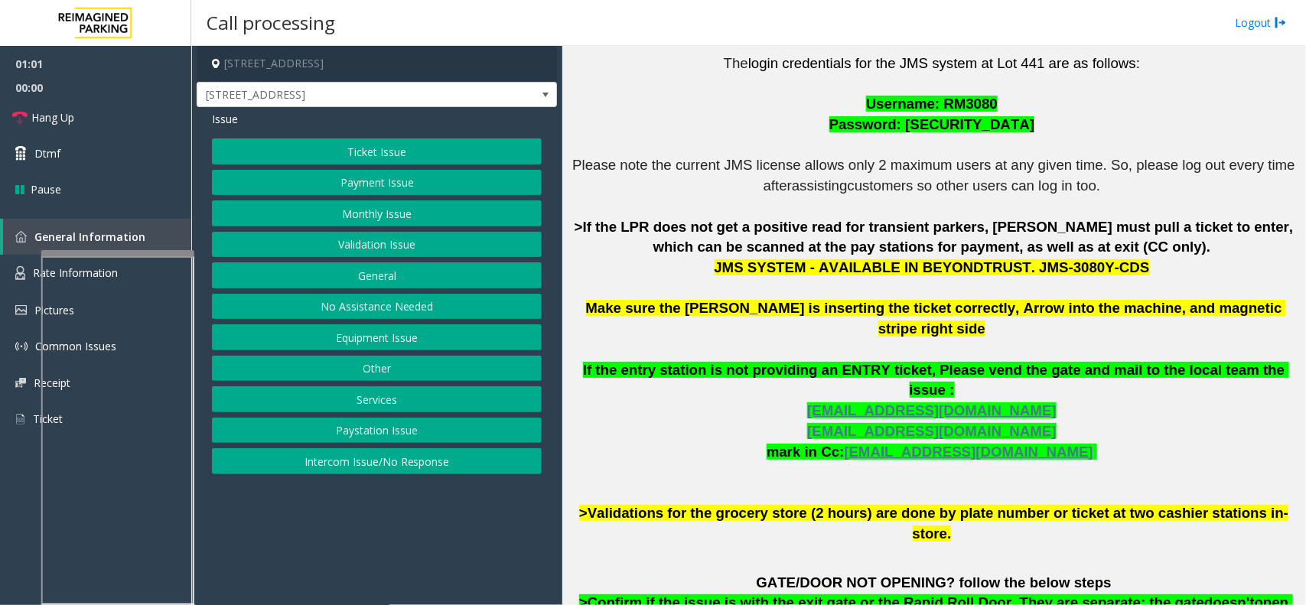
click at [379, 161] on button "Ticket Issue" at bounding box center [377, 151] width 330 height 26
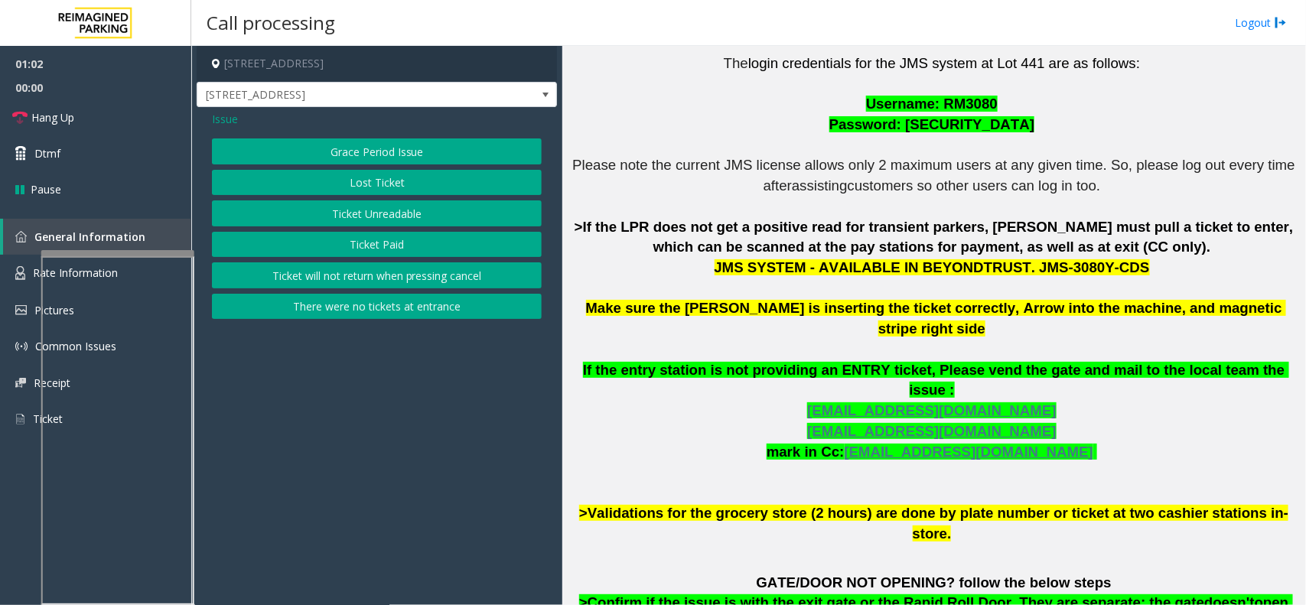
click at [383, 243] on button "Ticket Paid" at bounding box center [377, 245] width 330 height 26
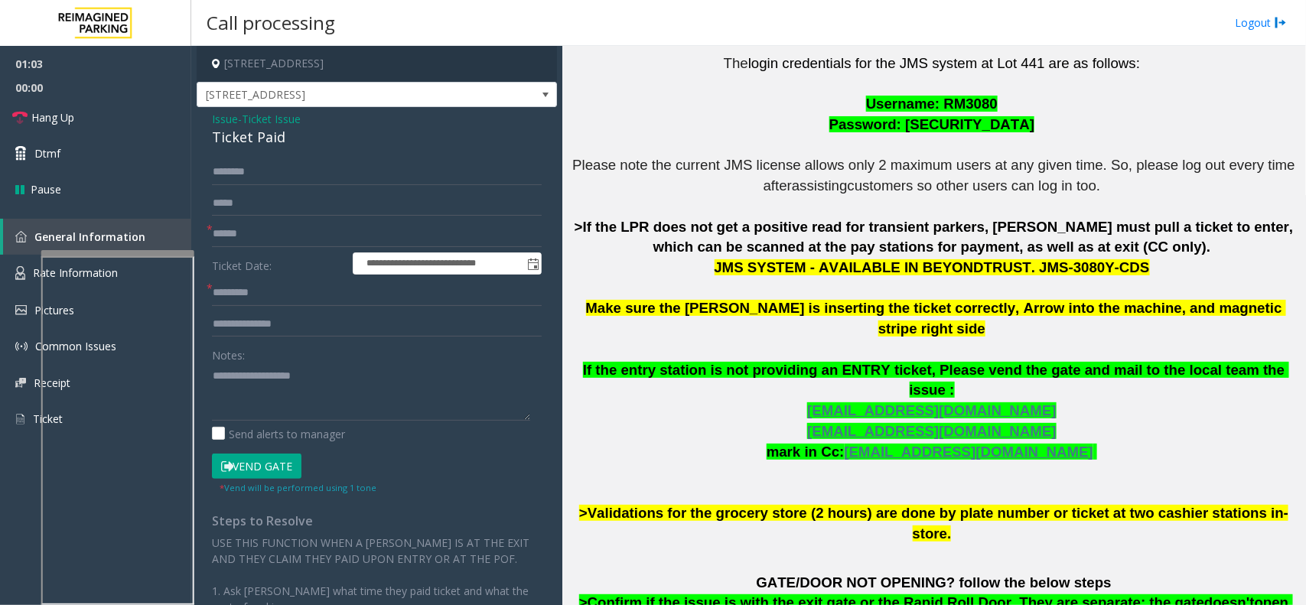
click at [261, 467] on button "Vend Gate" at bounding box center [257, 467] width 90 height 26
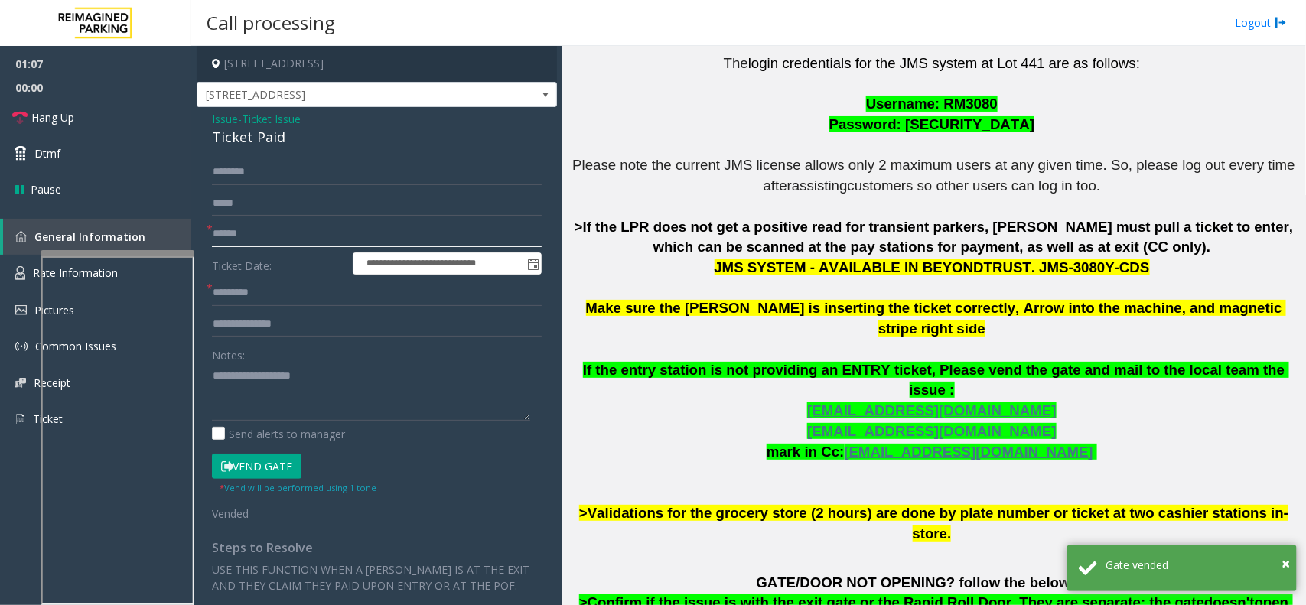
click at [334, 234] on input "text" at bounding box center [377, 234] width 330 height 26
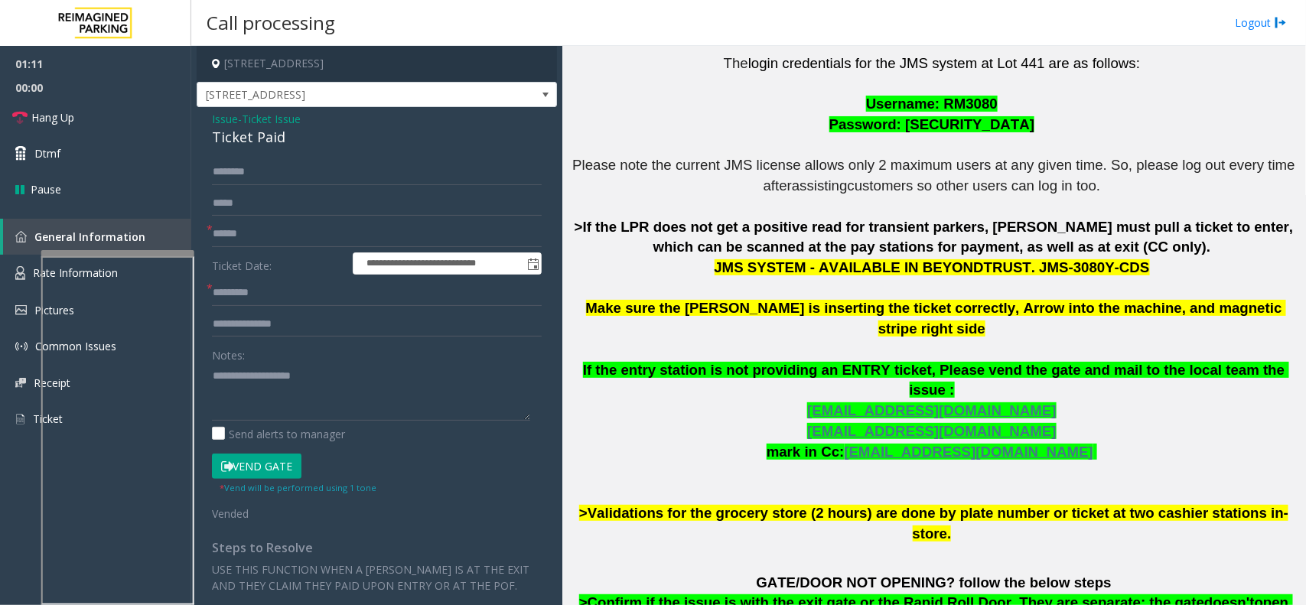
click at [272, 467] on button "Vend Gate" at bounding box center [257, 467] width 90 height 26
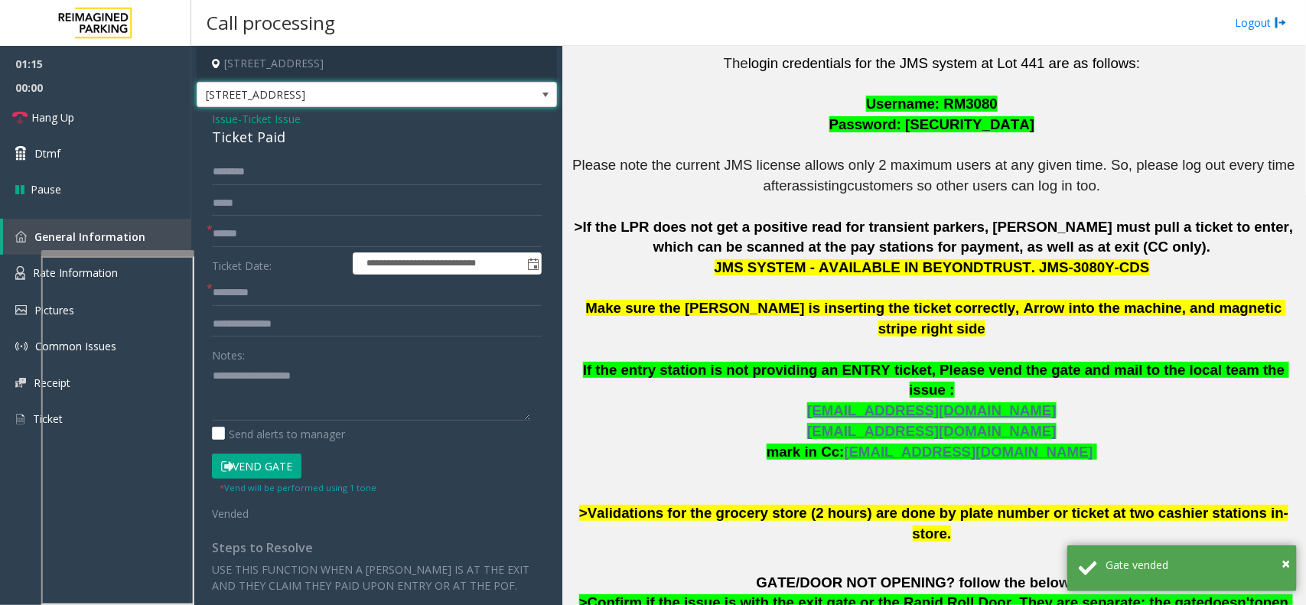
click at [477, 84] on span "[STREET_ADDRESS]" at bounding box center [377, 95] width 360 height 26
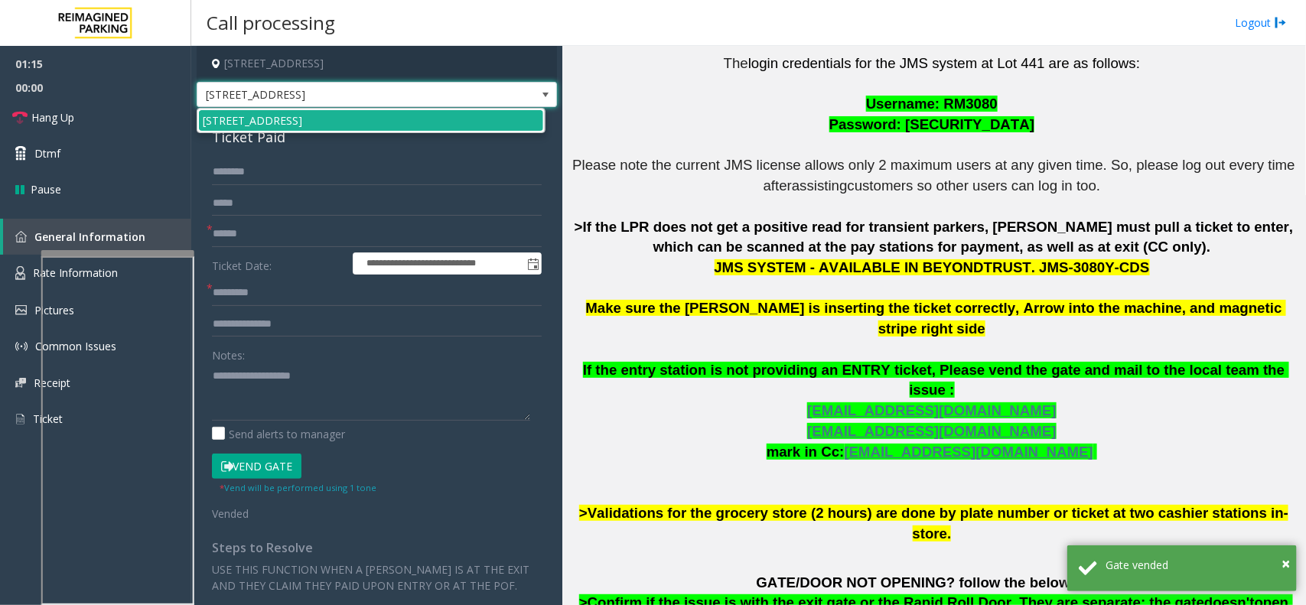
click at [471, 92] on span "[STREET_ADDRESS]" at bounding box center [340, 95] width 287 height 24
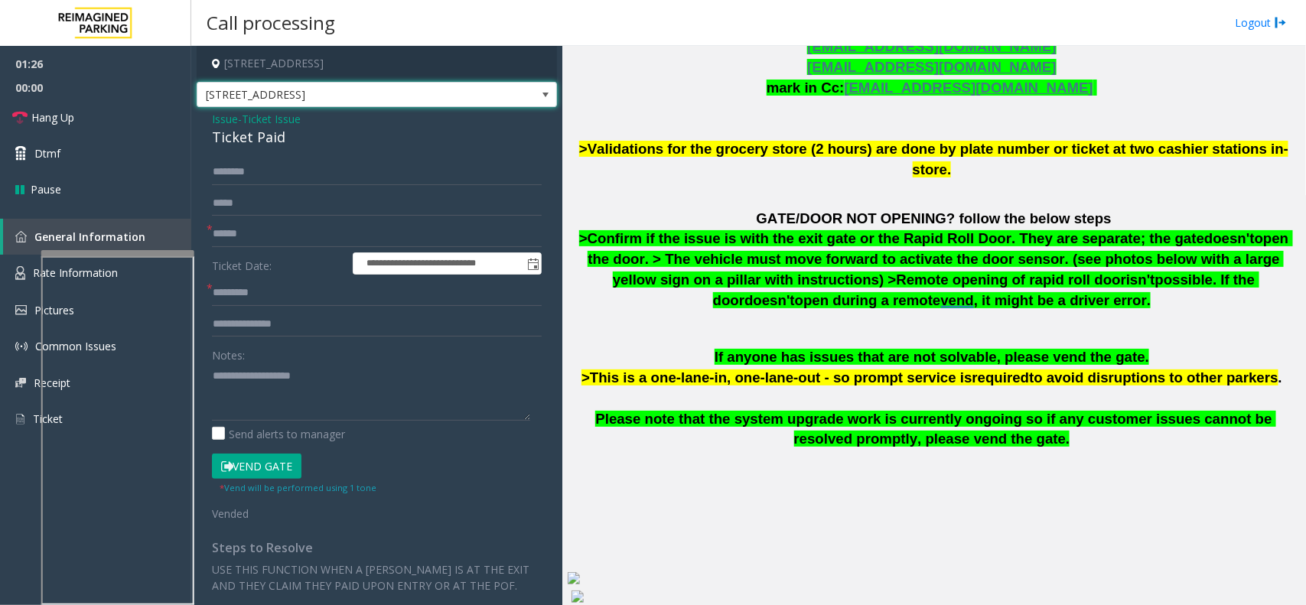
scroll to position [938, 0]
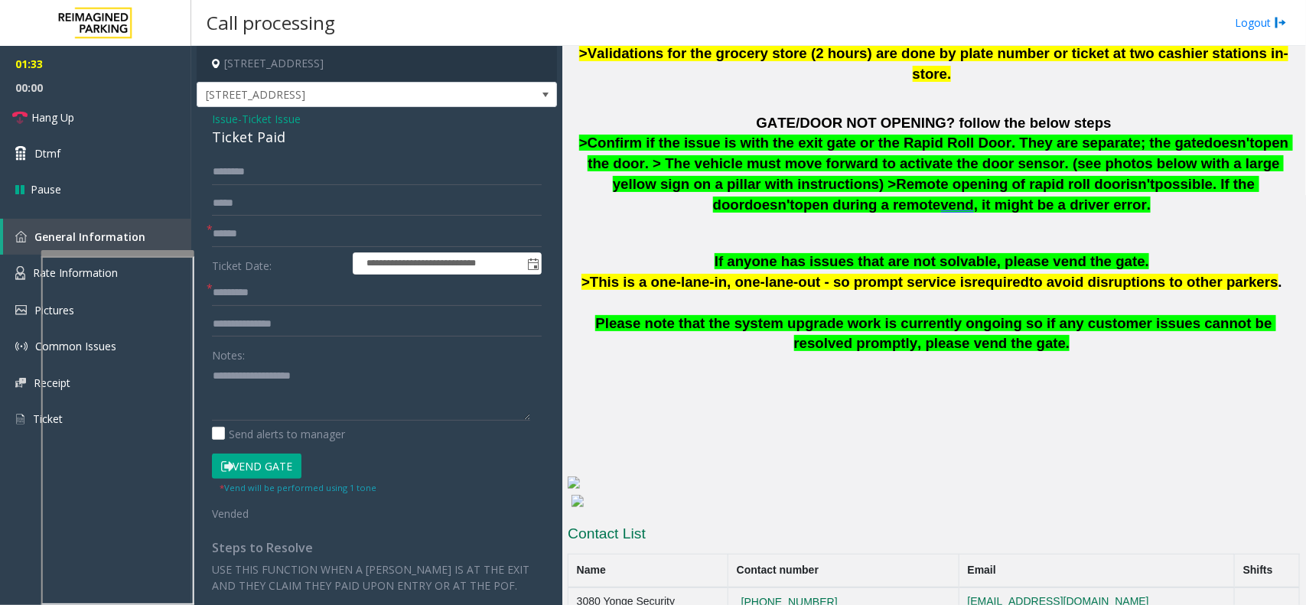
drag, startPoint x: 842, startPoint y: 568, endPoint x: 766, endPoint y: 575, distance: 76.1
drag, startPoint x: 931, startPoint y: 557, endPoint x: 888, endPoint y: 571, distance: 45.0
click at [905, 588] on td "+1-416-476-6079" at bounding box center [843, 603] width 231 height 31
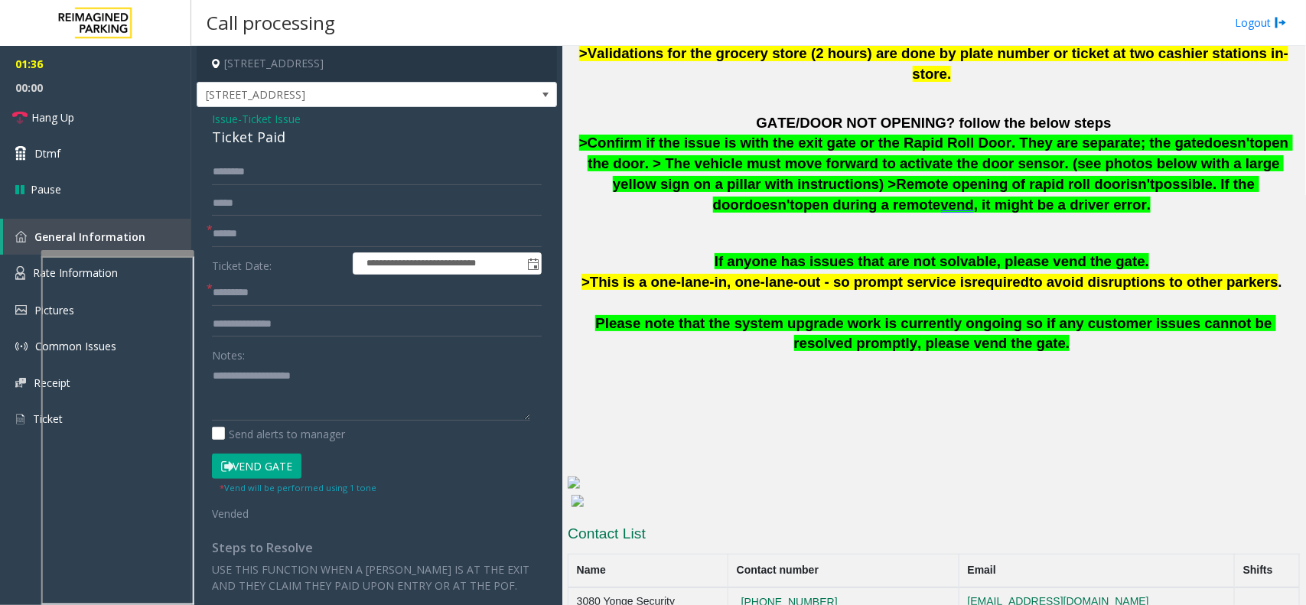
drag, startPoint x: 838, startPoint y: 560, endPoint x: 811, endPoint y: 575, distance: 30.5
click at [881, 588] on td "+1-416-476-6079" at bounding box center [843, 603] width 231 height 31
drag, startPoint x: 881, startPoint y: 536, endPoint x: 762, endPoint y: 543, distance: 119.6
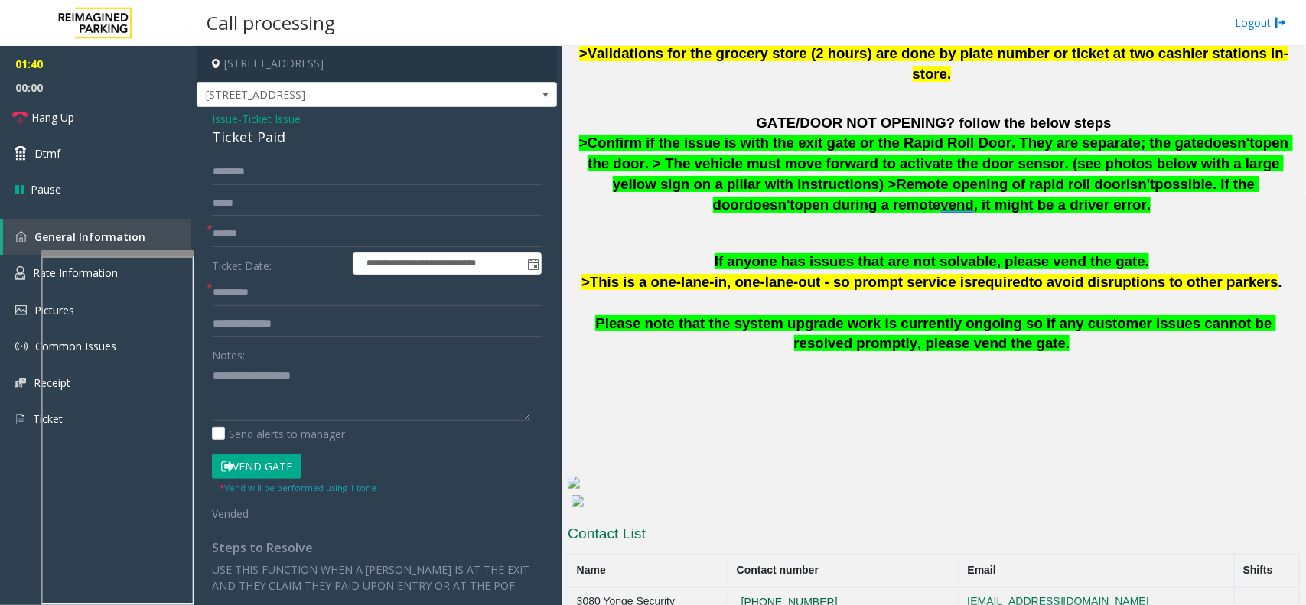
click at [762, 588] on td "+1-416-476-6079" at bounding box center [843, 603] width 231 height 31
copy button "+1-416-476-6079"
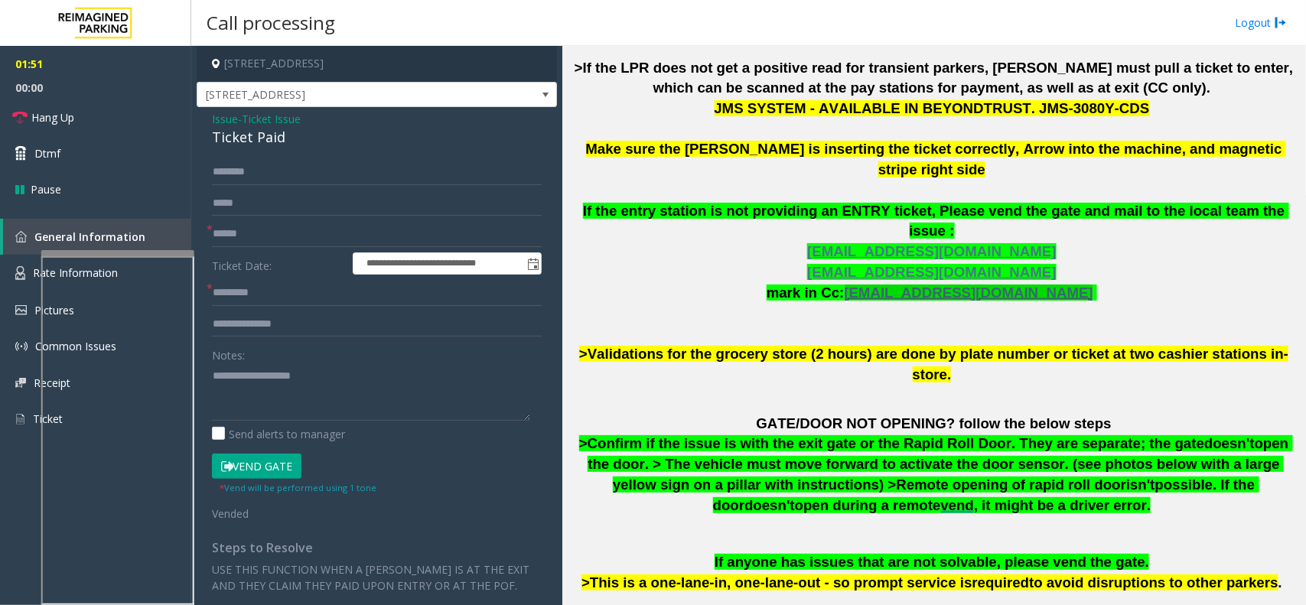
scroll to position [364, 0]
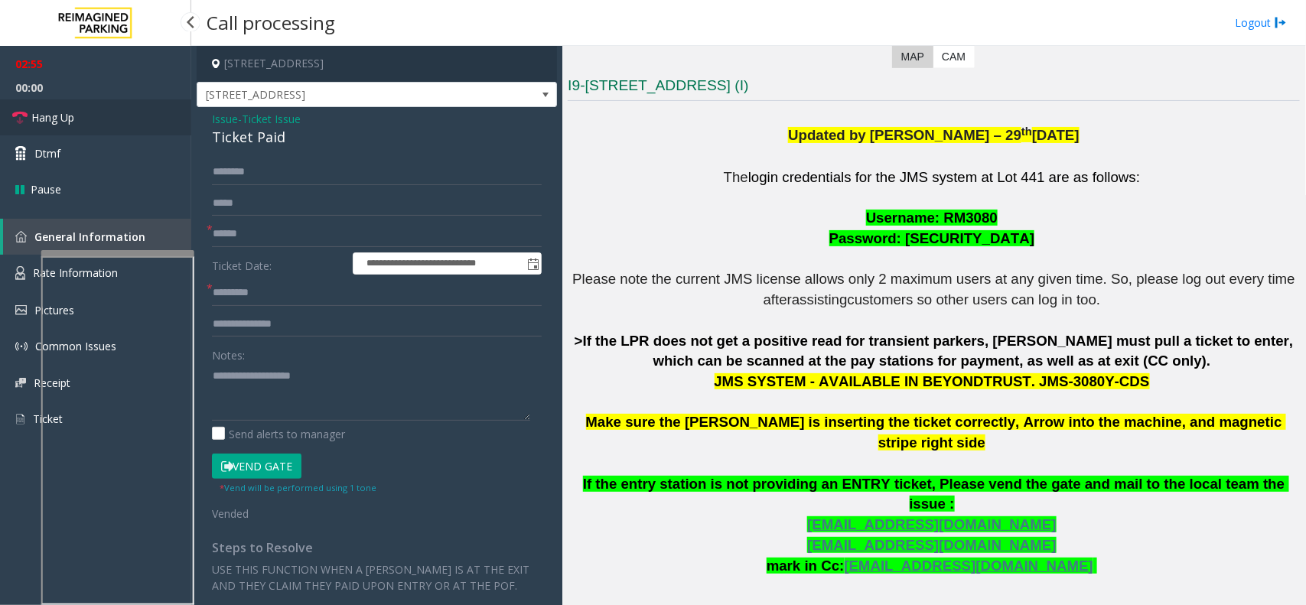
click at [121, 122] on link "Hang Up" at bounding box center [95, 117] width 191 height 36
click at [270, 242] on input "text" at bounding box center [377, 234] width 330 height 26
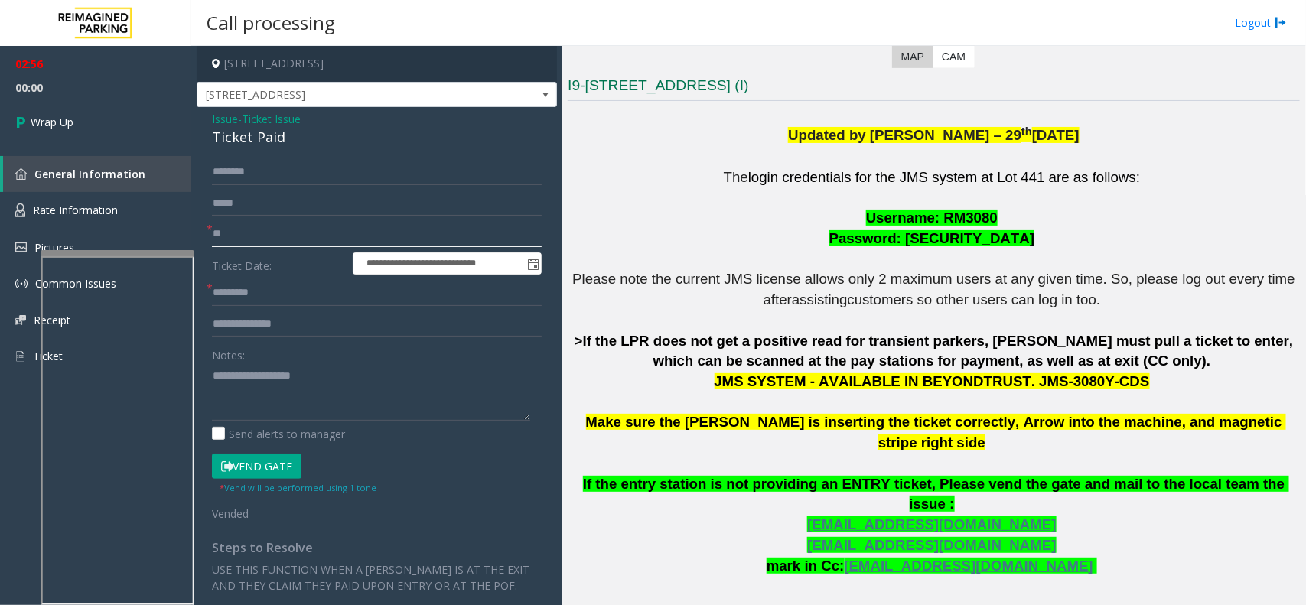
type input "**"
click at [269, 284] on input "text" at bounding box center [377, 293] width 330 height 26
type input "**"
click at [318, 383] on textarea at bounding box center [371, 391] width 318 height 57
click at [238, 131] on div "Ticket Paid" at bounding box center [377, 137] width 330 height 21
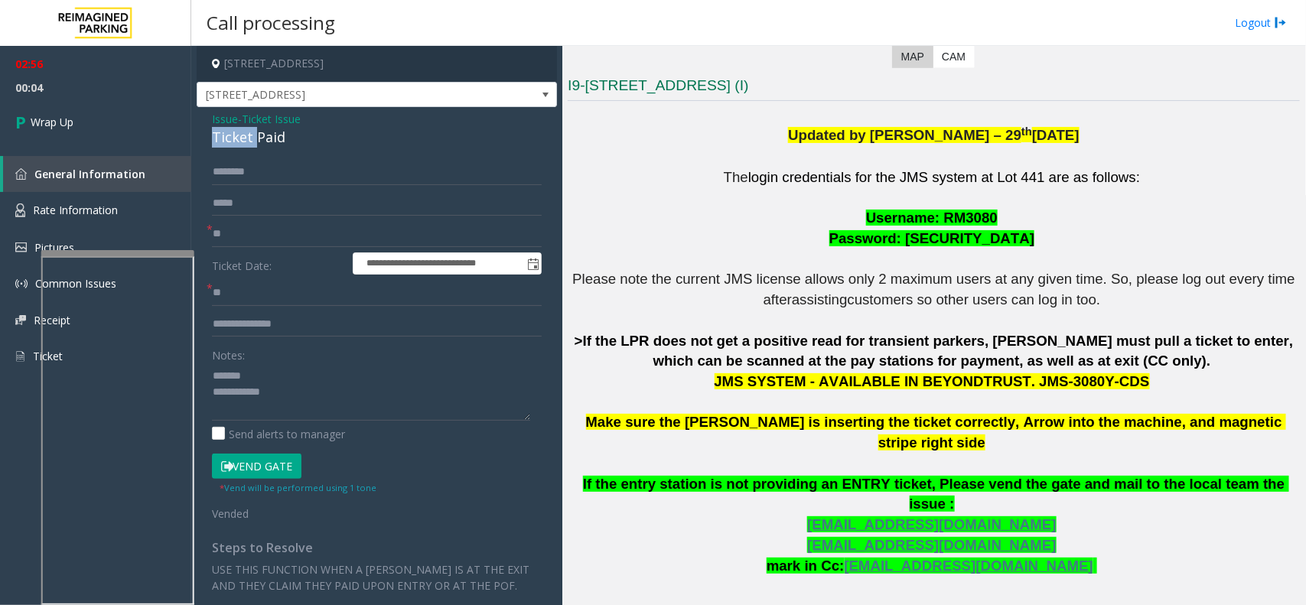
click at [237, 131] on div "Ticket Paid" at bounding box center [377, 137] width 330 height 21
click at [340, 411] on textarea at bounding box center [371, 391] width 318 height 57
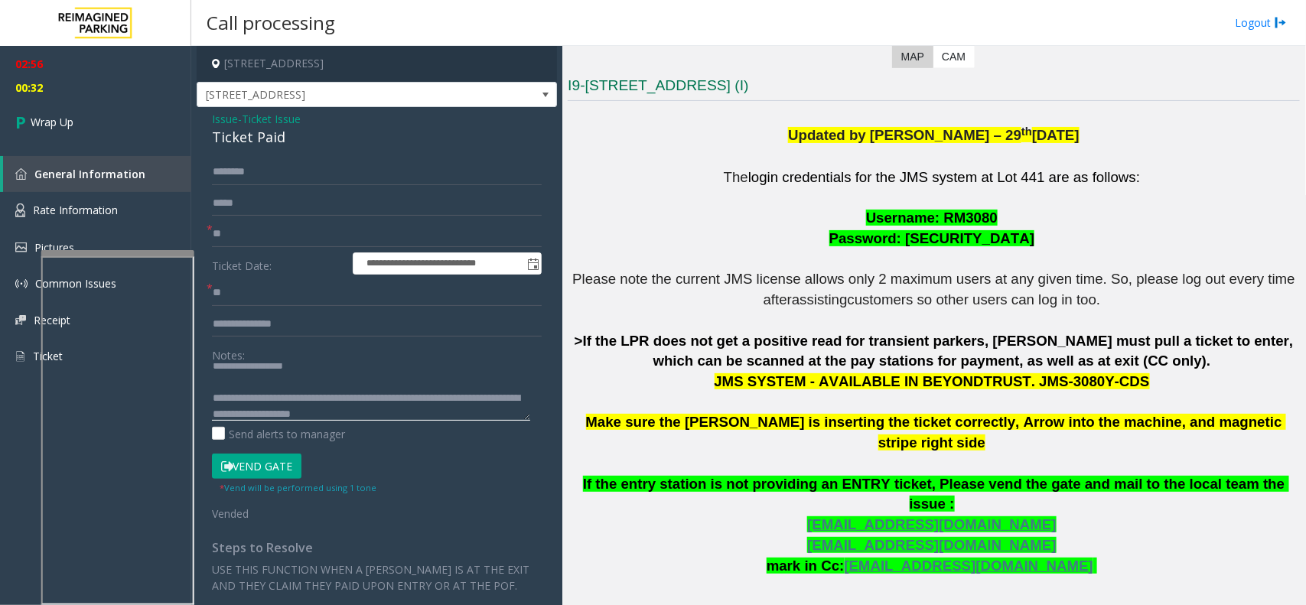
click at [337, 418] on textarea at bounding box center [371, 391] width 318 height 57
click at [350, 415] on textarea at bounding box center [371, 391] width 318 height 57
click at [357, 411] on textarea at bounding box center [371, 391] width 318 height 57
type textarea "**********"
click at [90, 105] on link "Wrap Up" at bounding box center [95, 121] width 191 height 45
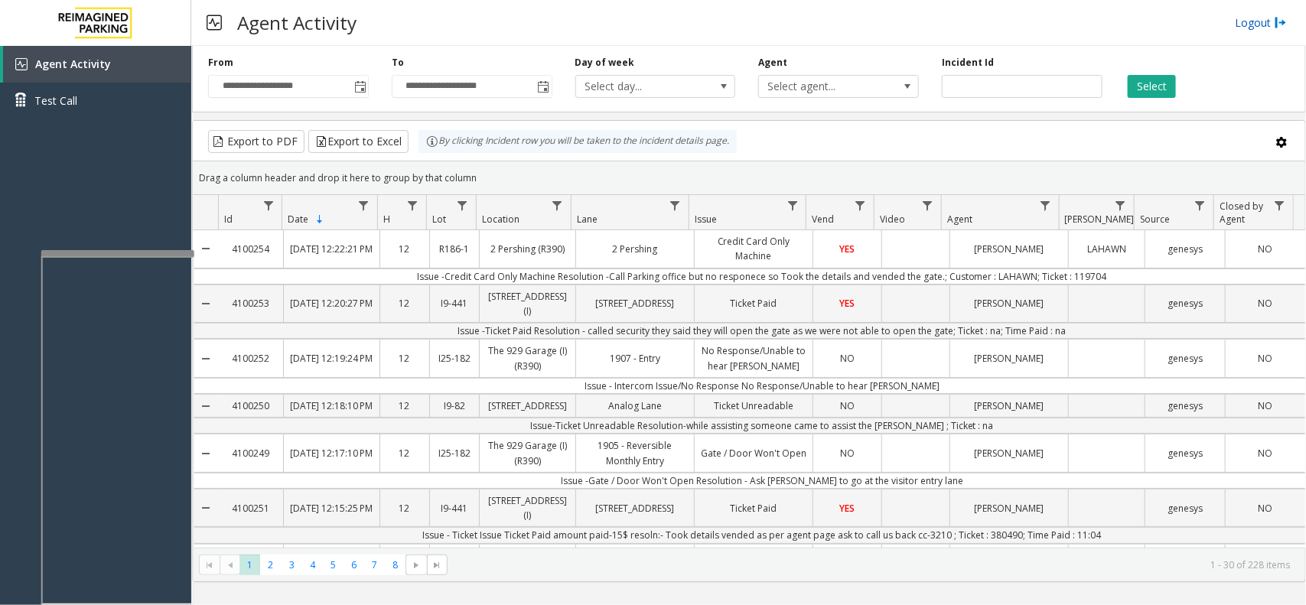
click at [1245, 18] on link "Logout" at bounding box center [1261, 23] width 52 height 16
